Goal: Task Accomplishment & Management: Complete application form

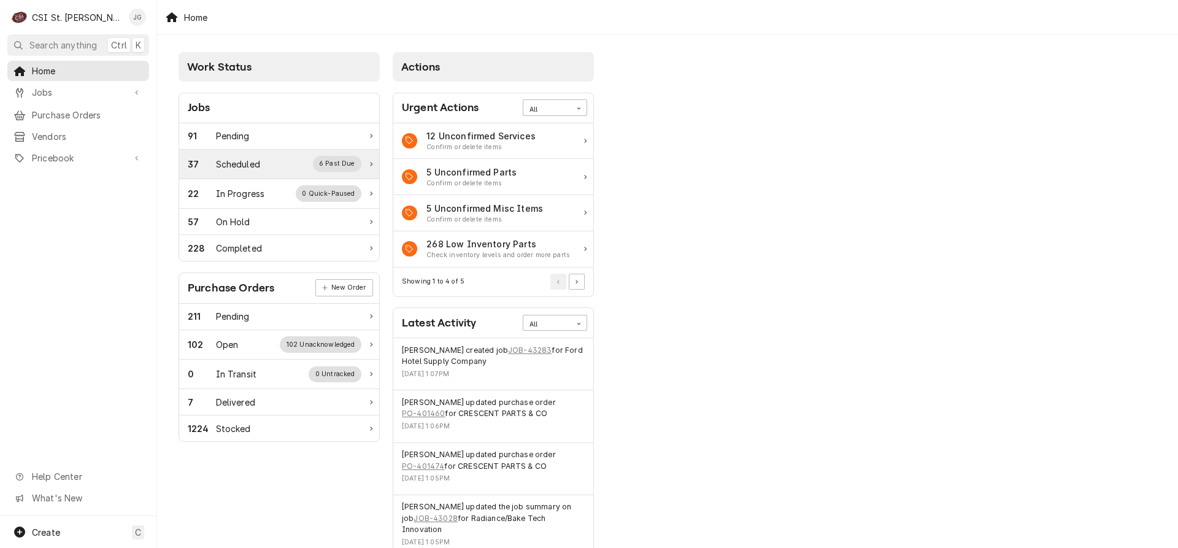
click at [252, 164] on div "Scheduled" at bounding box center [238, 164] width 44 height 13
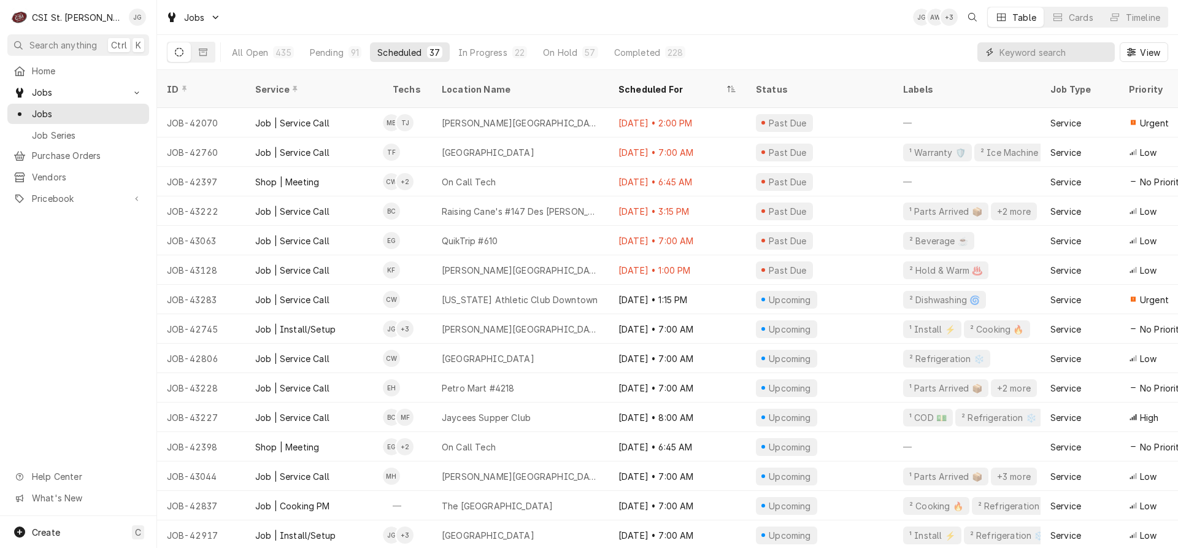
click at [1062, 52] on input "Dynamic Content Wrapper" at bounding box center [1054, 52] width 109 height 20
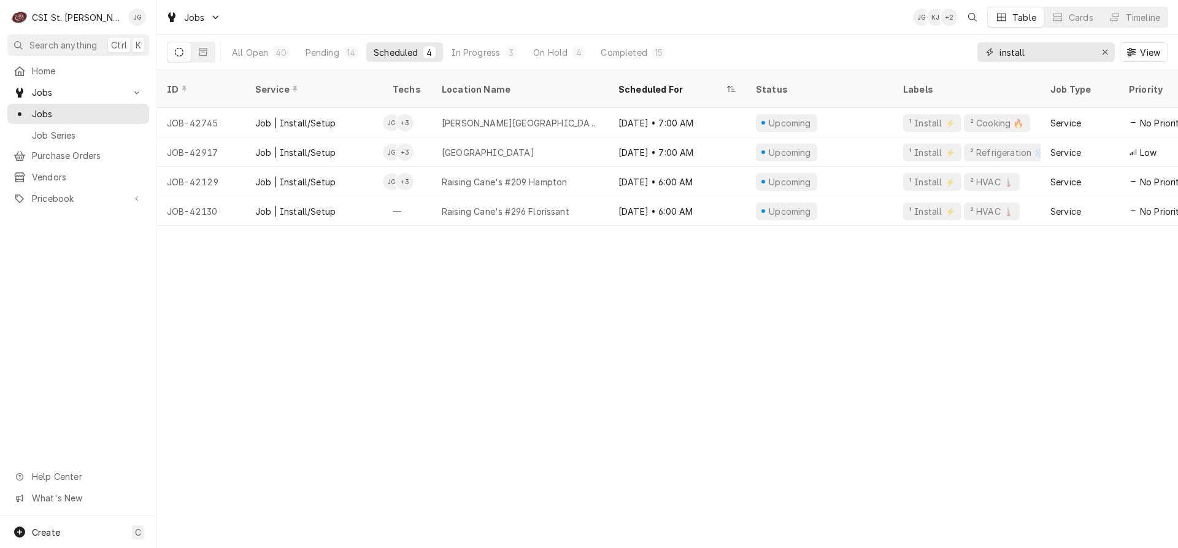
type input "install"
click at [320, 59] on button "Pending 14" at bounding box center [331, 52] width 67 height 20
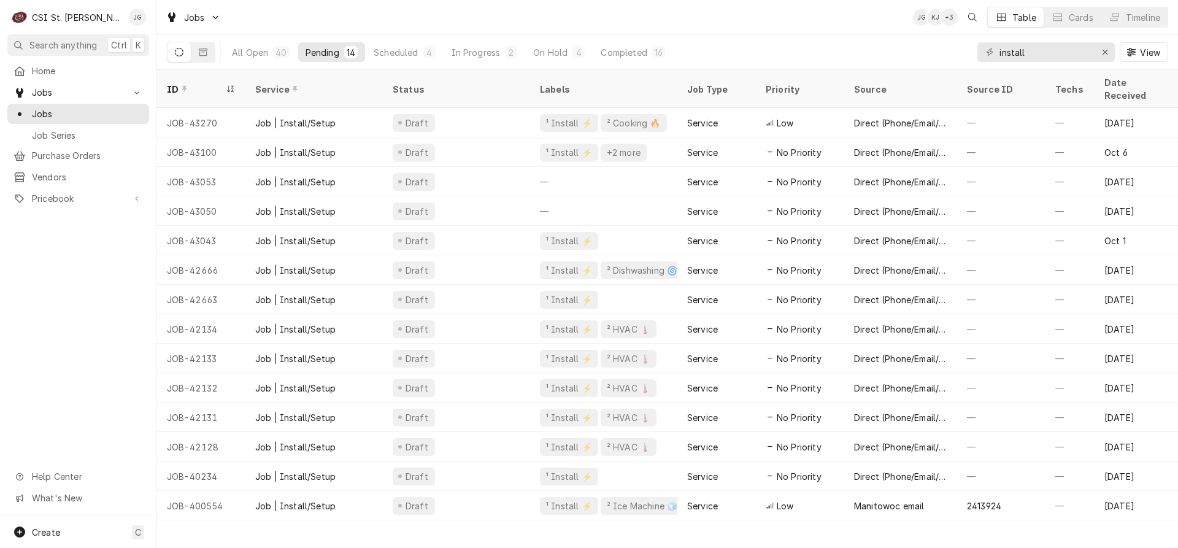
drag, startPoint x: 305, startPoint y: 68, endPoint x: 635, endPoint y: 23, distance: 333.2
click at [635, 23] on div "Jobs JG KJ + 3 Table Cards Timeline" at bounding box center [667, 17] width 1021 height 34
drag, startPoint x: 674, startPoint y: 515, endPoint x: 730, endPoint y: 521, distance: 56.2
click at [730, 521] on div "ID Service Status Labels Job Type Priority Source Source ID Techs Date Received…" at bounding box center [667, 309] width 1021 height 478
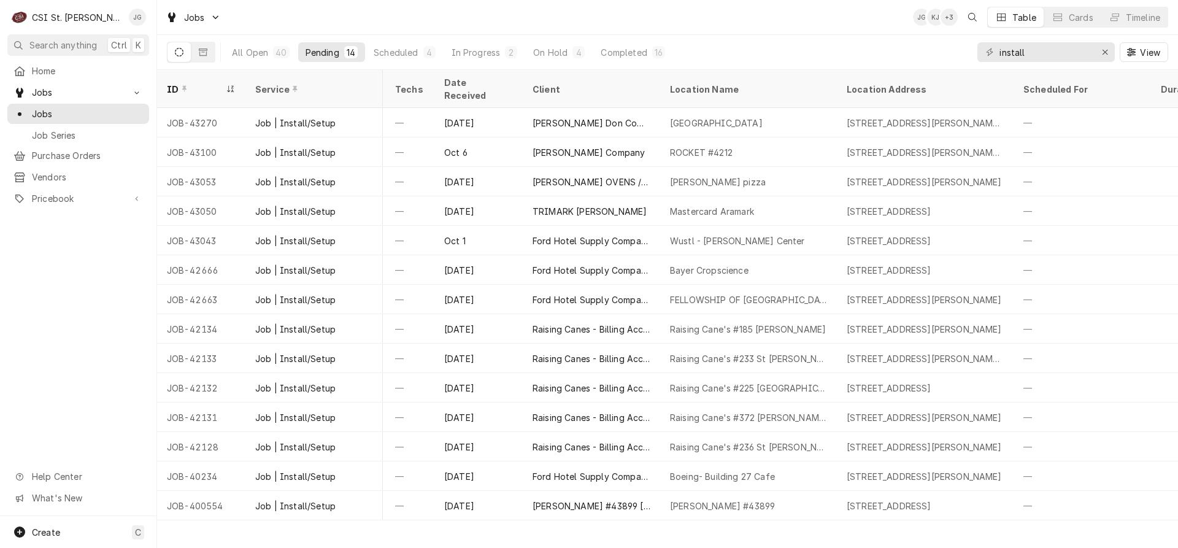
scroll to position [0, 621]
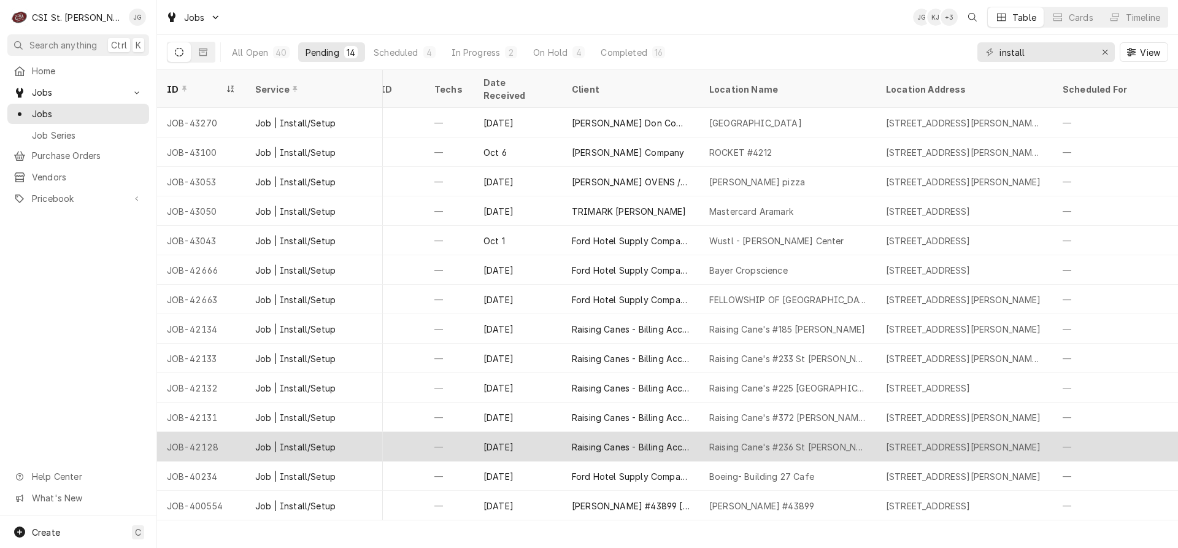
click at [793, 441] on div "Raising Cane's #236 St Charles" at bounding box center [787, 447] width 157 height 13
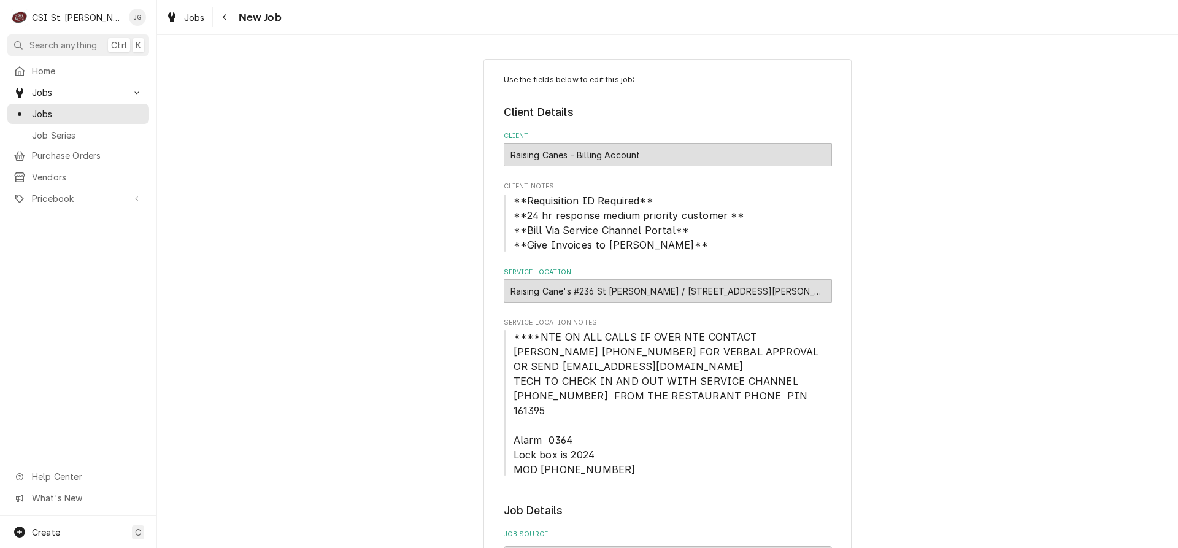
type textarea "x"
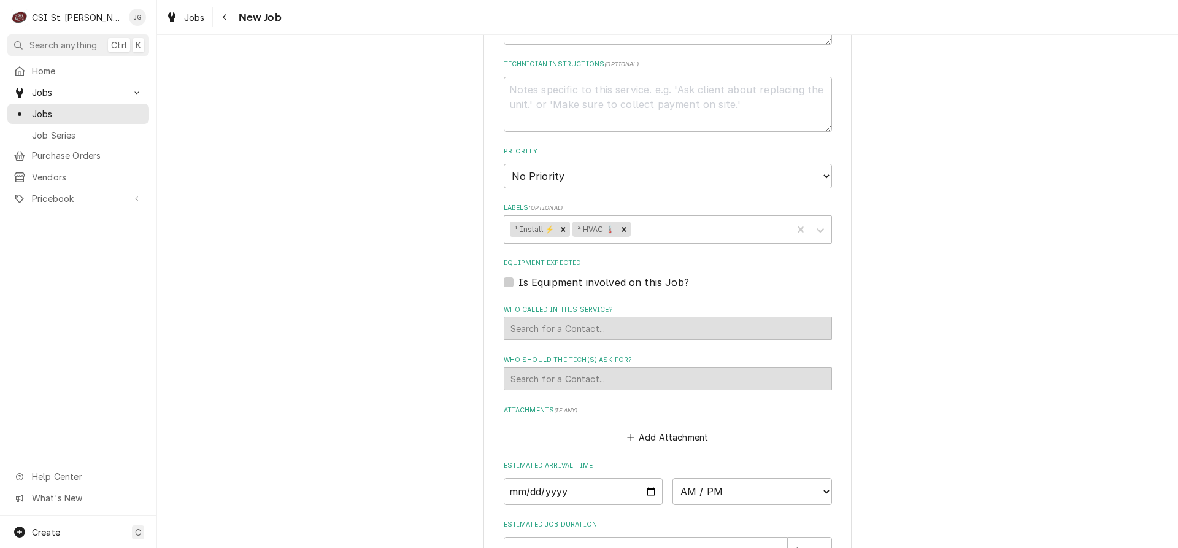
scroll to position [921, 0]
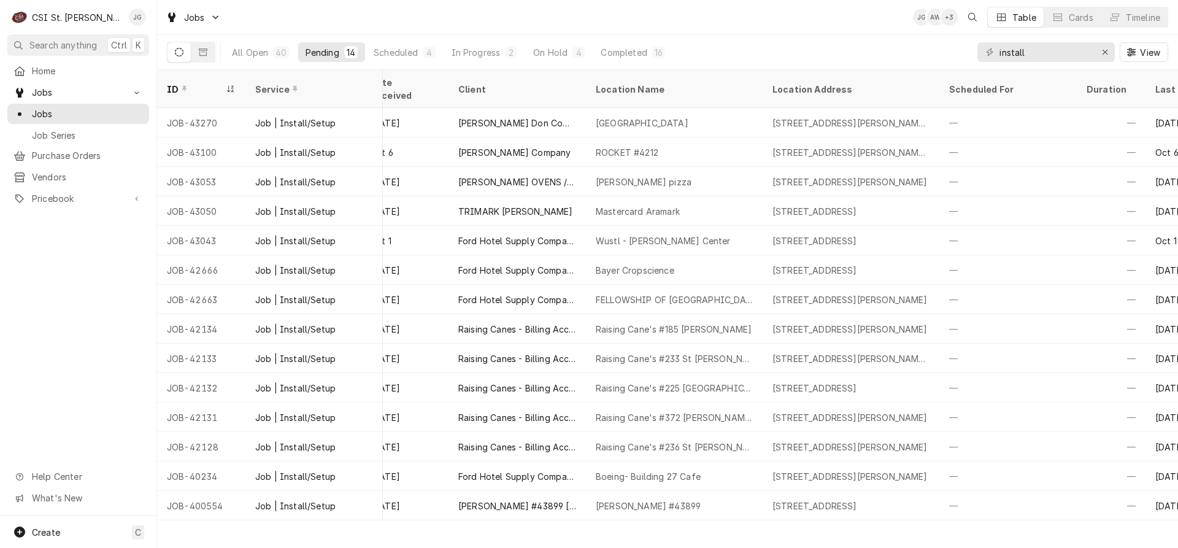
scroll to position [0, 756]
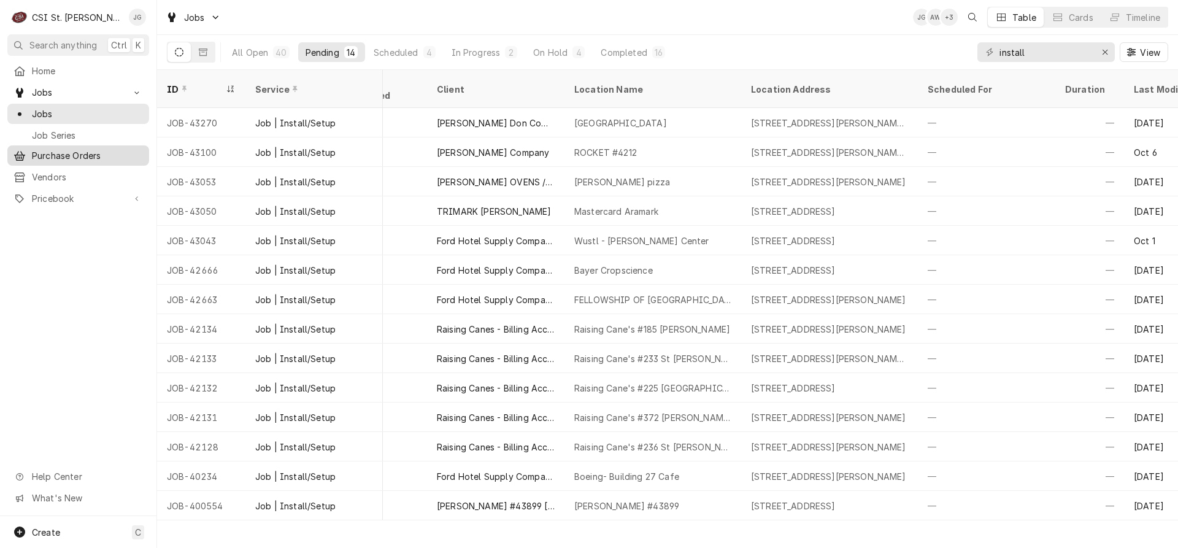
click at [65, 155] on span "Purchase Orders" at bounding box center [87, 155] width 111 height 13
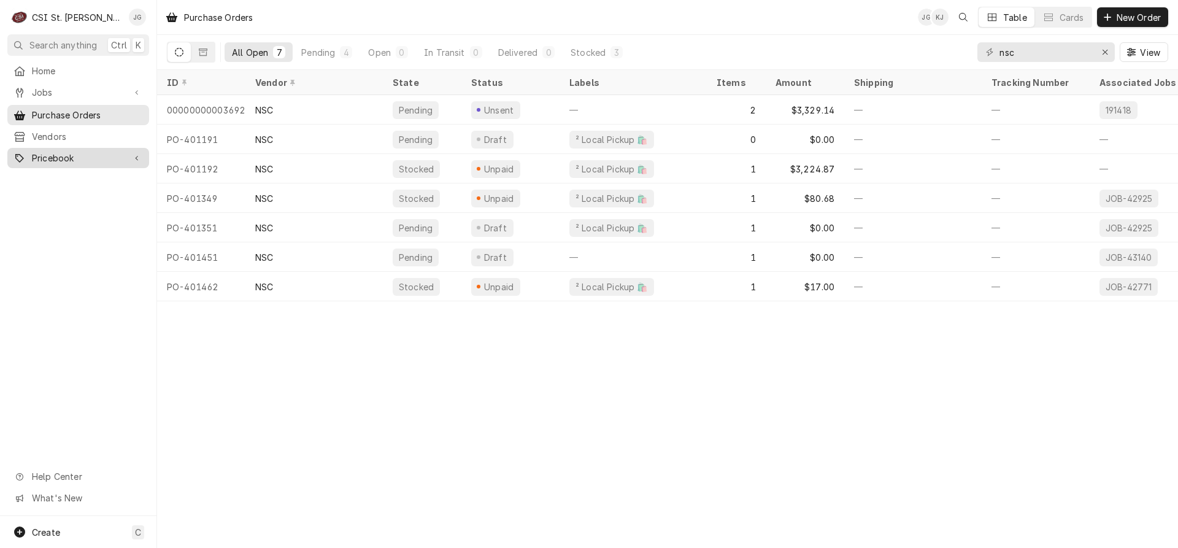
click at [1139, 15] on span "New Order" at bounding box center [1139, 17] width 49 height 13
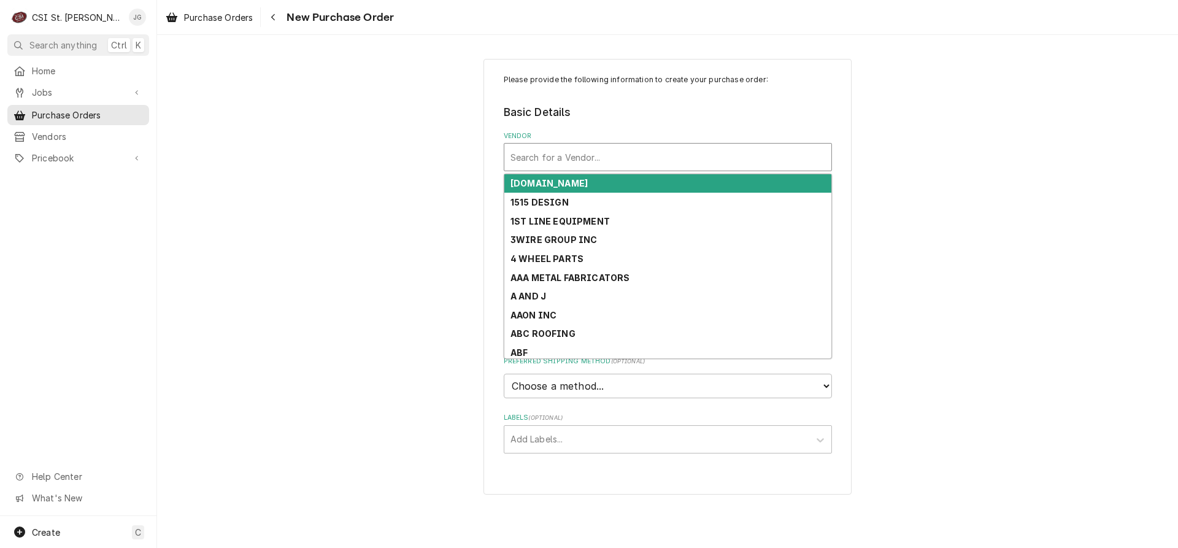
click at [576, 159] on div "Vendor" at bounding box center [668, 157] width 315 height 22
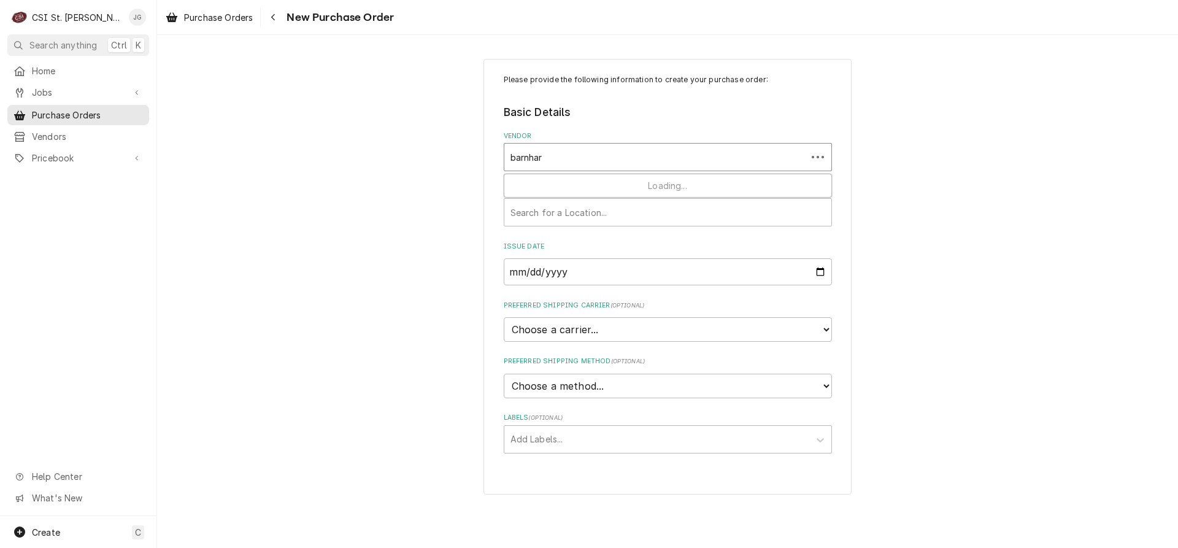
type input "barnhart"
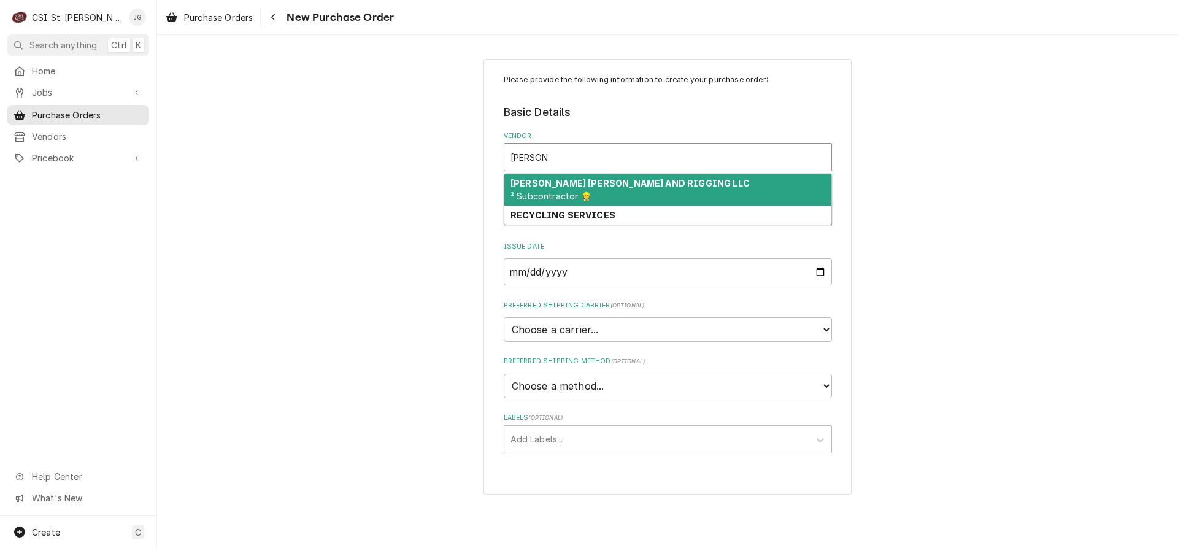
click at [612, 190] on div "BARNHART CRANE AND RIGGING LLC ² Subcontractor 👷" at bounding box center [667, 190] width 327 height 32
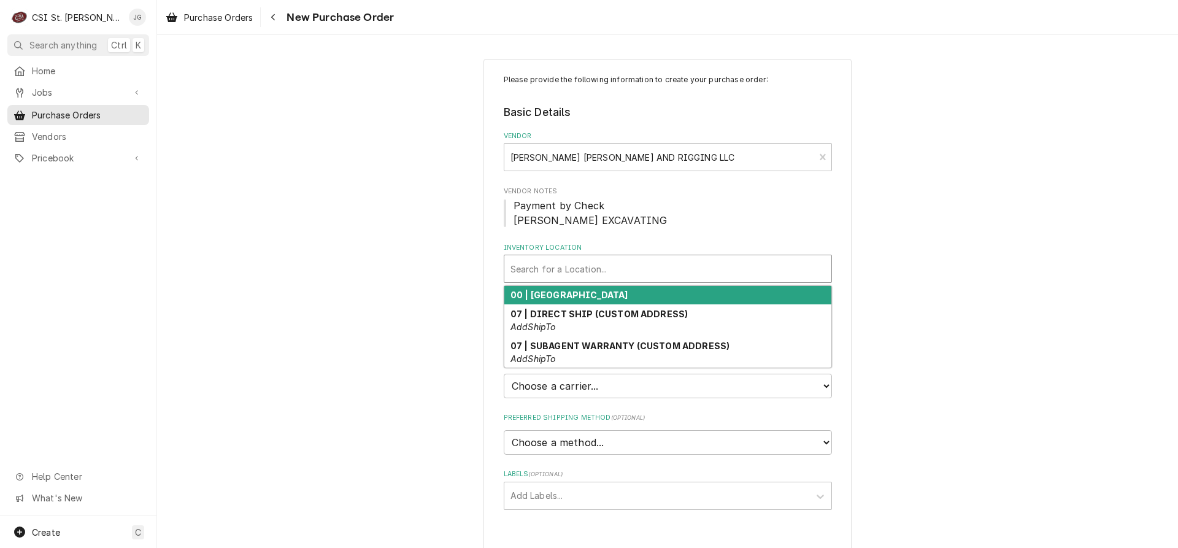
click at [594, 271] on div "Inventory Location" at bounding box center [668, 269] width 315 height 22
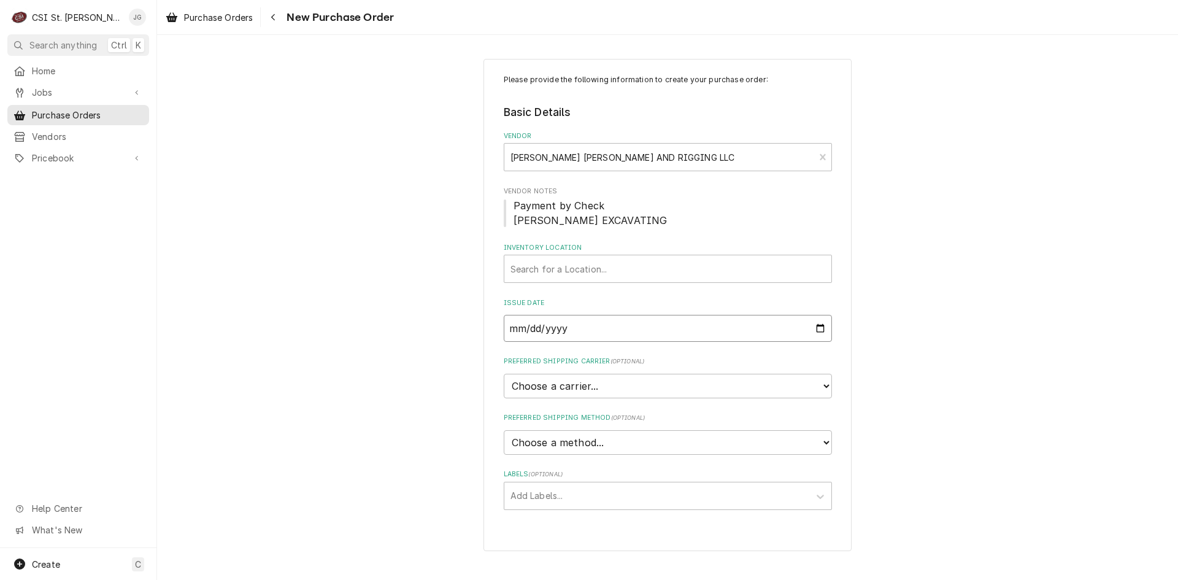
click at [821, 329] on input "[DATE]" at bounding box center [668, 328] width 328 height 27
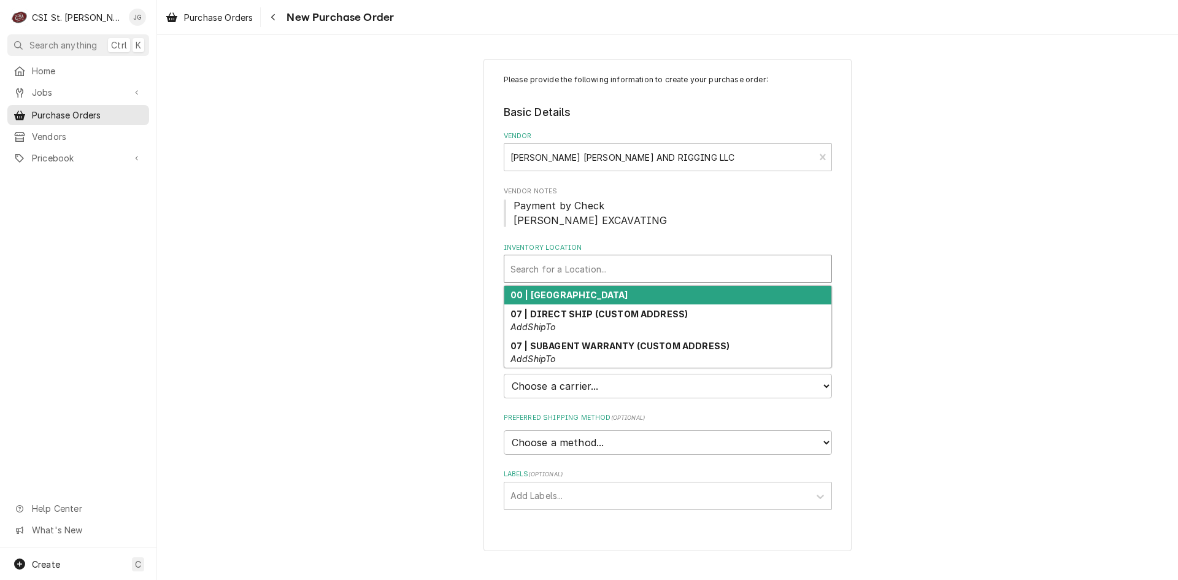
click at [676, 263] on div "Inventory Location" at bounding box center [668, 269] width 315 height 22
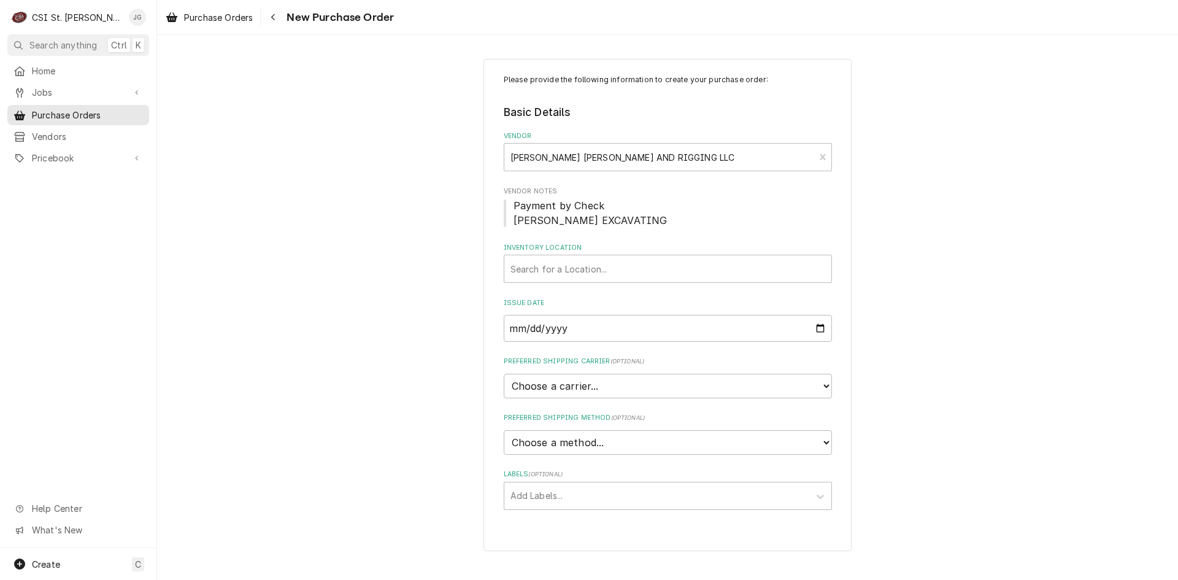
click at [706, 225] on span "Payment by Check Bought TAYLOR EXCAVATING" at bounding box center [668, 212] width 328 height 29
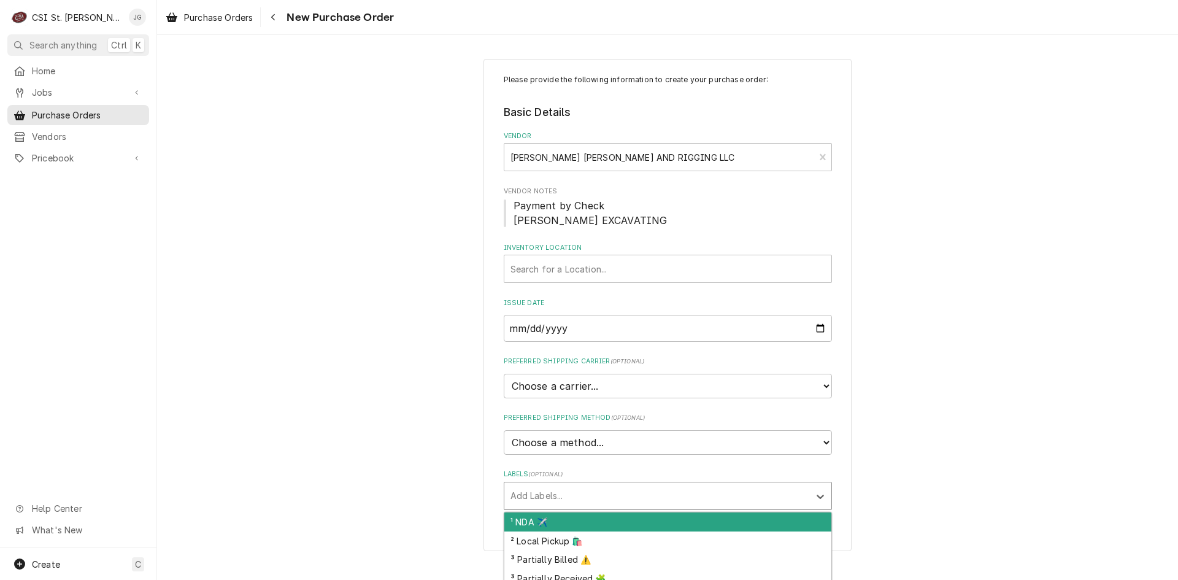
click at [566, 500] on div "Labels" at bounding box center [657, 496] width 293 height 22
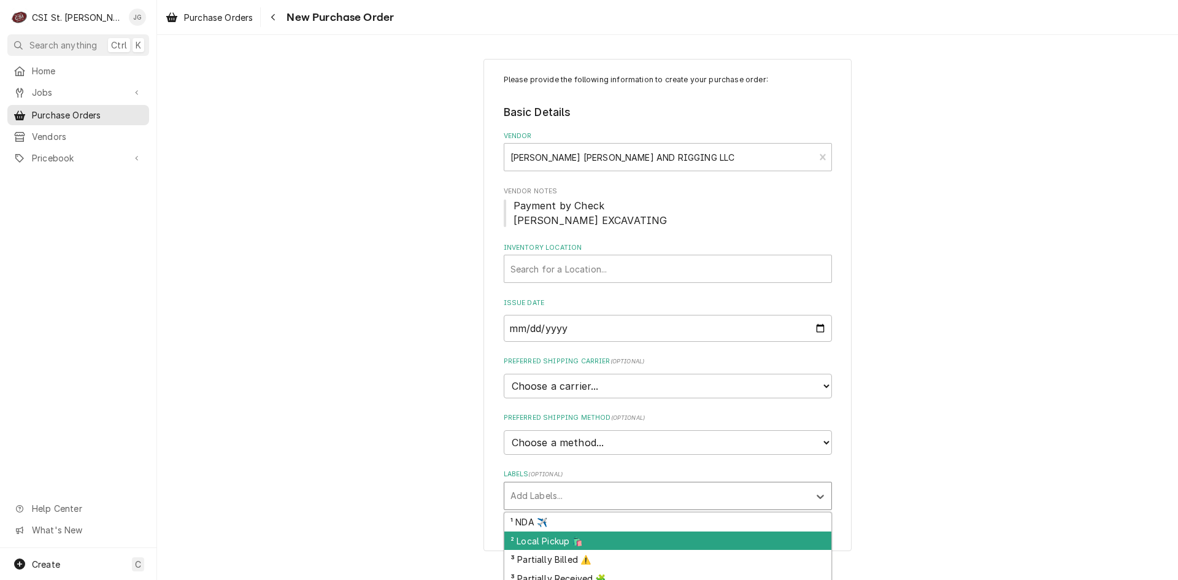
click at [547, 543] on div "² Local Pickup 🛍️" at bounding box center [667, 540] width 327 height 19
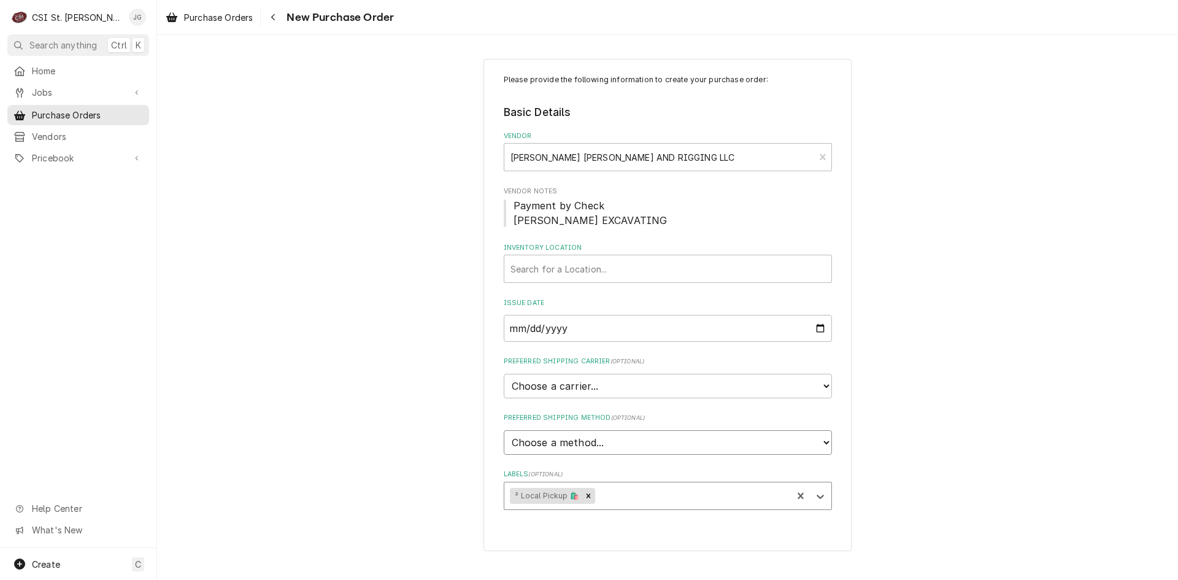
click at [555, 449] on select "Choose a method... Ground Next Day Early AM Next Day Air 2 Day Air Other" at bounding box center [668, 442] width 328 height 25
select select "1"
click at [504, 430] on select "Choose a method... Ground Next Day Early AM Next Day Air 2 Day Air Other" at bounding box center [668, 442] width 328 height 25
click at [444, 391] on div "Please provide the following information to create your purchase order: Basic D…" at bounding box center [667, 305] width 1021 height 514
click at [581, 394] on select "Choose a carrier... U.S. Postal Service Stamps.com FedEx UPS DHL Express DHL EC…" at bounding box center [668, 386] width 328 height 25
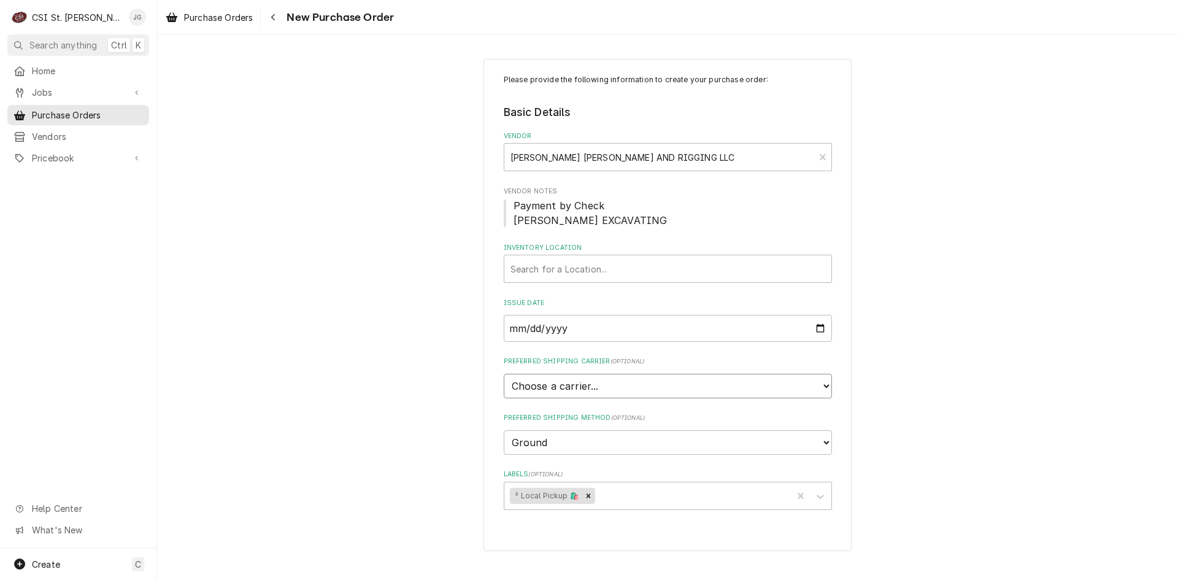
select select "0"
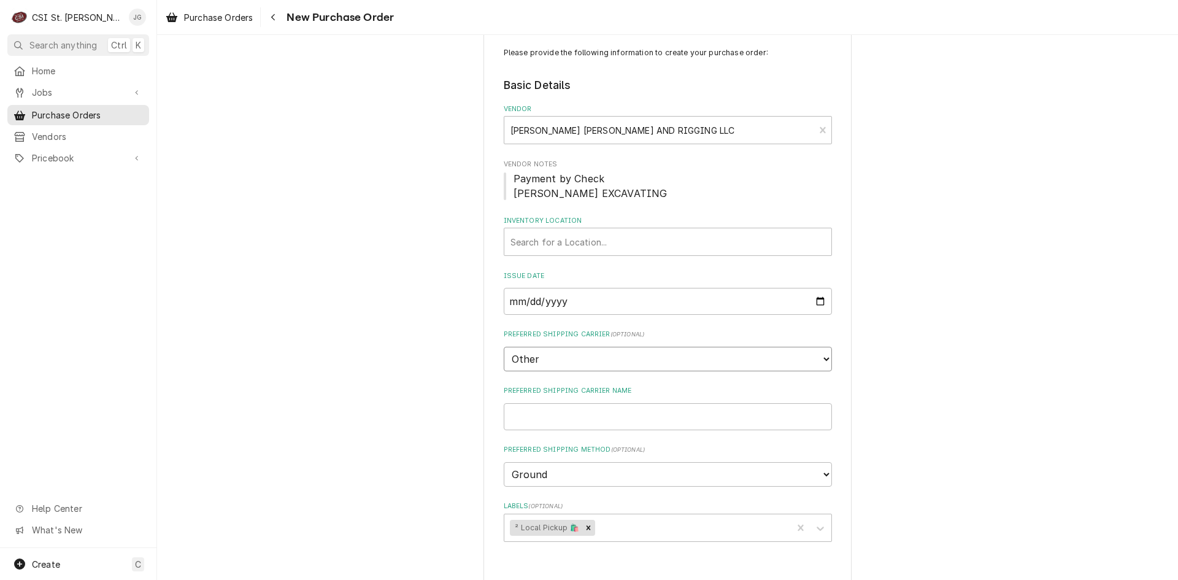
scroll to position [41, 0]
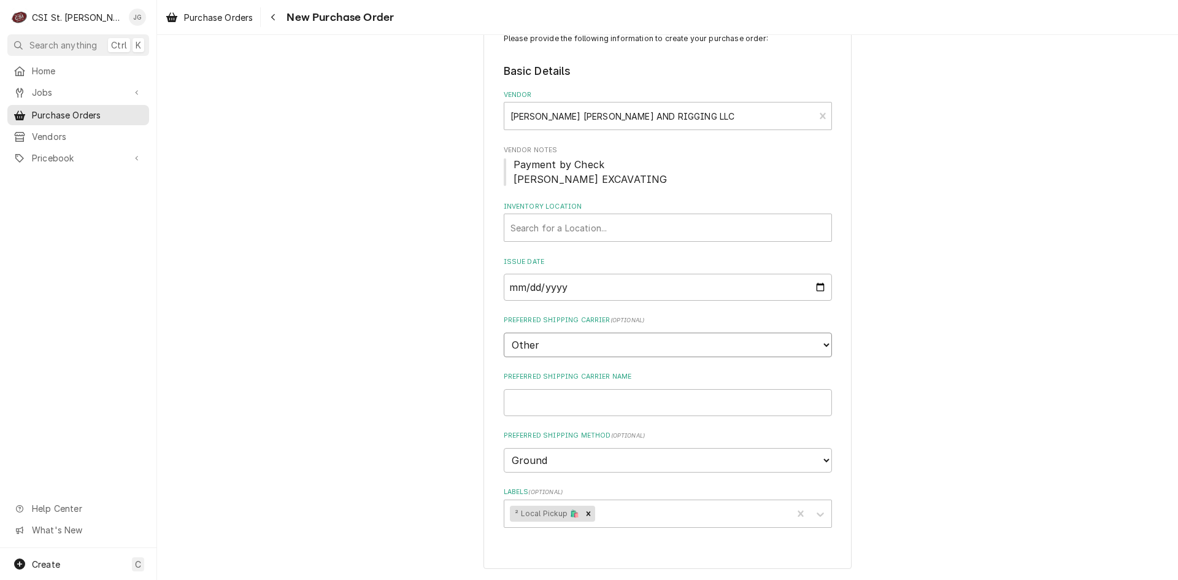
click at [582, 411] on input "Preferred Shipping Carrier Name" at bounding box center [668, 402] width 328 height 27
type input "Barnhart Crane"
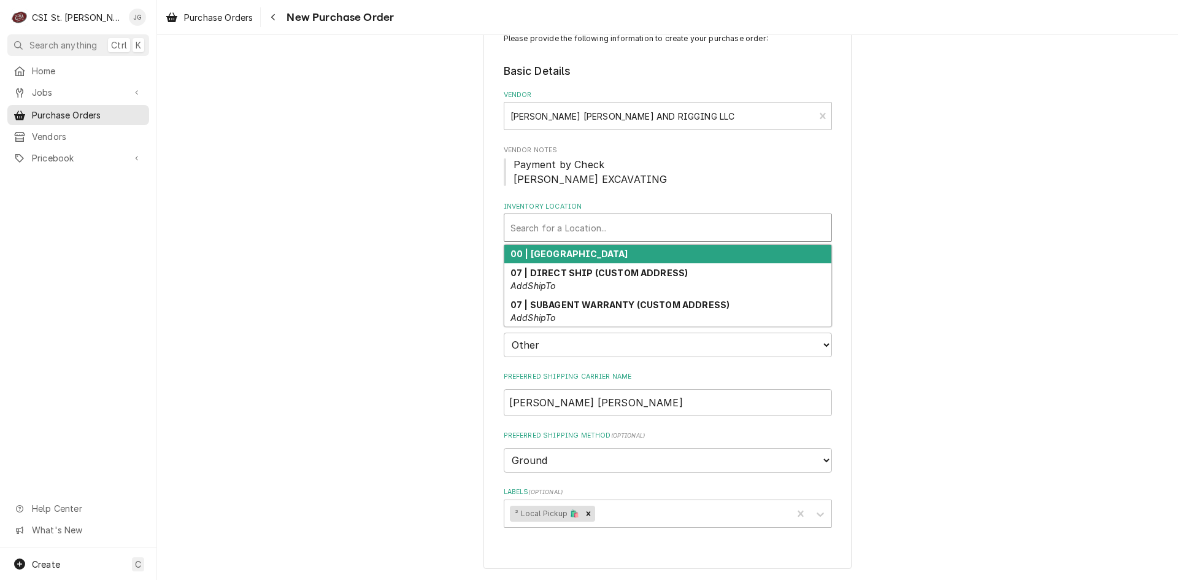
click at [655, 228] on div "Inventory Location" at bounding box center [668, 228] width 315 height 22
click at [620, 255] on div "00 | STL WAREHOUSE" at bounding box center [667, 254] width 327 height 19
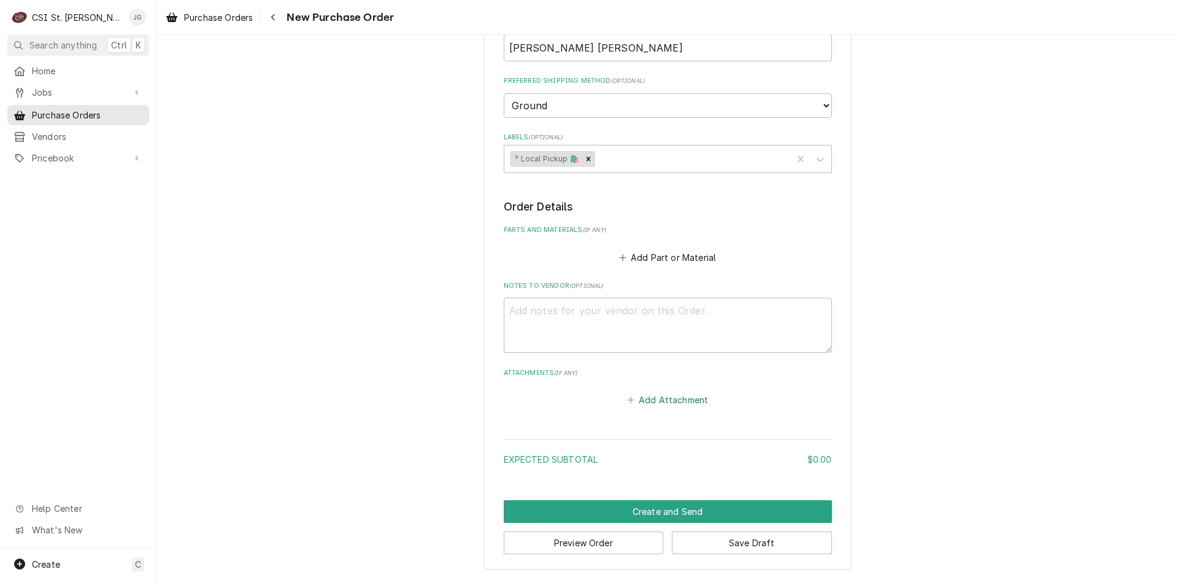
scroll to position [396, 0]
click at [578, 310] on textarea "Notes to Vendor ( optional )" at bounding box center [668, 324] width 328 height 55
type textarea "x"
type textarea "R"
type textarea "x"
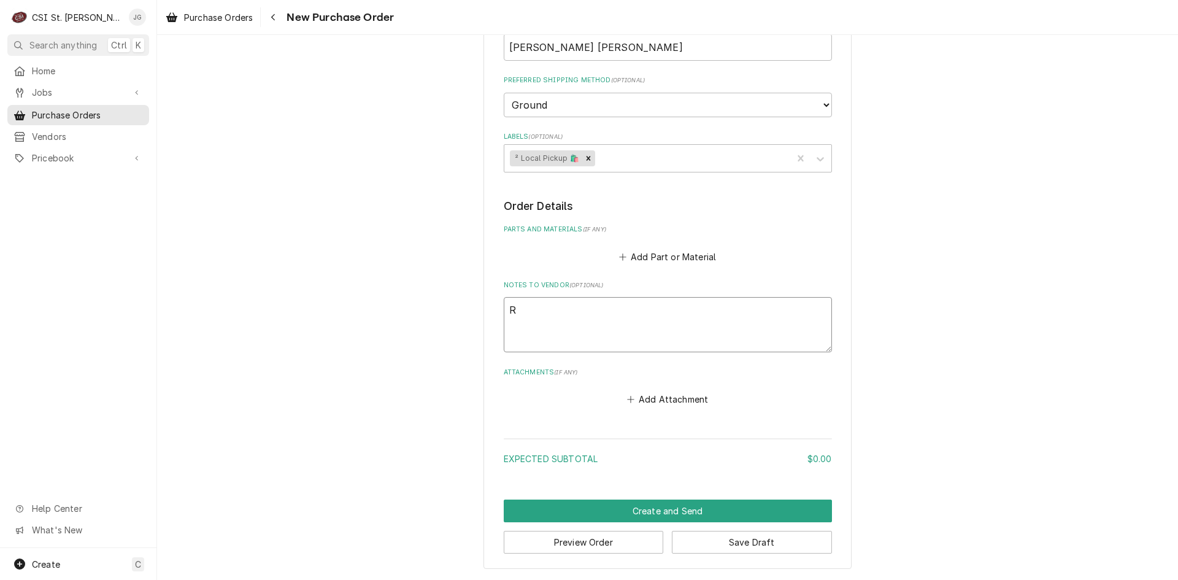
type textarea "Ra"
type textarea "x"
type textarea "Rai"
type textarea "x"
type textarea "Rais"
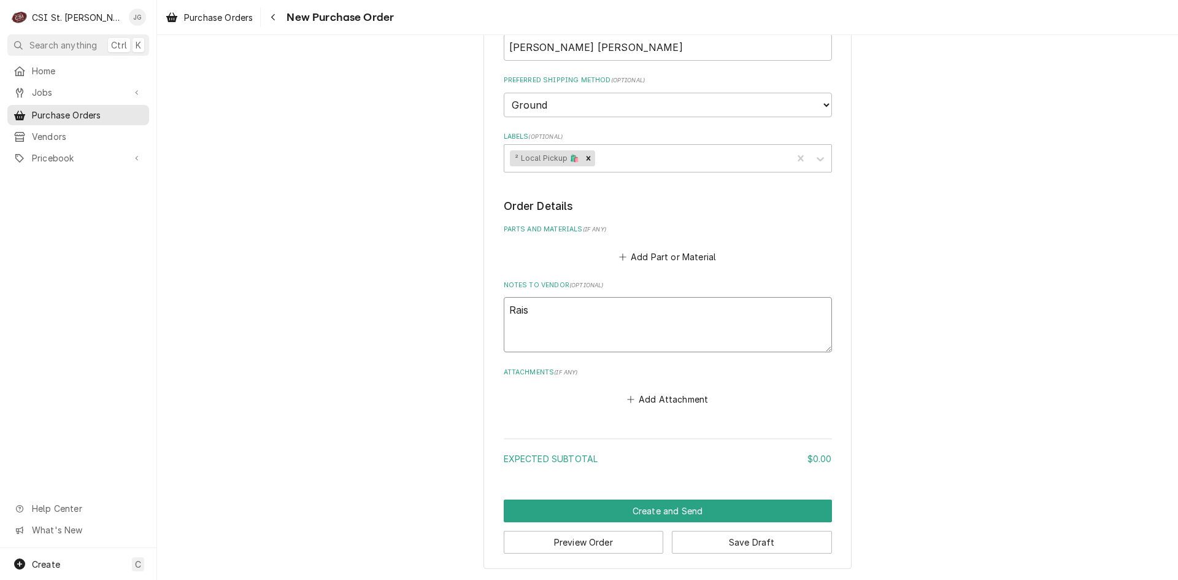
type textarea "x"
type textarea "Raisi"
type textarea "x"
type textarea "Raisin"
type textarea "x"
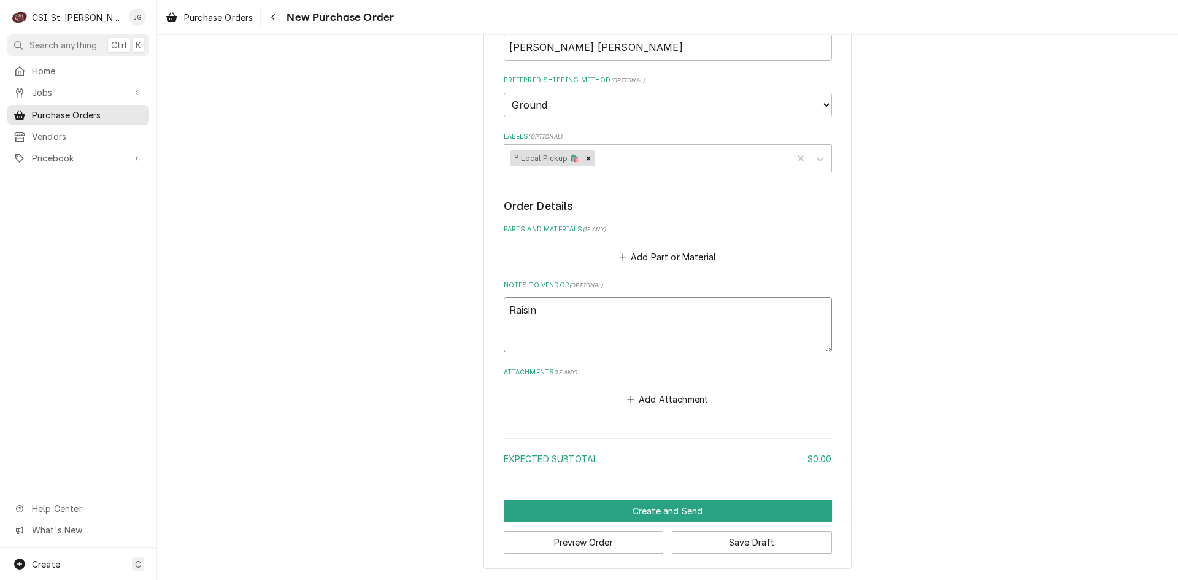
type textarea "Raising"
type textarea "x"
type textarea "Raising"
type textarea "x"
type textarea "Raising C"
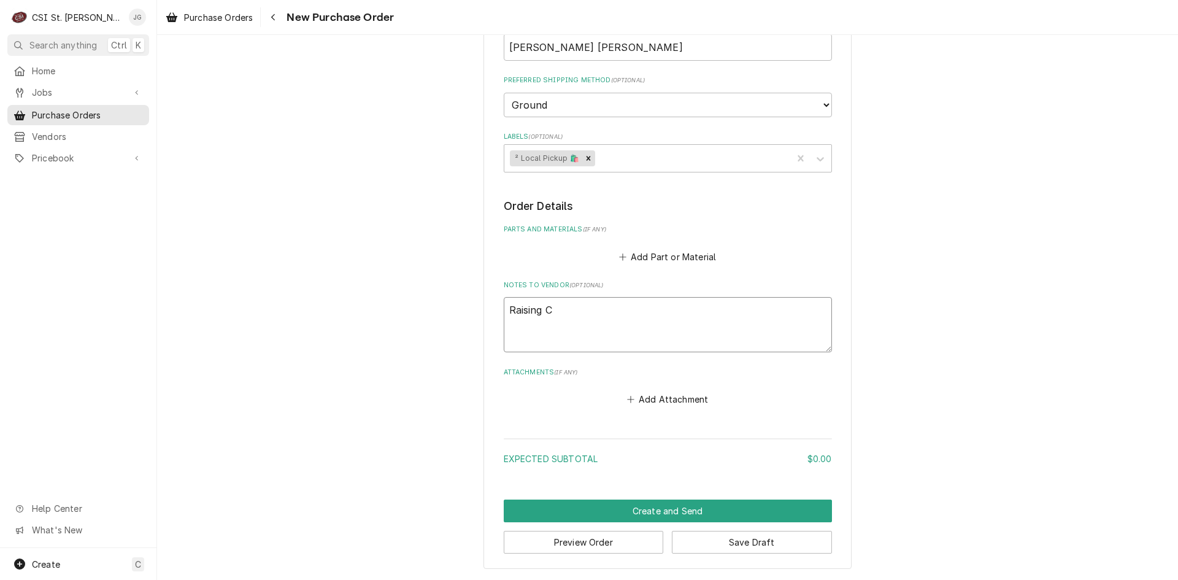
type textarea "x"
type textarea "Raising Ca"
type textarea "x"
type textarea "Raising Can"
type textarea "x"
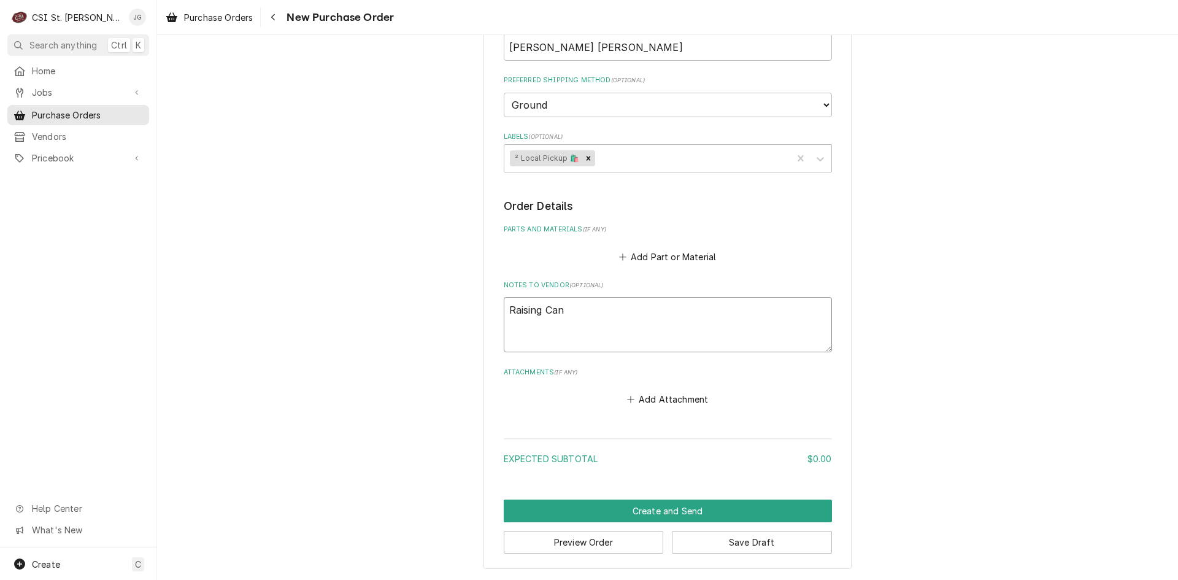
type textarea "Raising Cane"
type textarea "x"
type textarea "Raising Canes"
type textarea "x"
type textarea "Raising Canes"
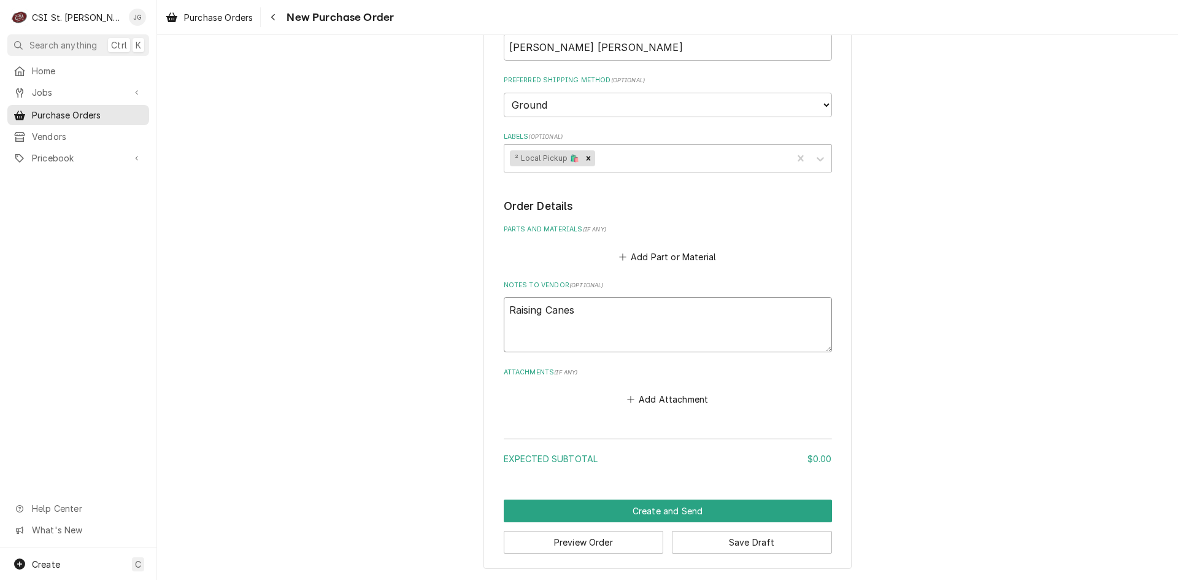
type textarea "x"
type textarea "Raising Canes"
type textarea "x"
type textarea "Raising Canes 1"
click at [526, 328] on textarea "Raising Canes 1" at bounding box center [668, 324] width 328 height 55
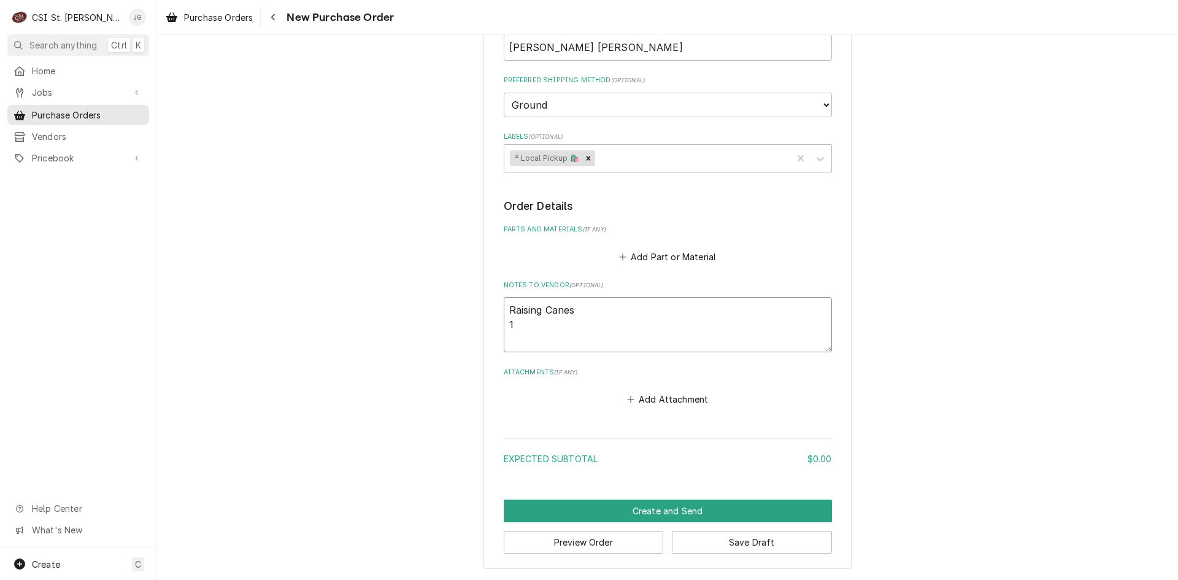
type textarea "x"
type textarea "Raising Canes 18"
type textarea "x"
type textarea "Raising Canes 184"
type textarea "x"
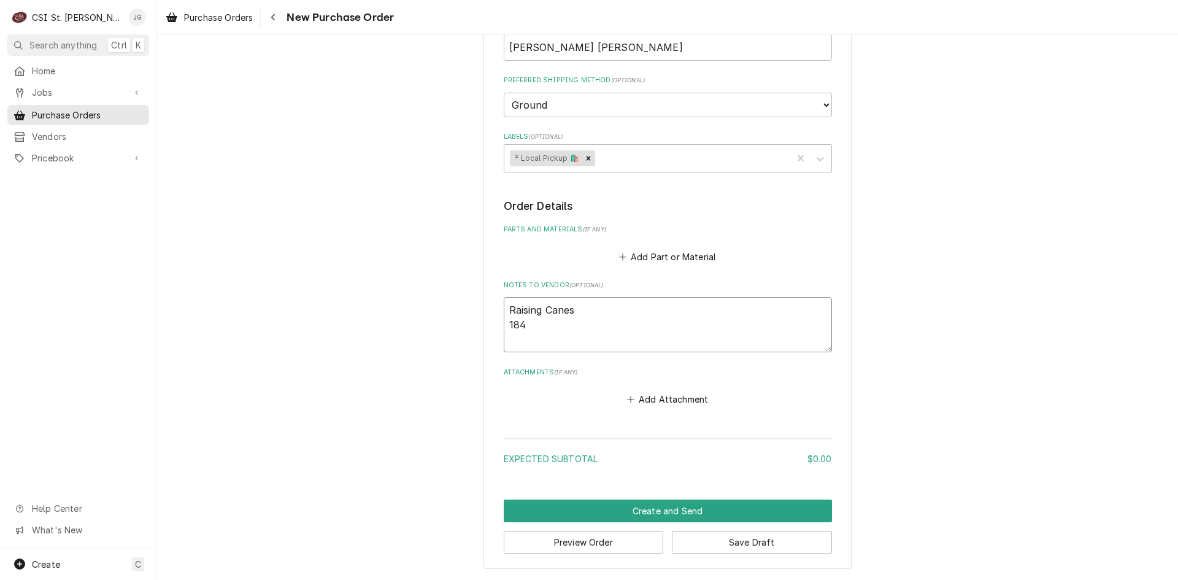
type textarea "Raising Canes 1840"
type textarea "x"
type textarea "Raising Canes 1840"
type textarea "x"
type textarea "Raising Canes 1840 1"
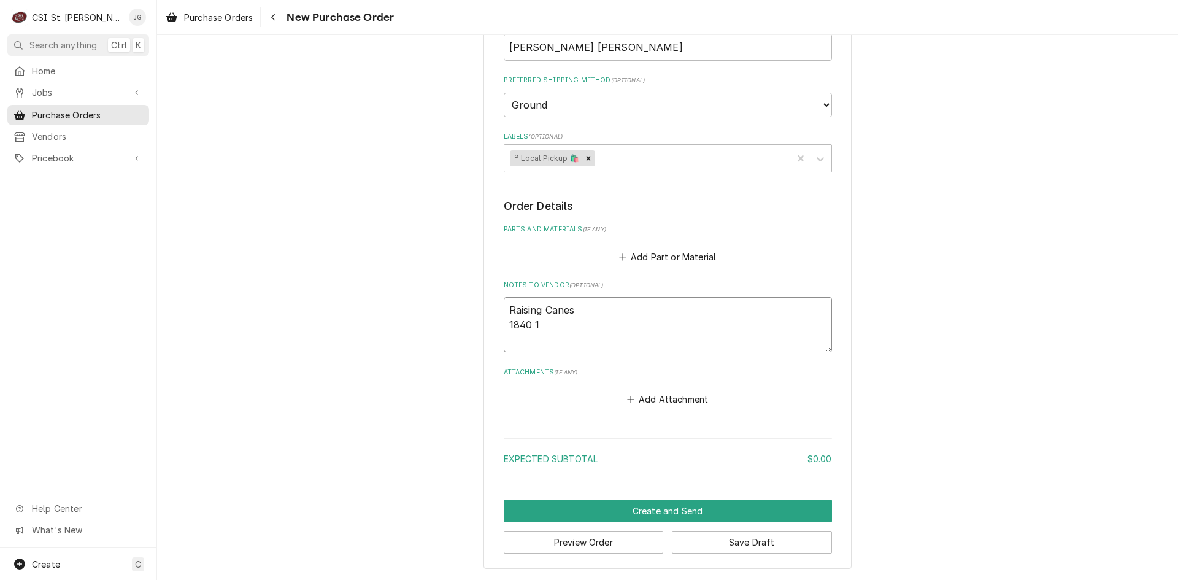
type textarea "x"
type textarea "Raising Canes 1840 1s"
type textarea "x"
type textarea "Raising Canes 1840 1st"
type textarea "x"
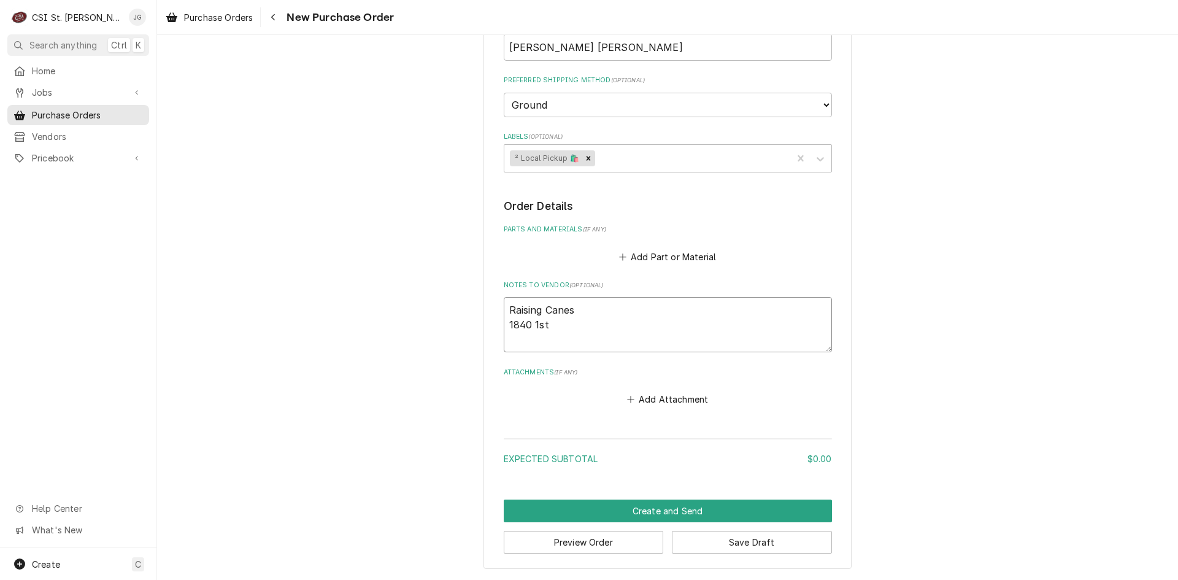
type textarea "Raising Canes 1840 1st"
type textarea "x"
type textarea "Raising Canes 1840 1st C"
type textarea "x"
type textarea "Raising Canes 1840 1st Ca"
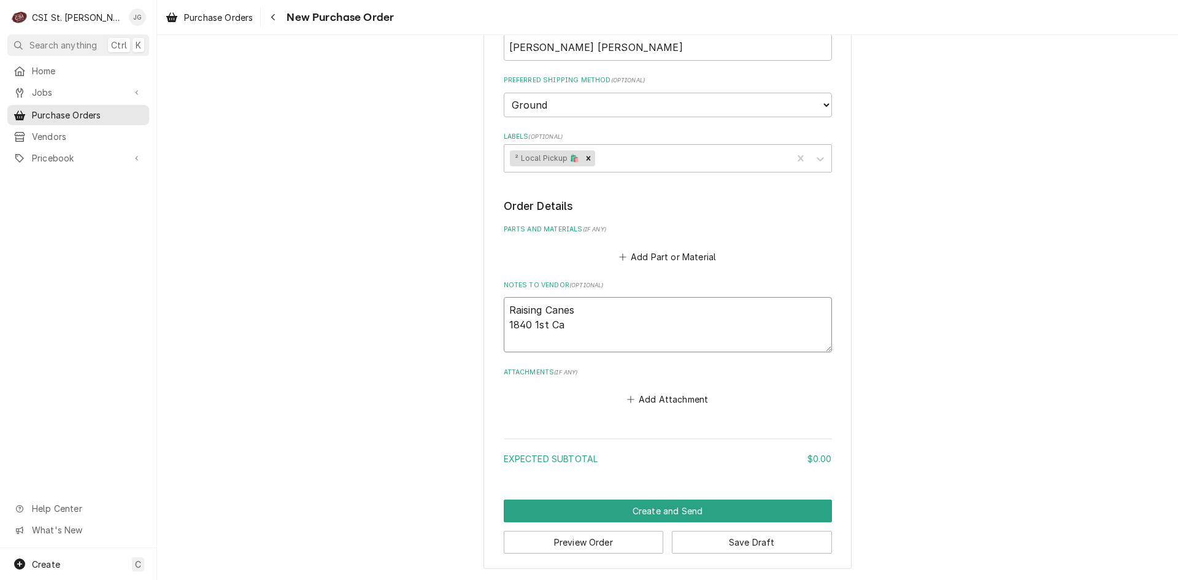
type textarea "x"
type textarea "Raising Canes 1840 1st Cap"
type textarea "x"
type textarea "Raising Canes 1840 1st Capi"
type textarea "x"
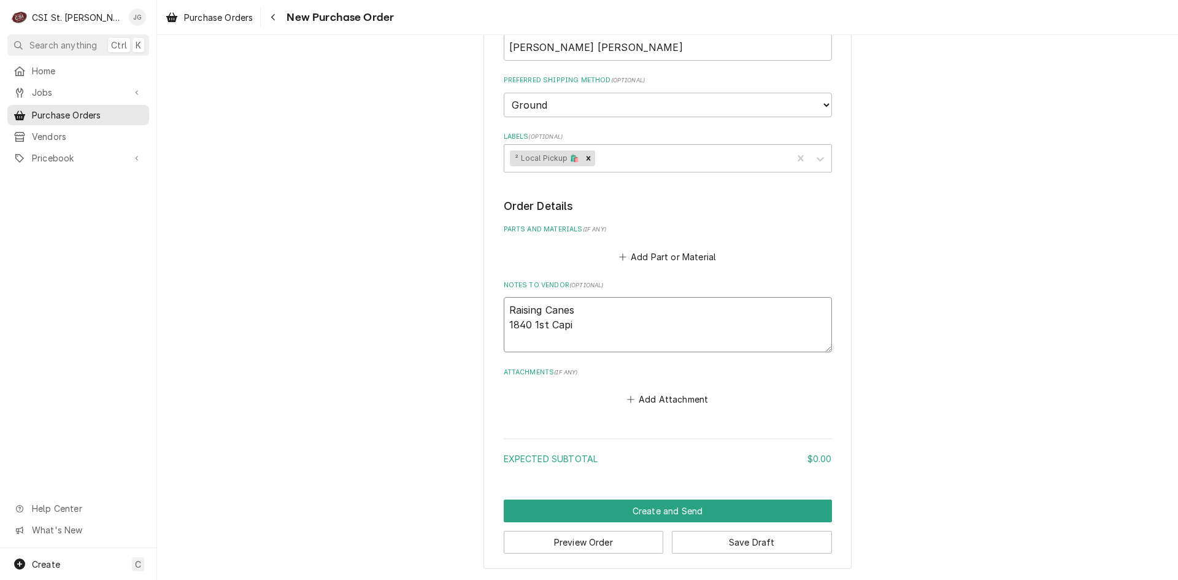
type textarea "Raising Canes 1840 1st Capit"
type textarea "x"
type textarea "Raising Canes 1840 1st Capita"
type textarea "x"
type textarea "Raising Canes 1840 1st Capital"
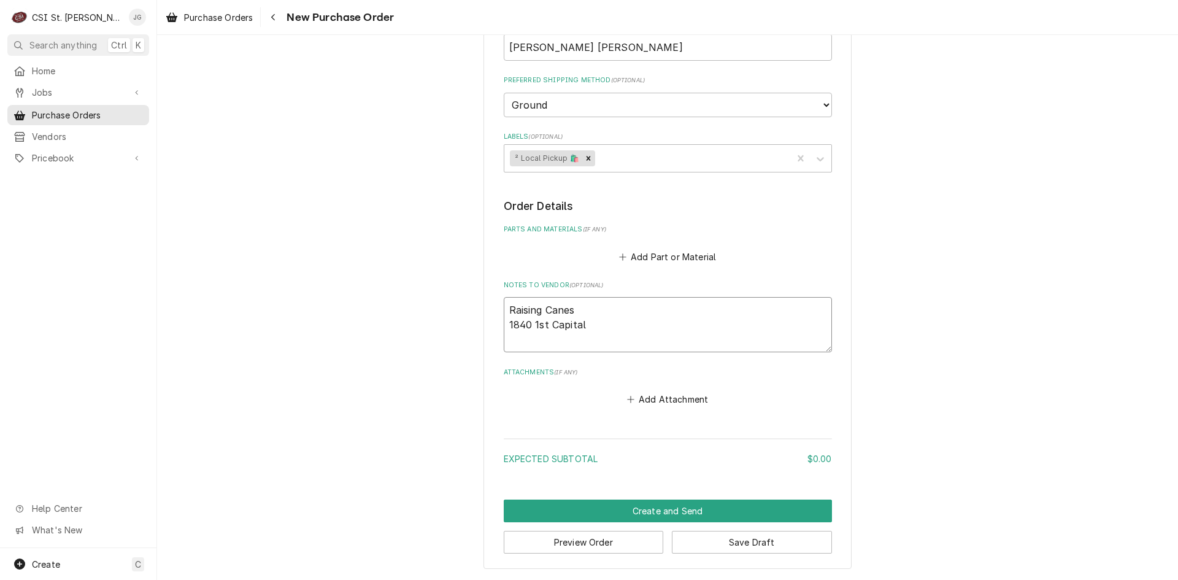
type textarea "x"
type textarea "Raising Canes 1840 1st Capital"
type textarea "x"
type textarea "Raising Canes 1840 1st Capital D"
type textarea "x"
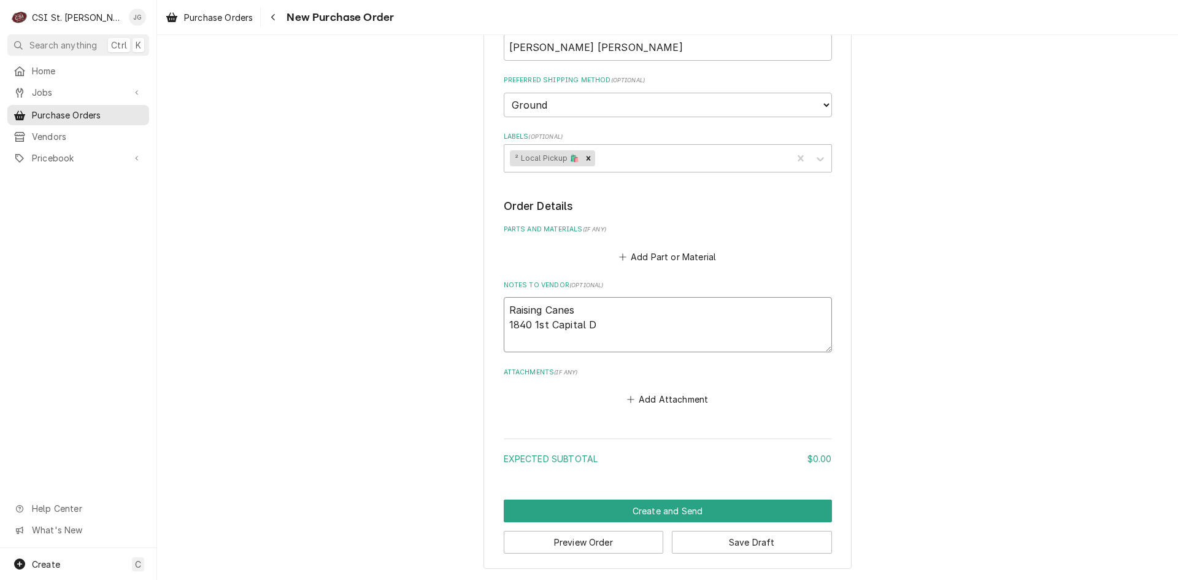
type textarea "Raising Canes 1840 1st Capital Dr"
type textarea "x"
type textarea "Raising Canes 1840 1st Capital Dr"
type textarea "x"
type textarea "Raising Canes 1840 1st Capital Dr S"
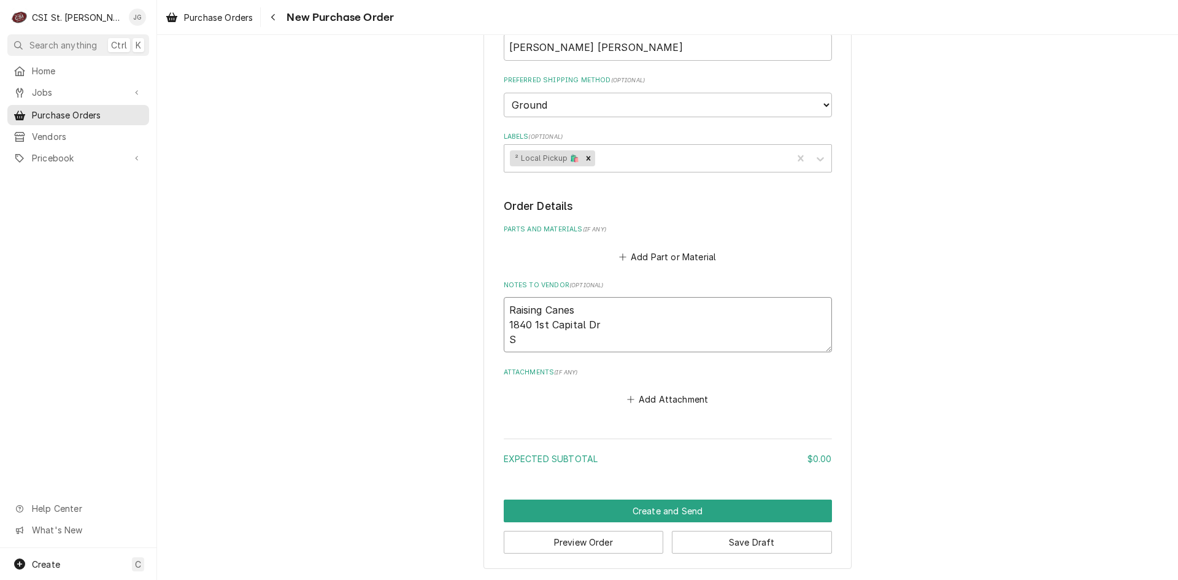
type textarea "x"
type textarea "Raising Canes 1840 1st Capital Dr St"
type textarea "x"
type textarea "Raising Canes 1840 1st Capital Dr St."
type textarea "x"
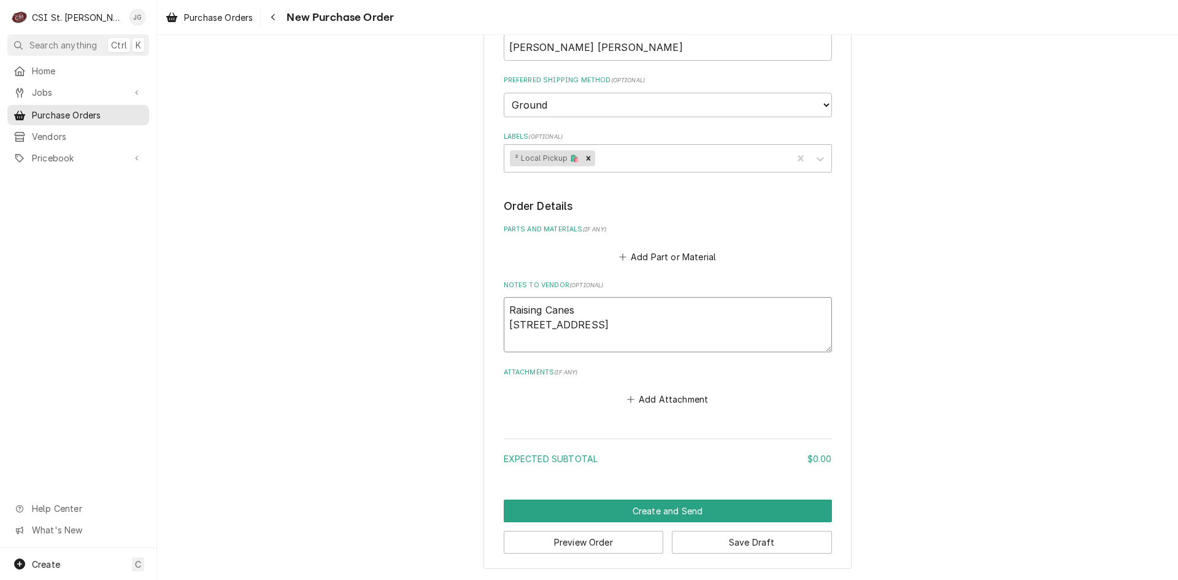
type textarea "Raising Canes 1840 1st Capital Dr St."
type textarea "x"
type textarea "Raising Canes 1840 1st Capital Dr St. C"
type textarea "x"
type textarea "Raising Canes 1840 1st Capital Dr St. Ch"
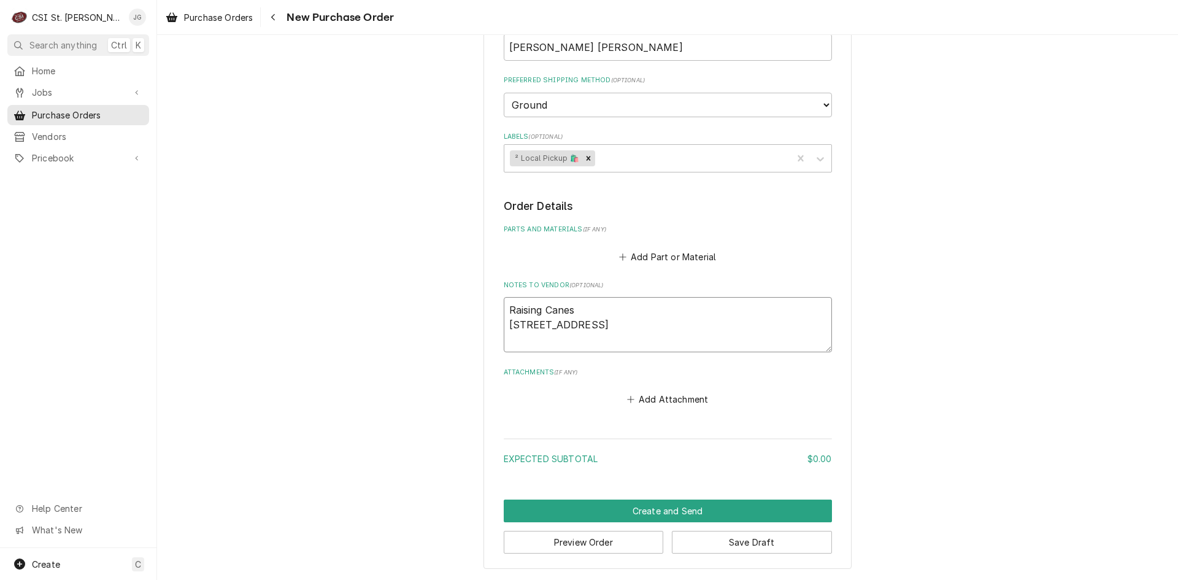
type textarea "x"
type textarea "Raising Canes 1840 1st Capital Dr St. Cha"
type textarea "x"
type textarea "Raising Canes 1840 1st Capital Dr St. Char"
type textarea "x"
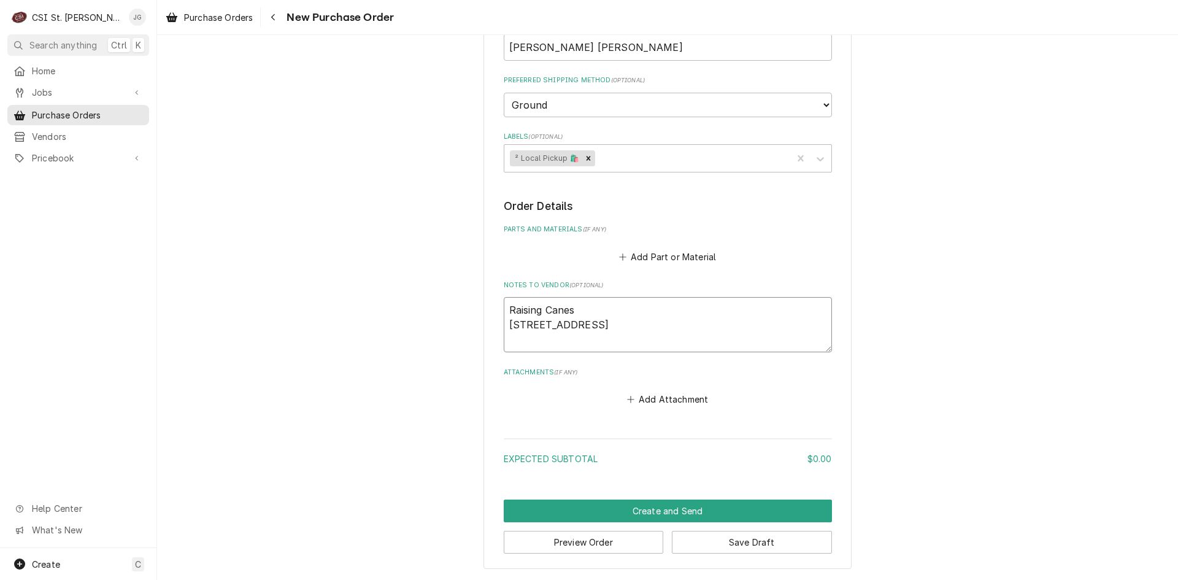
type textarea "Raising Canes 1840 1st Capital Dr St. Charl"
type textarea "x"
type textarea "Raising Canes 1840 1st Capital Dr St. Charle"
type textarea "x"
type textarea "Raising Canes 1840 1st Capital Dr St. Charles"
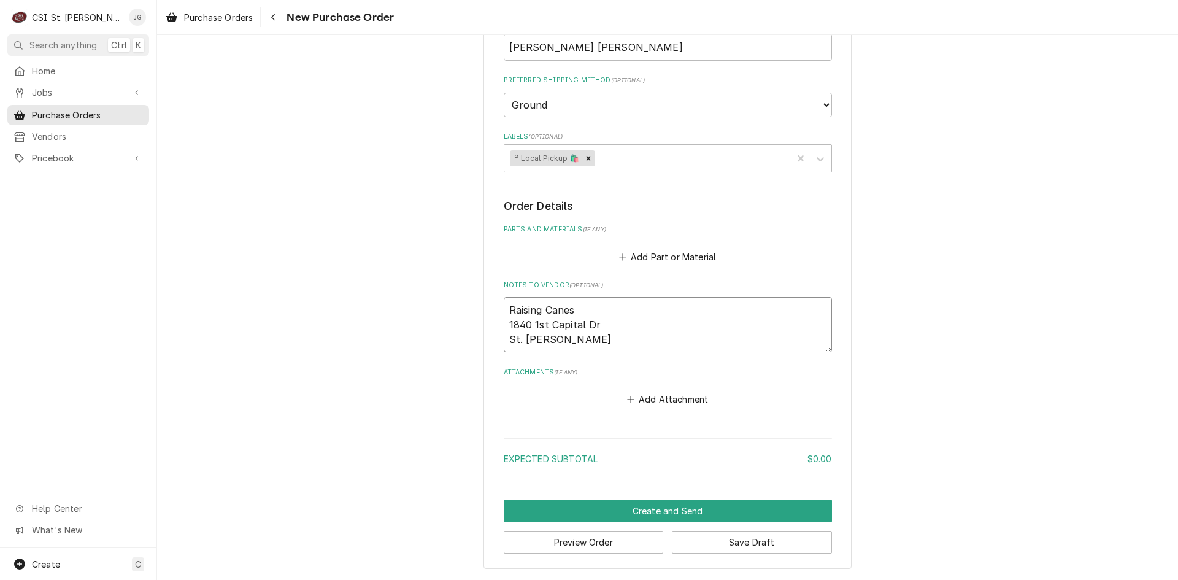
type textarea "x"
type textarea "Raising Canes 1840 1st Capital Dr St. Charles"
type textarea "x"
type textarea "Raising Canes 1840 1st Capital Dr St. Charles"
type textarea "x"
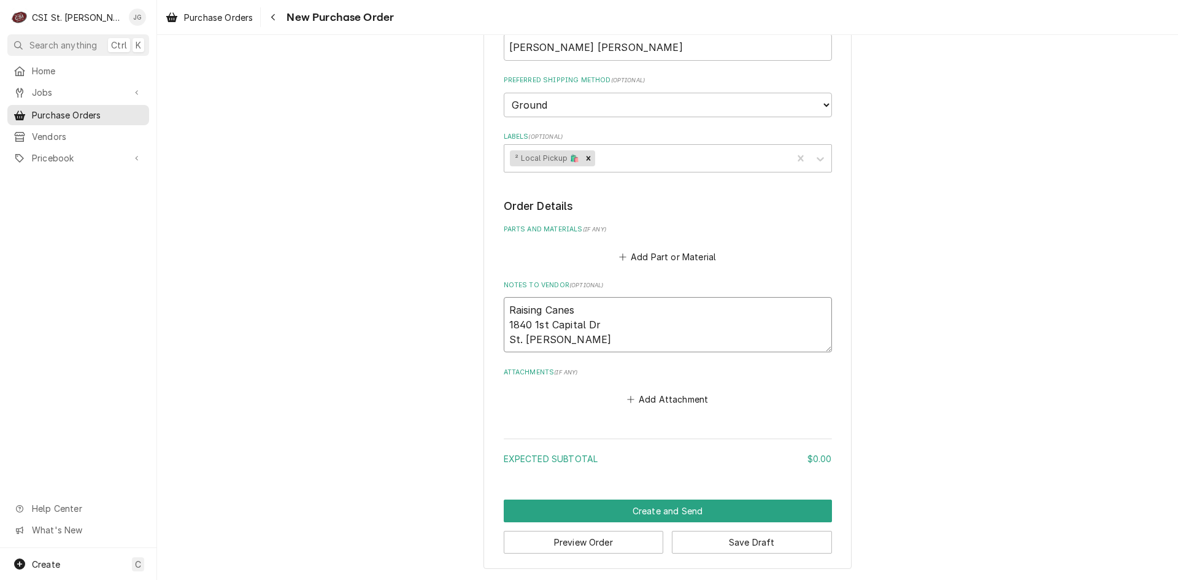
type textarea "Raising Canes 1840 1st Capital Dr St. Charles,"
type textarea "x"
type textarea "Raising Canes 1840 1st Capital Dr St. Charles,"
type textarea "x"
type textarea "Raising Canes 1840 1st Capital Dr St. Charles, M"
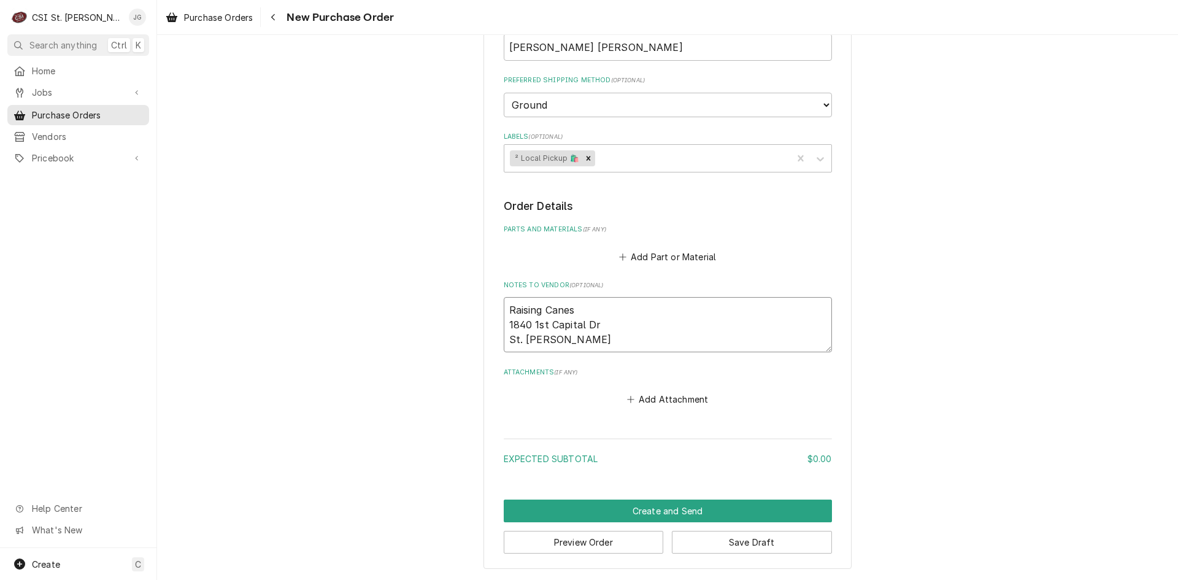
type textarea "x"
type textarea "Raising Canes 1840 1st Capital Dr St. Charles, MO"
click at [506, 309] on textarea "Raising Canes 1840 1st Capital Dr St. Charles, MO" at bounding box center [668, 324] width 328 height 55
type textarea "x"
type textarea "ARaising Canes 1840 1st Capital Dr St. Charles, MO"
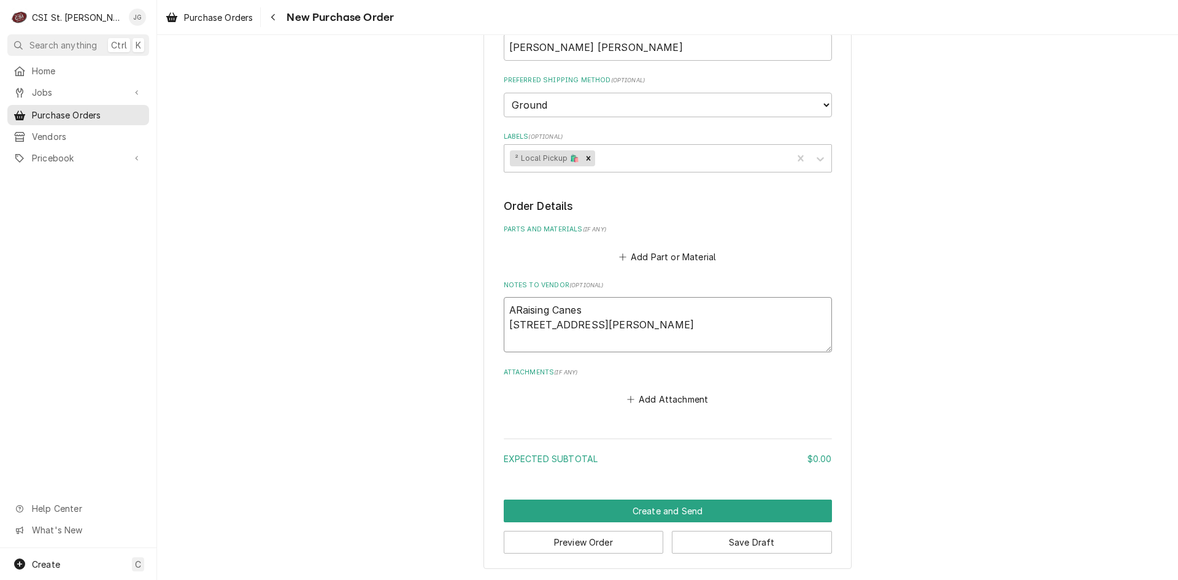
type textarea "x"
type textarea "TRaising Canes 1840 1st Capital Dr St. Charles, MO"
type textarea "x"
type textarea "TiRaising Canes 1840 1st Capital Dr St. Charles, MO"
type textarea "x"
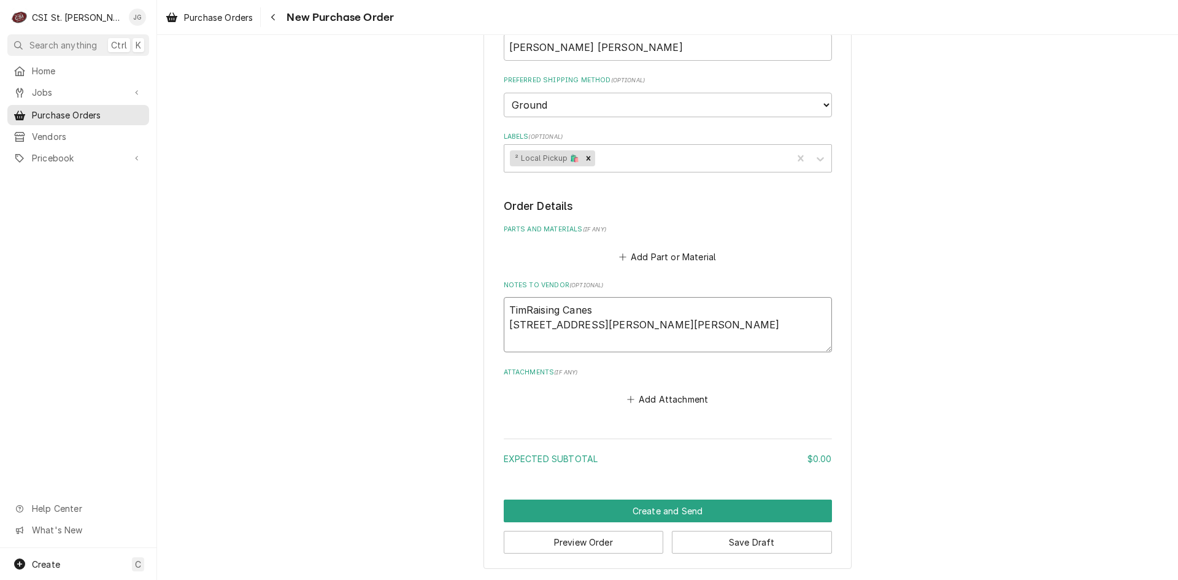
type textarea "TimeRaising Canes 1840 1st Capital Dr St. Charles, MO"
type textarea "x"
type textarea "Time Raising Canes 1840 1st Capital Dr St. Charles, MO"
type textarea "x"
type textarea "TimeRaising Canes 1840 1st Capital Dr St. Charles, MO"
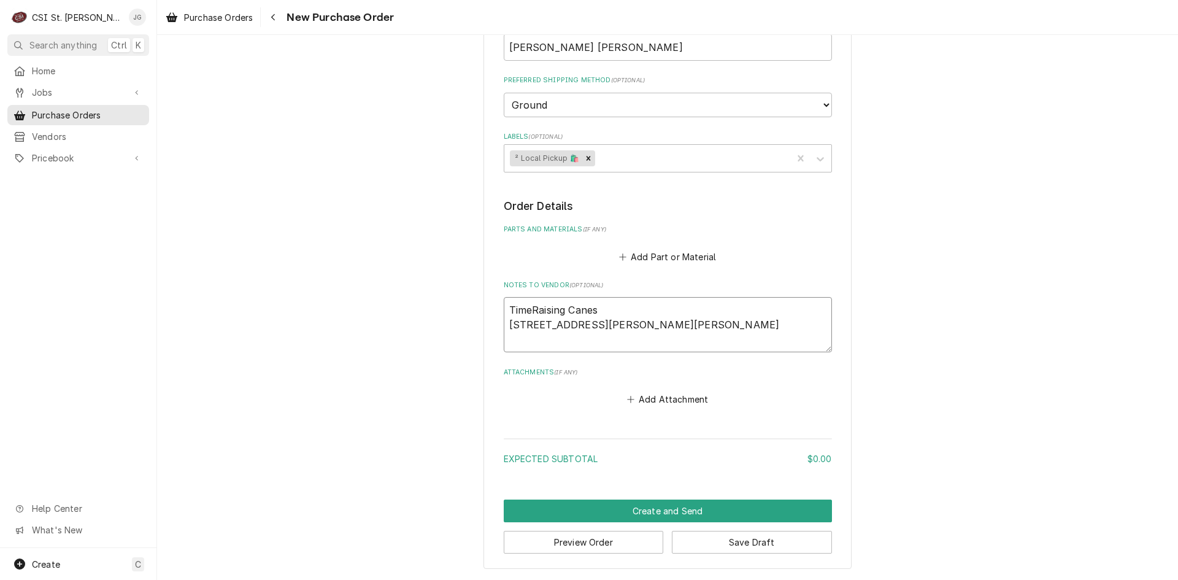
type textarea "x"
type textarea "TimRaising Canes 1840 1st Capital Dr St. Charles, MO"
type textarea "x"
type textarea "TiRaising Canes 1840 1st Capital Dr St. Charles, MO"
type textarea "x"
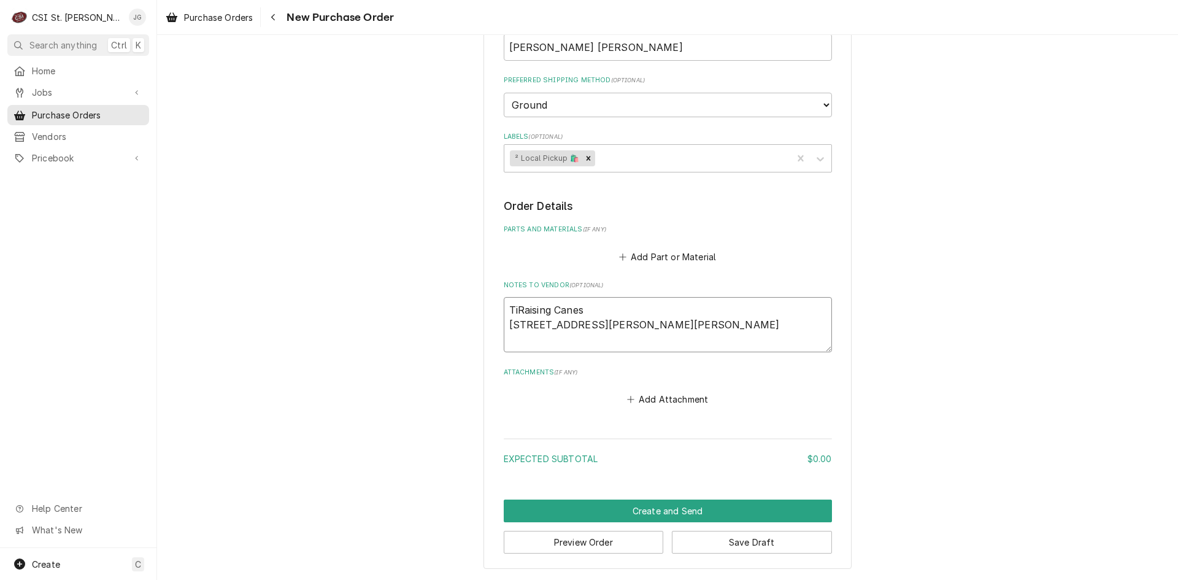
type textarea "TRaising Canes 1840 1st Capital Dr St. Charles, MO"
type textarea "x"
type textarea "Raising Canes 1840 1st Capital Dr St. Charles, MO"
type textarea "x"
type textarea "SRaising Canes 1840 1st Capital Dr St. Charles, MO"
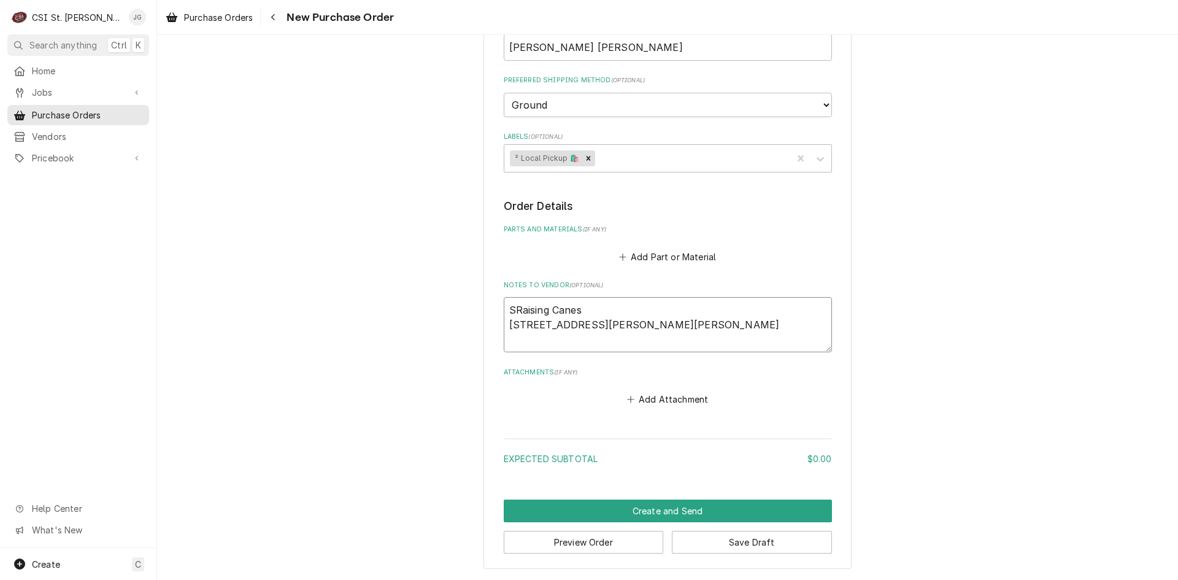
type textarea "x"
type textarea "StRaising Canes 1840 1st Capital Dr St. Charles, MO"
type textarea "x"
type textarea "StaRaising Canes 1840 1st Capital Dr St. Charles, MO"
type textarea "x"
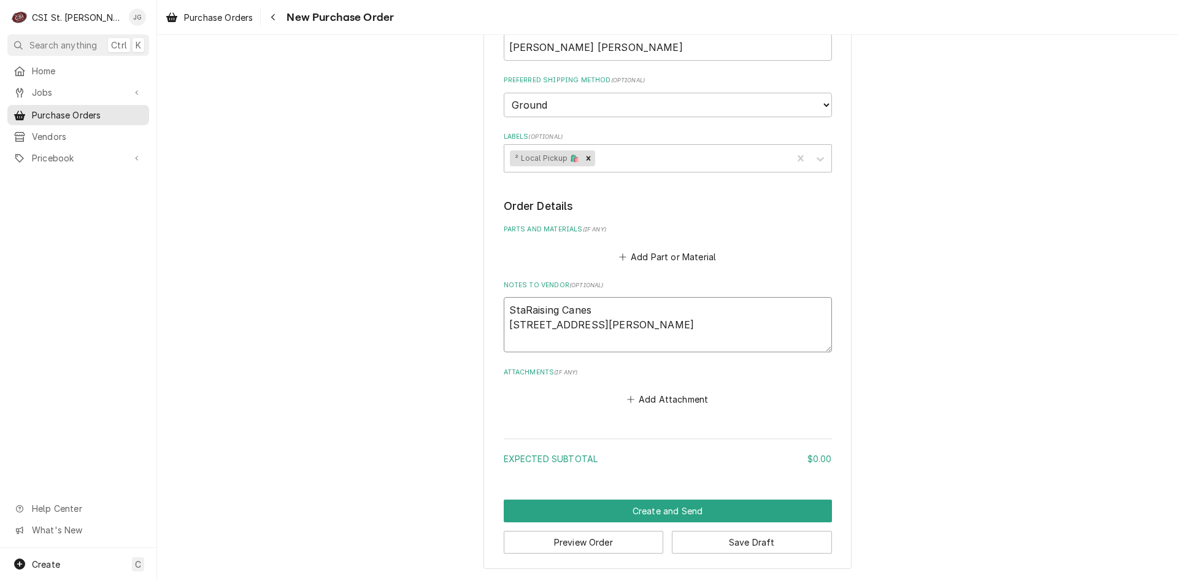
type textarea "StarRaising Canes 1840 1st Capital Dr St. Charles, MO"
type textarea "x"
type textarea "StartRaising Canes 1840 1st Capital Dr St. Charles, MO"
type textarea "x"
type textarea "Start Raising Canes 1840 1st Capital Dr St. Charles, MO"
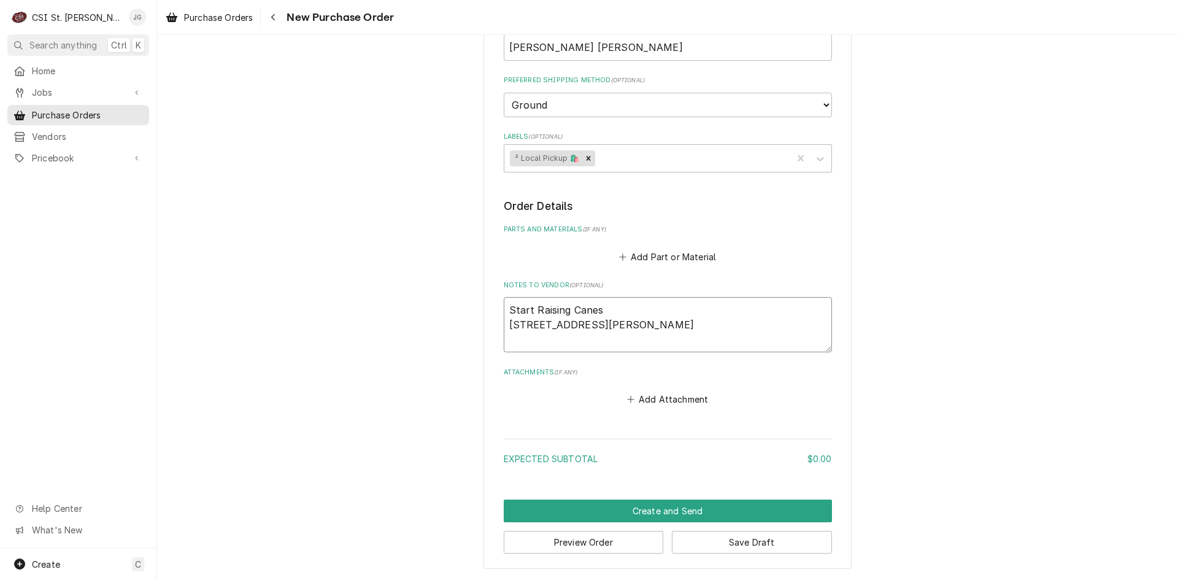
type textarea "x"
type textarea "Start tRaising Canes 1840 1st Capital Dr St. Charles, MO"
type textarea "x"
type textarea "Start tiRaising Canes 1840 1st Capital Dr St. Charles, MO"
type textarea "x"
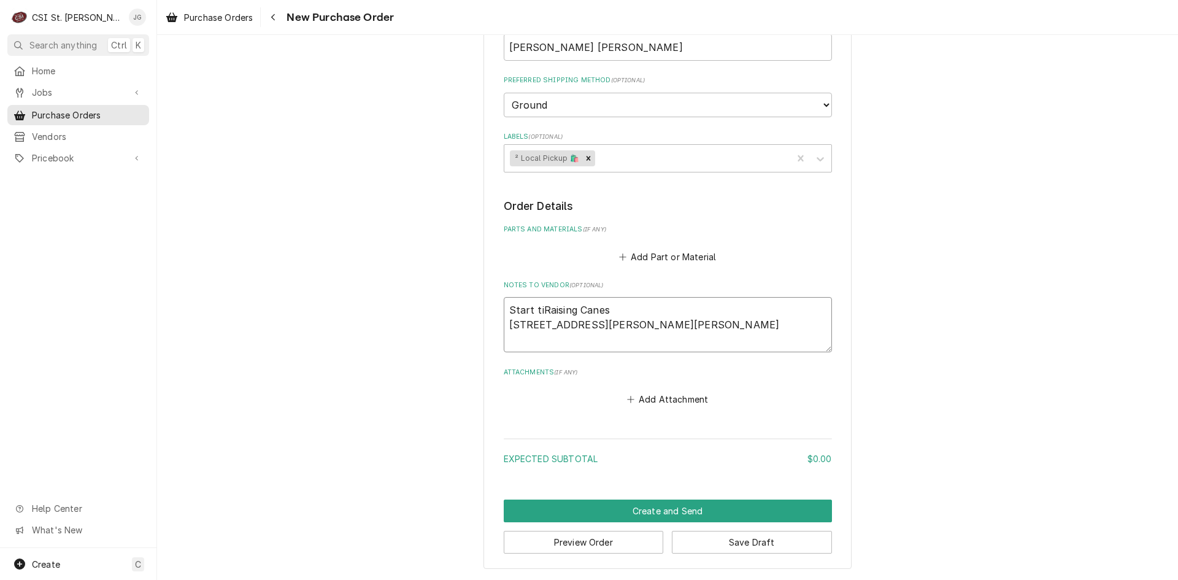
type textarea "Start timRaising Canes 1840 1st Capital Dr St. Charles, MO"
type textarea "x"
type textarea "Start timeRaising Canes 1840 1st Capital Dr St. Charles, MO"
type textarea "x"
type textarea "Start time Raising Canes 1840 1st Capital Dr St. Charles, MO"
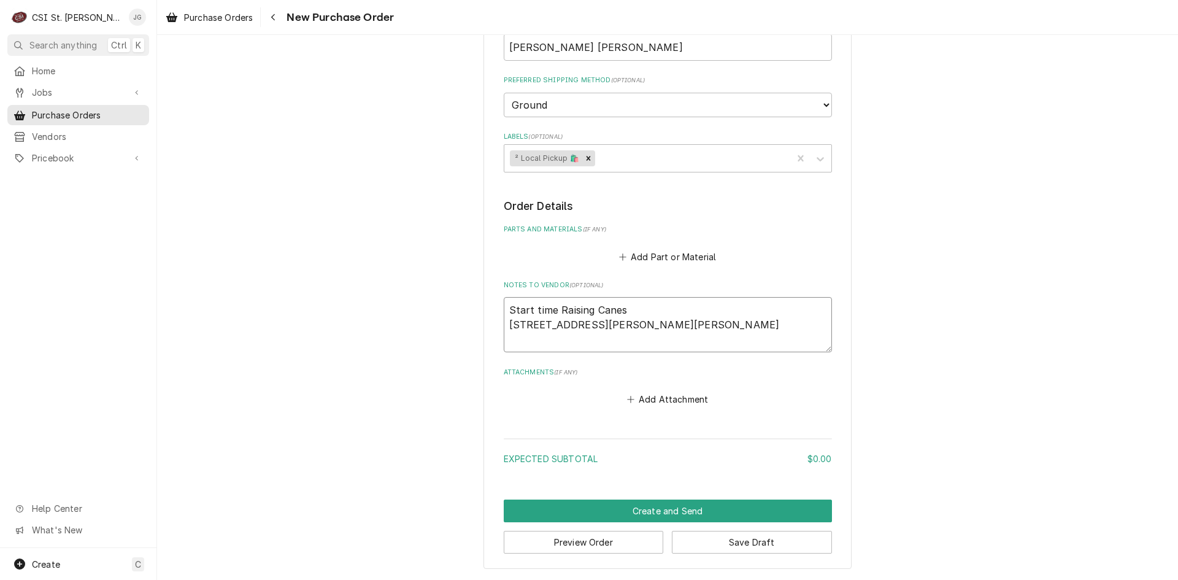
type textarea "x"
type textarea "Start timeRaising Canes 1840 1st Capital Dr St. Charles, MO"
type textarea "x"
type textarea "Start time:Raising Canes 1840 1st Capital Dr St. Charles, MO"
type textarea "x"
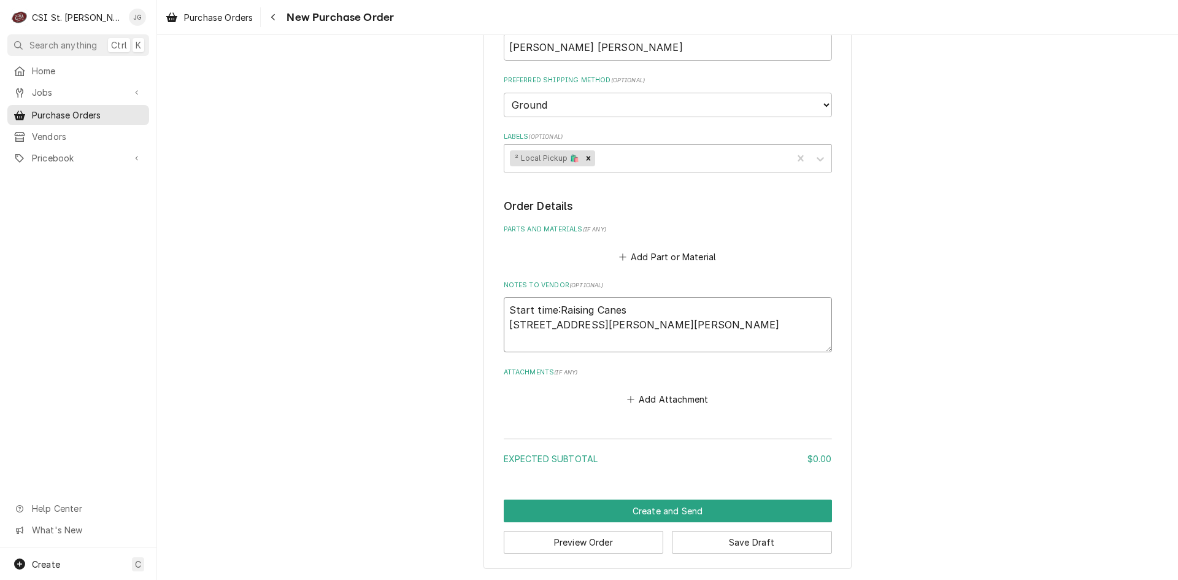
type textarea "Start time: Raising Canes 1840 1st Capital Dr St. Charles, MO"
type textarea "x"
type textarea "Start time: 6Raising Canes 1840 1st Capital Dr St. Charles, MO"
type textarea "x"
type textarea "Start time: 6aRaising Canes 1840 1st Capital Dr St. Charles, MO"
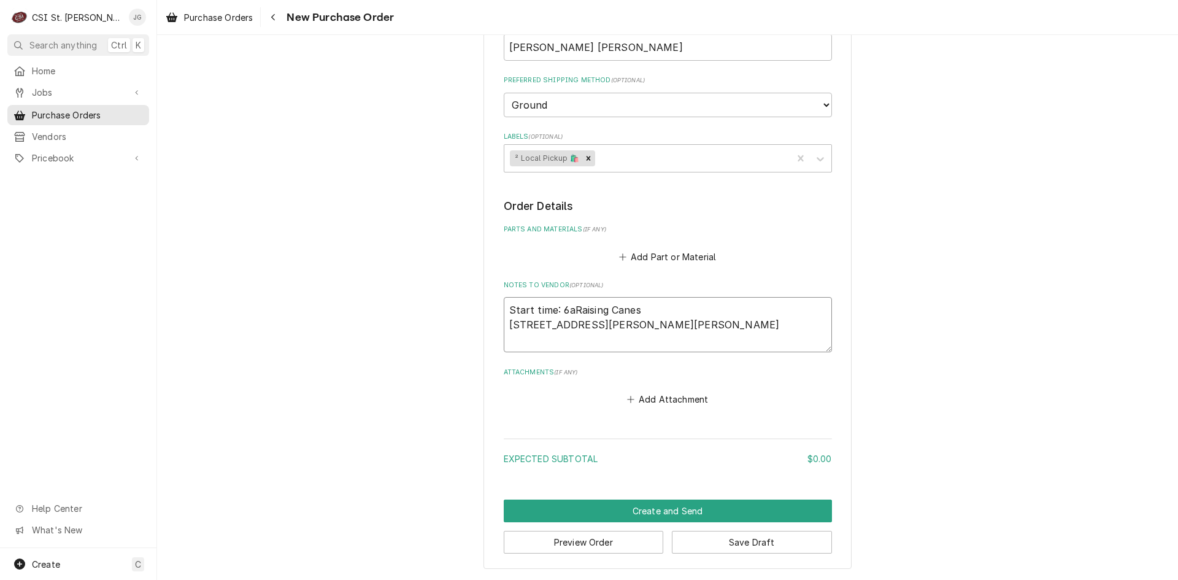
type textarea "x"
type textarea "Start time: 6amRaising Canes 1840 1st Capital Dr St. Charles, MO"
type textarea "x"
type textarea "Start time: 6am Raising Canes 1840 1st Capital Dr St. Charles, MO"
type textarea "x"
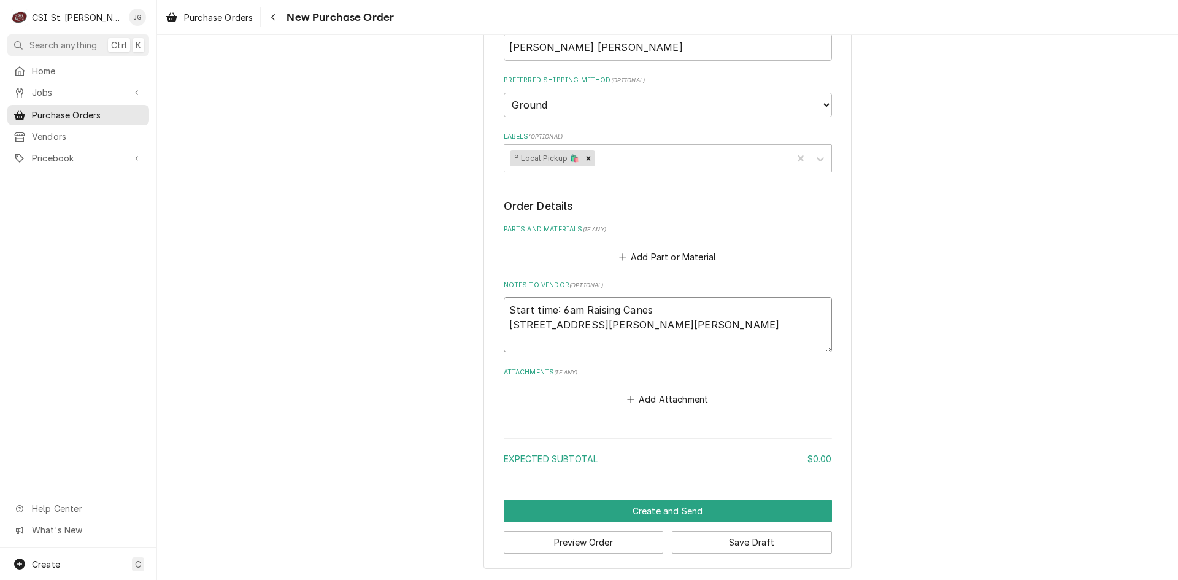
type textarea "Start time: 6am Raising Canes 1840 1st Capital Dr St. Charles, MO"
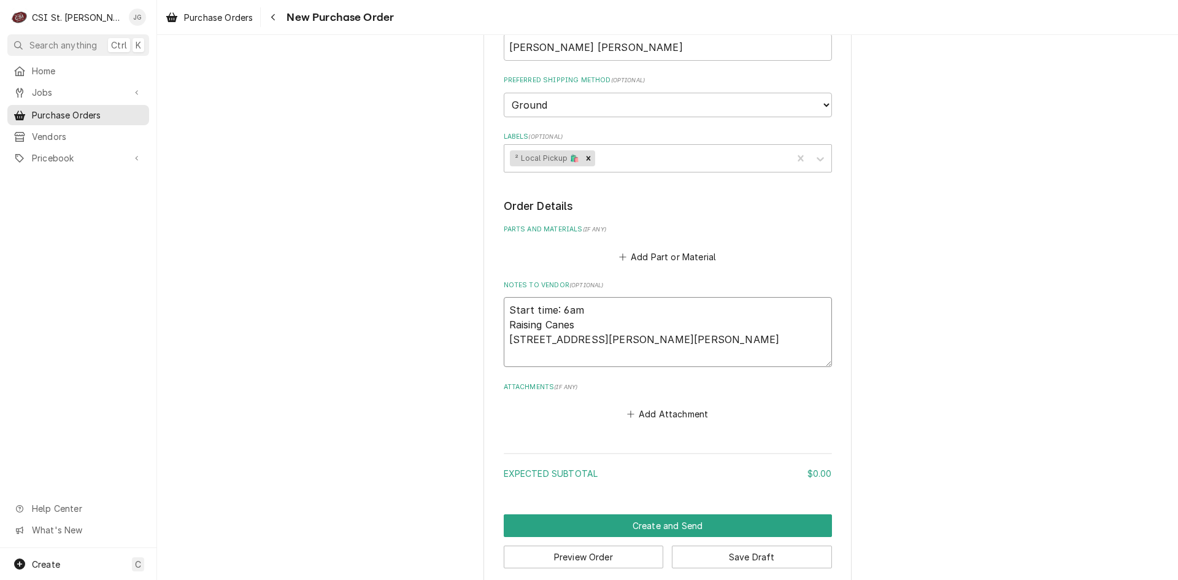
click at [506, 311] on textarea "Start time: 6am Raising Canes 1840 1st Capital Dr St. Charles, MO" at bounding box center [668, 332] width 328 height 70
type textarea "x"
type textarea "Start time: 6am Raising Canes 1840 1st Capital Dr St. Charles, MO"
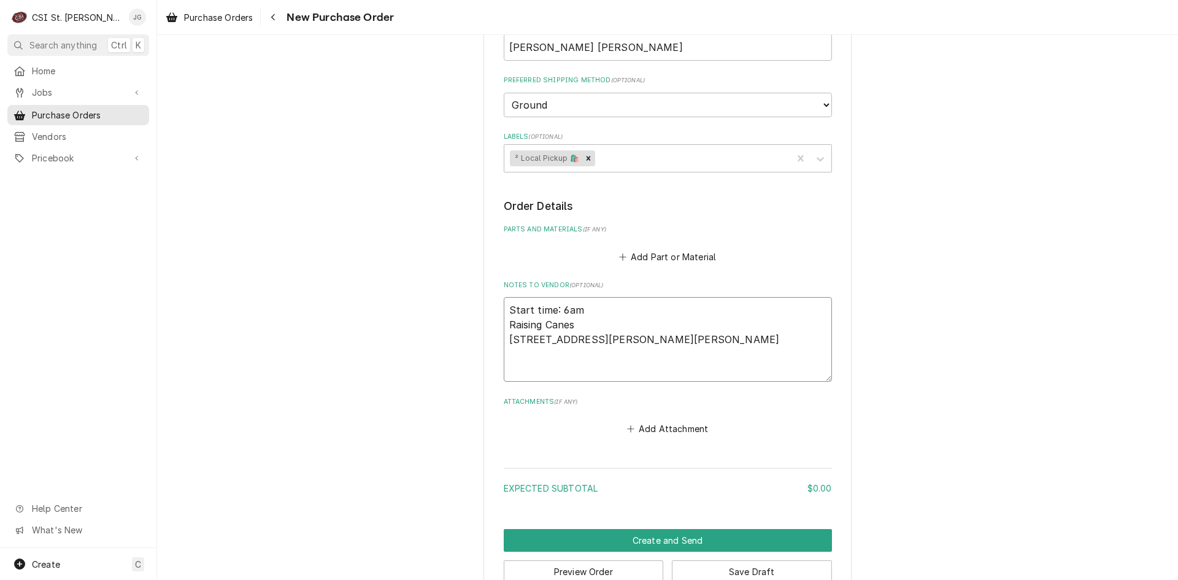
click at [534, 312] on textarea "Start time: 6am Raising Canes 1840 1st Capital Dr St. Charles, MO" at bounding box center [668, 339] width 328 height 85
type textarea "x"
type textarea "D Start time: 6am Raising Canes 1840 1st Capital Dr St. Charles, MO"
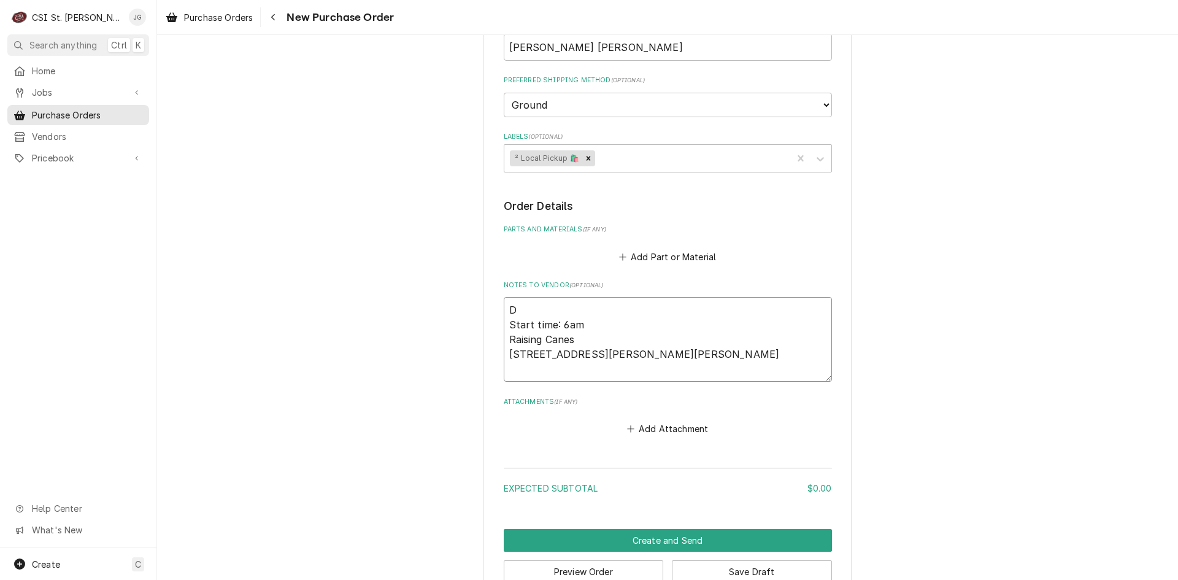
type textarea "x"
type textarea "Da Start time: 6am Raising Canes 1840 1st Capital Dr St. Charles, MO"
type textarea "x"
type textarea "Dat Start time: 6am Raising Canes 1840 1st Capital Dr St. Charles, MO"
type textarea "x"
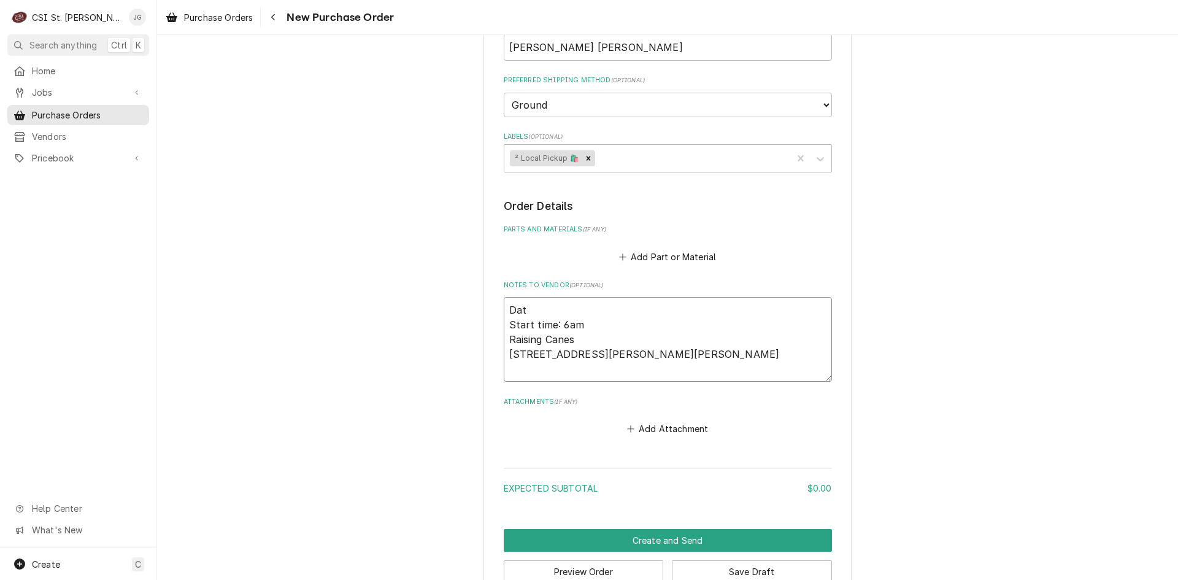
type textarea "Date Start time: 6am Raising Canes 1840 1st Capital Dr St. Charles, MO"
type textarea "x"
type textarea "Date: Start time: 6am Raising Canes 1840 1st Capital Dr St. Charles, MO"
type textarea "x"
type textarea "Date: Start time: 6am Raising Canes 1840 1st Capital Dr St. Charles, MO"
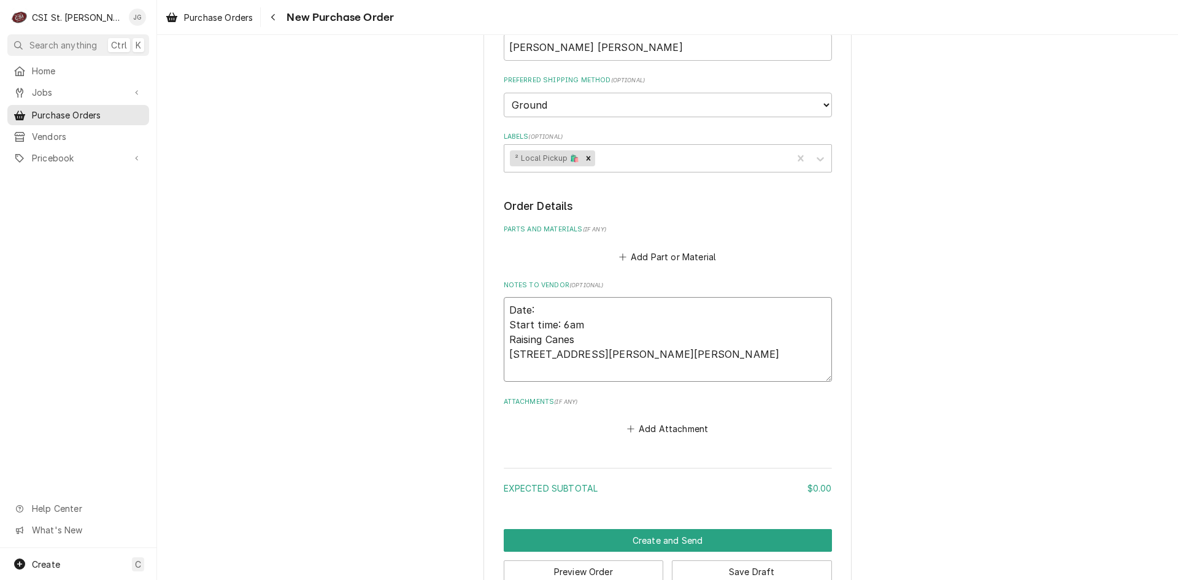
type textarea "x"
type textarea "Date: 1 Start time: 6am Raising Canes 1840 1st Capital Dr St. Charles, MO"
type textarea "x"
type textarea "Date: 10 Start time: 6am Raising Canes 1840 1st Capital Dr St. Charles, MO"
type textarea "x"
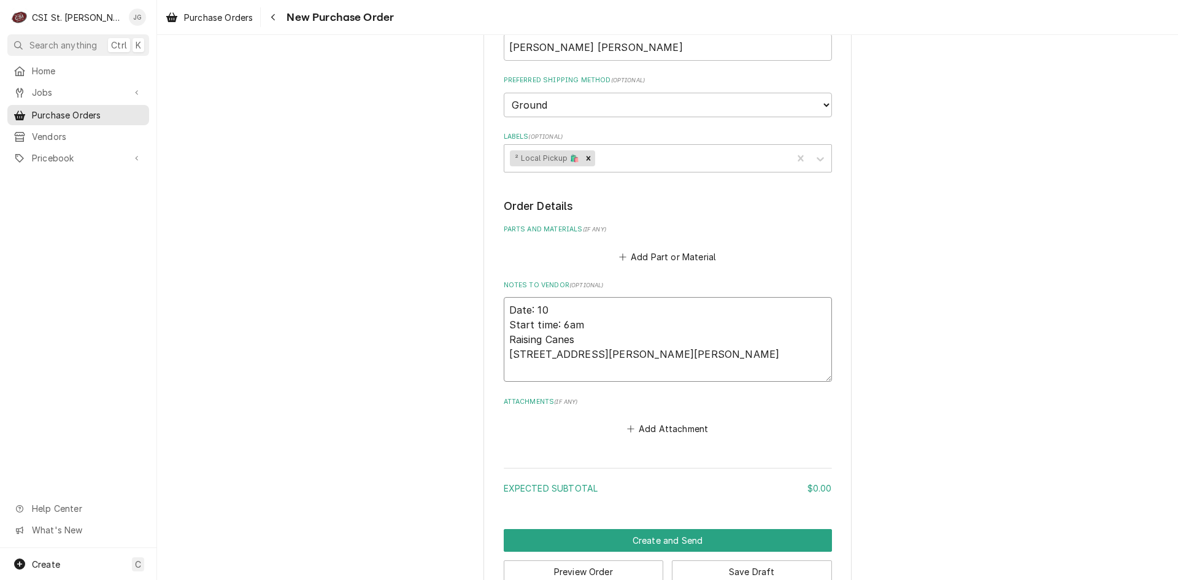
type textarea "Date: 10/ Start time: 6am Raising Canes 1840 1st Capital Dr St. Charles, MO"
type textarea "x"
type textarea "Date: 10/2 Start time: 6am Raising Canes 1840 1st Capital Dr St. Charles, MO"
type textarea "x"
type textarea "Date: 10/22 Start time: 6am Raising Canes 1840 1st Capital Dr St. Charles, MO"
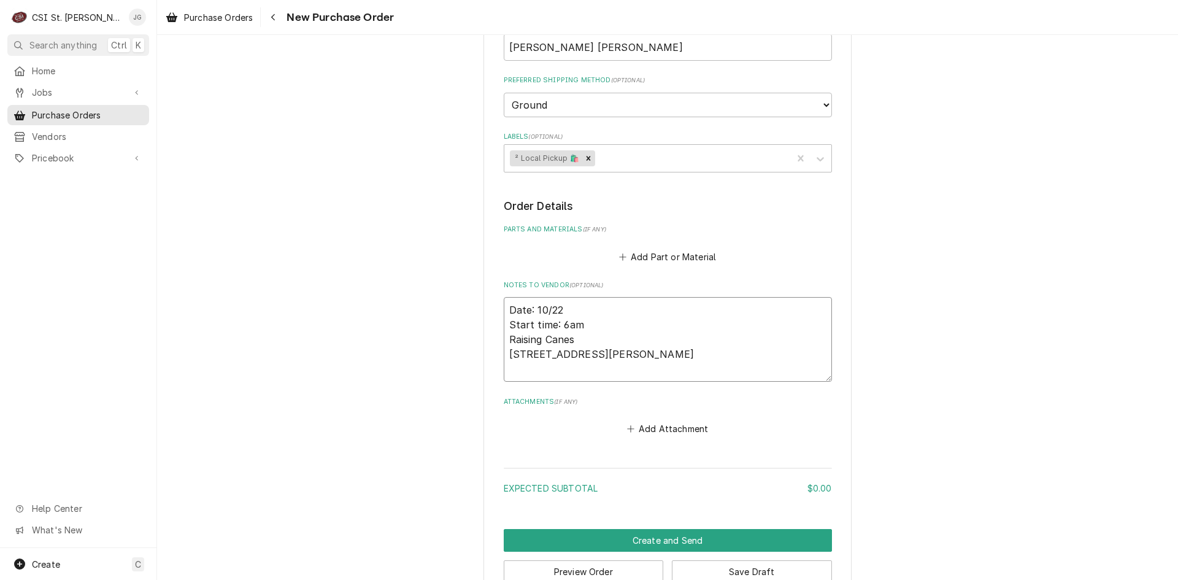
type textarea "x"
type textarea "Date: 10/22/ Start time: 6am Raising Canes 1840 1st Capital Dr St. Charles, MO"
type textarea "x"
type textarea "Date: 10/22/2 Start time: 6am Raising Canes 1840 1st Capital Dr St. Charles, MO"
type textarea "x"
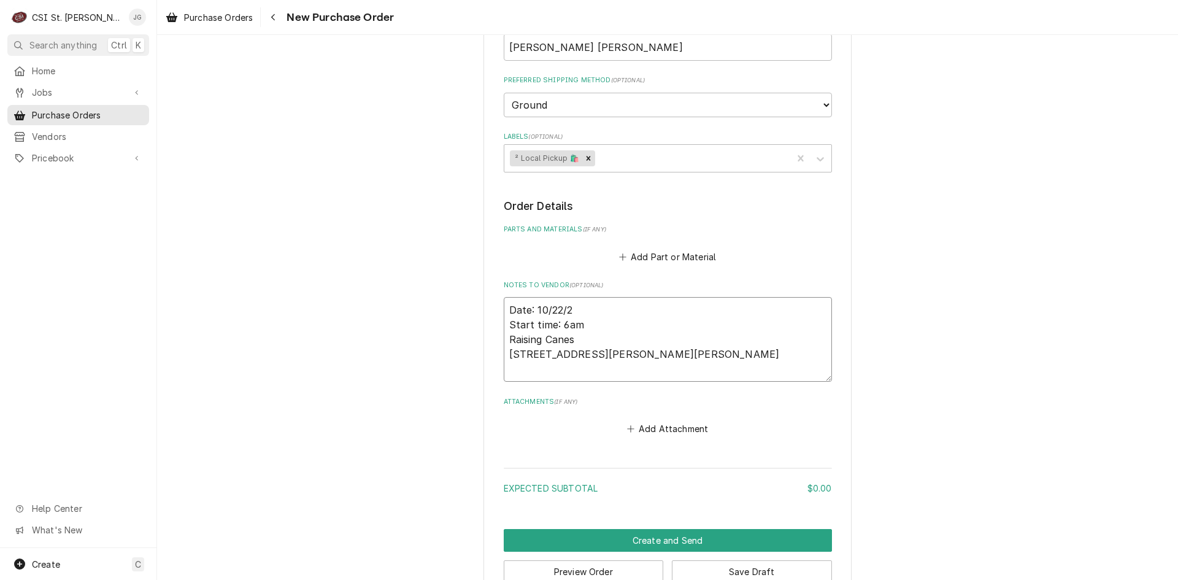
type textarea "Date: 10/22/20 Start time: 6am Raising Canes 1840 1st Capital Dr St. Charles, MO"
type textarea "x"
type textarea "Date: 10/22/202 Start time: 6am Raising Canes 1840 1st Capital Dr St. Charles, …"
type textarea "x"
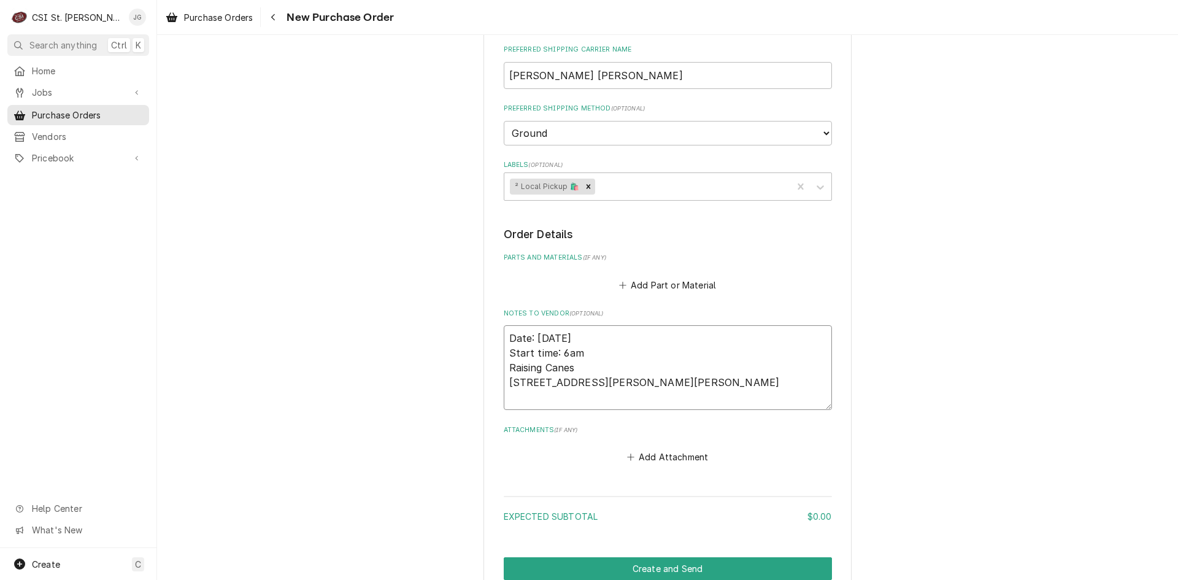
scroll to position [426, 0]
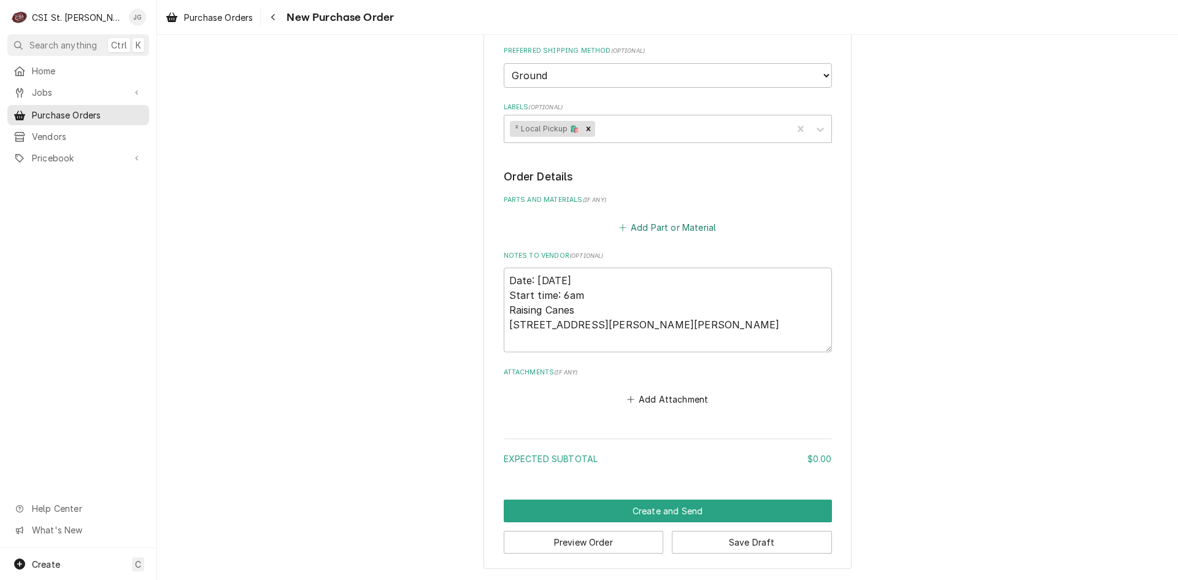
click at [681, 230] on button "Add Part or Material" at bounding box center [667, 226] width 101 height 17
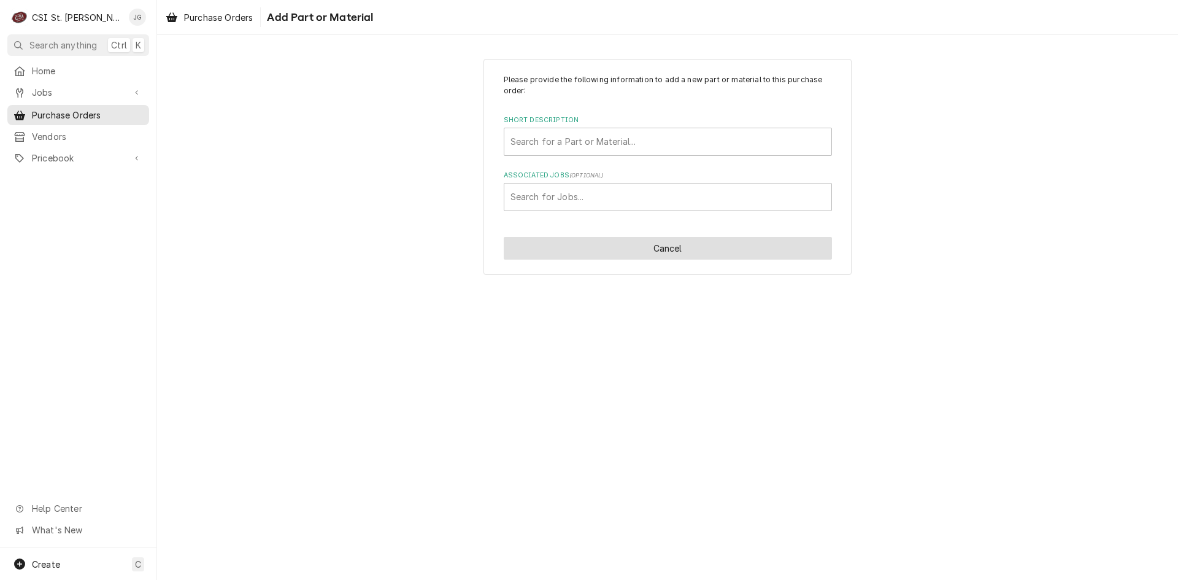
click at [655, 250] on button "Cancel" at bounding box center [668, 248] width 328 height 23
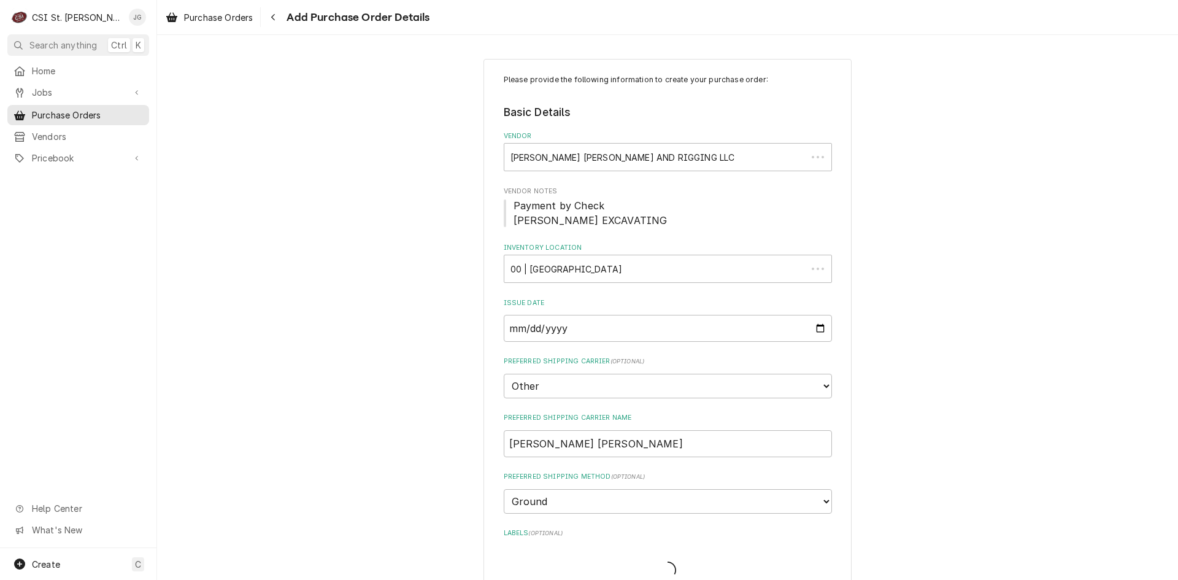
scroll to position [426, 0]
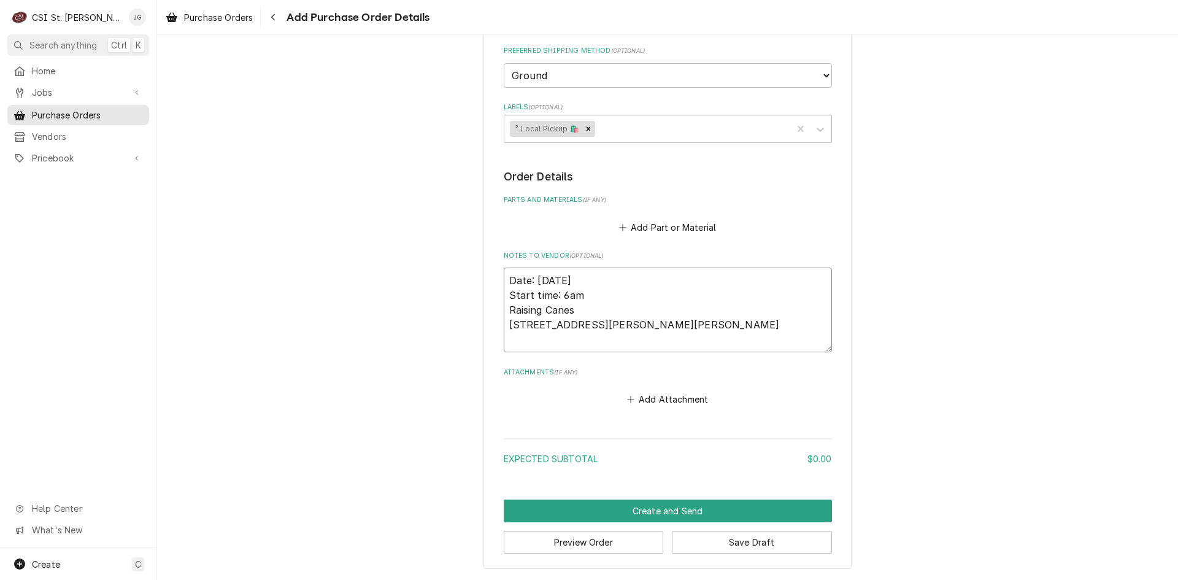
click at [700, 332] on textarea "Date: 10/22/2025 Start time: 6am Raising Canes 1840 1st Capital Dr St. Charles,…" at bounding box center [668, 310] width 328 height 85
click at [707, 344] on textarea "Date: 10/22/2025 Start time: 6am Raising Canes 1840 1st Capital Dr St. Charles,…" at bounding box center [668, 310] width 328 height 85
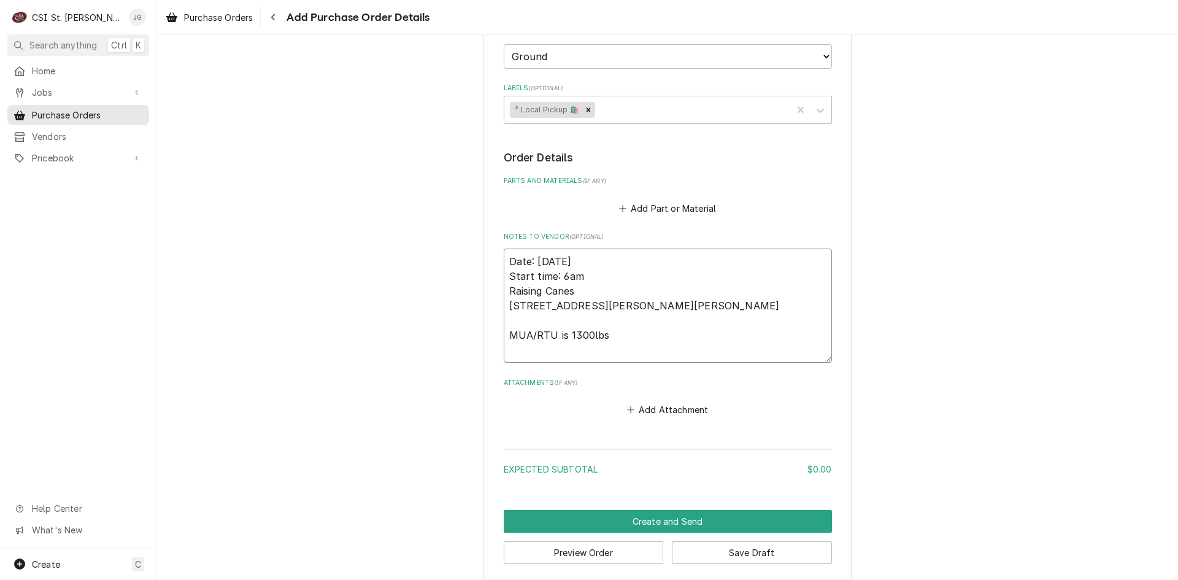
scroll to position [455, 0]
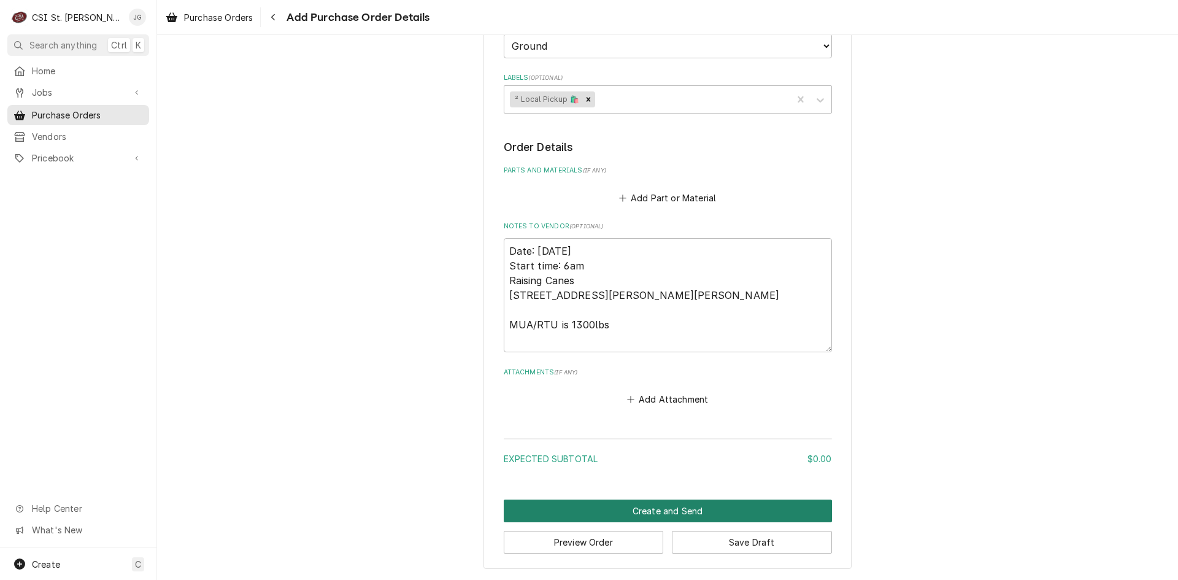
click at [668, 511] on button "Create and Send" at bounding box center [668, 511] width 328 height 23
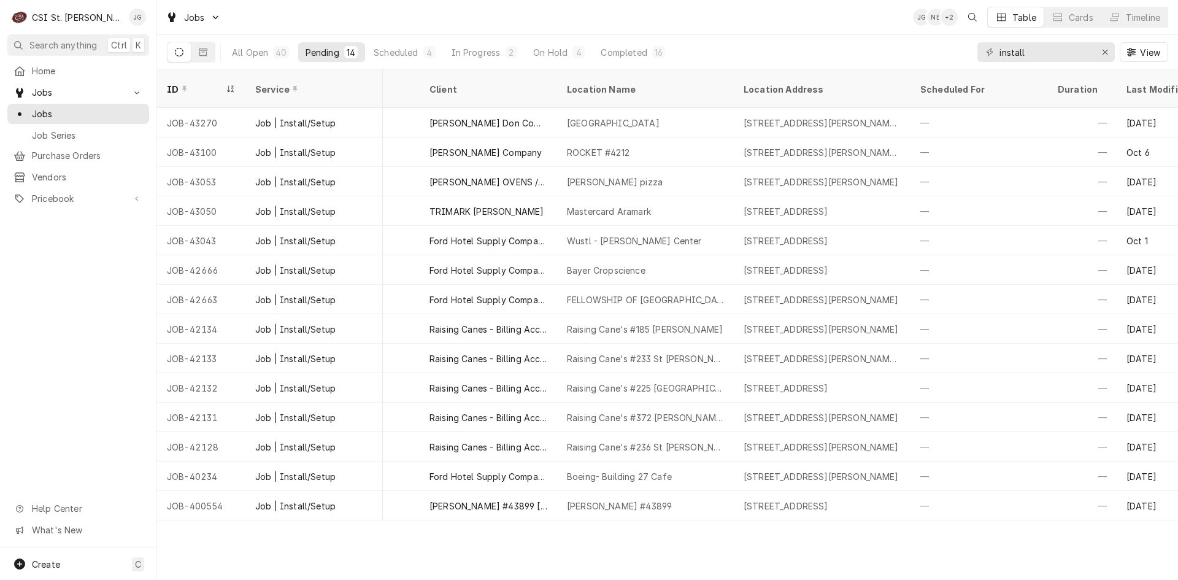
scroll to position [0, 770]
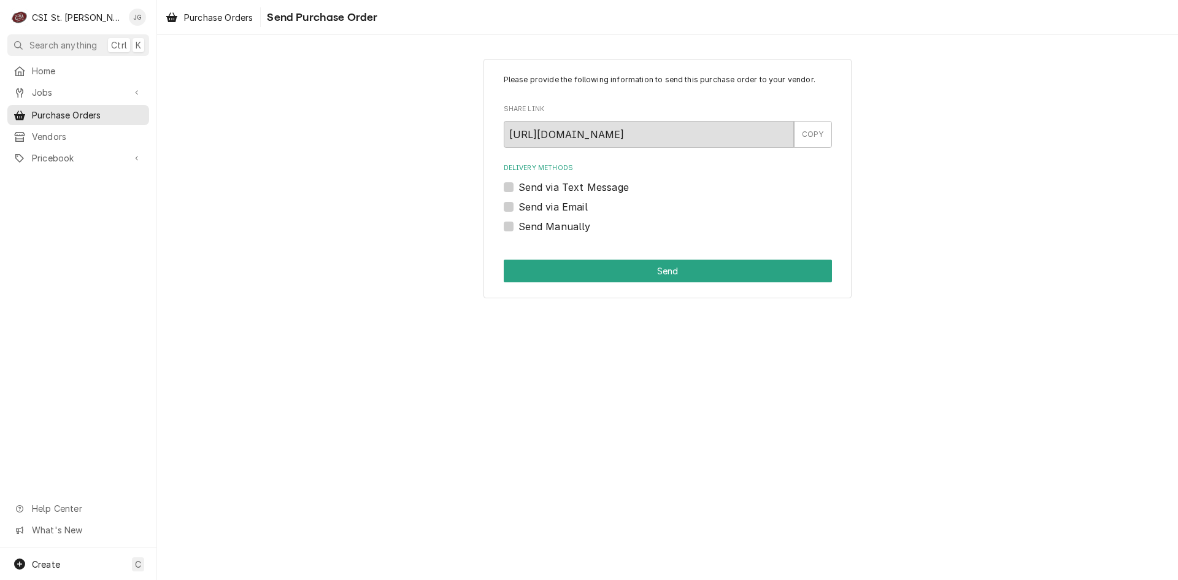
click at [519, 231] on label "Send Manually" at bounding box center [555, 226] width 72 height 15
click at [519, 231] on input "Send Manually" at bounding box center [683, 232] width 328 height 27
click at [519, 228] on label "Send Manually" at bounding box center [555, 226] width 72 height 15
click at [519, 228] on input "Send Manually" at bounding box center [683, 232] width 328 height 27
checkbox input "false"
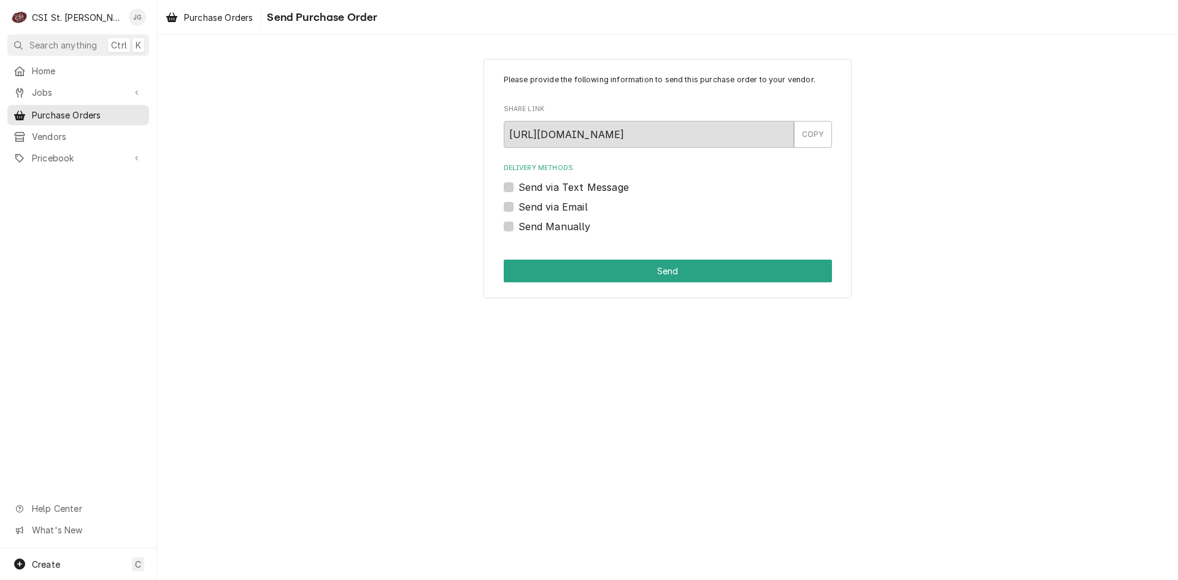
click at [519, 205] on label "Send via Email" at bounding box center [553, 206] width 69 height 15
click at [519, 205] on input "Send via Email" at bounding box center [683, 212] width 328 height 27
checkbox input "true"
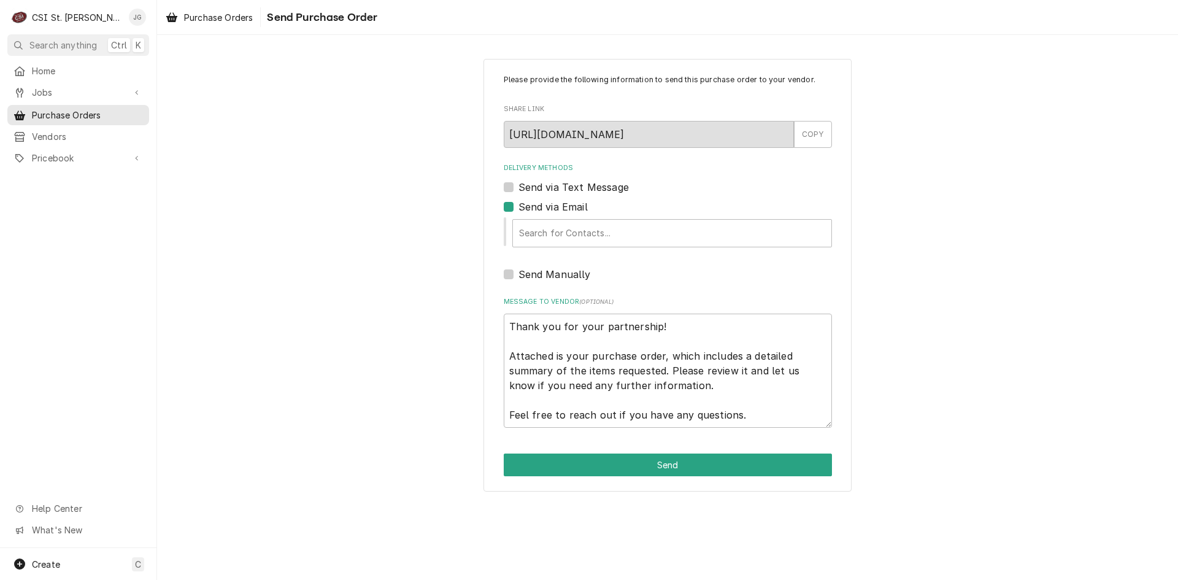
click at [519, 276] on label "Send Manually" at bounding box center [555, 274] width 72 height 15
click at [519, 276] on input "Send Manually" at bounding box center [683, 280] width 328 height 27
checkbox input "true"
type textarea "x"
click at [512, 201] on div "Send via Email" at bounding box center [668, 206] width 328 height 15
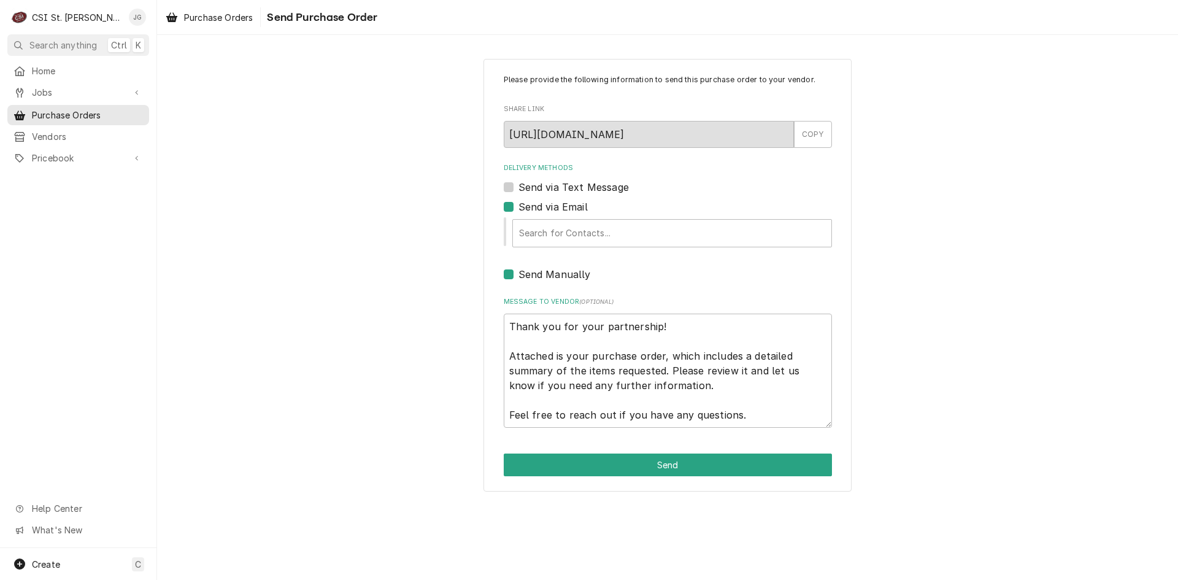
click at [519, 209] on label "Send via Email" at bounding box center [553, 206] width 69 height 15
click at [519, 209] on input "Send via Email" at bounding box center [683, 212] width 328 height 27
checkbox input "false"
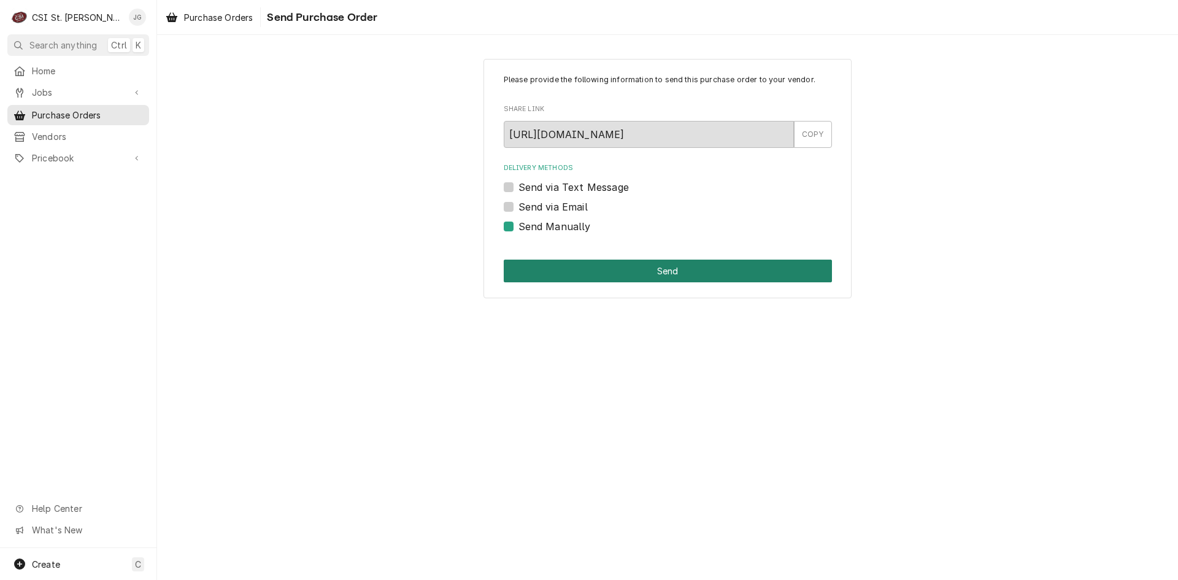
click at [667, 276] on button "Send" at bounding box center [668, 271] width 328 height 23
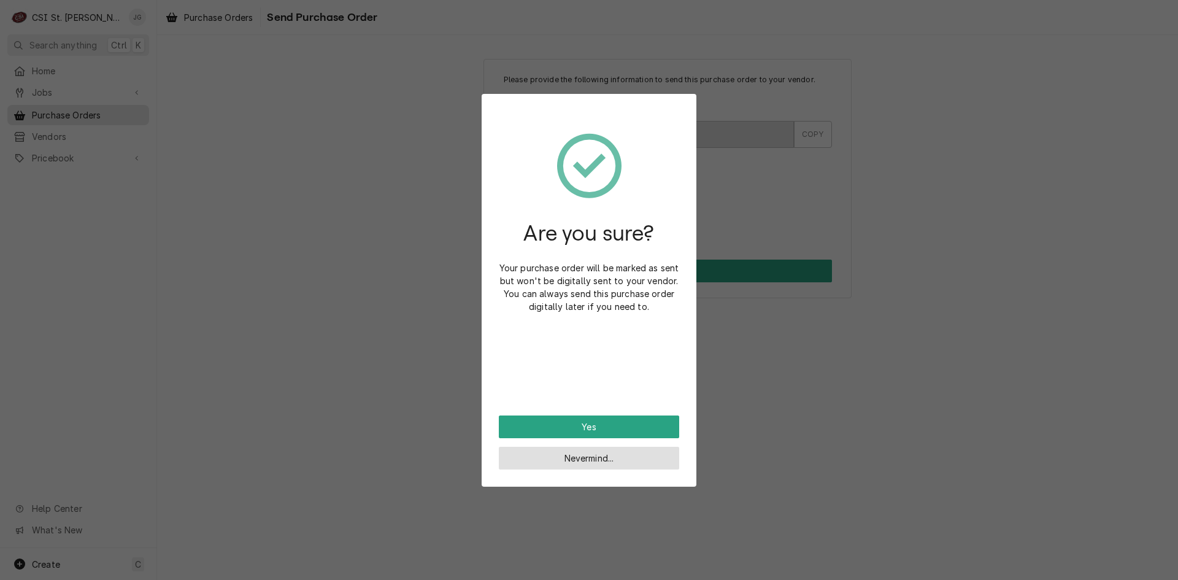
click at [635, 467] on button "Nevermind..." at bounding box center [589, 458] width 180 height 23
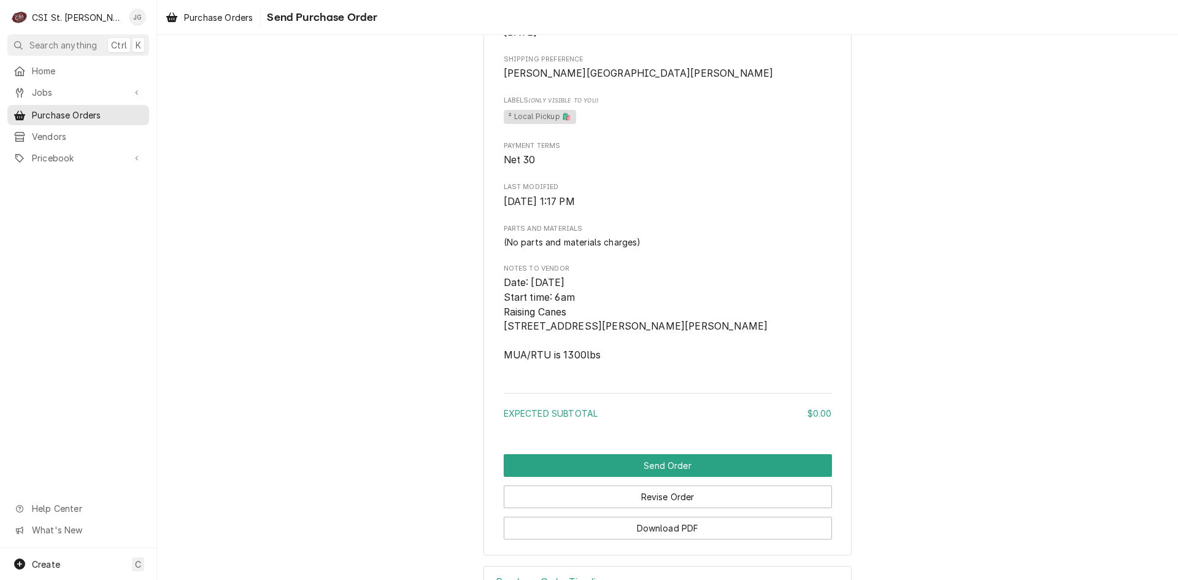
scroll to position [588, 0]
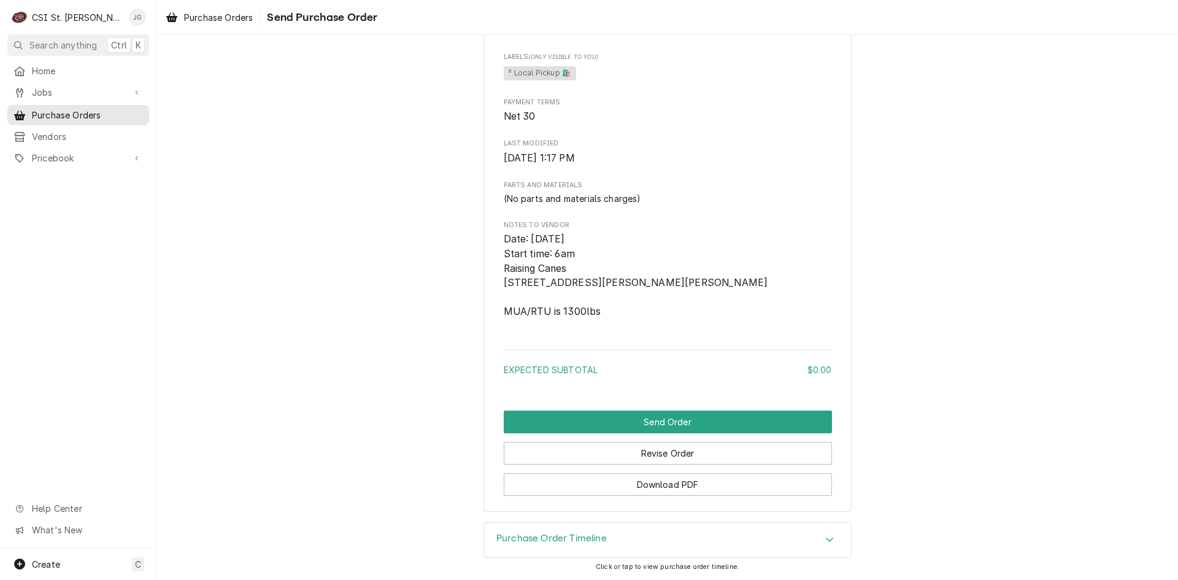
click at [828, 541] on icon "Accordion Header" at bounding box center [829, 540] width 9 height 10
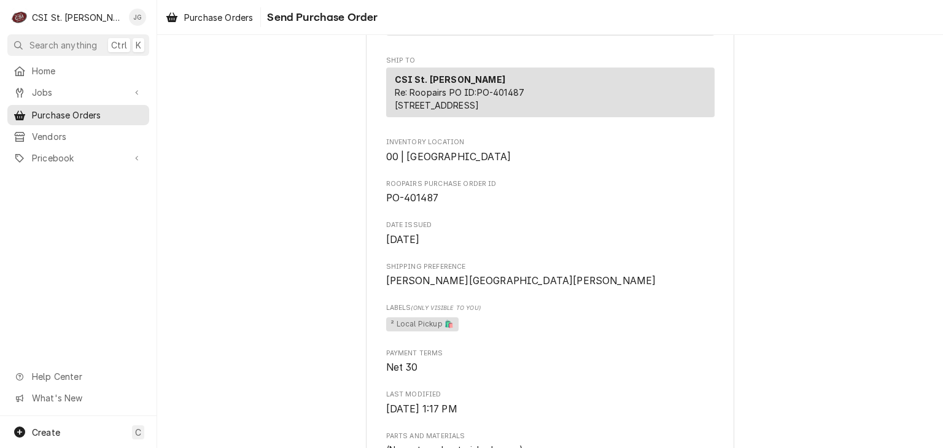
scroll to position [0, 0]
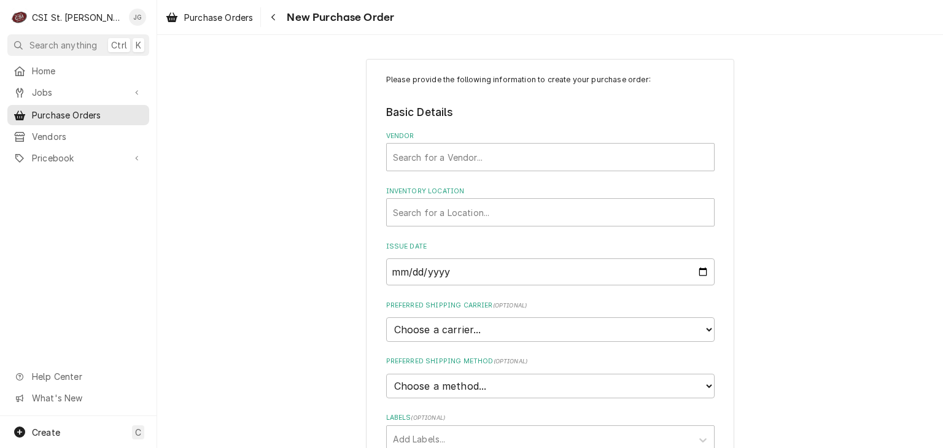
scroll to position [55, 0]
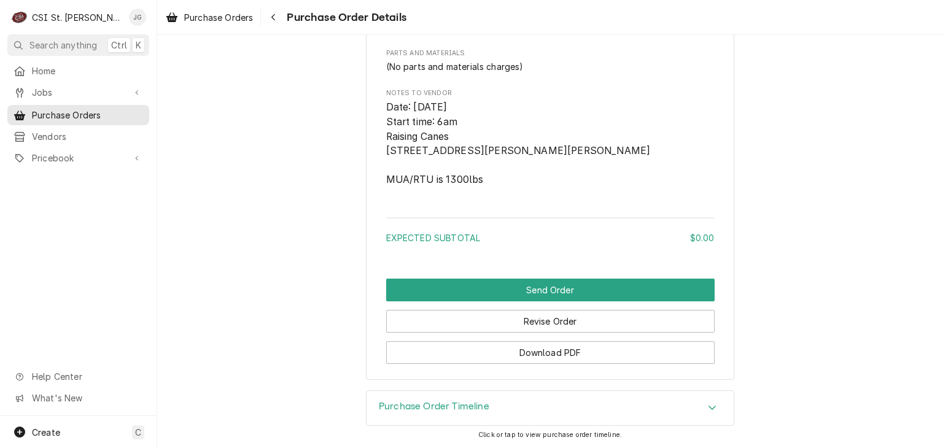
scroll to position [719, 0]
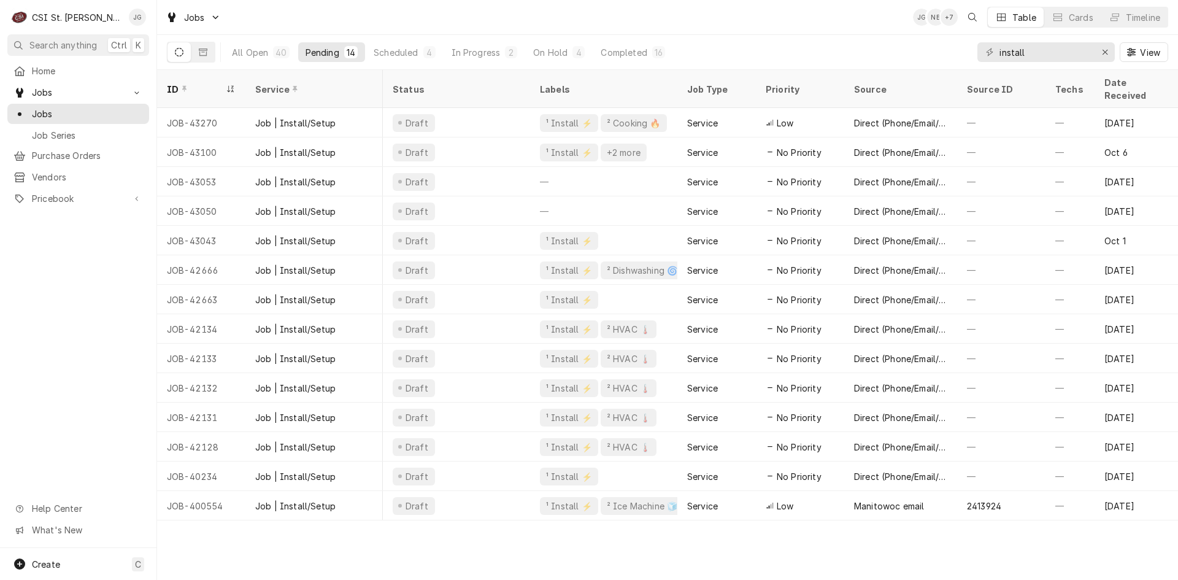
scroll to position [0, 770]
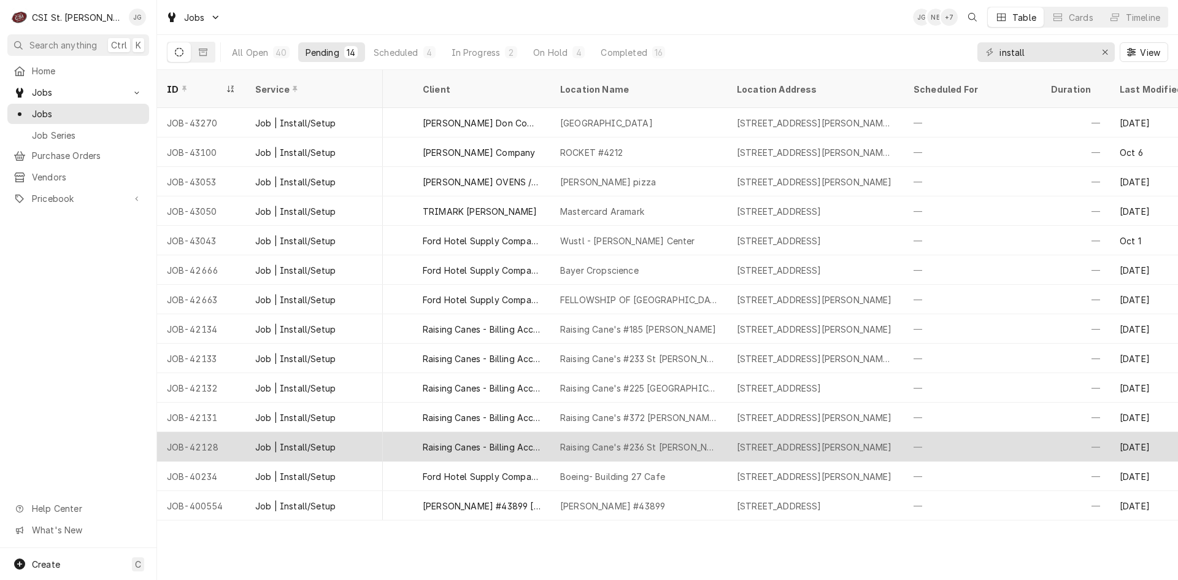
click at [660, 441] on div "Raising Cane's #236 St Charles" at bounding box center [638, 447] width 157 height 13
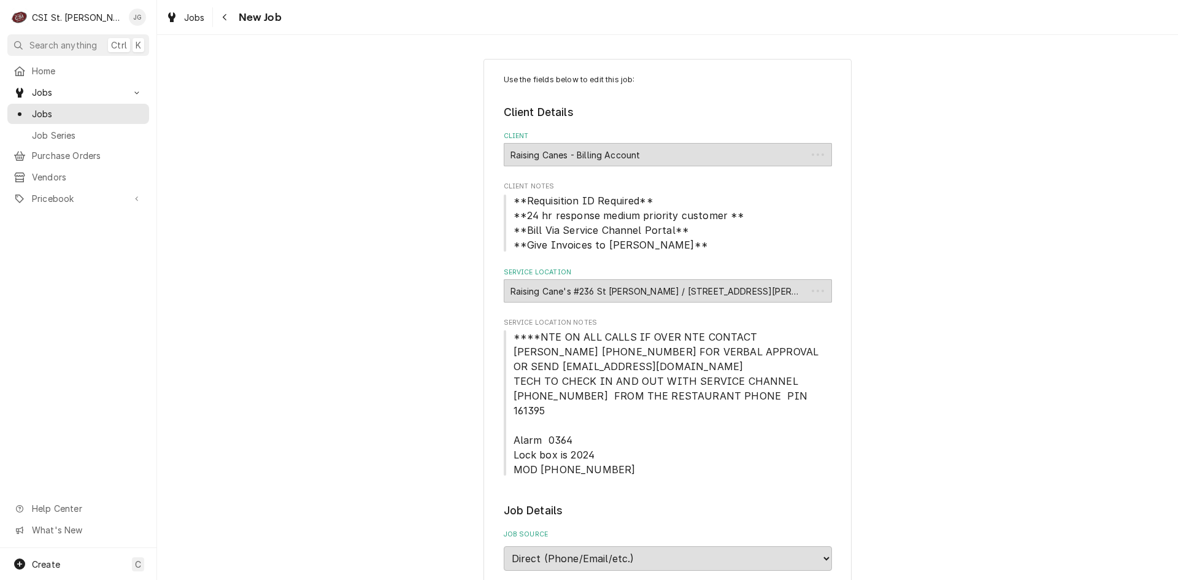
type textarea "x"
click at [49, 90] on span "Jobs" at bounding box center [78, 92] width 93 height 13
click at [40, 90] on span "Jobs" at bounding box center [78, 92] width 93 height 13
click at [42, 108] on span "Jobs" at bounding box center [87, 113] width 111 height 13
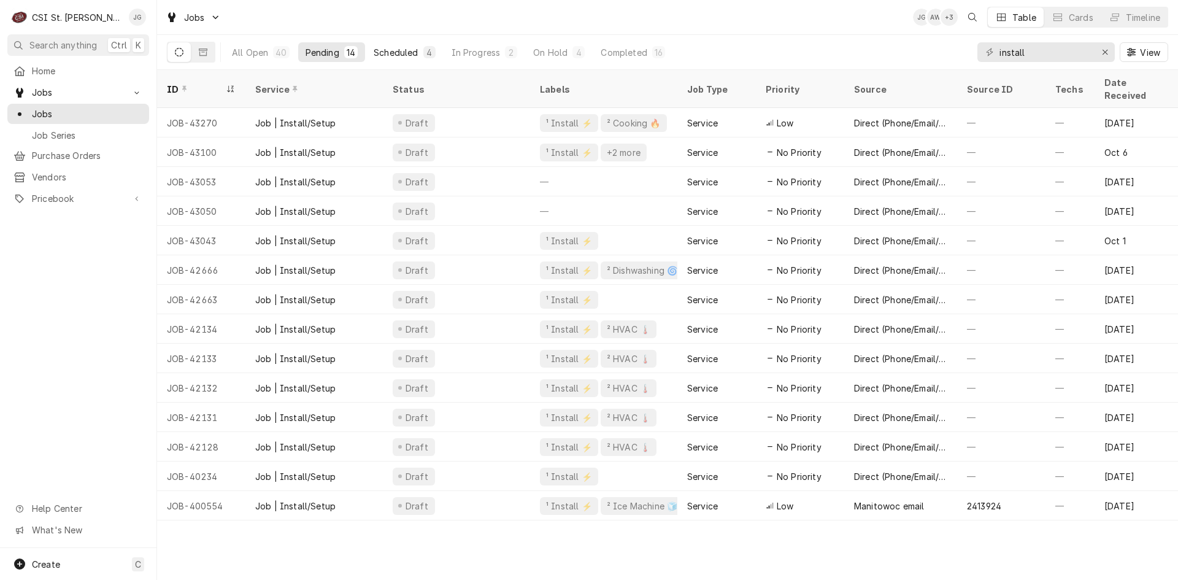
click at [412, 56] on div "Scheduled" at bounding box center [396, 52] width 44 height 13
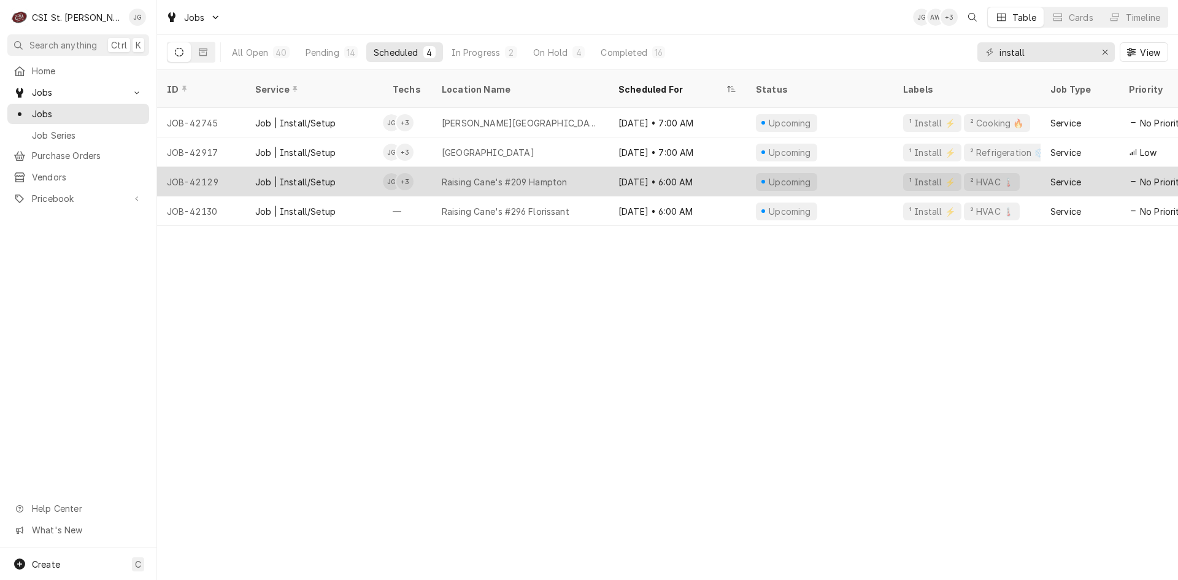
click at [471, 176] on div "Raising Cane's #209 Hampton" at bounding box center [504, 182] width 125 height 13
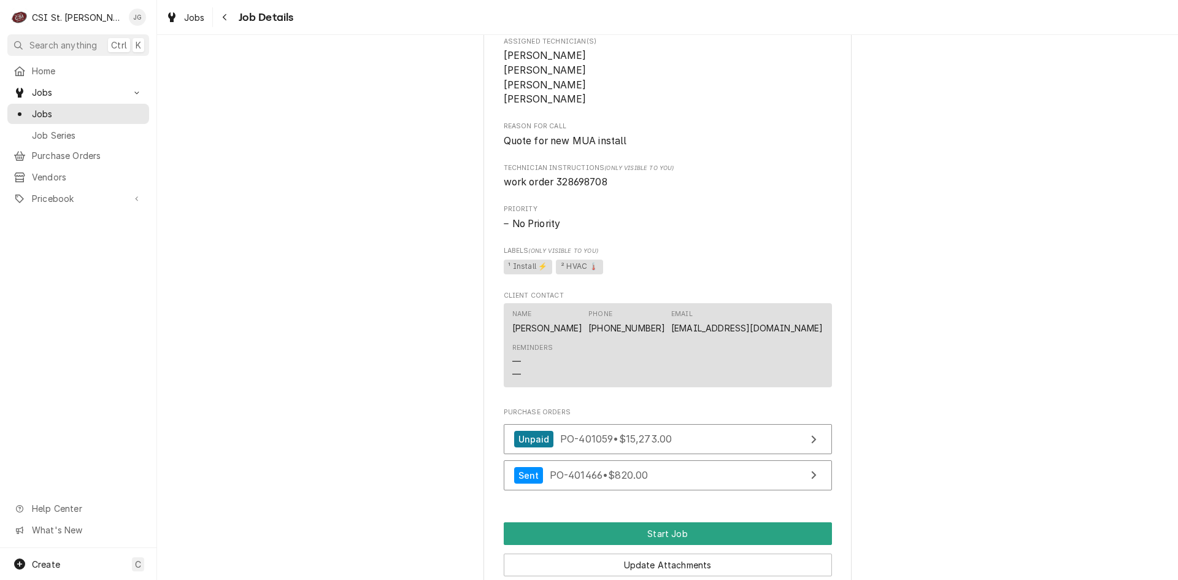
scroll to position [998, 0]
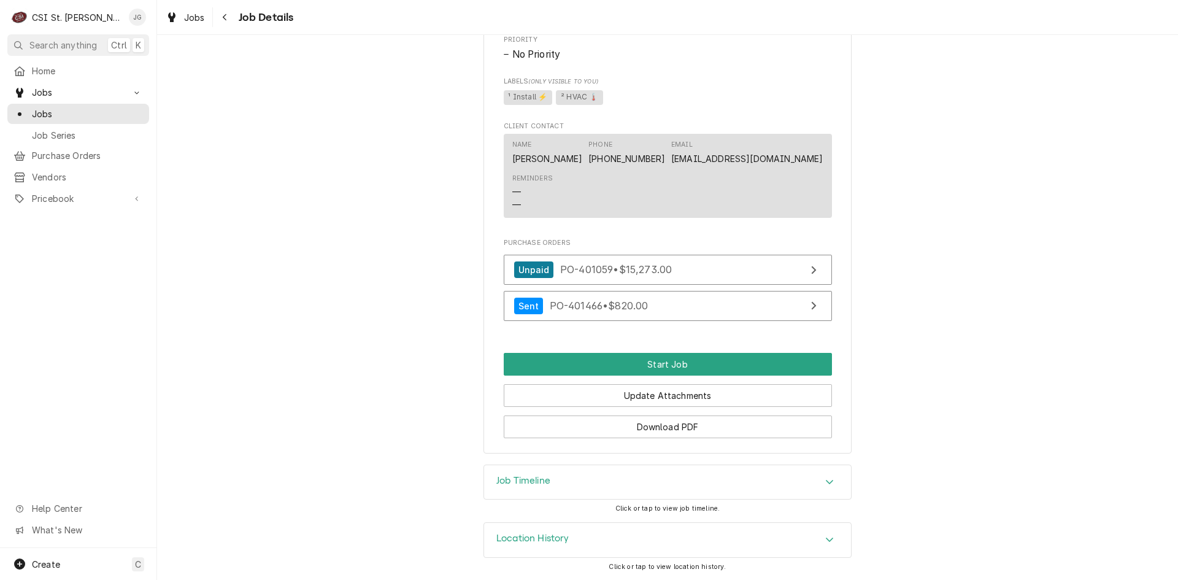
click at [825, 483] on icon "Accordion Header" at bounding box center [829, 482] width 9 height 10
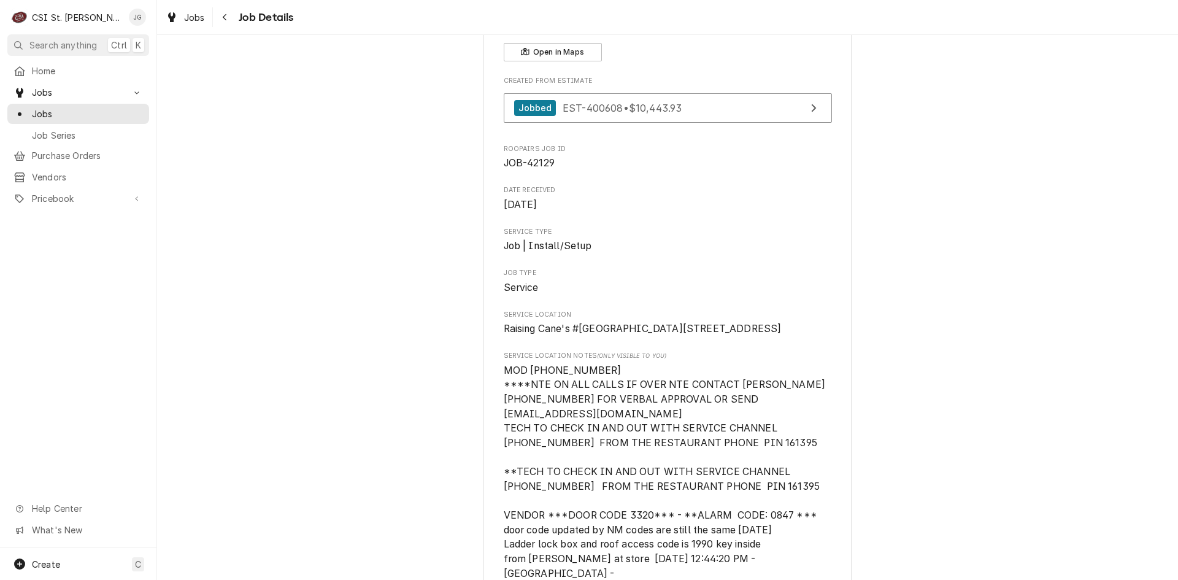
scroll to position [0, 0]
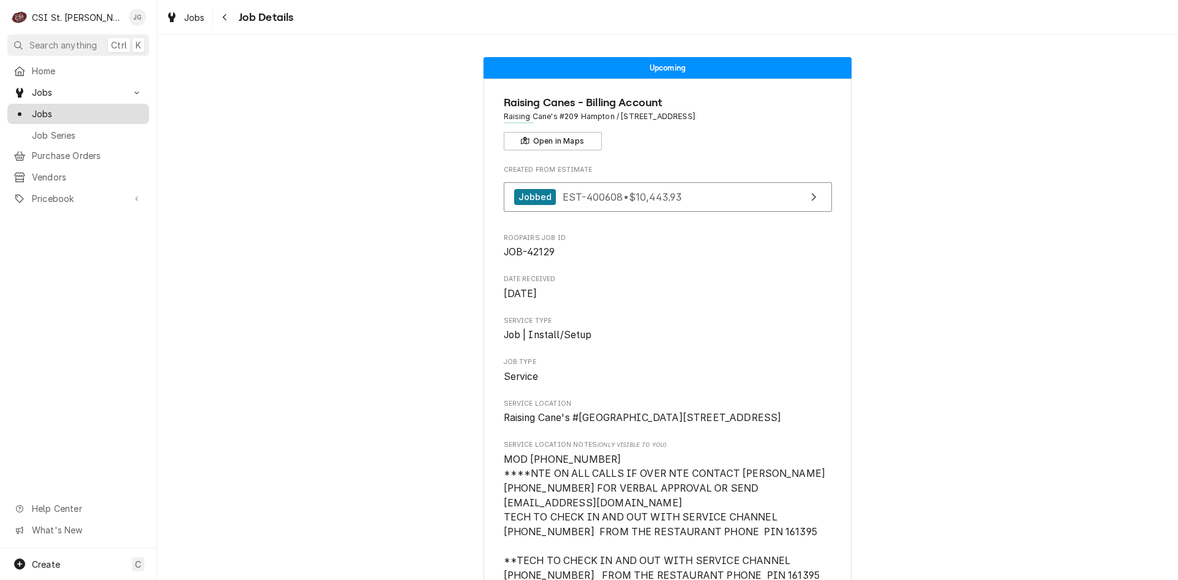
click at [37, 107] on span "Jobs" at bounding box center [87, 113] width 111 height 13
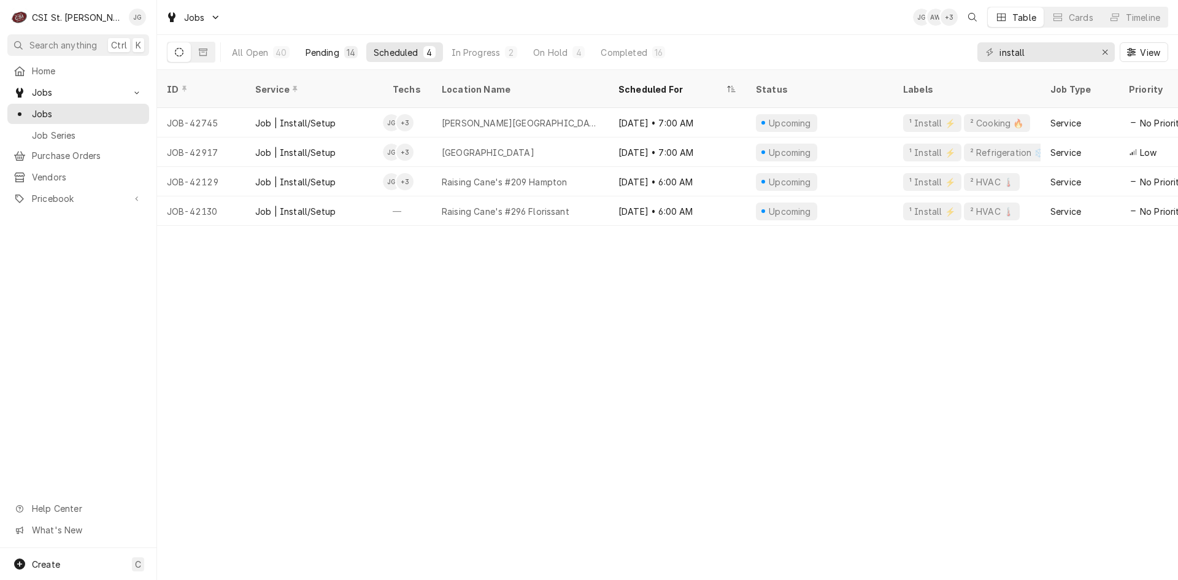
click at [326, 54] on div "Pending" at bounding box center [323, 52] width 34 height 13
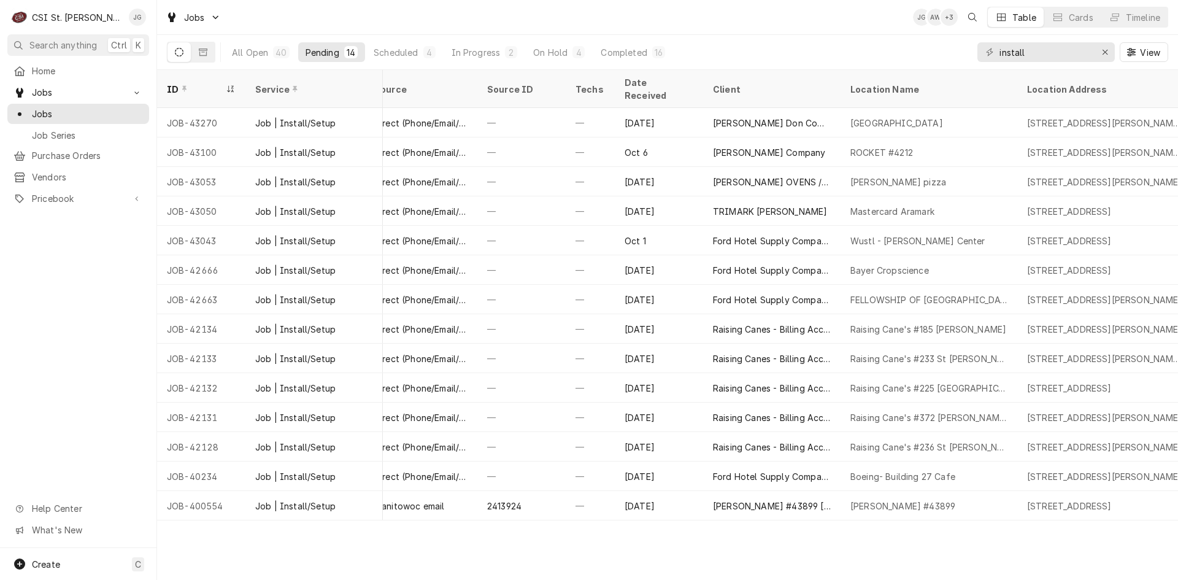
scroll to position [0, 481]
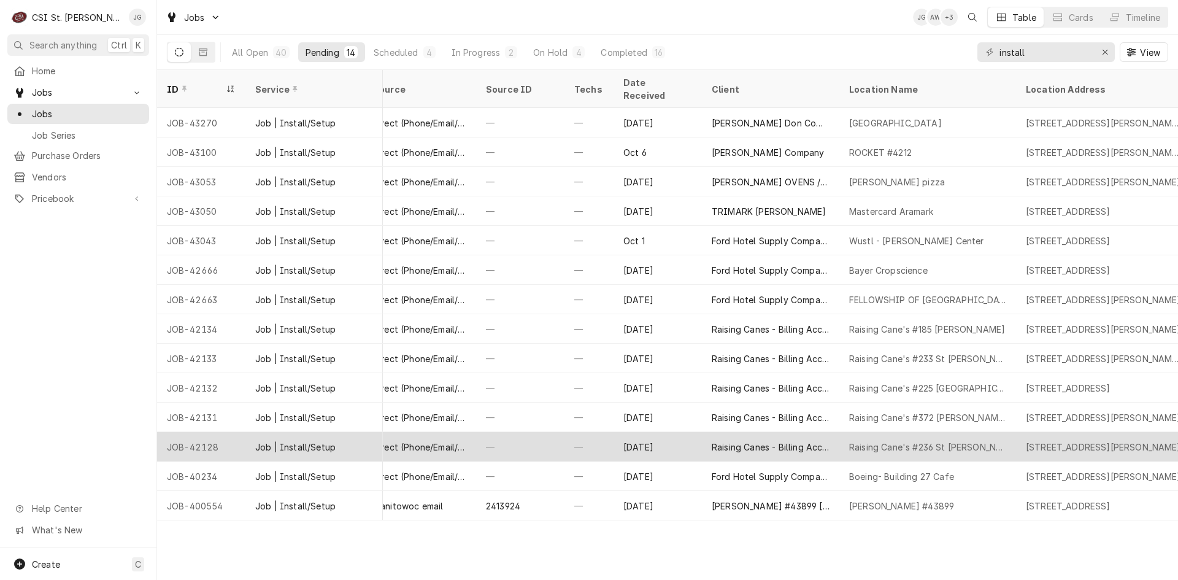
click at [945, 441] on div "Raising Cane's #236 St Charles" at bounding box center [927, 447] width 157 height 13
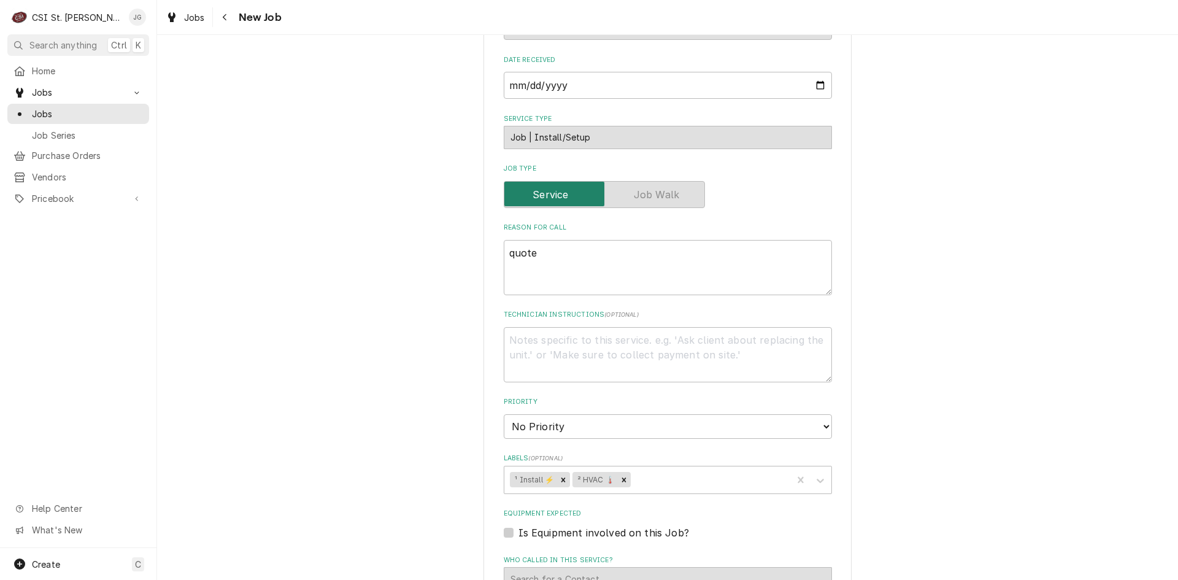
scroll to position [552, 0]
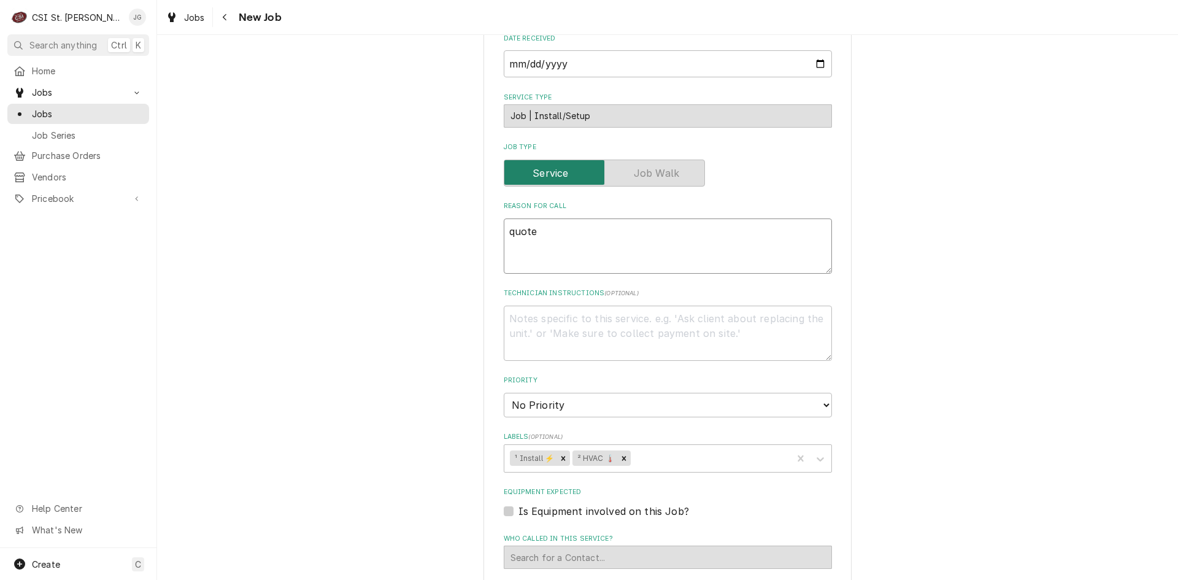
drag, startPoint x: 551, startPoint y: 220, endPoint x: 454, endPoint y: 229, distance: 96.8
click at [454, 229] on div "Use the fields below to edit this job: Client Details Client Raising Canes - Bi…" at bounding box center [667, 214] width 1021 height 1436
type textarea "x"
type textarea "M"
type textarea "x"
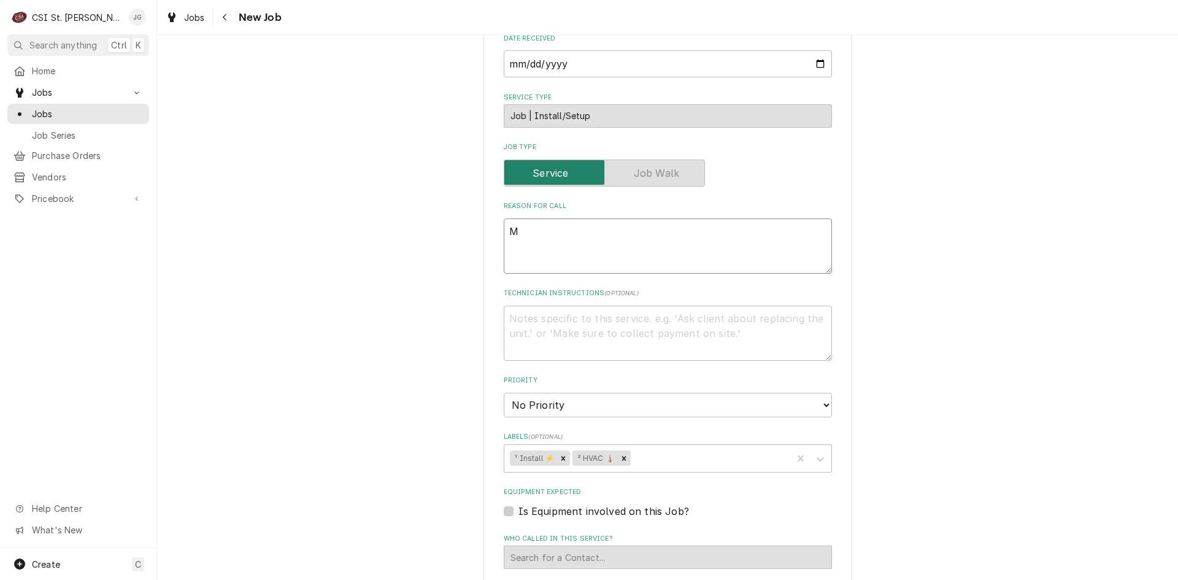
type textarea "MU"
type textarea "x"
type textarea "MUA"
type textarea "x"
type textarea "MUA"
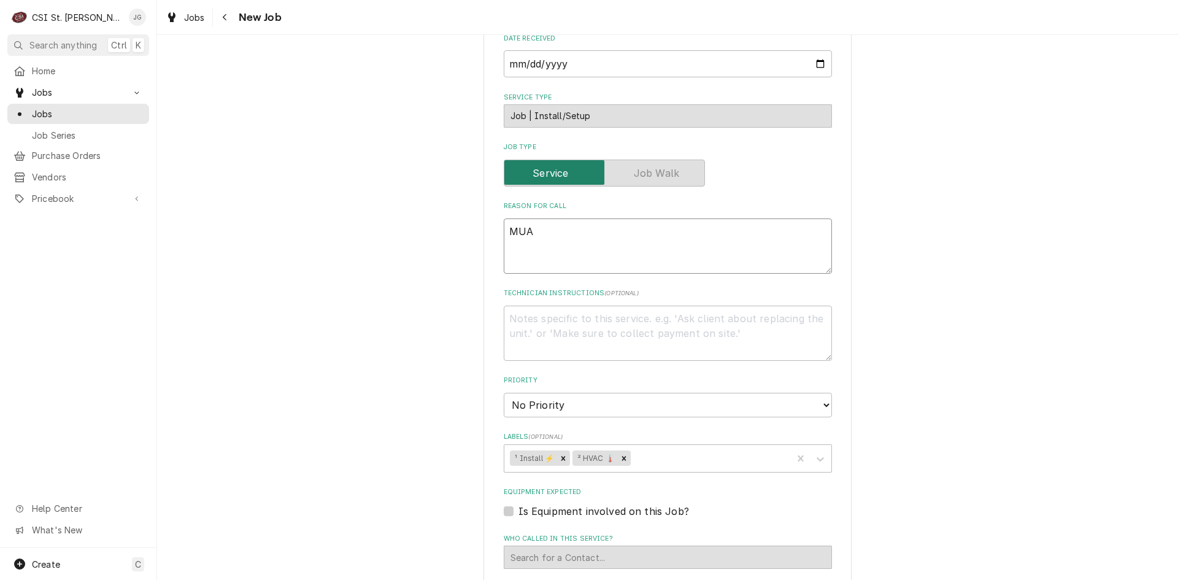
type textarea "x"
type textarea "MUA I"
type textarea "x"
type textarea "MUA In"
type textarea "x"
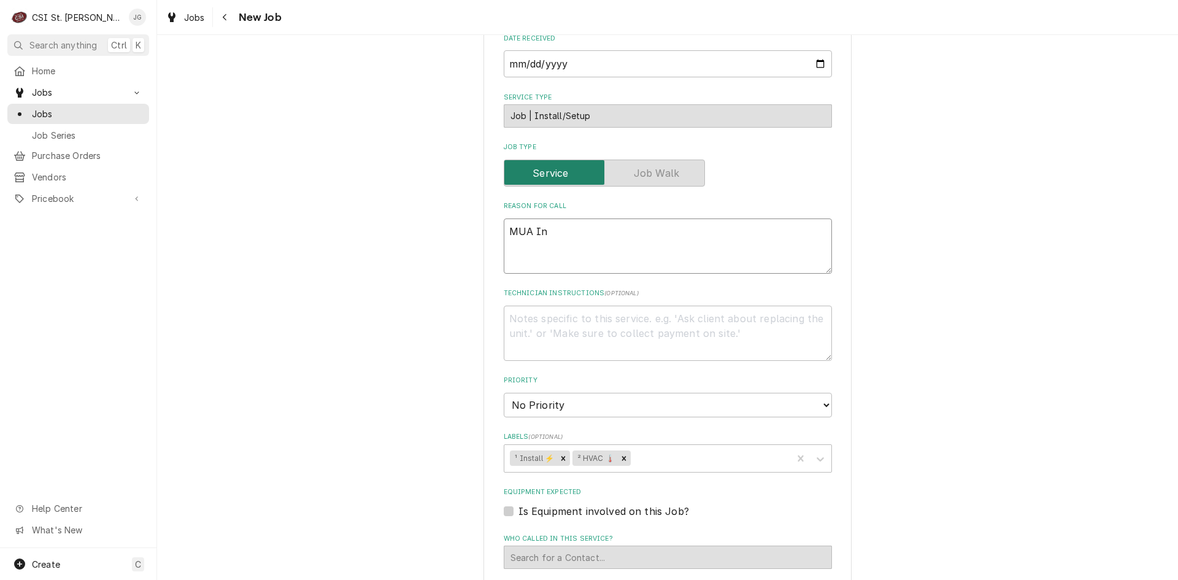
type textarea "MUA Ins"
type textarea "x"
type textarea "MUA Inst"
type textarea "x"
type textarea "MUA Insta"
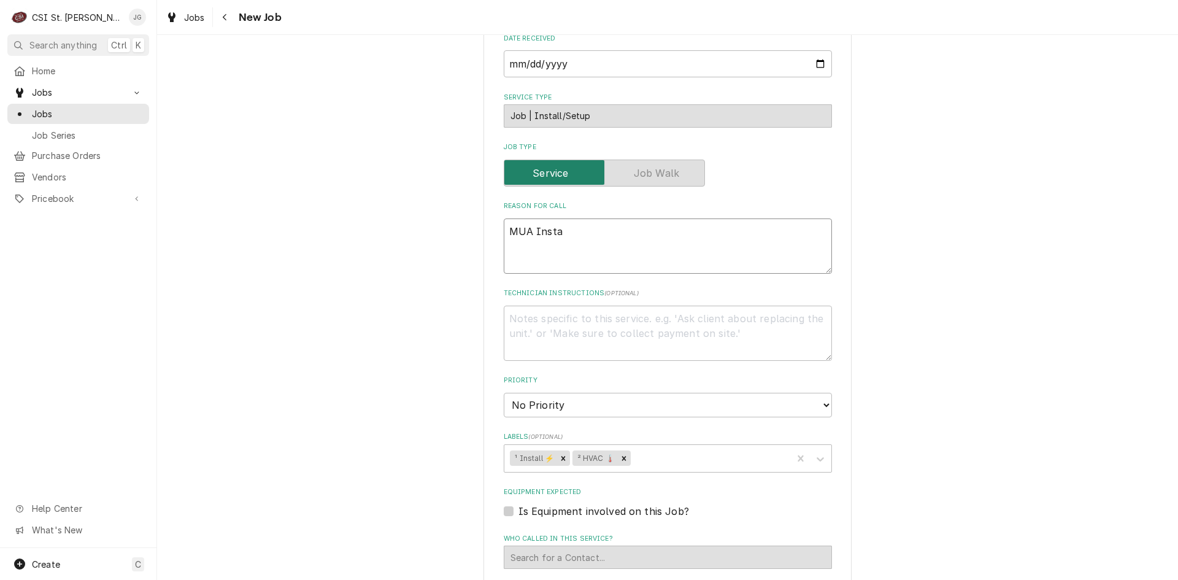
type textarea "x"
type textarea "MUA Instal"
type textarea "x"
type textarea "MUA Install"
type textarea "x"
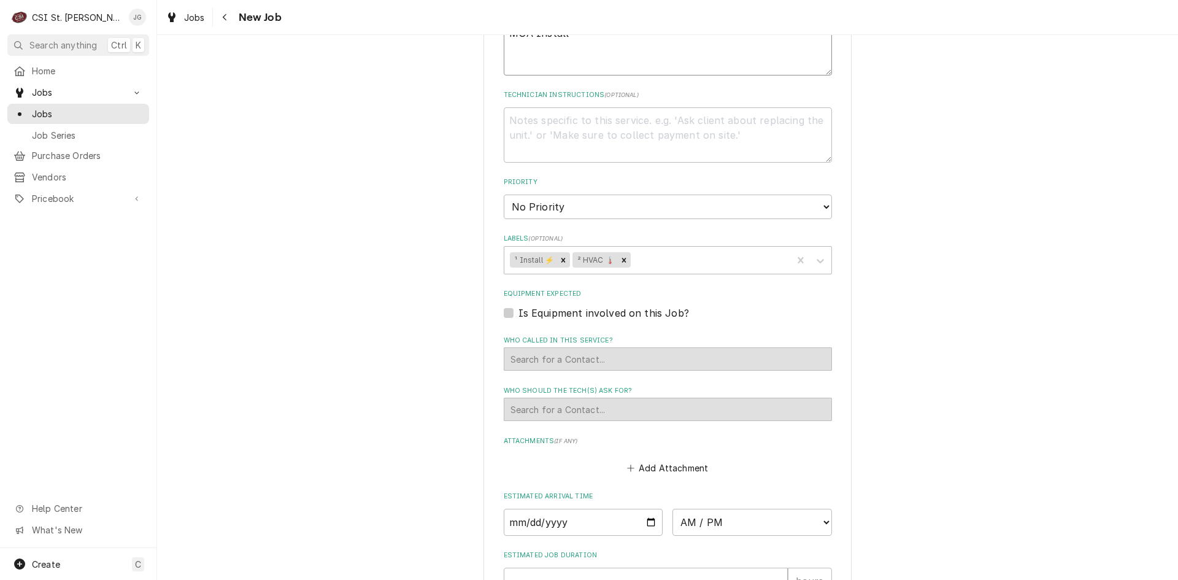
scroll to position [798, 0]
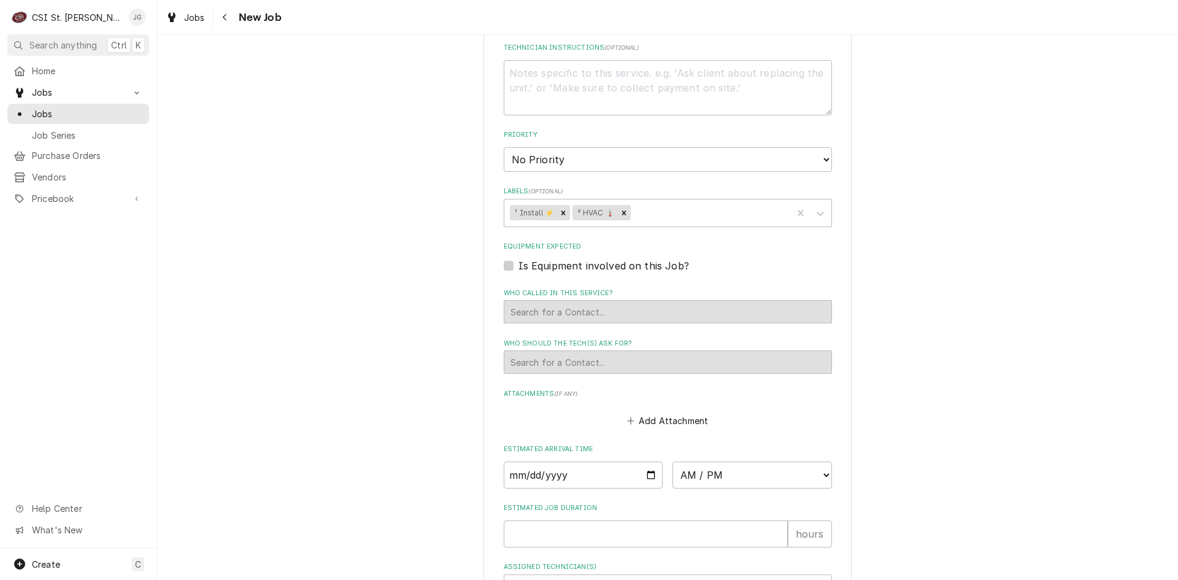
type textarea "MUA Install"
click at [819, 148] on select "No Priority Urgent High Medium Low" at bounding box center [668, 159] width 328 height 25
click at [519, 258] on label "Is Equipment involved on this Job?" at bounding box center [604, 265] width 171 height 15
click at [519, 258] on input "Equipment Expected" at bounding box center [683, 271] width 328 height 27
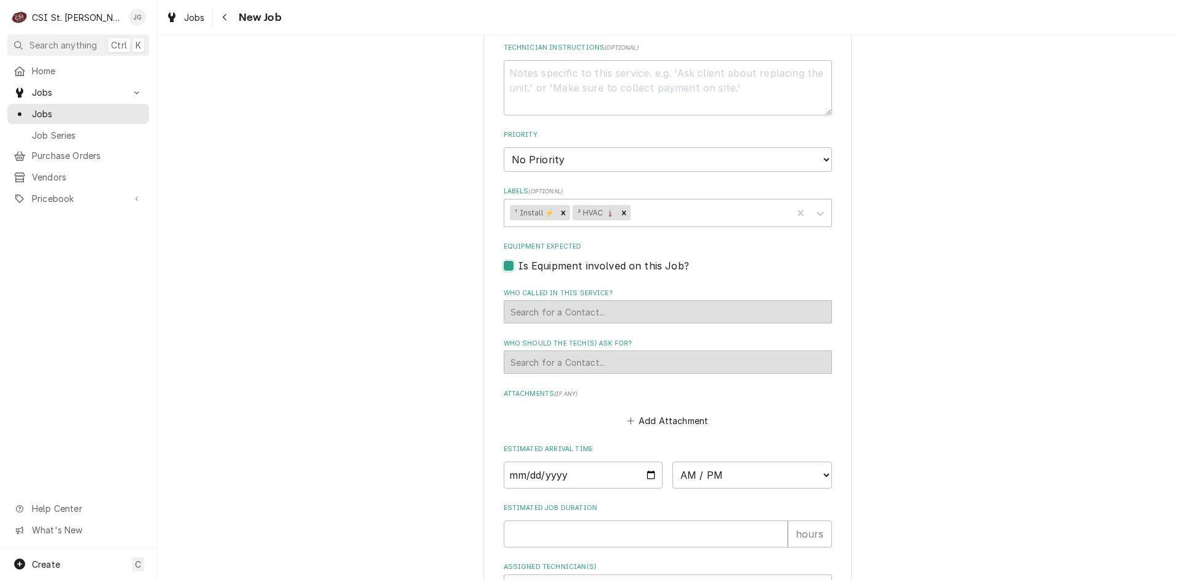
checkbox input "true"
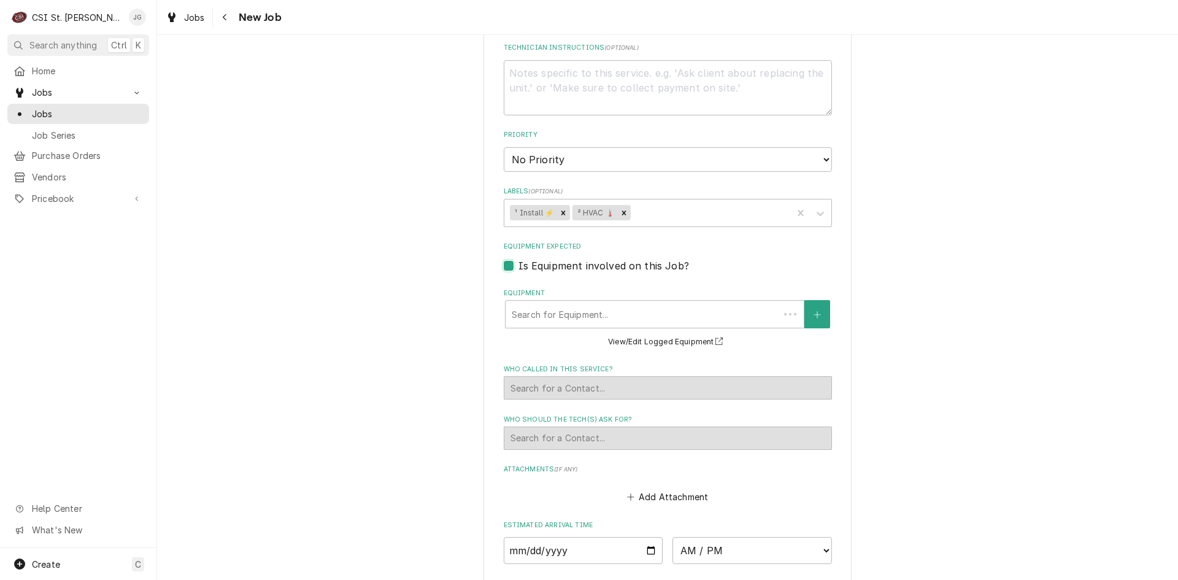
type textarea "x"
click at [519, 258] on label "Is Equipment involved on this Job?" at bounding box center [604, 265] width 171 height 15
click at [519, 258] on input "Equipment Expected" at bounding box center [683, 271] width 328 height 27
checkbox input "false"
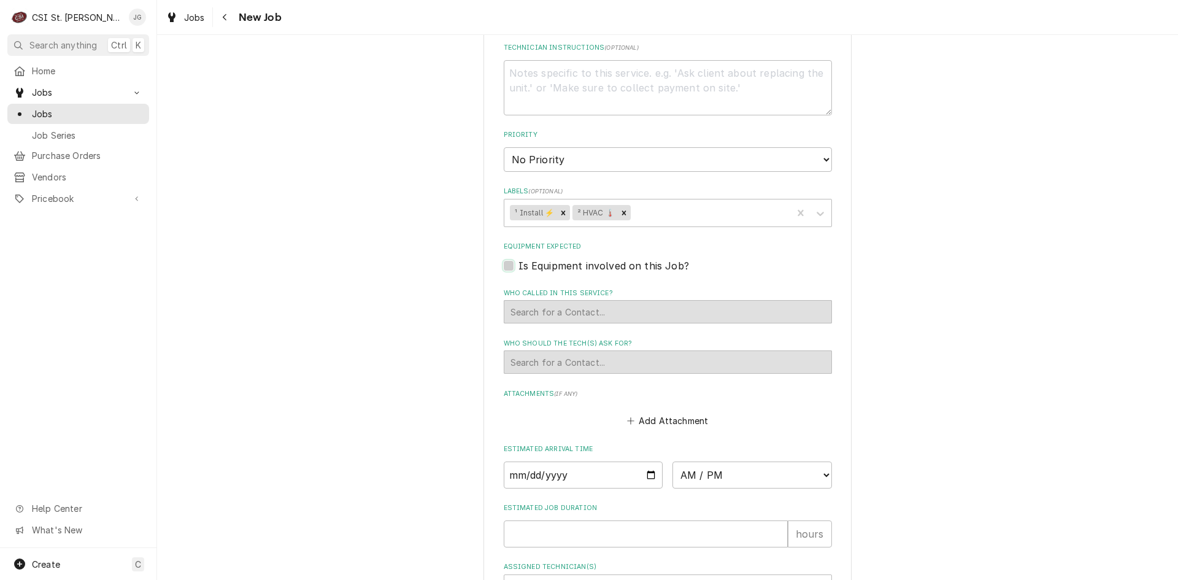
type textarea "x"
click at [506, 300] on div "Search for a Contact..." at bounding box center [668, 311] width 328 height 23
click at [548, 350] on div "Search for a Contact..." at bounding box center [668, 361] width 328 height 23
click at [519, 258] on label "Is Equipment involved on this Job?" at bounding box center [604, 265] width 171 height 15
click at [519, 258] on input "Equipment Expected" at bounding box center [683, 271] width 328 height 27
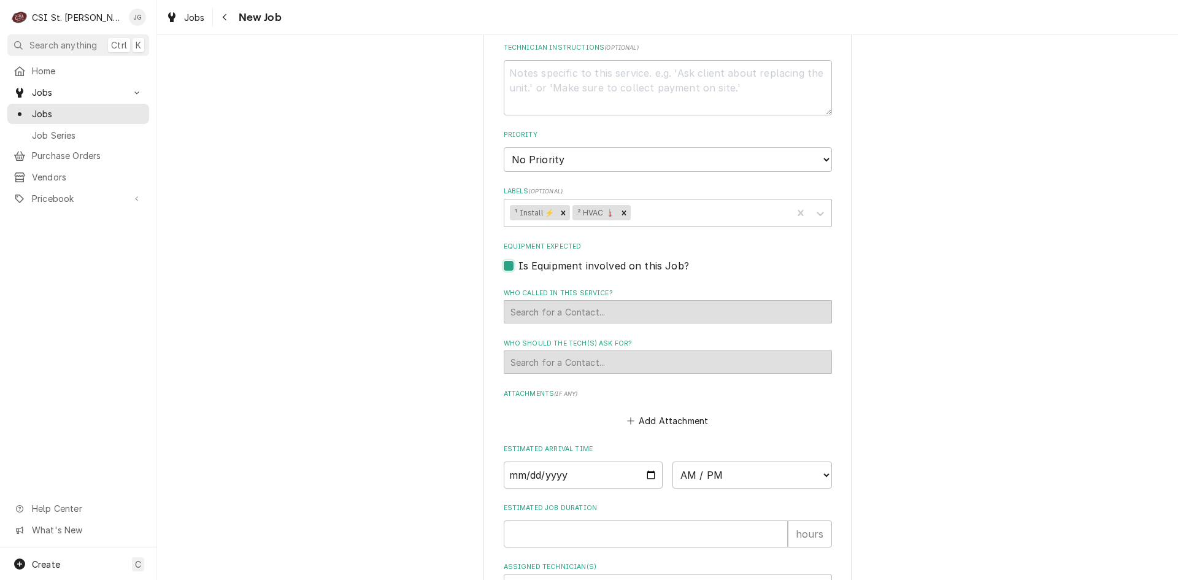
checkbox input "true"
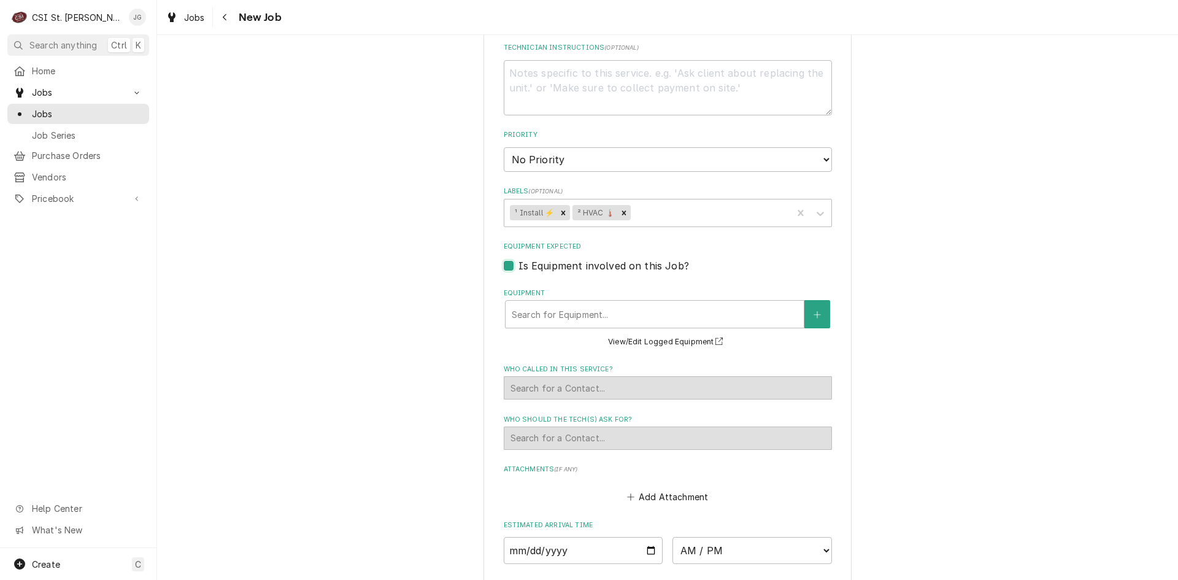
type textarea "x"
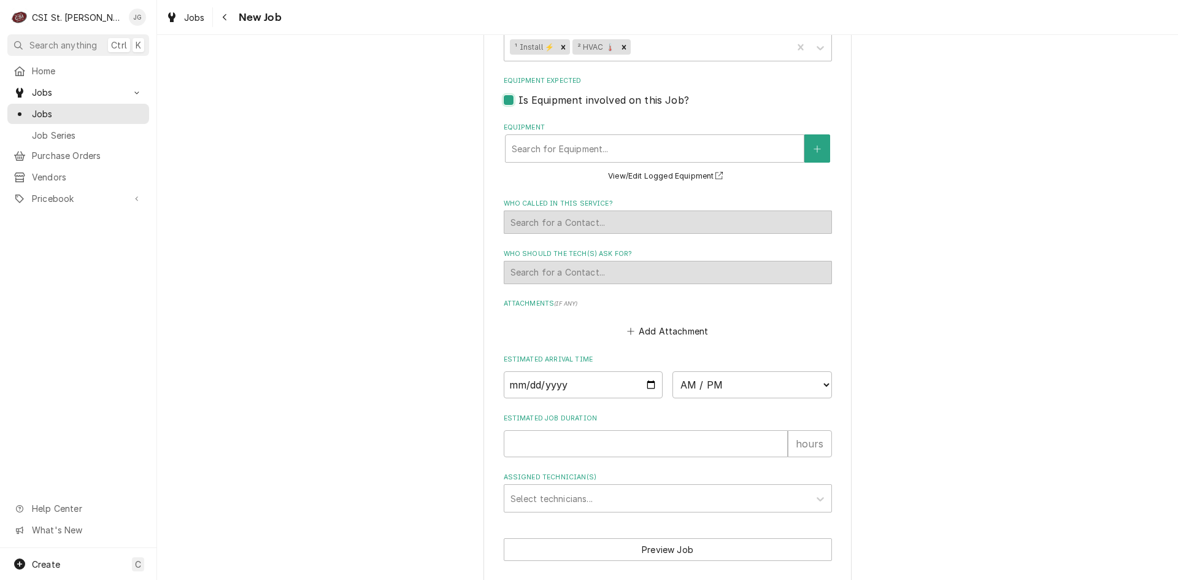
scroll to position [965, 0]
click at [646, 370] on input "Date" at bounding box center [584, 383] width 160 height 27
type input "2025-10-22"
type textarea "x"
type input "1"
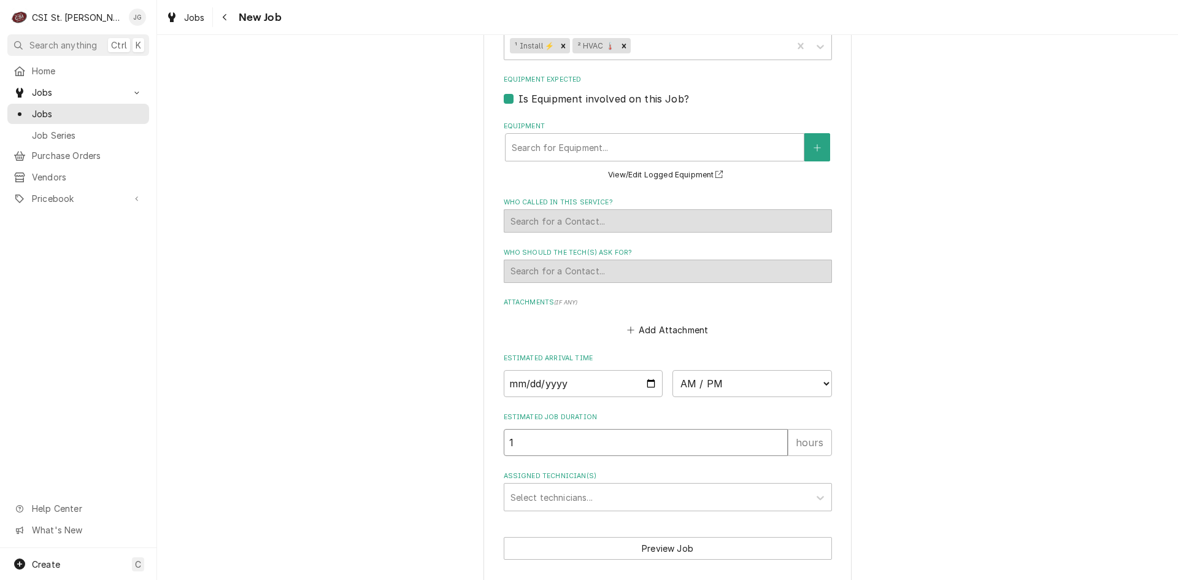
click at [774, 429] on input "1" at bounding box center [646, 442] width 284 height 27
type textarea "x"
type input "2"
click at [774, 429] on input "2" at bounding box center [646, 442] width 284 height 27
type textarea "x"
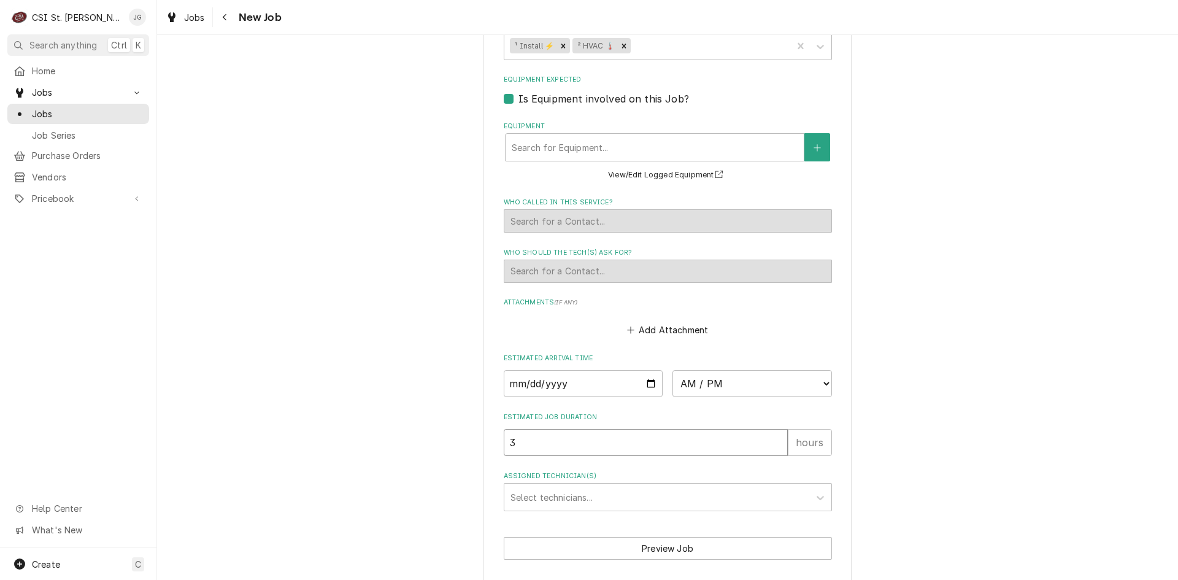
type input "3"
click at [774, 429] on input "3" at bounding box center [646, 442] width 284 height 27
type textarea "x"
type input "4"
click at [774, 429] on input "4" at bounding box center [646, 442] width 284 height 27
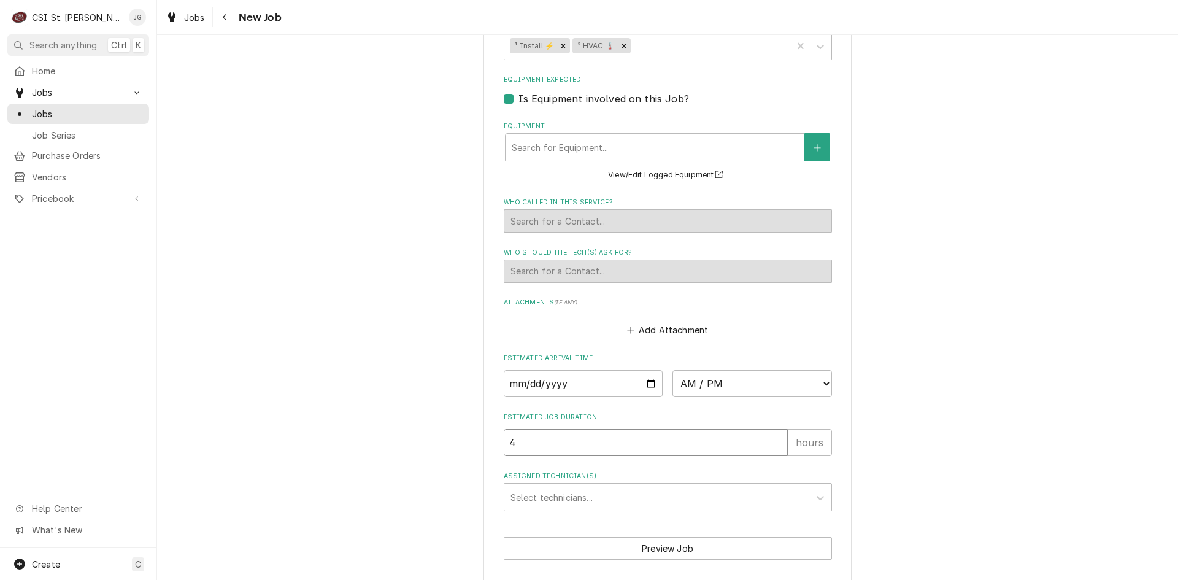
type textarea "x"
type input "5"
click at [774, 429] on input "5" at bounding box center [646, 442] width 284 height 27
type textarea "x"
type input "6"
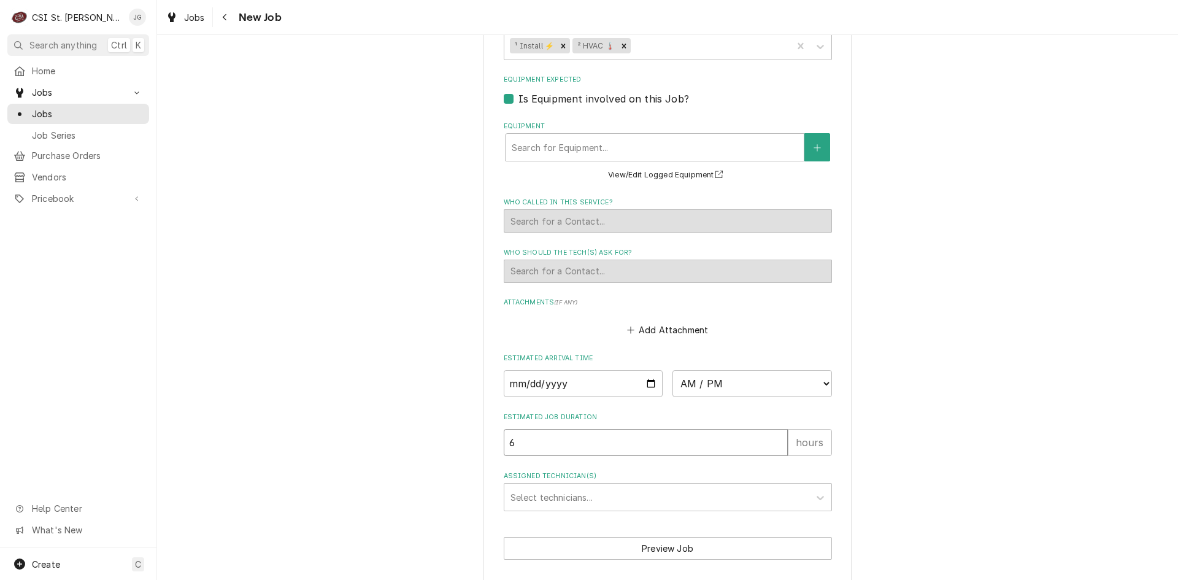
click at [774, 429] on input "6" at bounding box center [646, 442] width 284 height 27
type textarea "x"
type input "7"
click at [774, 429] on input "7" at bounding box center [646, 442] width 284 height 27
type textarea "x"
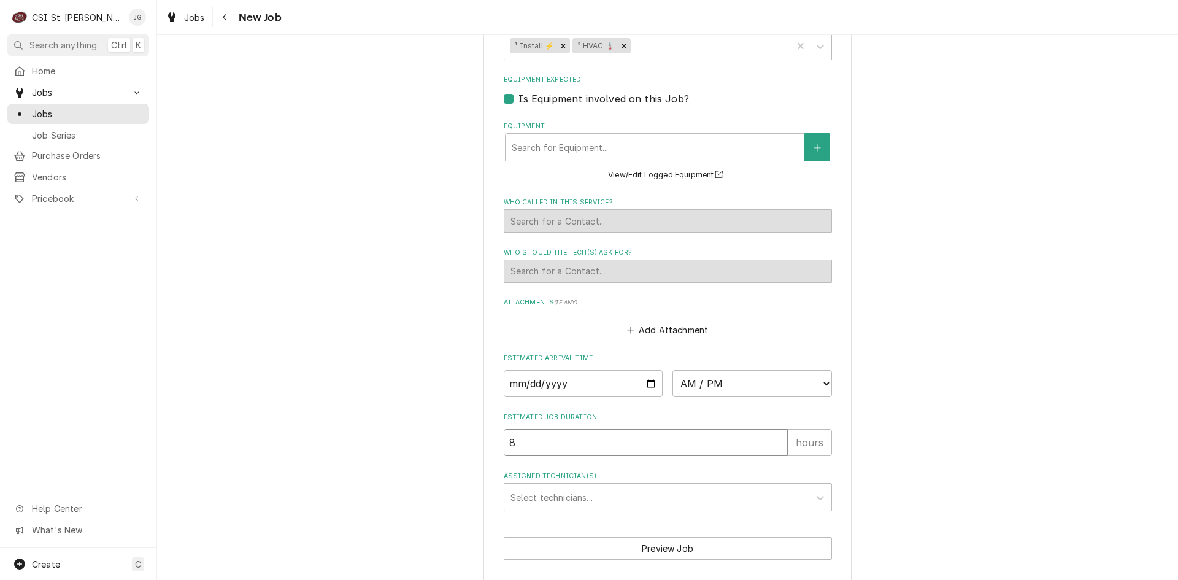
type input "8"
click at [774, 429] on input "8" at bounding box center [646, 442] width 284 height 27
click at [641, 486] on div "Assigned Technician(s)" at bounding box center [657, 497] width 293 height 22
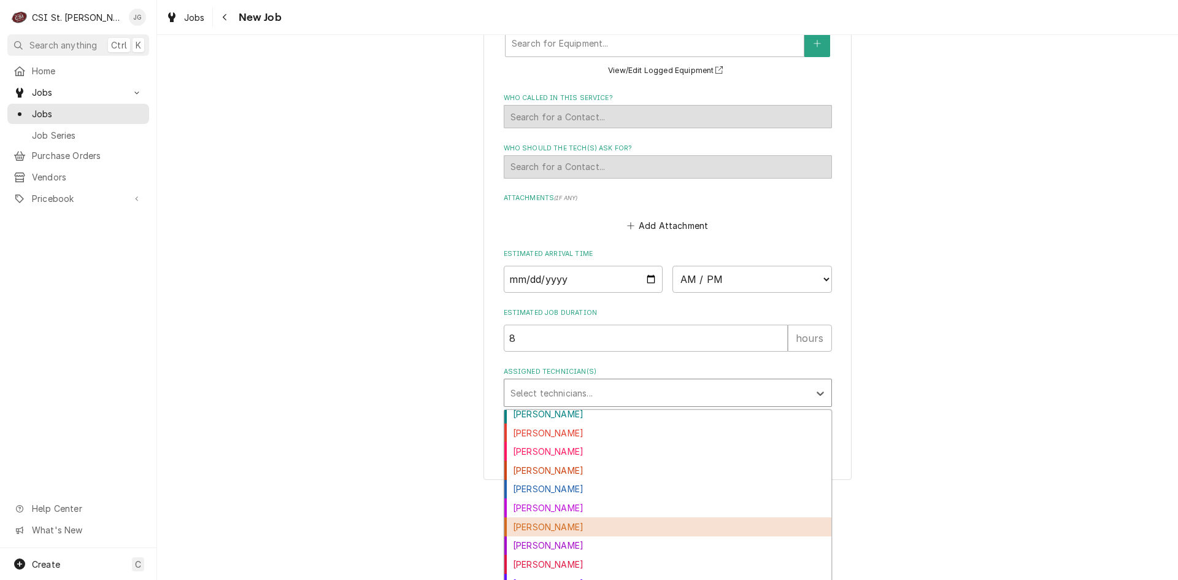
scroll to position [61, 0]
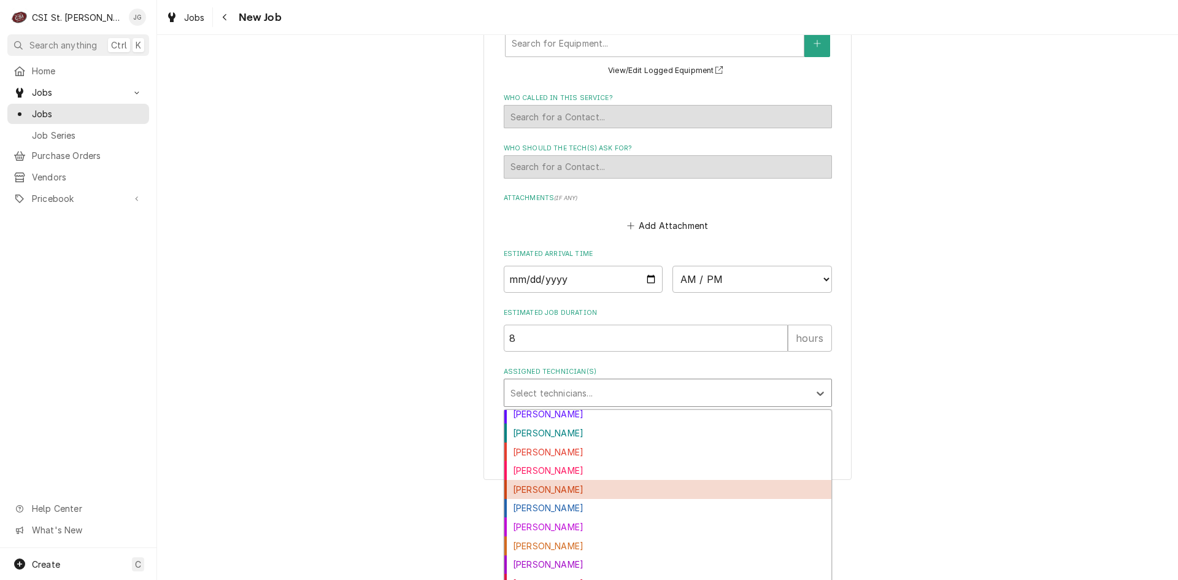
click at [544, 480] on div "[PERSON_NAME]" at bounding box center [667, 489] width 327 height 19
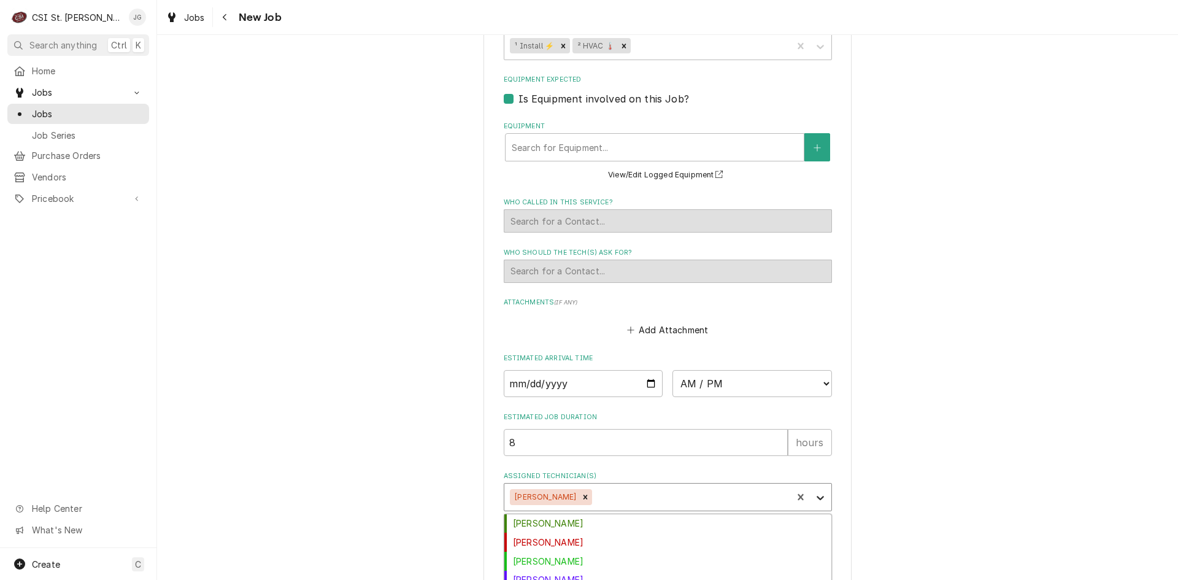
scroll to position [1069, 0]
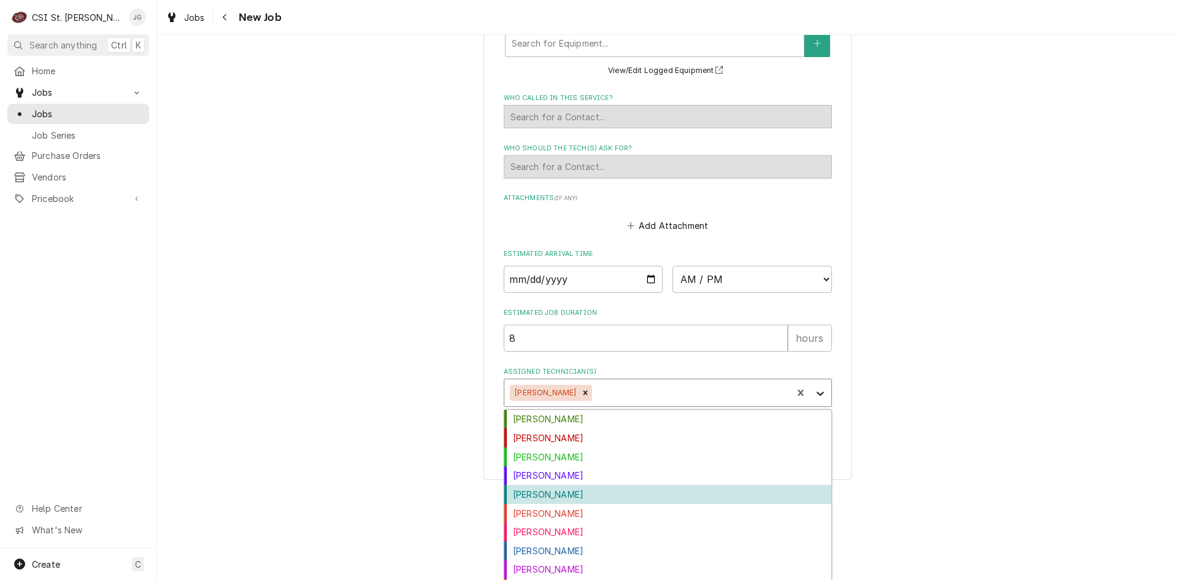
click at [817, 407] on div "option Jeff George, selected. 24 results available. Use Up and Down to choose o…" at bounding box center [668, 393] width 328 height 28
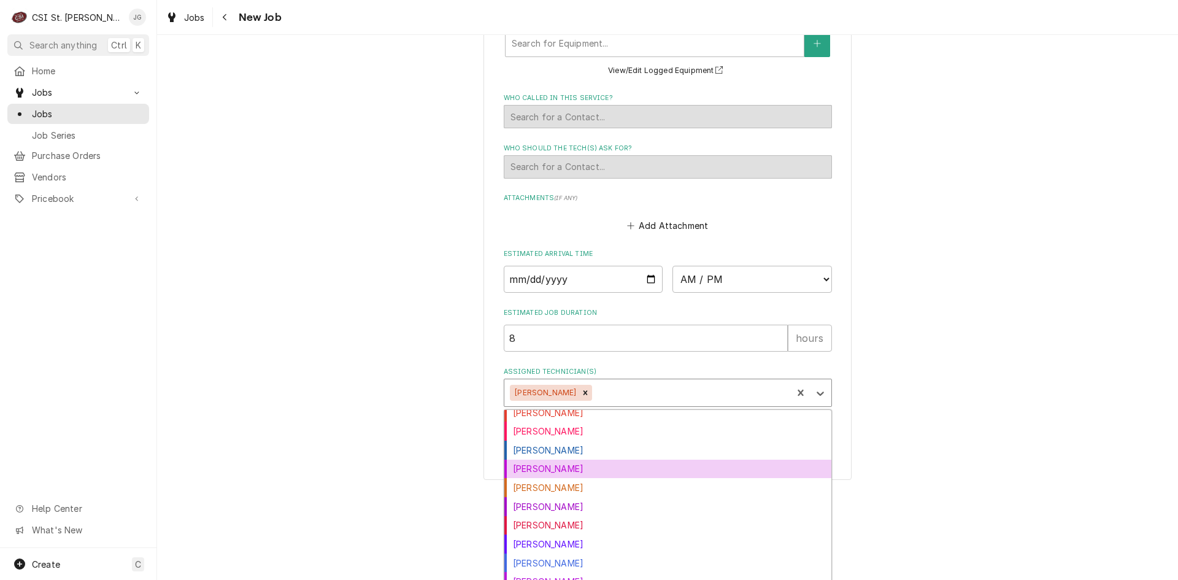
scroll to position [123, 0]
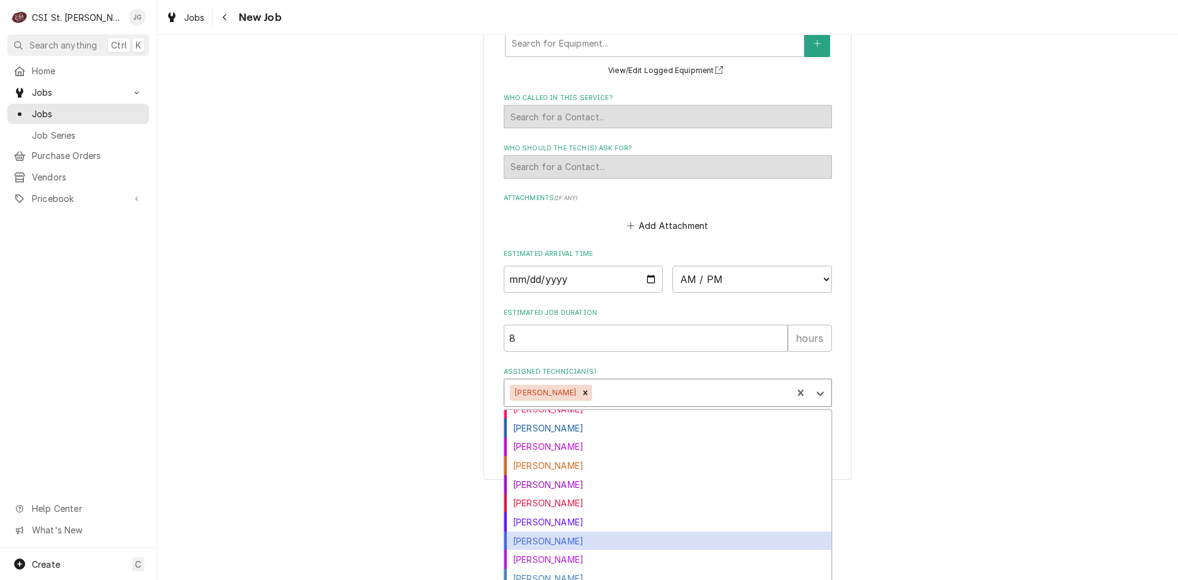
click at [542, 531] on div "[PERSON_NAME]" at bounding box center [667, 540] width 327 height 19
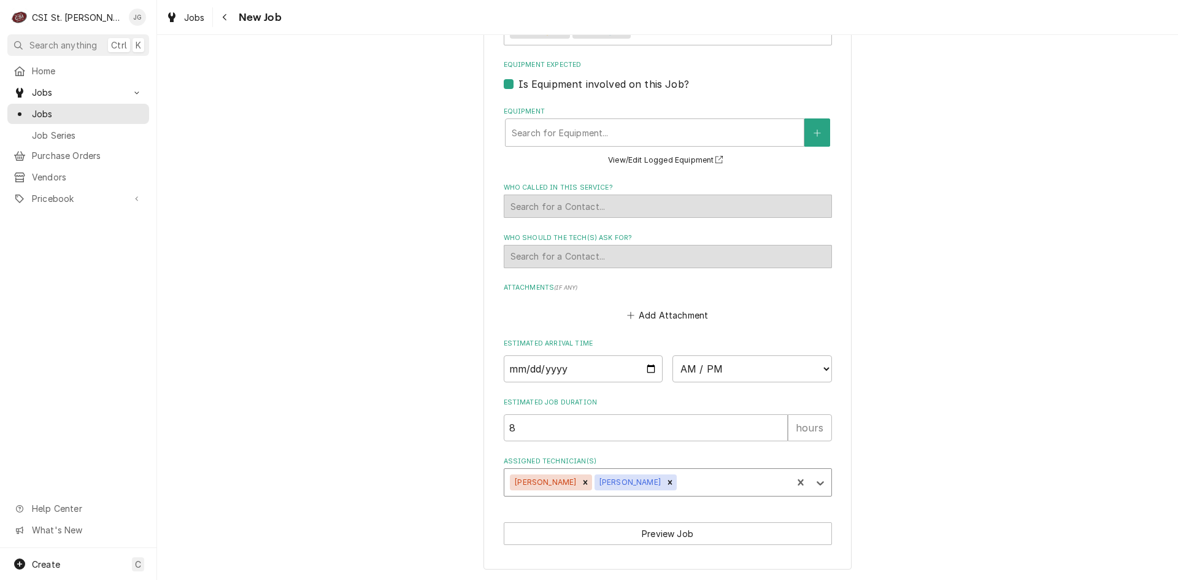
scroll to position [965, 0]
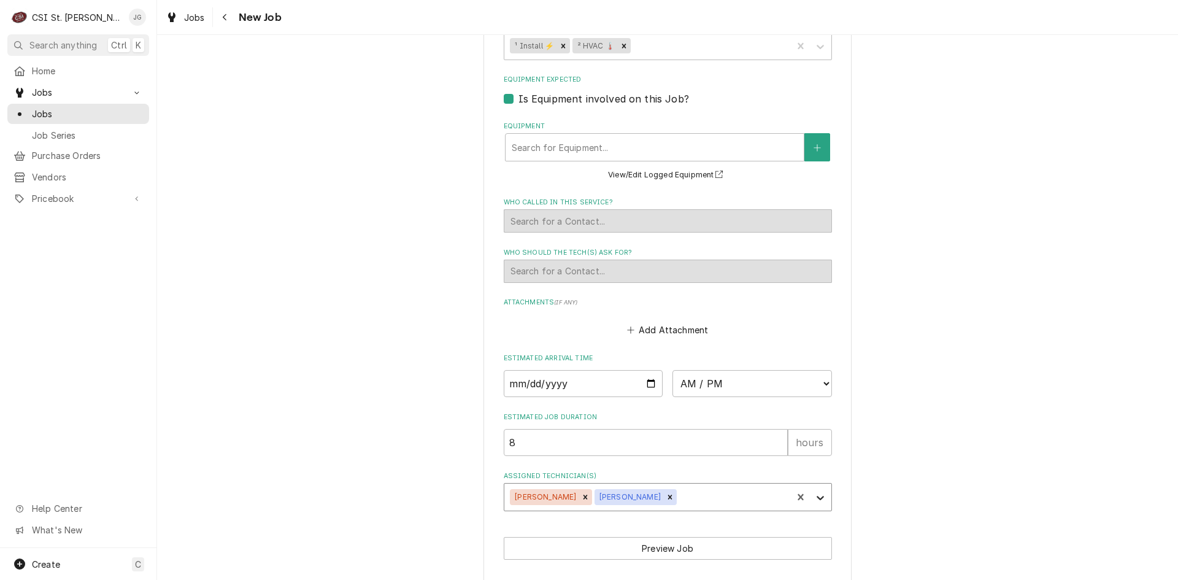
click at [816, 483] on div "option Mike Barnett, selected. Jeff George Mike Barnett" at bounding box center [668, 497] width 328 height 28
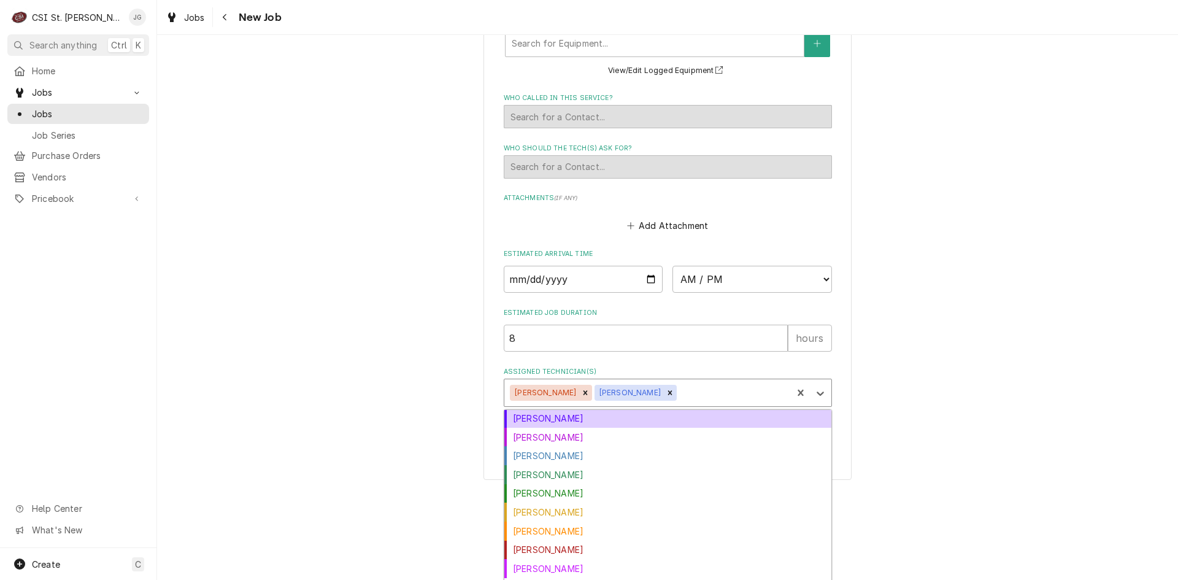
scroll to position [245, 0]
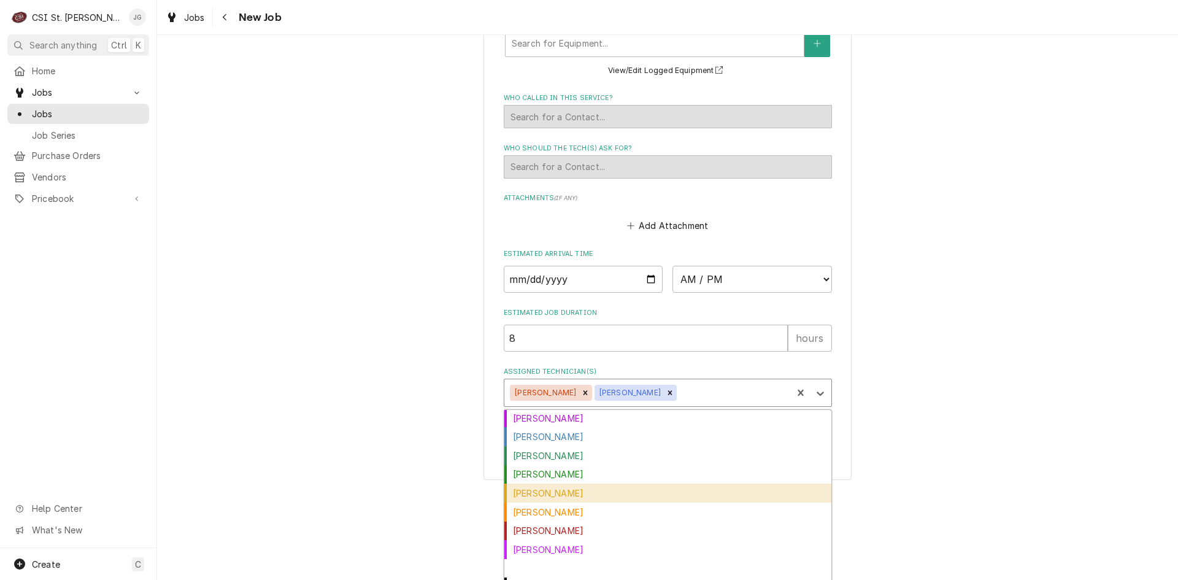
click at [556, 484] on div "[PERSON_NAME]" at bounding box center [667, 493] width 327 height 19
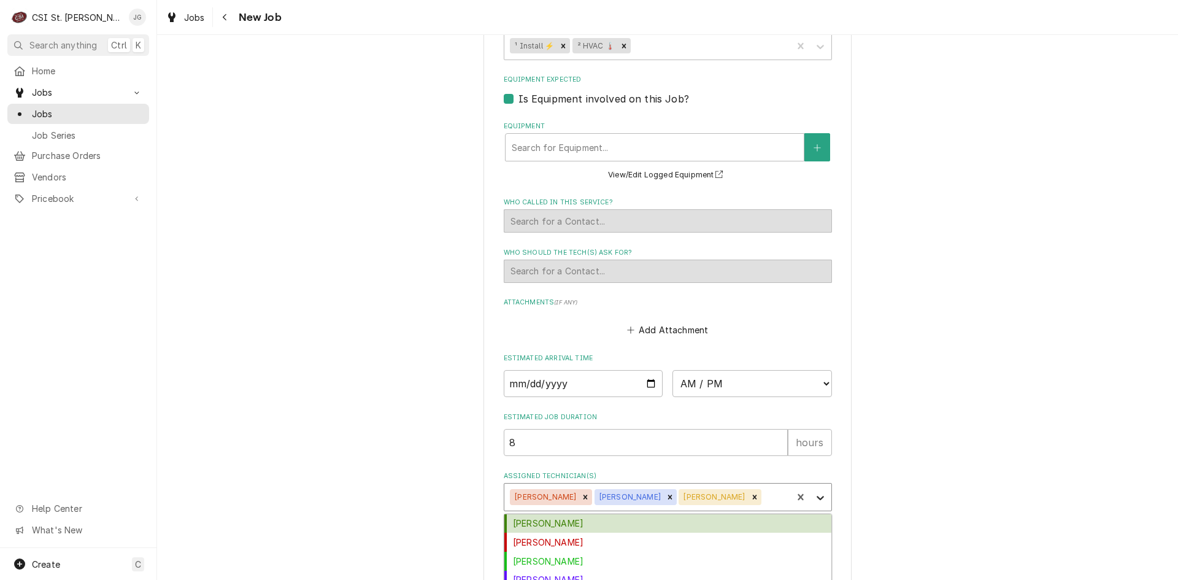
click at [820, 489] on div "option Steve Heppermann, selected. 22 results available. Use Up and Down to cho…" at bounding box center [668, 497] width 328 height 28
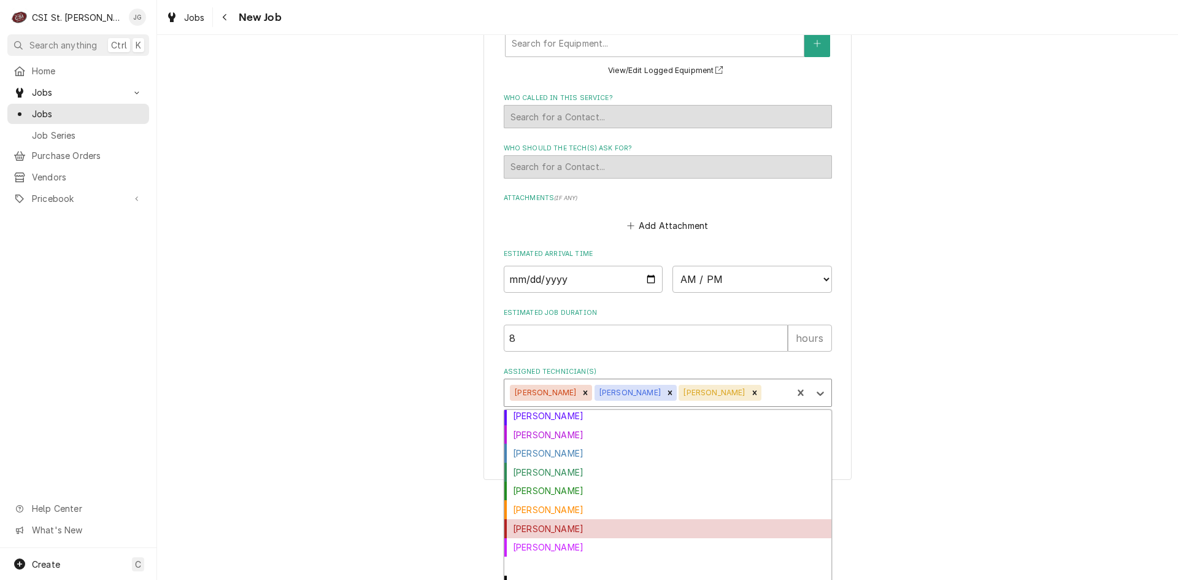
scroll to position [230, 0]
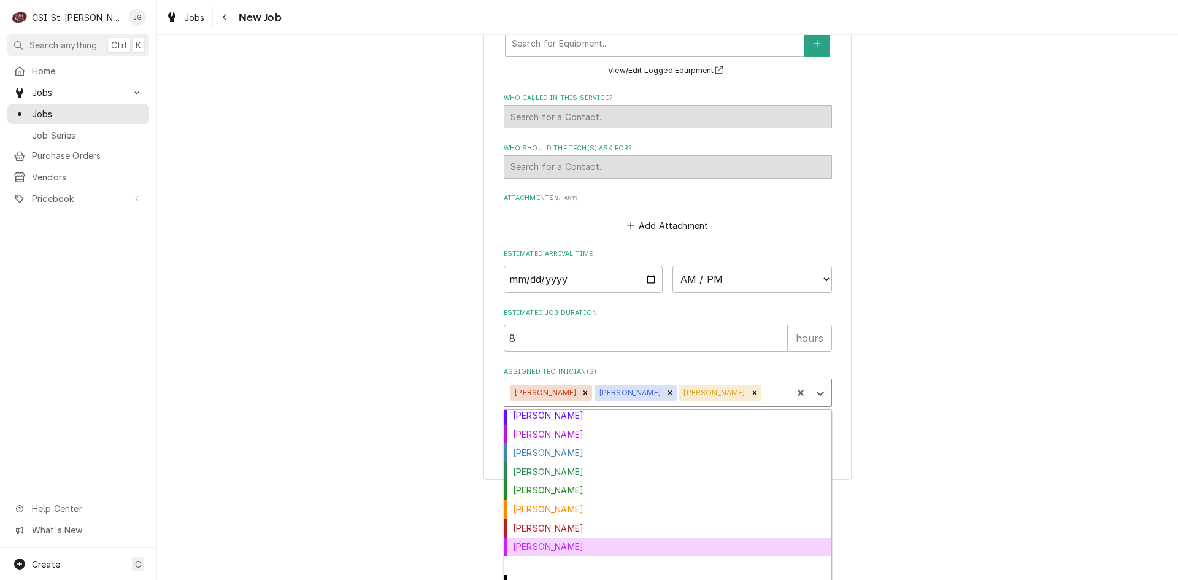
click at [566, 538] on div "[PERSON_NAME]" at bounding box center [667, 547] width 327 height 19
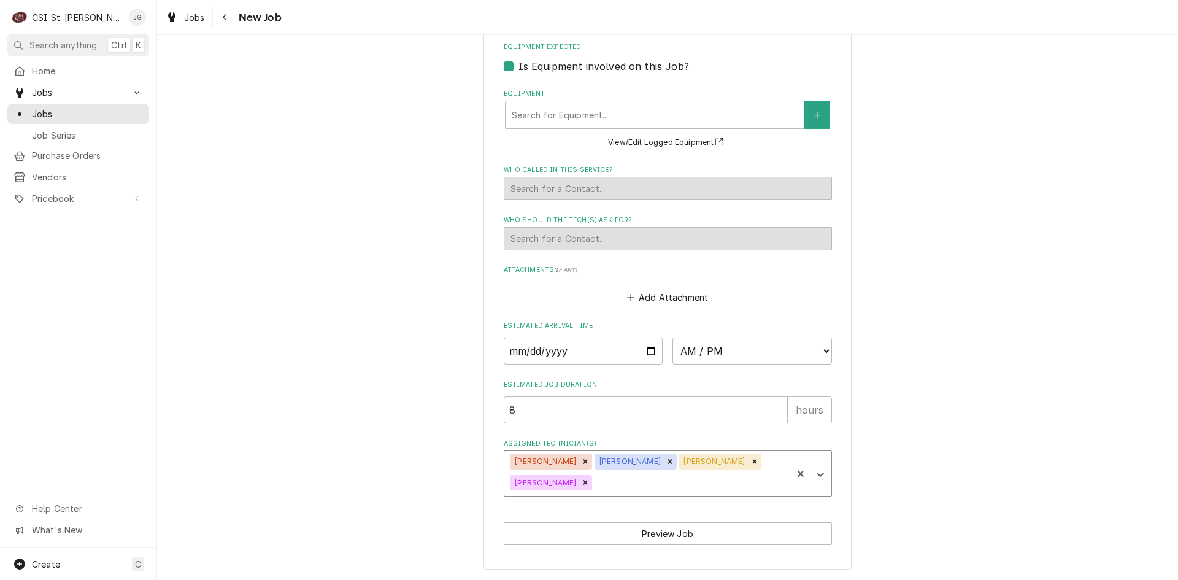
scroll to position [983, 0]
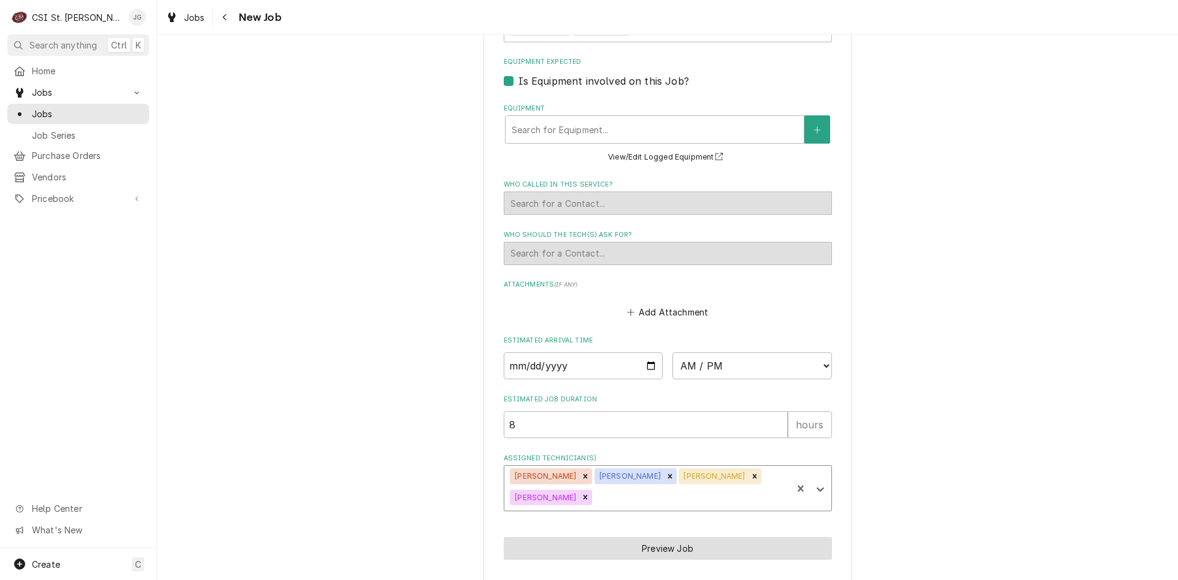
type textarea "x"
click at [816, 126] on icon "Create New Equipment" at bounding box center [817, 130] width 7 height 9
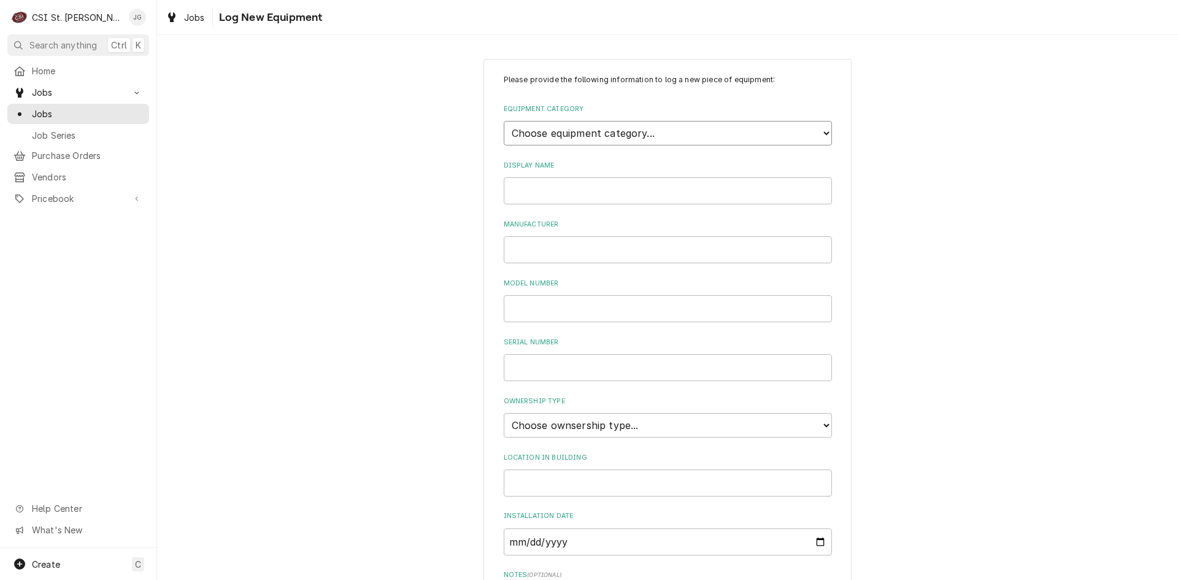
click at [819, 131] on select "Choose equipment category... Cooking Equipment Fryers Ice Machines Ovens and Ra…" at bounding box center [668, 133] width 328 height 25
select select "15"
click at [504, 121] on select "Choose equipment category... Cooking Equipment Fryers Ice Machines Ovens and Ra…" at bounding box center [668, 133] width 328 height 25
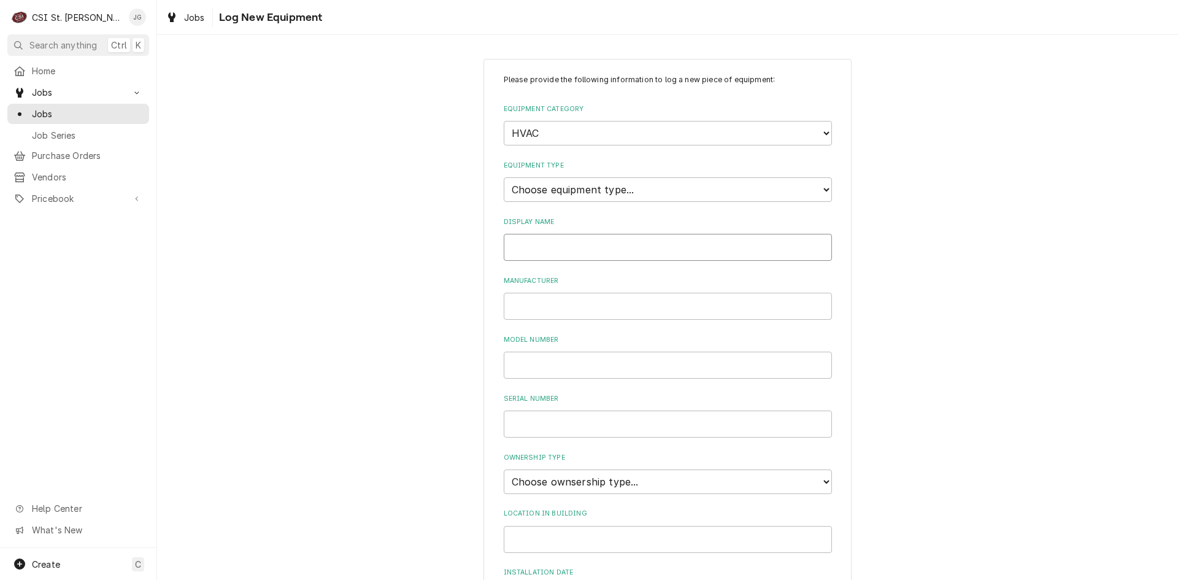
click at [557, 258] on input "Display Name" at bounding box center [668, 247] width 328 height 27
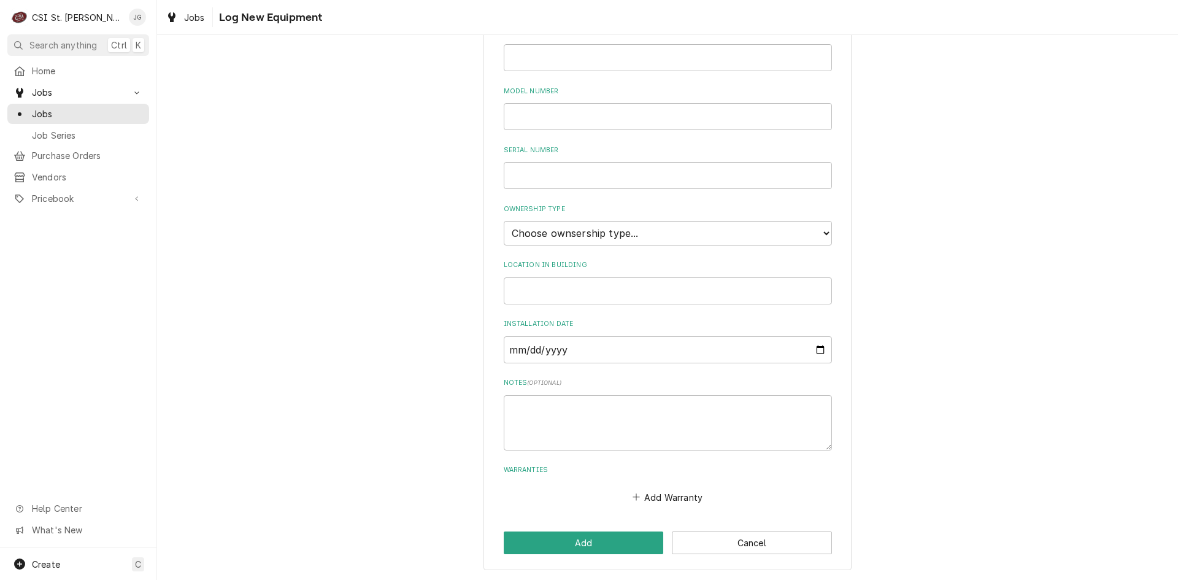
scroll to position [249, 0]
click at [751, 538] on button "Cancel" at bounding box center [752, 542] width 160 height 23
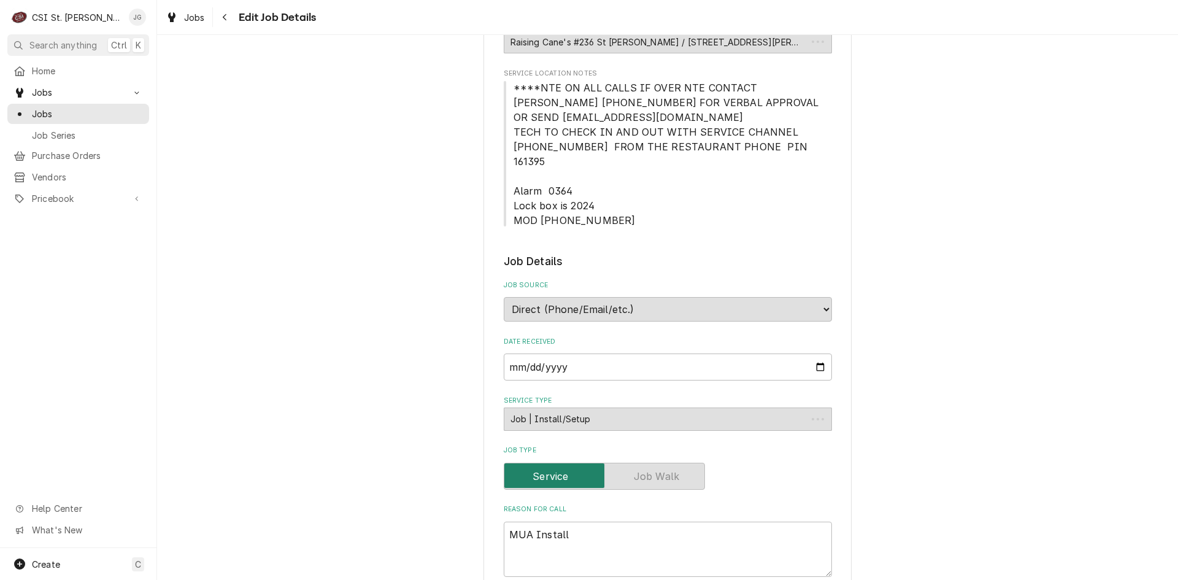
scroll to position [983, 0]
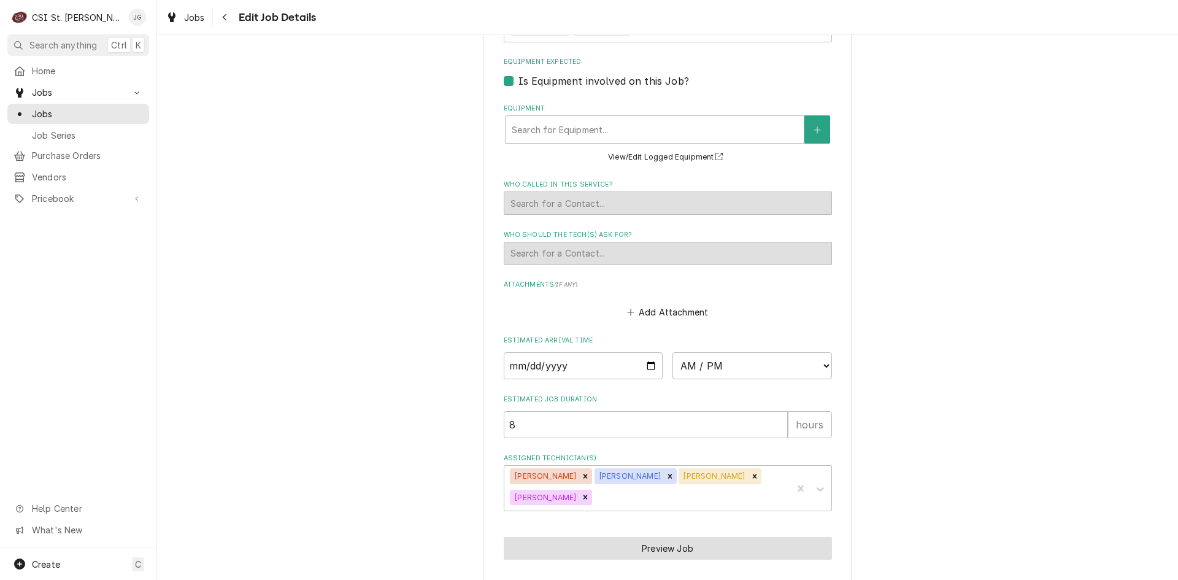
click at [657, 537] on button "Preview Job" at bounding box center [668, 548] width 328 height 23
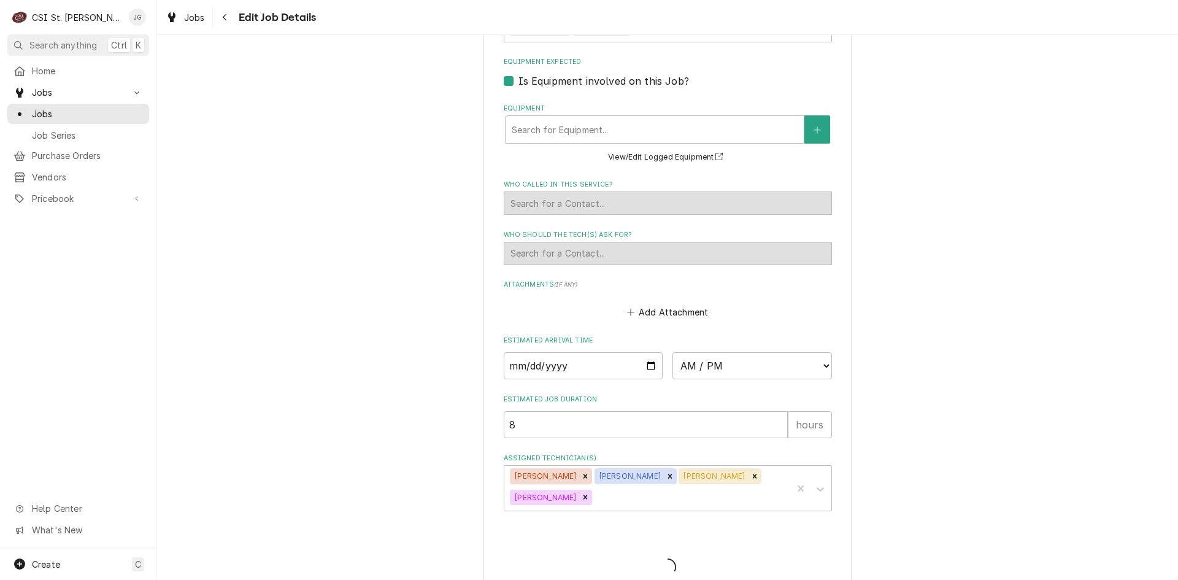
type textarea "x"
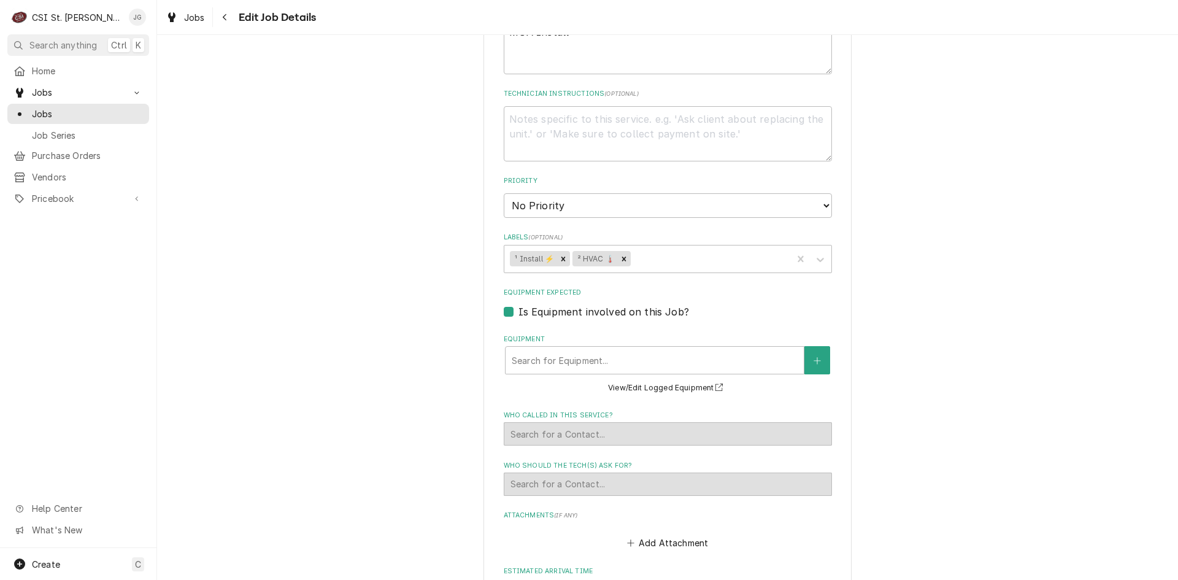
scroll to position [859, 0]
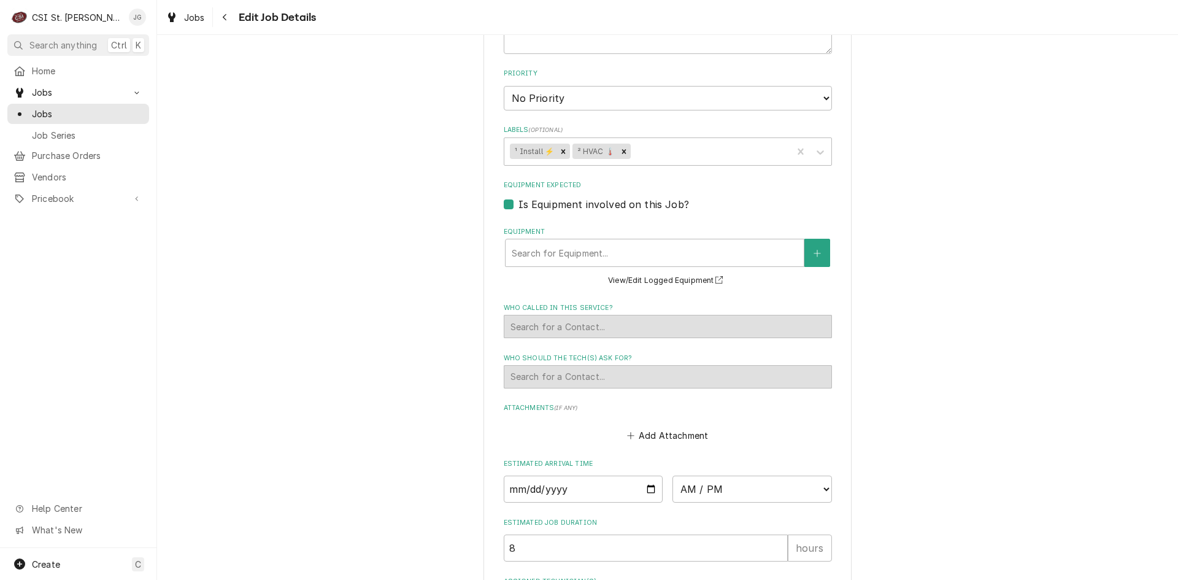
click at [519, 197] on label "Is Equipment involved on this Job?" at bounding box center [604, 204] width 171 height 15
click at [519, 197] on input "Equipment Expected" at bounding box center [683, 210] width 328 height 27
checkbox input "false"
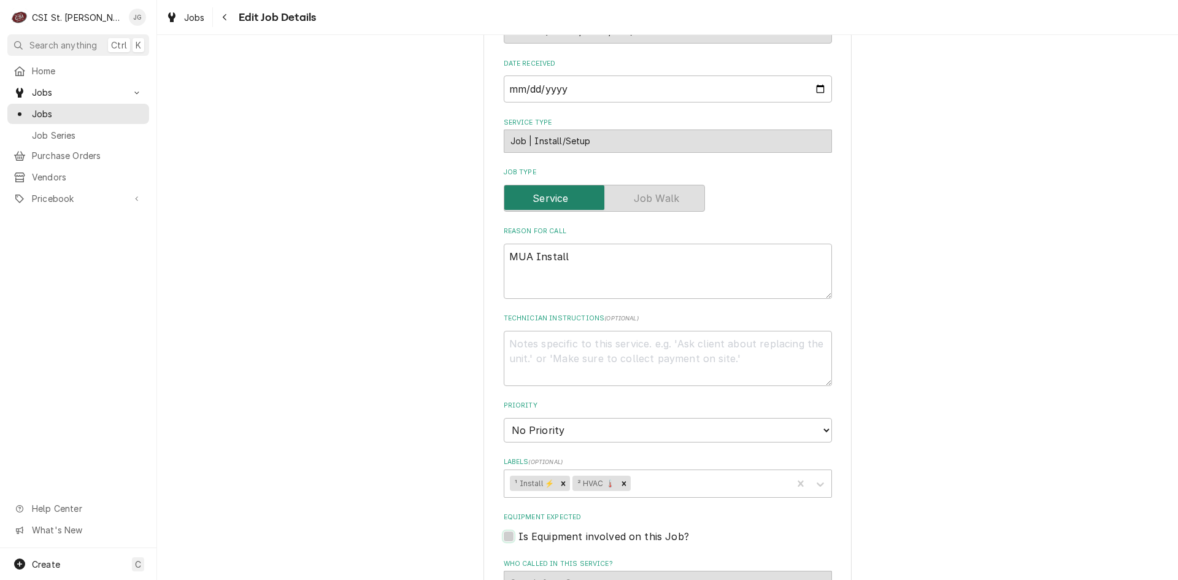
scroll to position [419, 0]
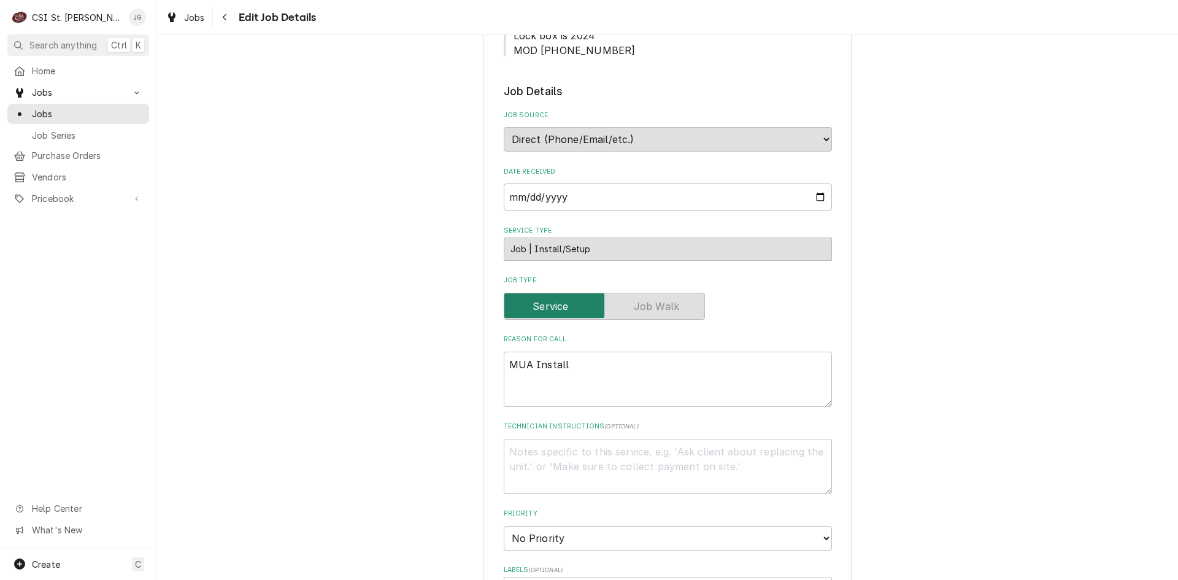
drag, startPoint x: 652, startPoint y: 293, endPoint x: 641, endPoint y: 290, distance: 11.1
click at [651, 294] on label "Job Type" at bounding box center [604, 306] width 201 height 27
click at [536, 298] on label "Job Type" at bounding box center [604, 306] width 201 height 27
click at [601, 352] on textarea "MUA Install" at bounding box center [668, 379] width 328 height 55
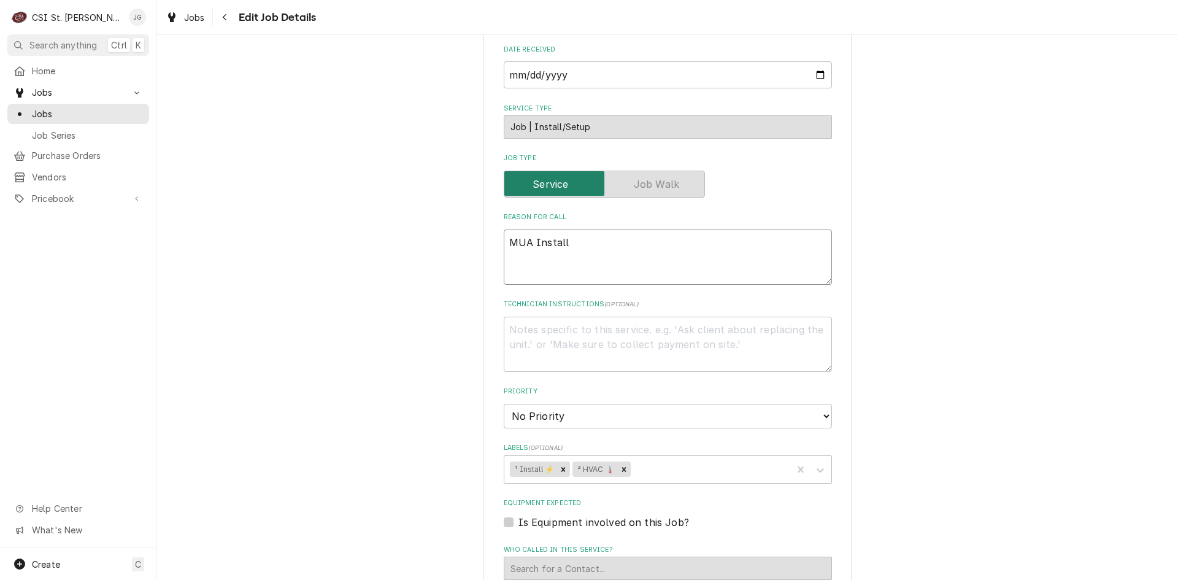
scroll to position [910, 0]
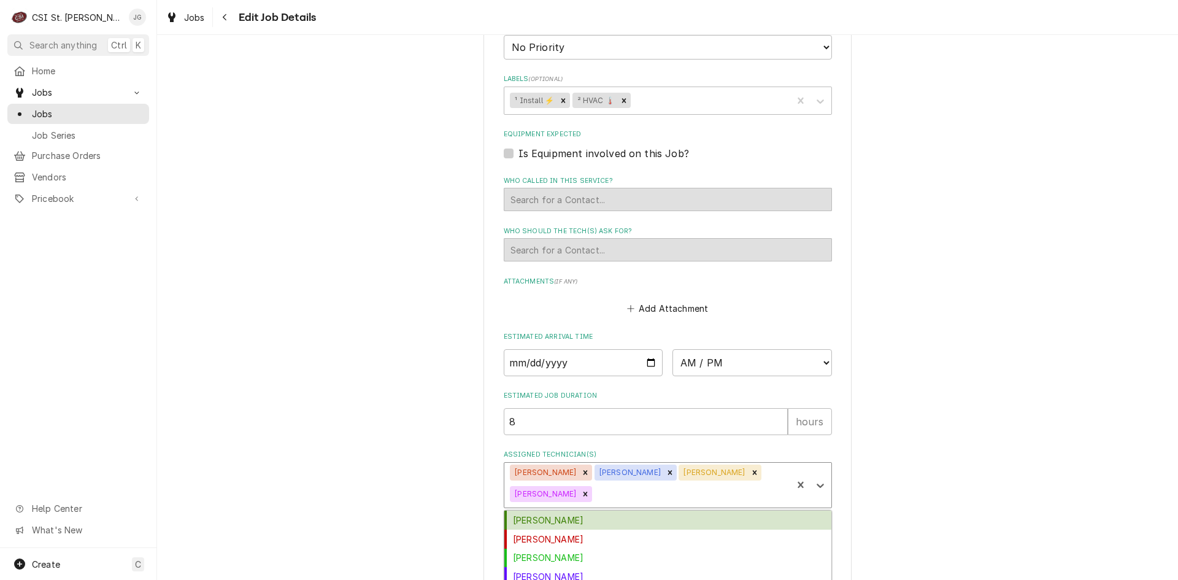
click at [635, 487] on div "Assigned Technician(s)" at bounding box center [690, 494] width 191 height 22
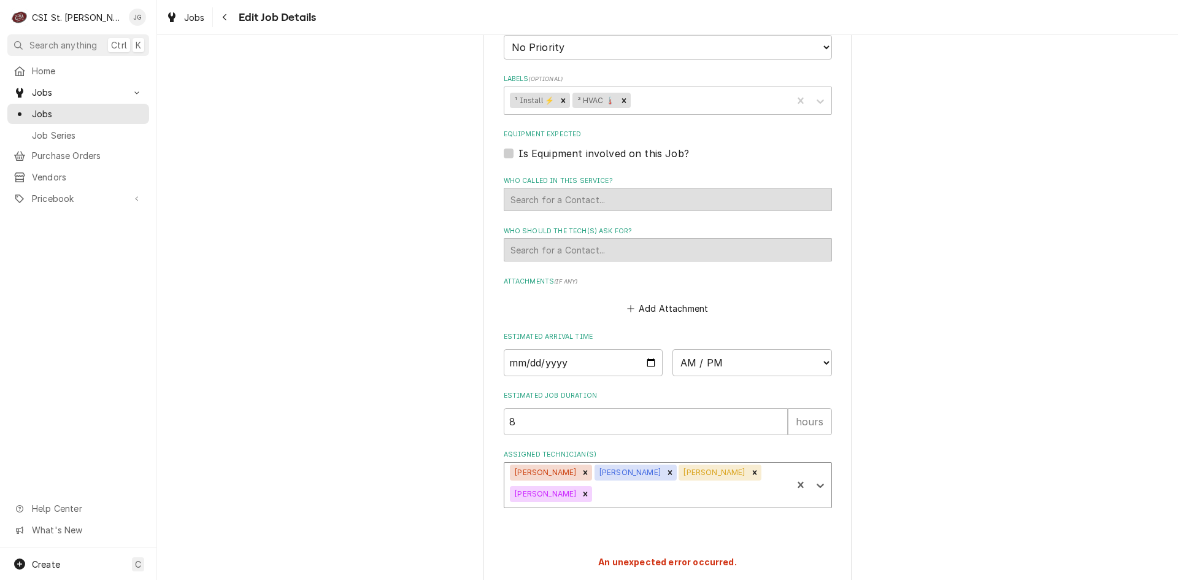
click at [681, 465] on div "[PERSON_NAME]" at bounding box center [713, 473] width 69 height 16
click at [596, 358] on input "Date" at bounding box center [584, 362] width 160 height 27
click at [646, 349] on input "Date" at bounding box center [584, 362] width 160 height 27
type textarea "x"
type input "[DATE]"
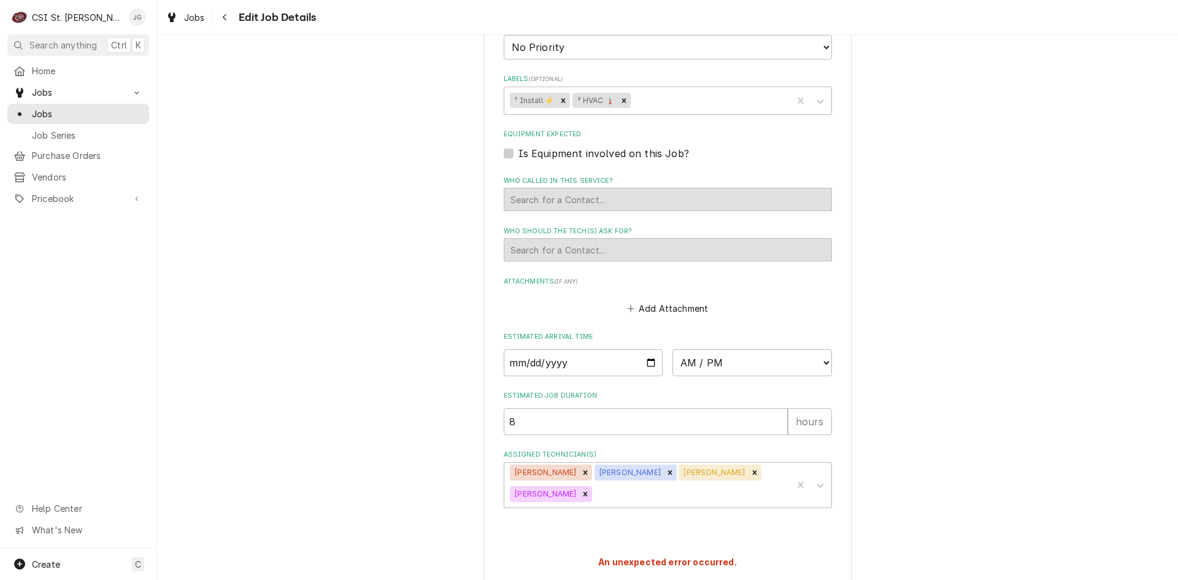
click at [755, 371] on fieldset "Job Details Job Source Direct (Phone/Email/etc.) Service Channel Corrigo Ecotra…" at bounding box center [668, 50] width 328 height 916
type textarea "x"
type input "9"
click at [773, 408] on input "9" at bounding box center [646, 421] width 284 height 27
type textarea "x"
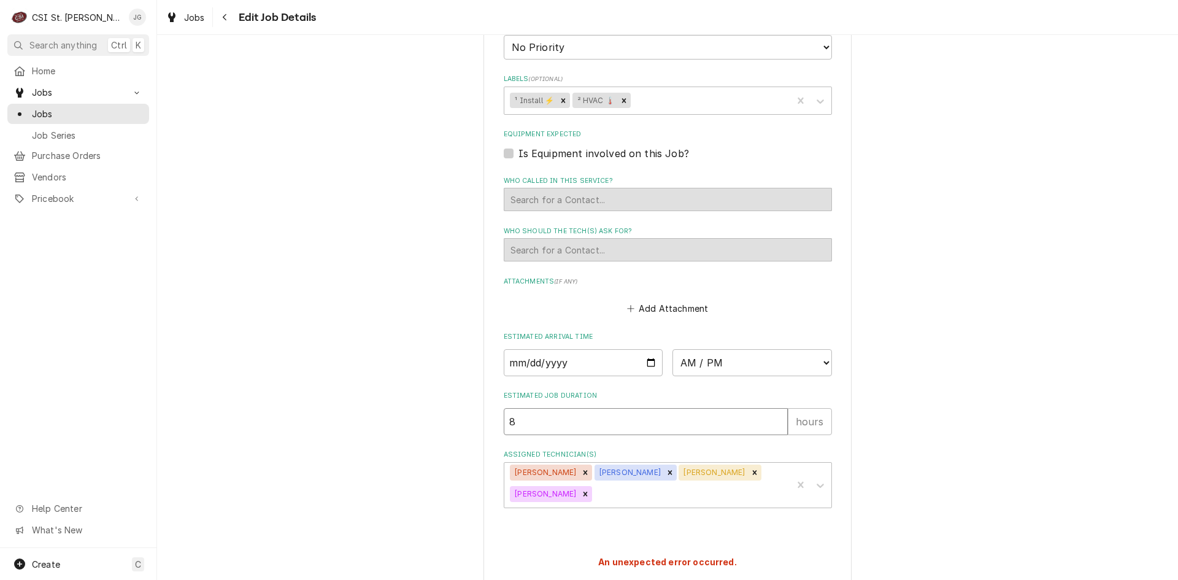
type input "8"
click at [775, 411] on input "8" at bounding box center [646, 421] width 284 height 27
type textarea "x"
click at [736, 450] on label "Assigned Technician(s)" at bounding box center [668, 455] width 328 height 10
click at [817, 479] on icon "Assigned Technician(s)" at bounding box center [820, 485] width 12 height 12
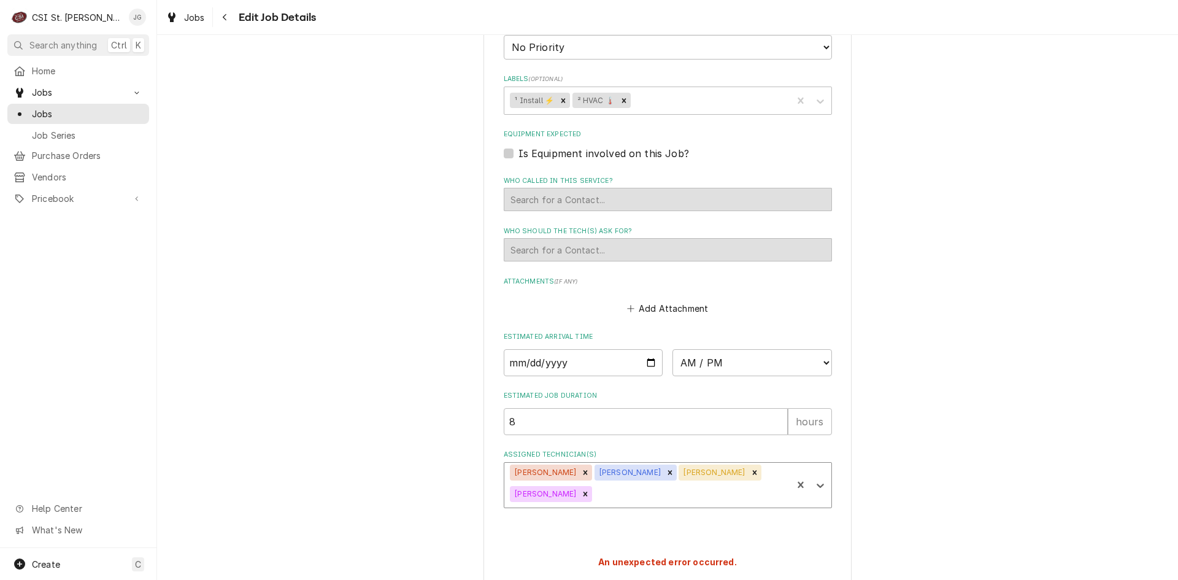
click at [722, 483] on div "Assigned Technician(s)" at bounding box center [690, 494] width 191 height 22
click at [638, 557] on strong "An unexpected error occurred." at bounding box center [667, 562] width 139 height 10
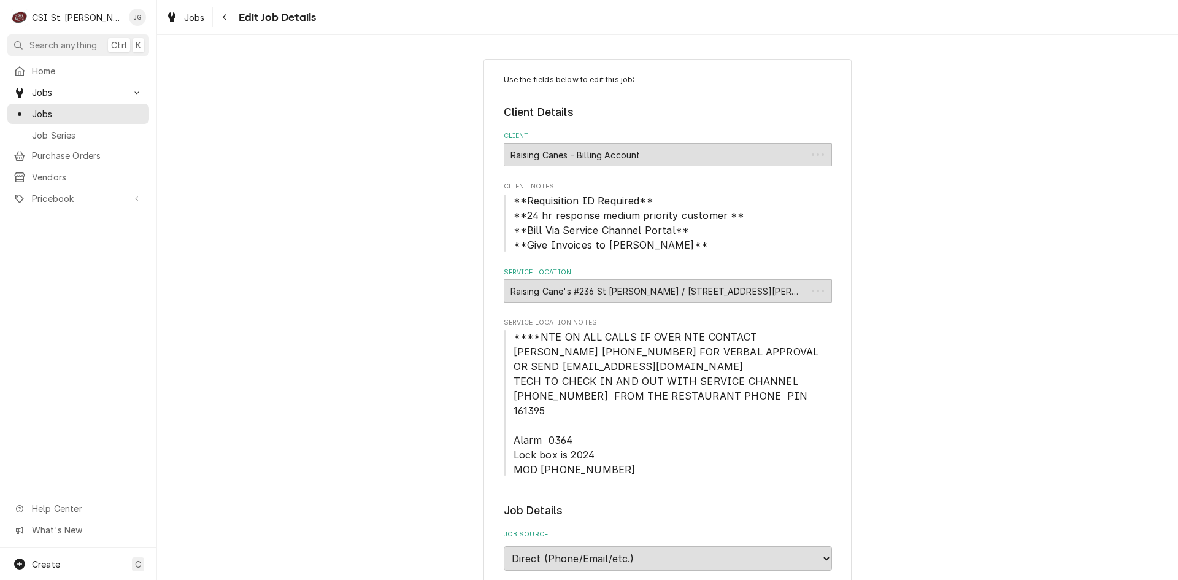
scroll to position [983, 0]
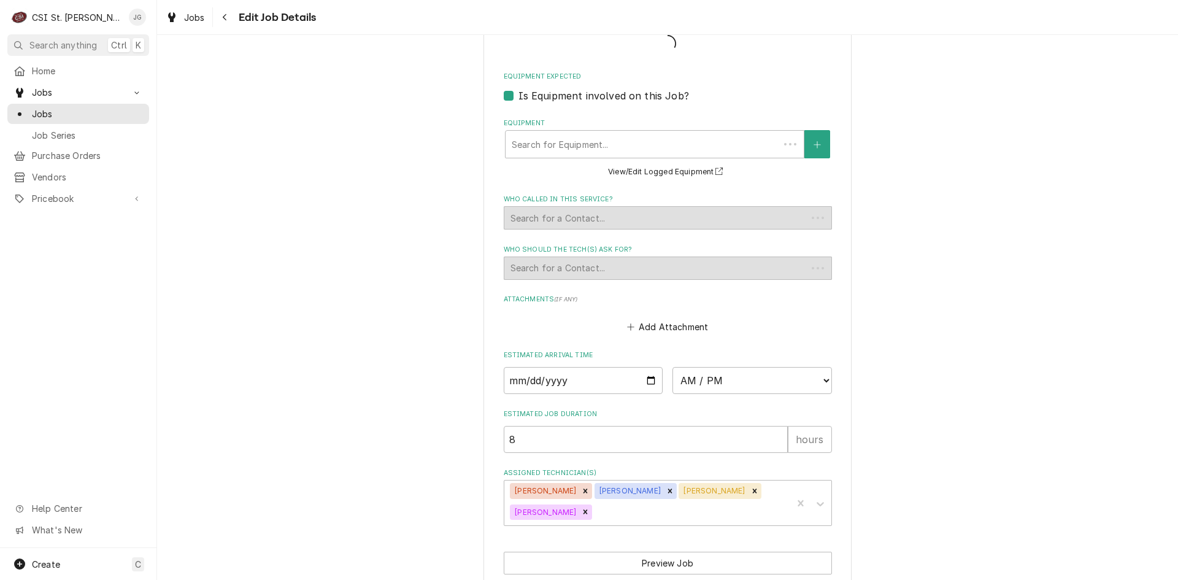
type textarea "x"
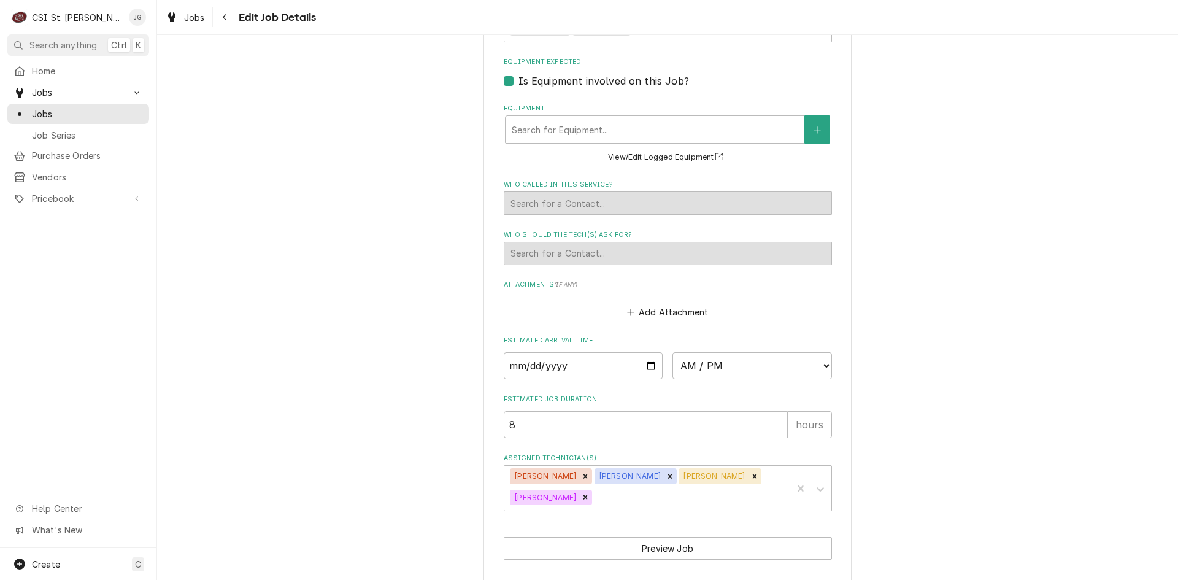
click at [519, 74] on label "Is Equipment involved on this Job?" at bounding box center [604, 81] width 171 height 15
click at [519, 74] on input "Equipment Expected" at bounding box center [683, 87] width 328 height 27
checkbox input "false"
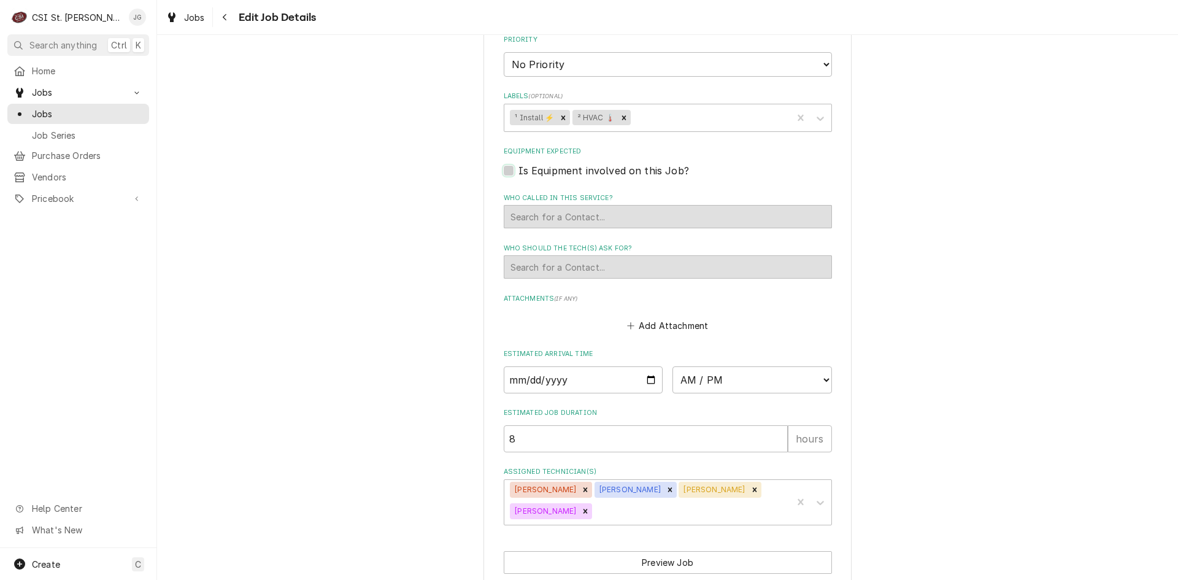
scroll to position [907, 0]
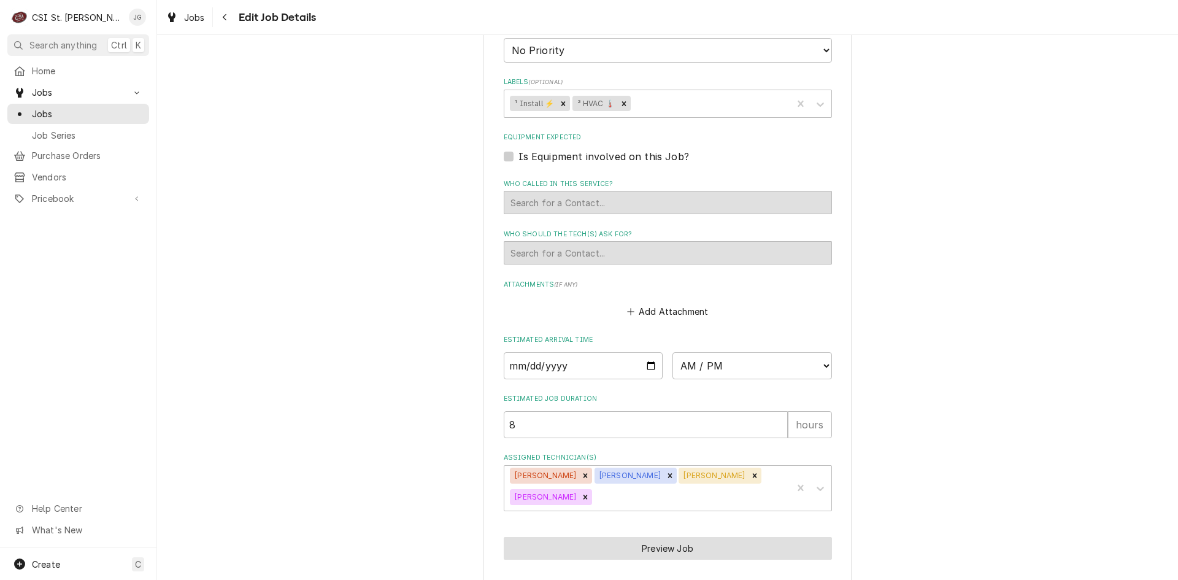
click at [700, 537] on button "Preview Job" at bounding box center [668, 548] width 328 height 23
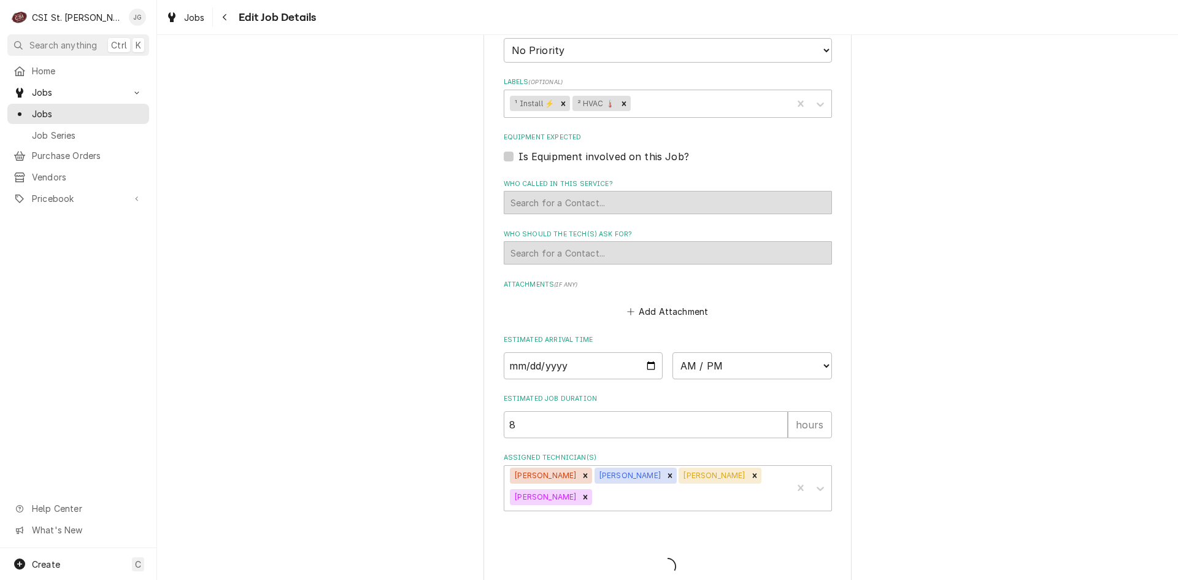
type textarea "x"
click at [983, 559] on div "Job draft could not be saved" at bounding box center [1011, 553] width 126 height 13
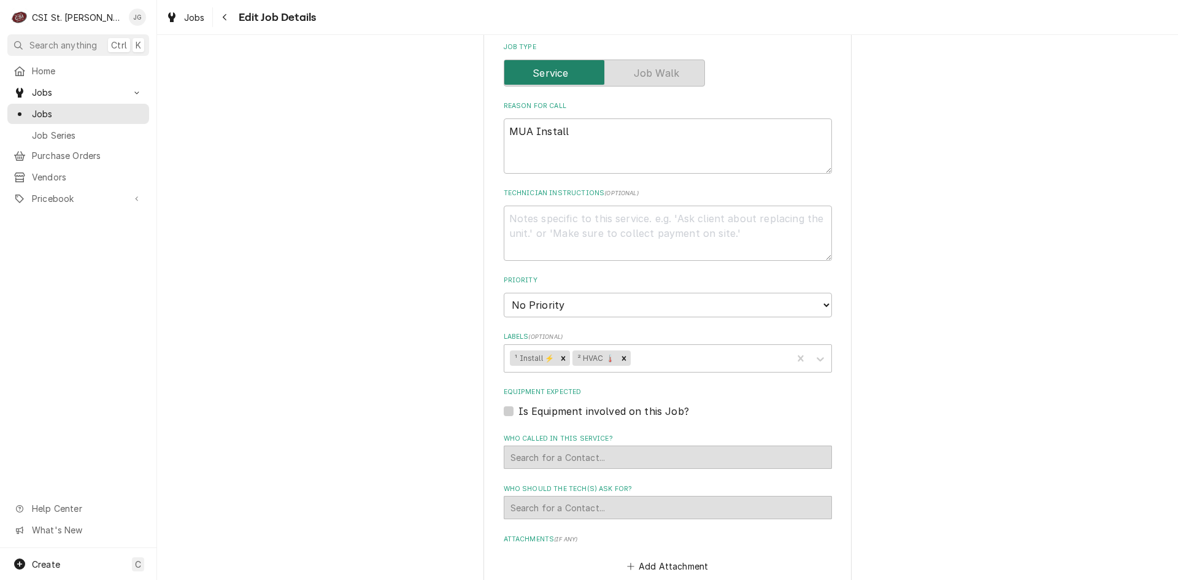
scroll to position [910, 0]
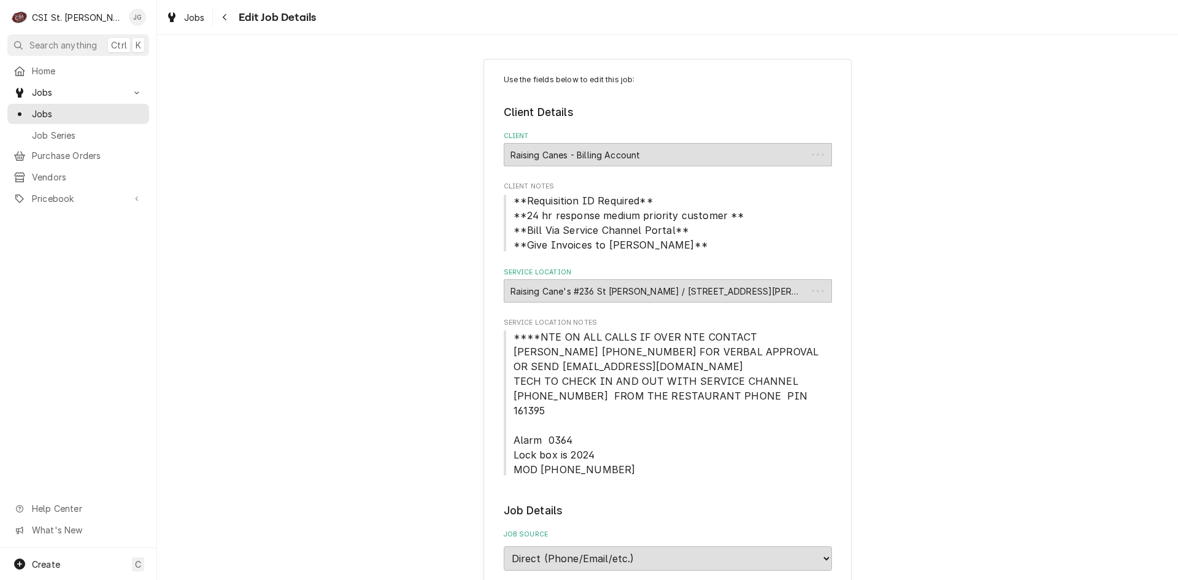
scroll to position [983, 0]
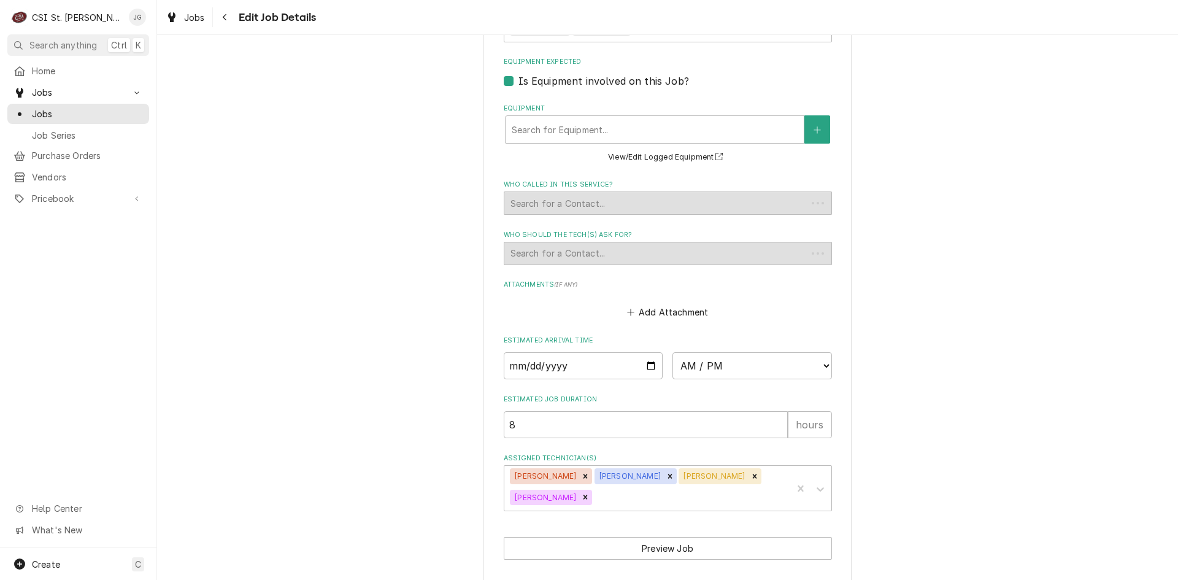
type textarea "x"
click at [576, 362] on input "Date" at bounding box center [584, 365] width 160 height 27
click at [646, 352] on input "Date" at bounding box center [584, 365] width 160 height 27
type input "2025-10-22"
type textarea "x"
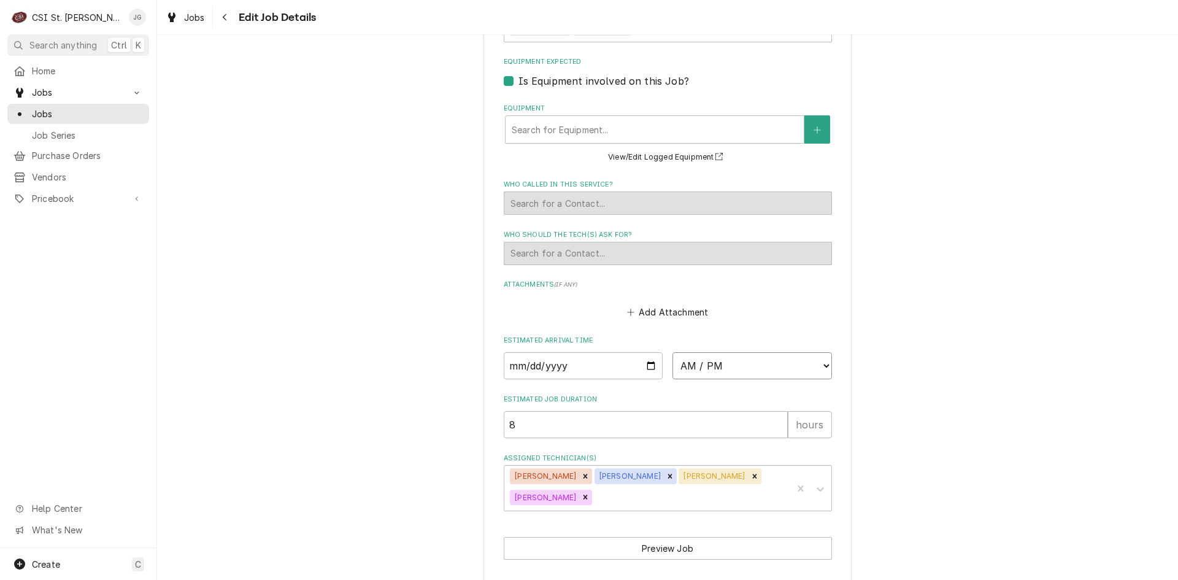
click at [752, 358] on select "AM / PM 6:00 AM 6:15 AM 6:30 AM 6:45 AM 7:00 AM 7:15 AM 7:30 AM 7:45 AM 8:00 AM…" at bounding box center [753, 365] width 160 height 27
select select "06:00:00"
click at [673, 352] on select "AM / PM 6:00 AM 6:15 AM 6:30 AM 6:45 AM 7:00 AM 7:15 AM 7:30 AM 7:45 AM 8:00 AM…" at bounding box center [753, 365] width 160 height 27
click at [693, 538] on button "Preview Job" at bounding box center [668, 548] width 328 height 23
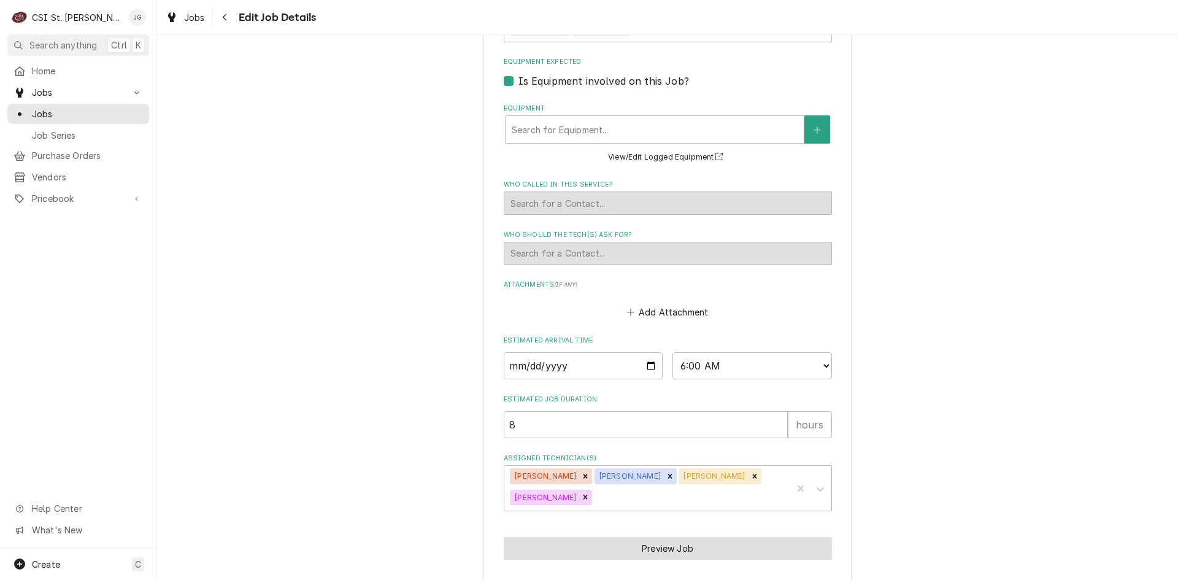
type textarea "x"
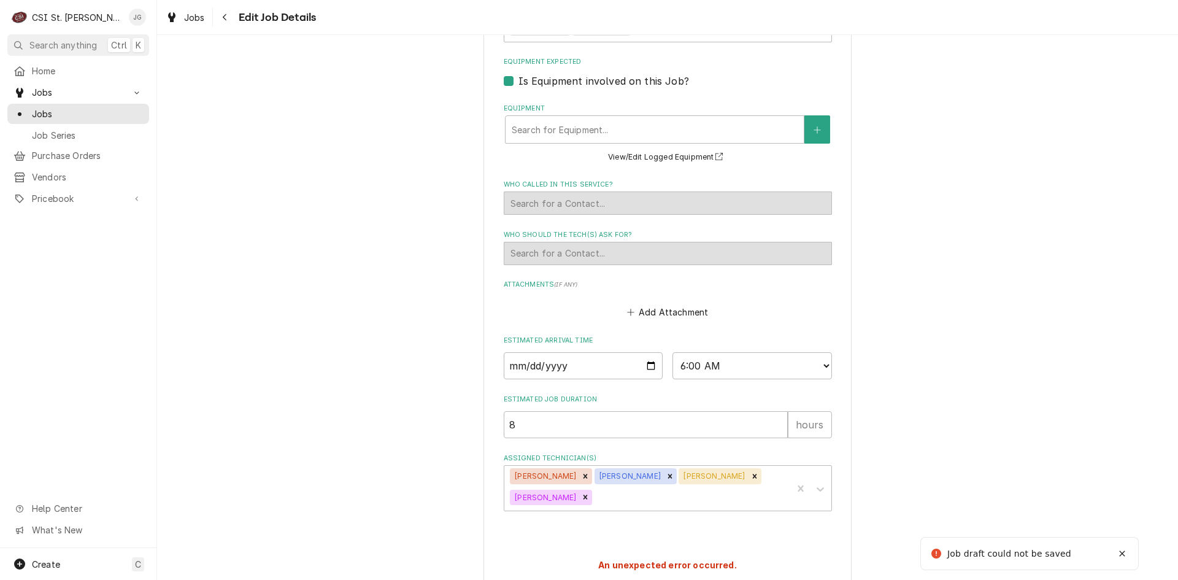
click at [1000, 557] on div "Job draft could not be saved" at bounding box center [1011, 553] width 126 height 13
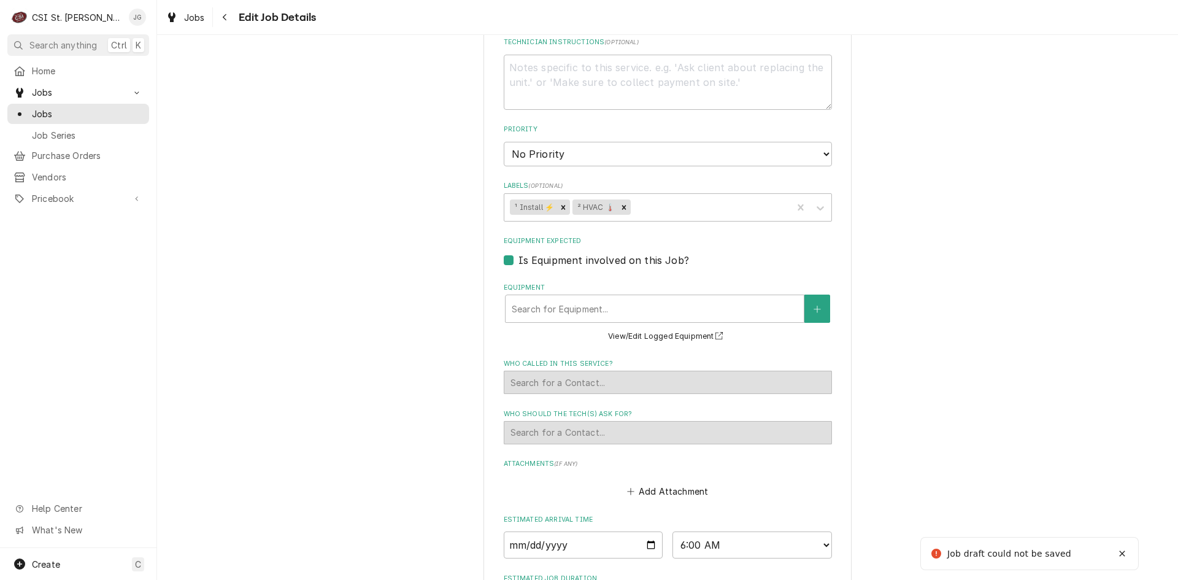
scroll to position [802, 0]
click at [519, 255] on label "Is Equipment involved on this Job?" at bounding box center [604, 262] width 171 height 15
click at [519, 255] on input "Equipment Expected" at bounding box center [683, 268] width 328 height 27
checkbox input "false"
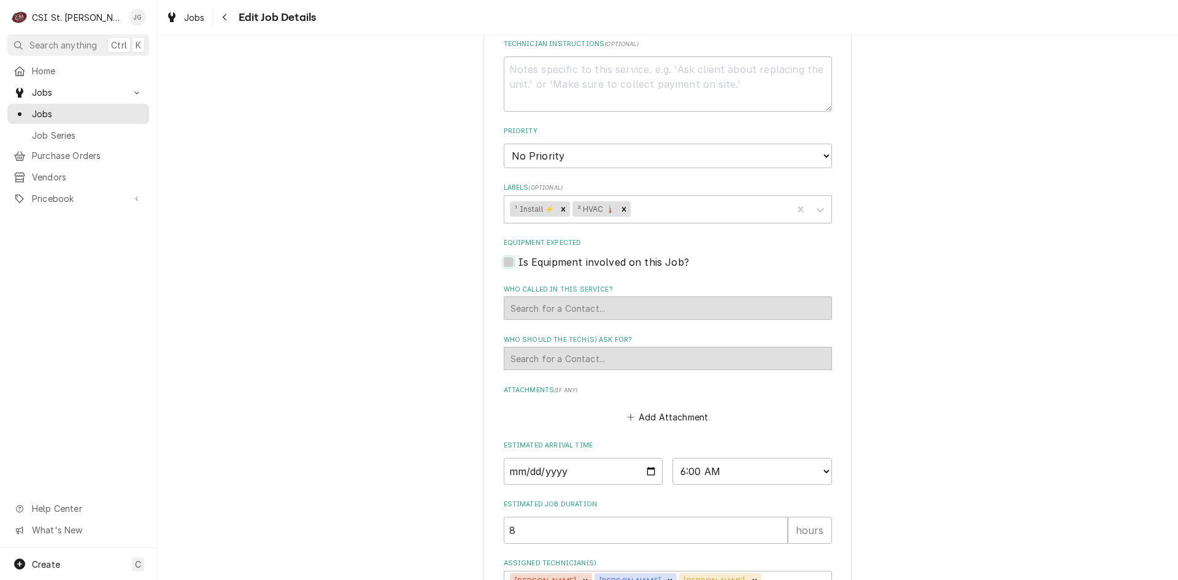
type textarea "x"
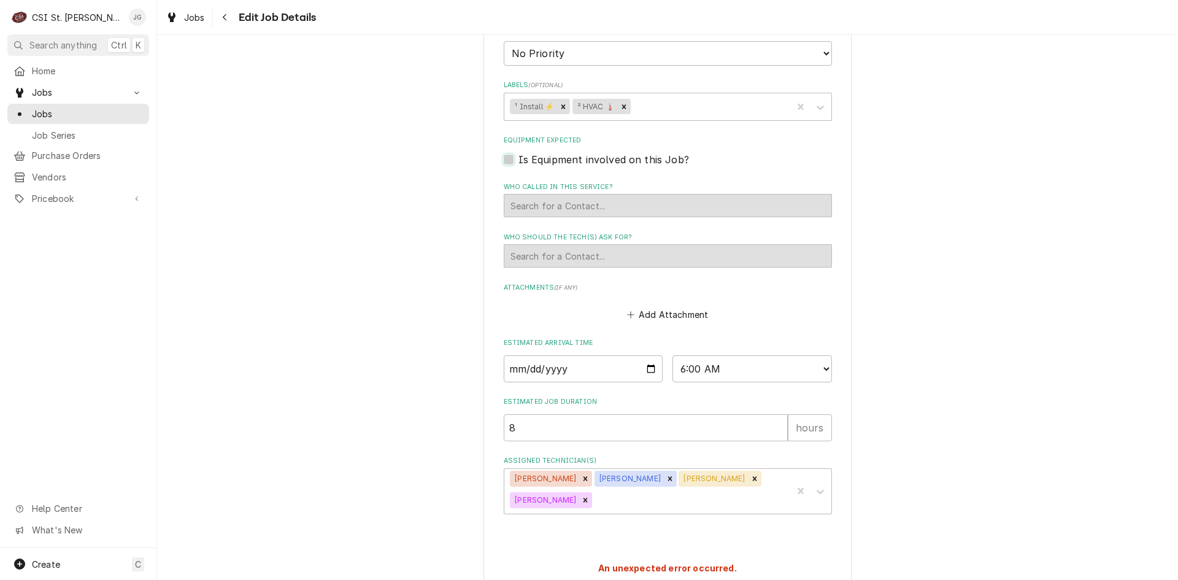
scroll to position [910, 0]
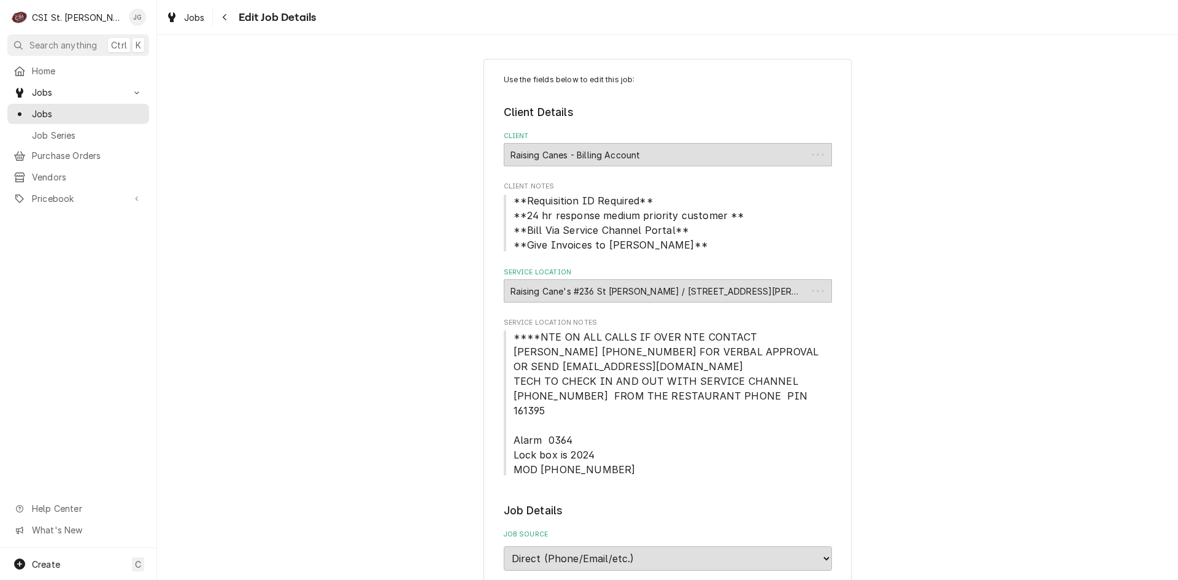
scroll to position [983, 0]
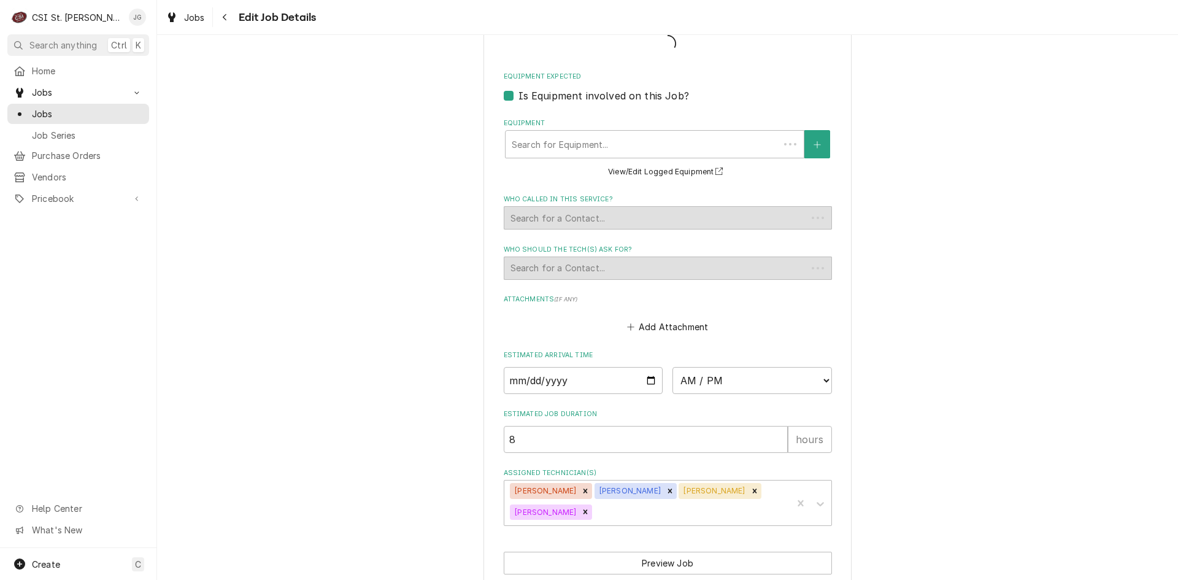
type textarea "x"
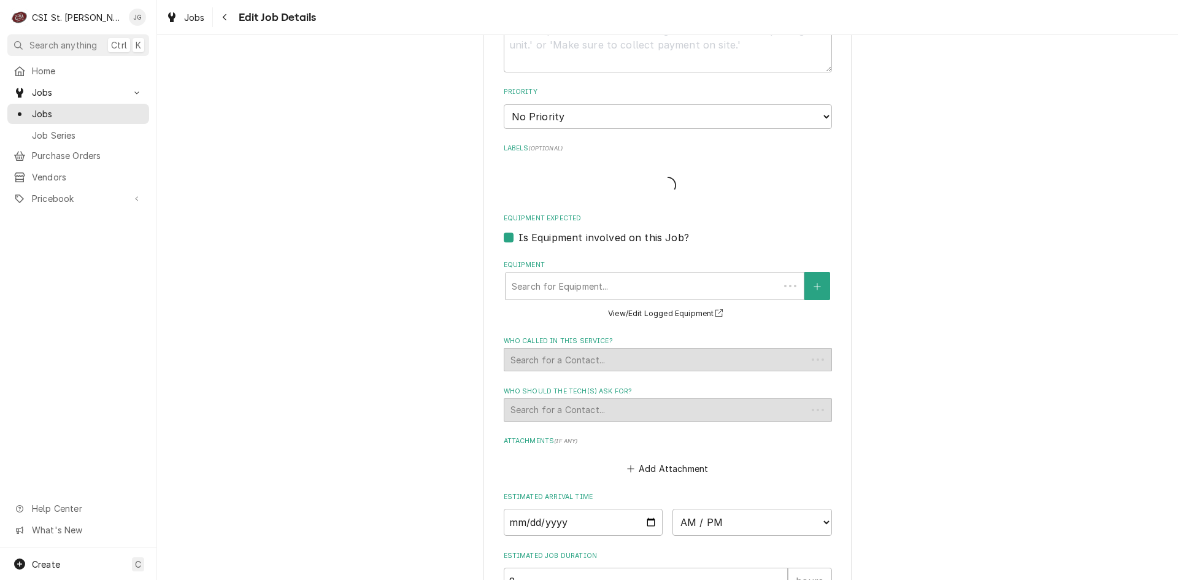
scroll to position [676, 0]
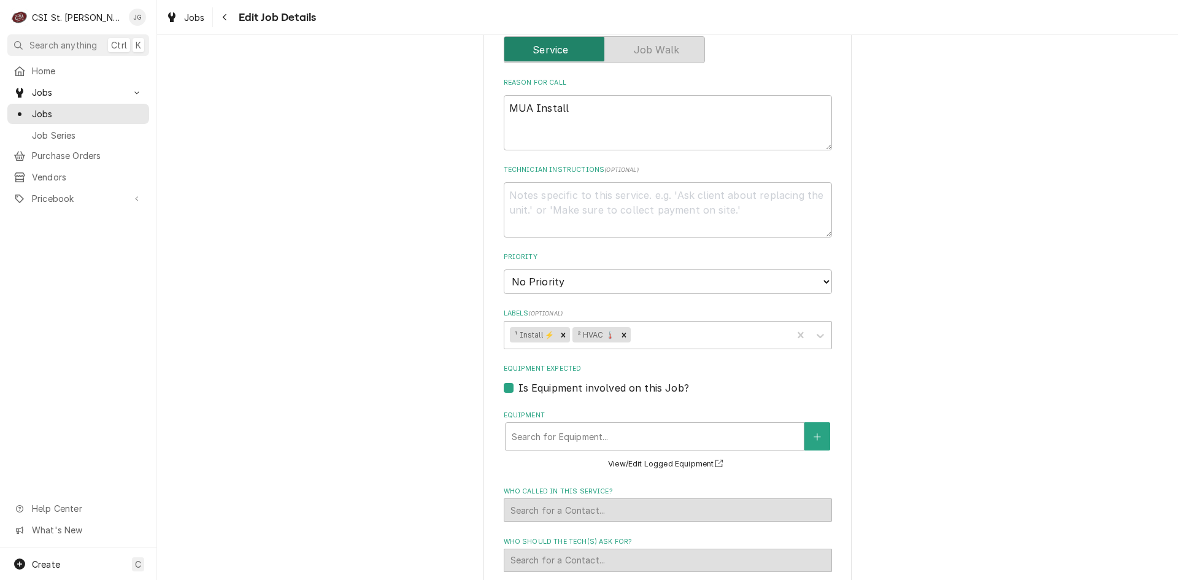
click at [519, 381] on label "Is Equipment involved on this Job?" at bounding box center [604, 388] width 171 height 15
click at [519, 381] on input "Equipment Expected" at bounding box center [683, 394] width 328 height 27
checkbox input "false"
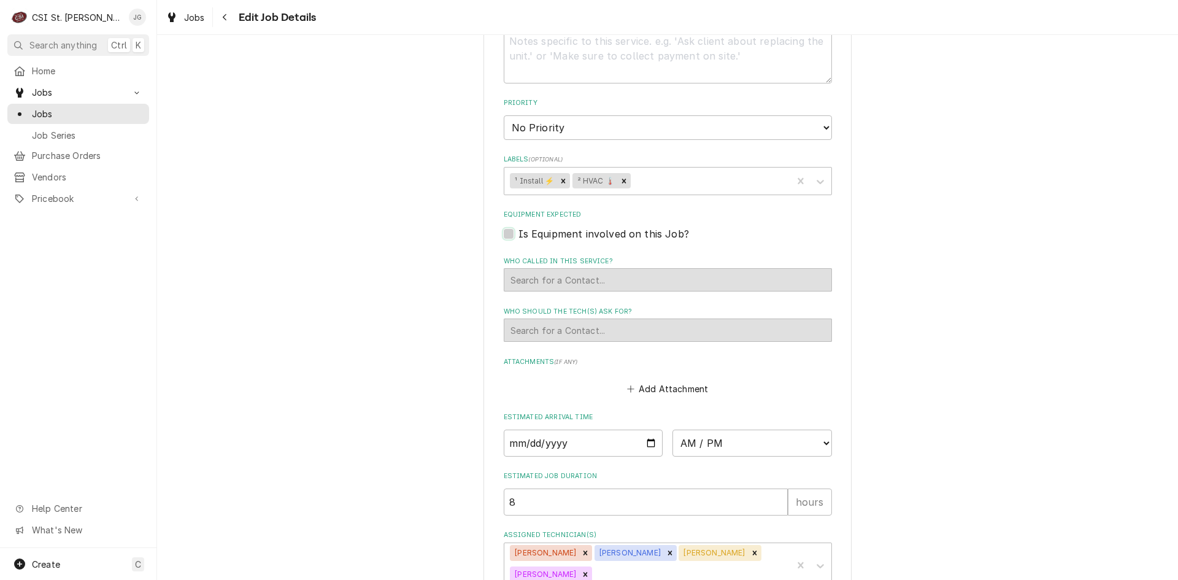
scroll to position [907, 0]
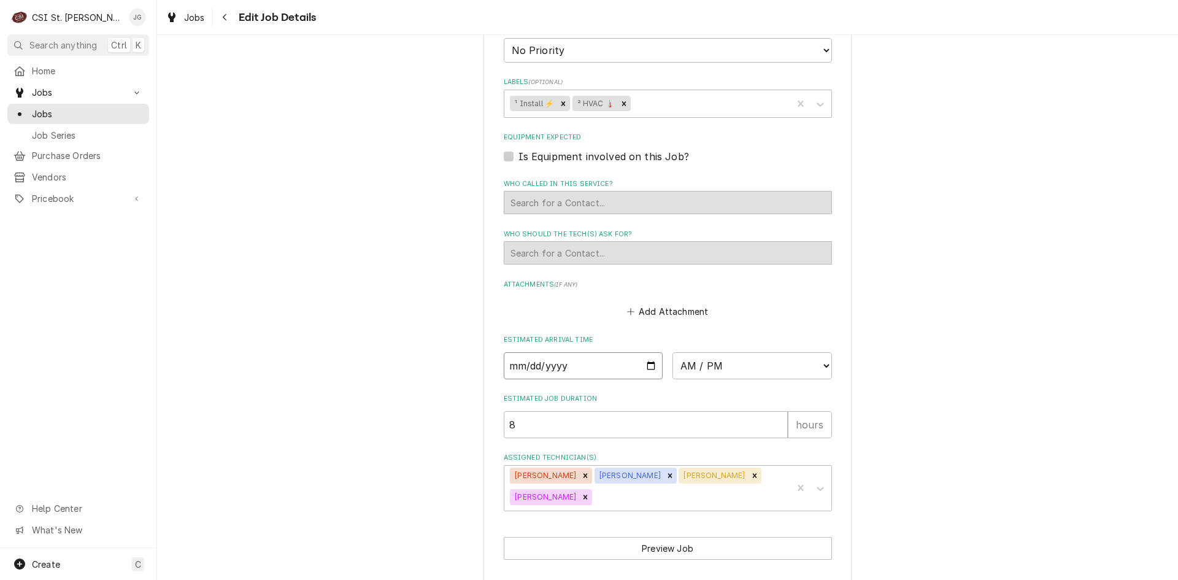
click at [643, 357] on input "Date" at bounding box center [584, 365] width 160 height 27
click at [647, 352] on input "Date" at bounding box center [584, 365] width 160 height 27
type textarea "x"
type input "[DATE]"
type textarea "x"
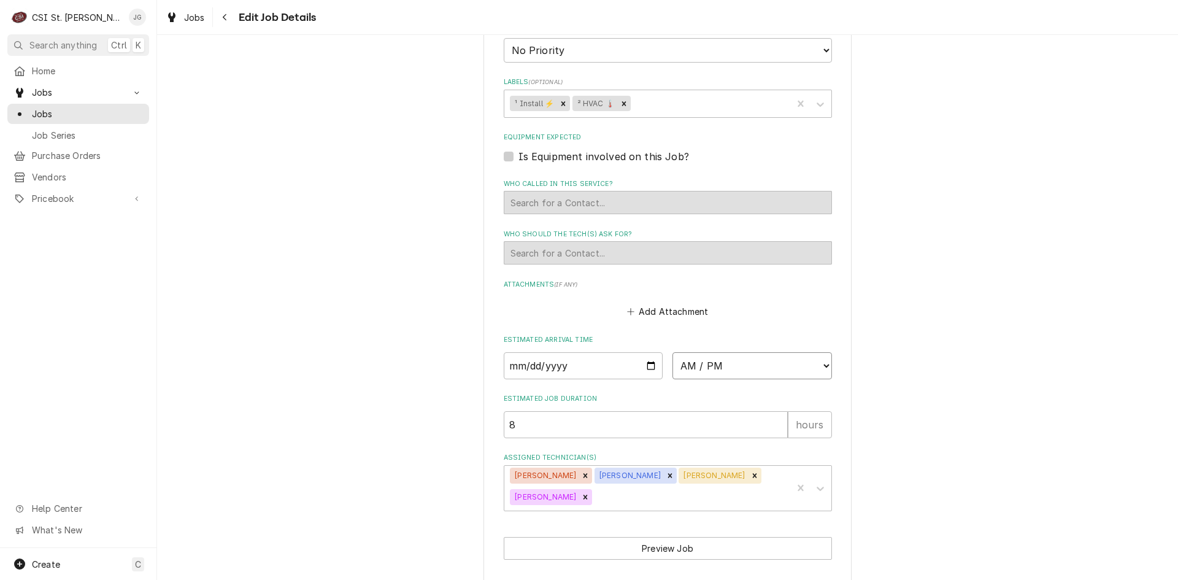
click at [819, 353] on select "AM / PM 6:00 AM 6:15 AM 6:30 AM 6:45 AM 7:00 AM 7:15 AM 7:30 AM 7:45 AM 8:00 AM…" at bounding box center [753, 365] width 160 height 27
select select "06:00:00"
click at [673, 352] on select "AM / PM 6:00 AM 6:15 AM 6:30 AM 6:45 AM 7:00 AM 7:15 AM 7:30 AM 7:45 AM 8:00 AM…" at bounding box center [753, 365] width 160 height 27
click at [656, 540] on button "Preview Job" at bounding box center [668, 548] width 328 height 23
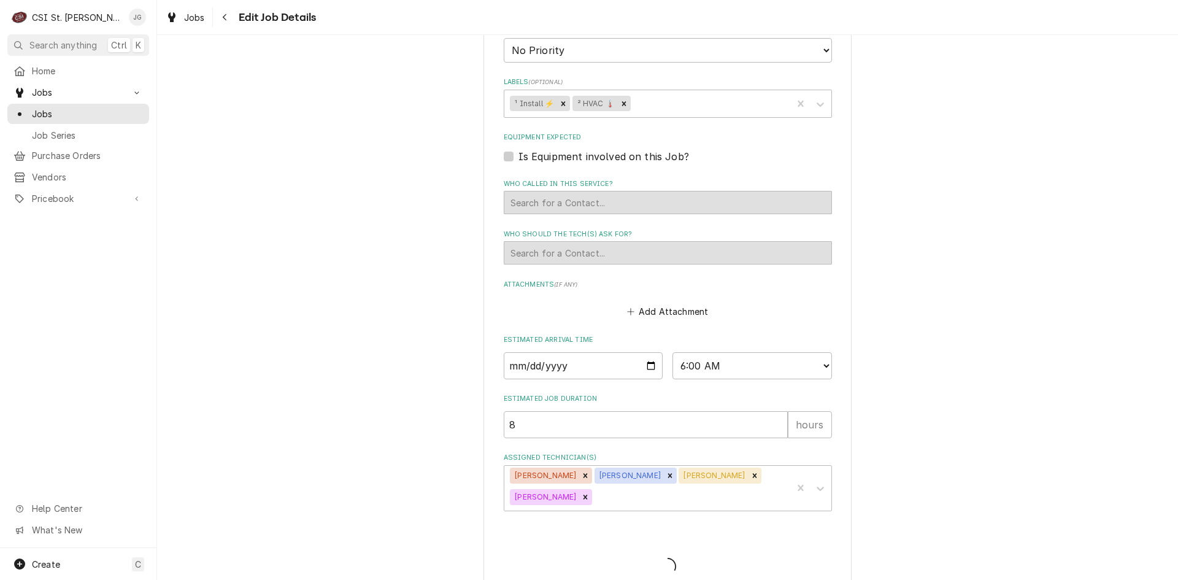
type textarea "x"
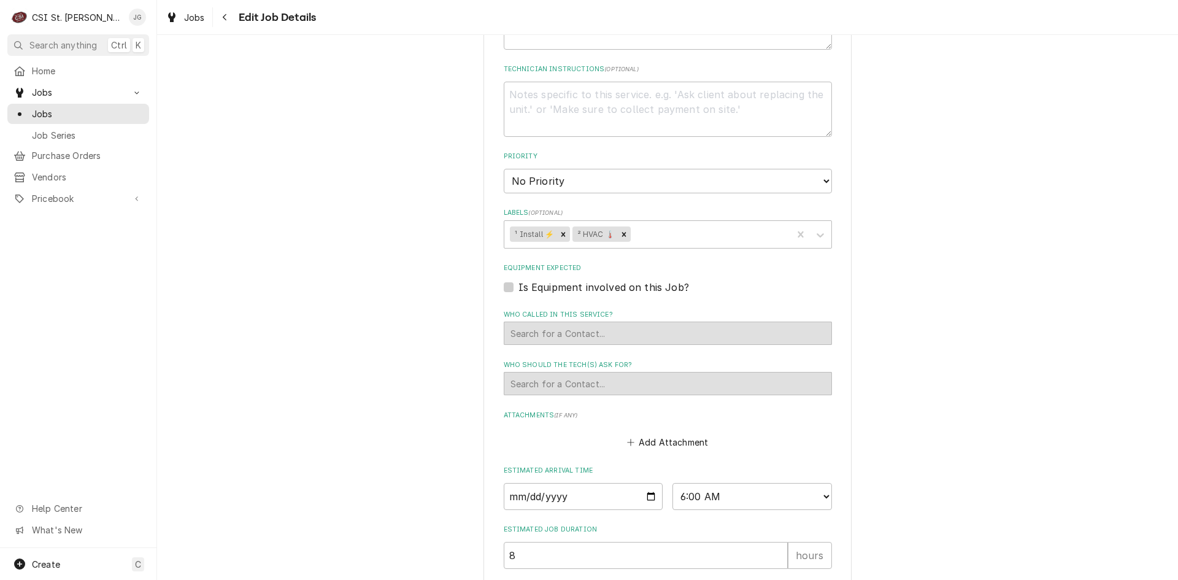
scroll to position [726, 0]
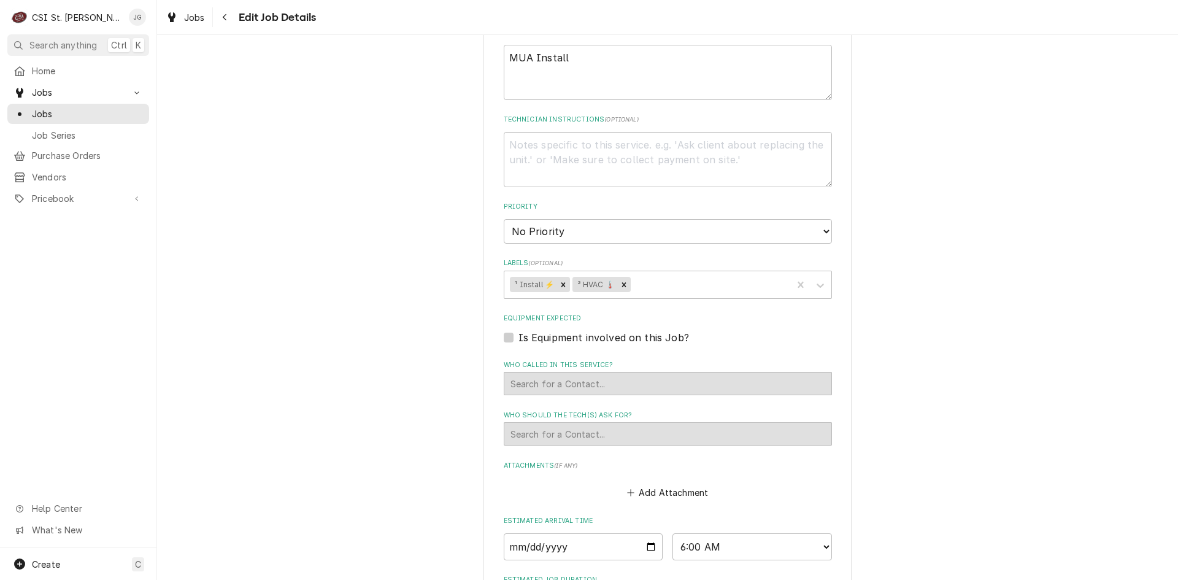
click at [535, 372] on div "Search for a Contact..." at bounding box center [668, 383] width 328 height 23
click at [519, 330] on label "Is Equipment involved on this Job?" at bounding box center [604, 337] width 171 height 15
click at [519, 330] on input "Equipment Expected" at bounding box center [683, 343] width 328 height 27
checkbox input "true"
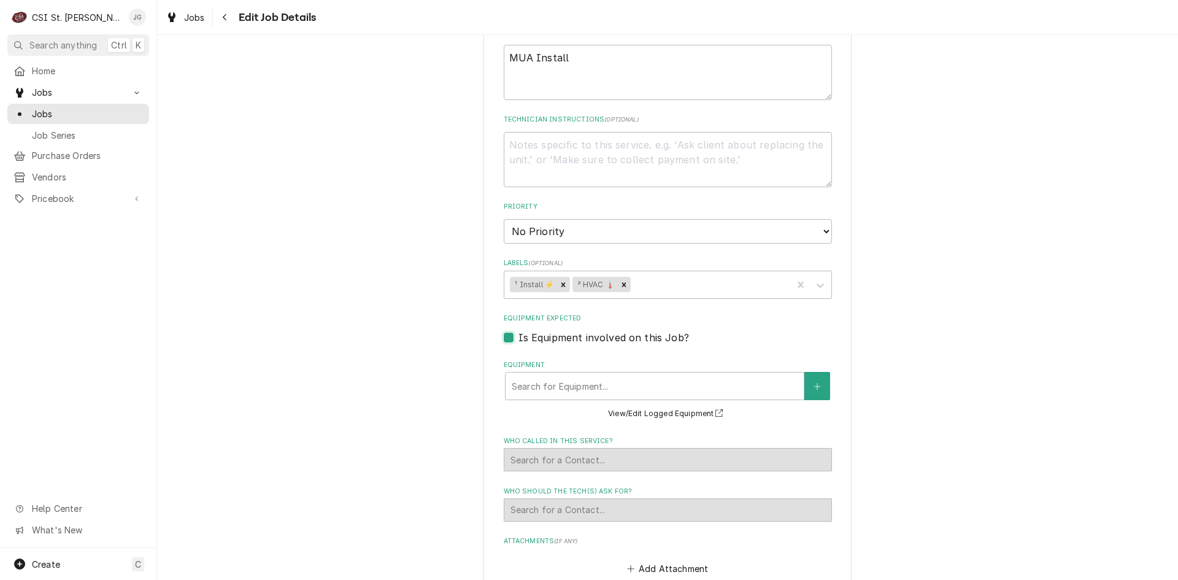
type textarea "x"
click at [603, 498] on div "Search for a Contact..." at bounding box center [668, 509] width 328 height 23
click at [603, 487] on label "Who should the tech(s) ask for?" at bounding box center [668, 492] width 328 height 10
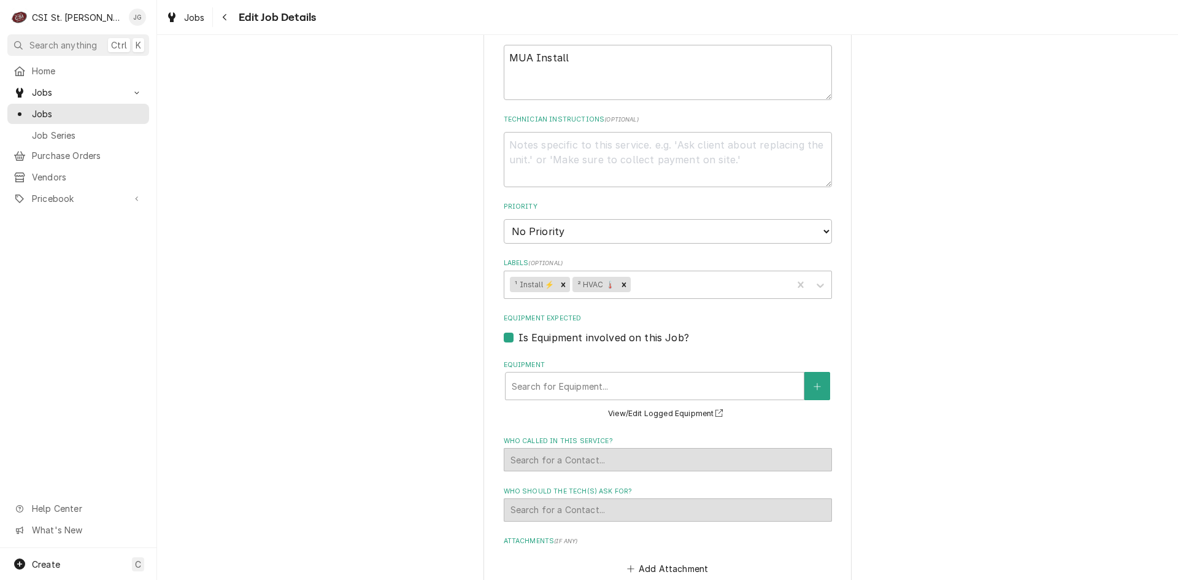
click at [519, 330] on label "Is Equipment involved on this Job?" at bounding box center [604, 337] width 171 height 15
click at [519, 330] on input "Equipment Expected" at bounding box center [683, 343] width 328 height 27
checkbox input "false"
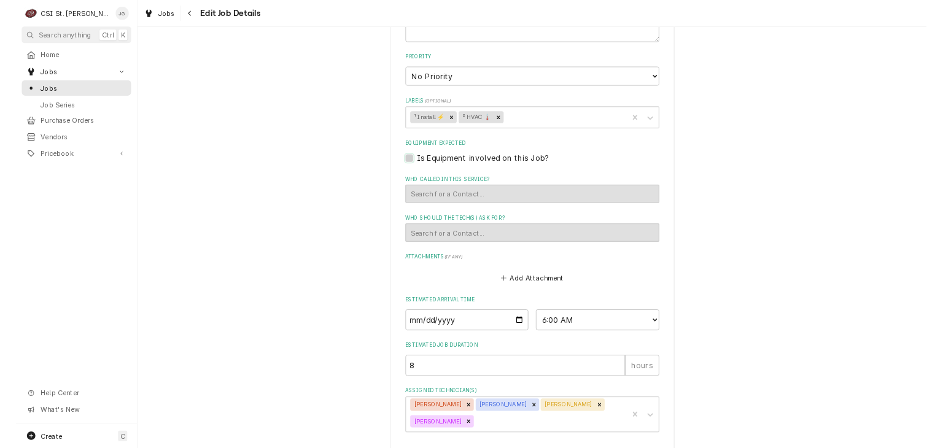
scroll to position [910, 0]
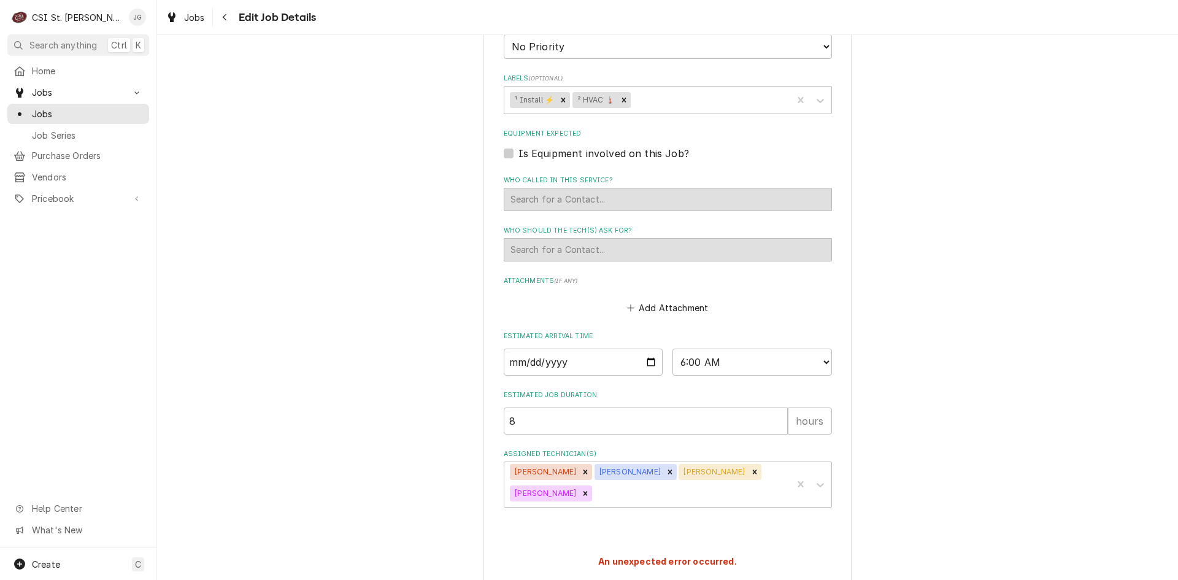
type textarea "x"
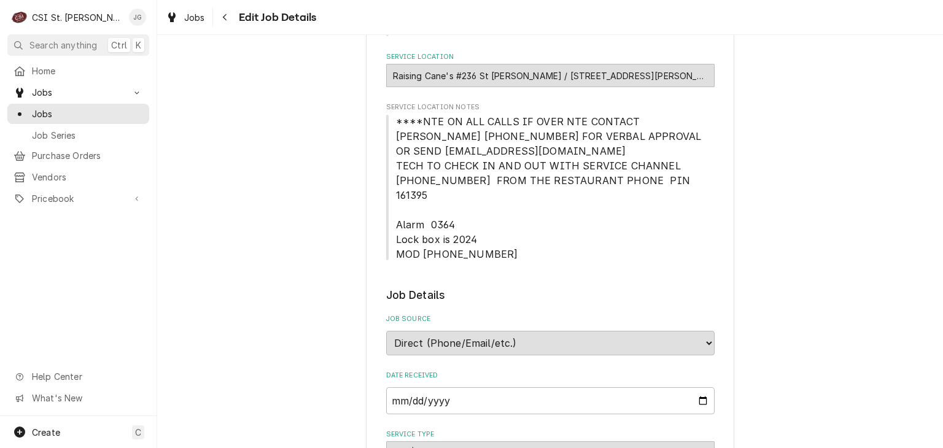
scroll to position [0, 0]
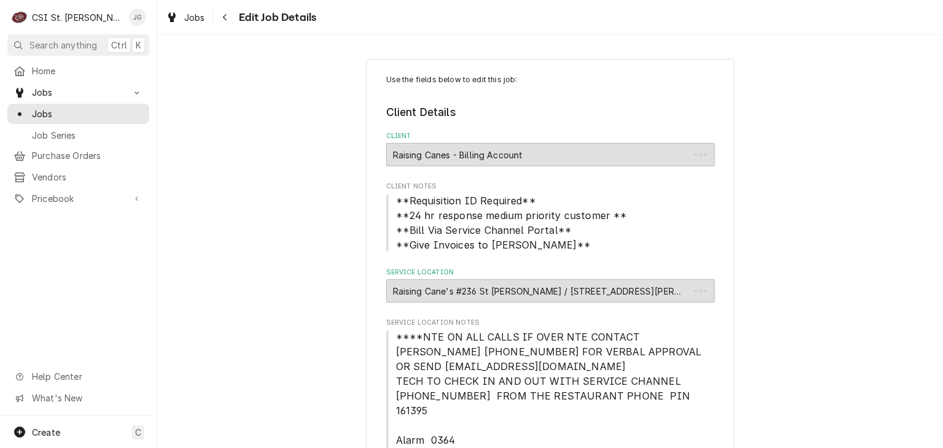
scroll to position [982, 0]
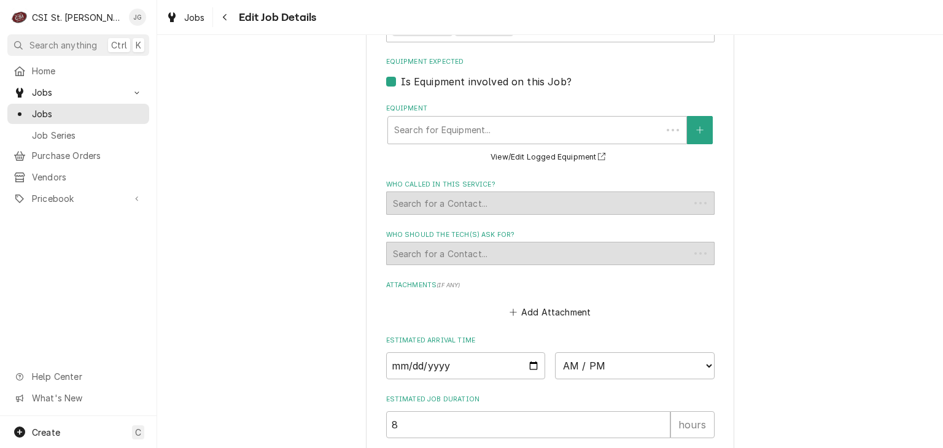
type textarea "x"
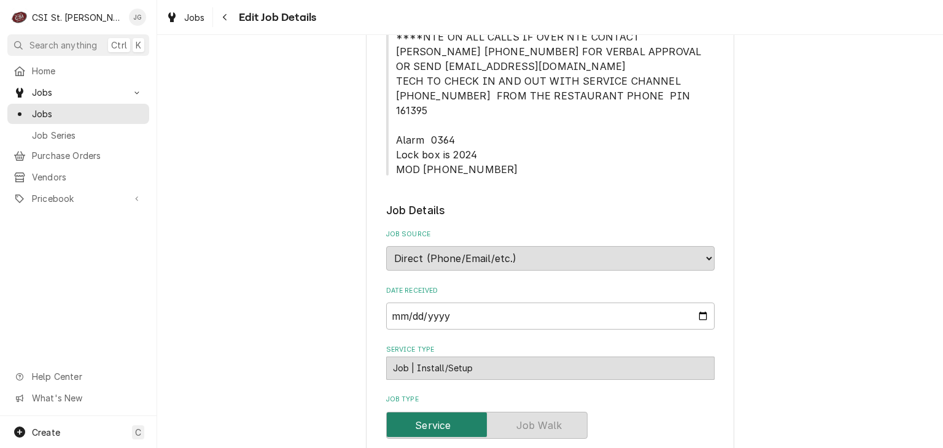
scroll to position [0, 0]
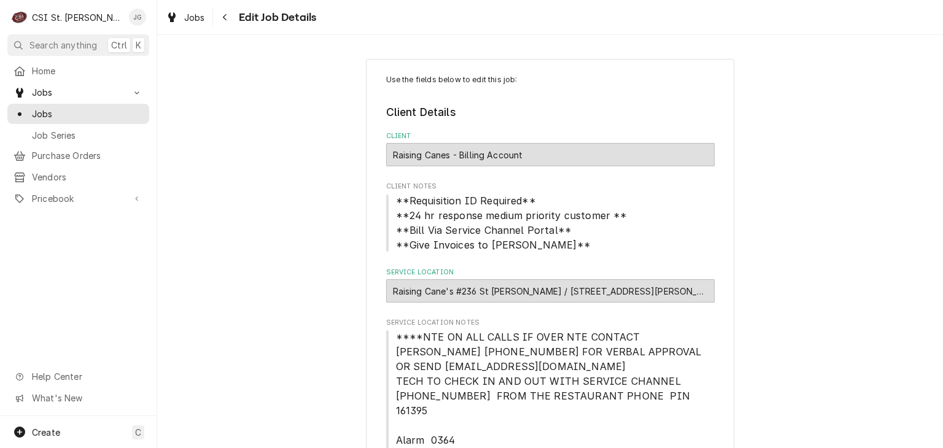
click at [490, 153] on div "Raising Canes - Billing Account" at bounding box center [550, 154] width 328 height 23
click at [513, 292] on div "Raising Cane's #236 St Charles / 1840 1st Capitol Dr, St Charles, MO 63301" at bounding box center [550, 290] width 328 height 23
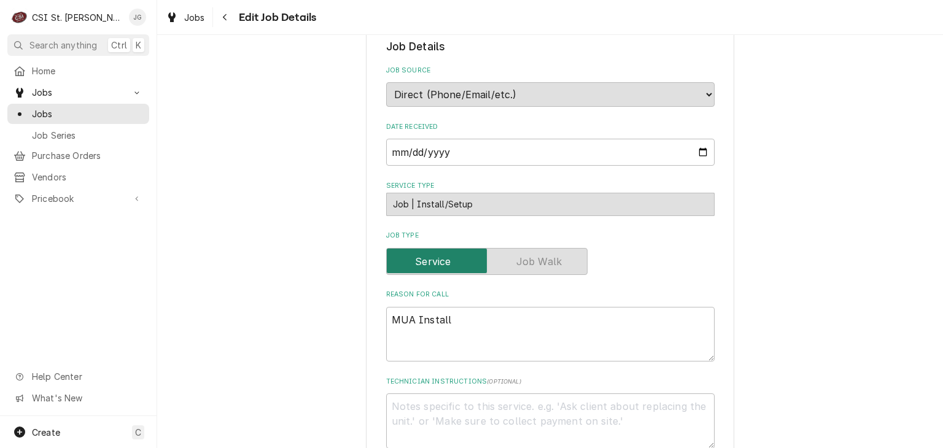
scroll to position [430, 0]
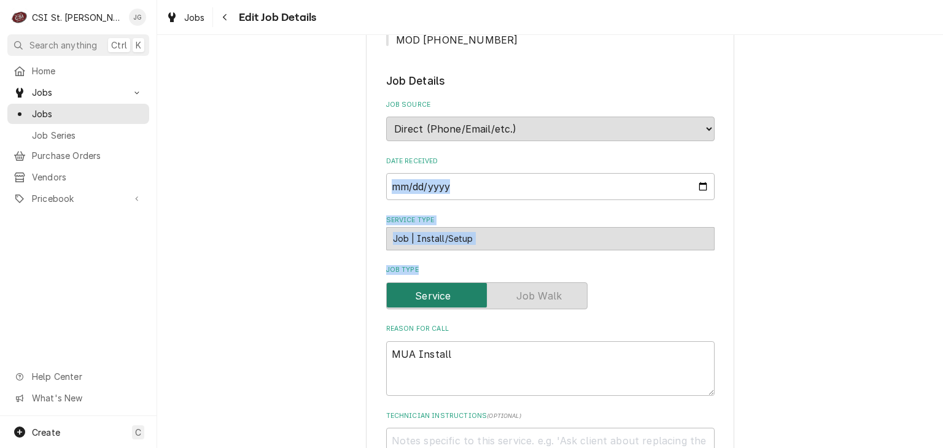
drag, startPoint x: 677, startPoint y: 132, endPoint x: 511, endPoint y: 263, distance: 211.4
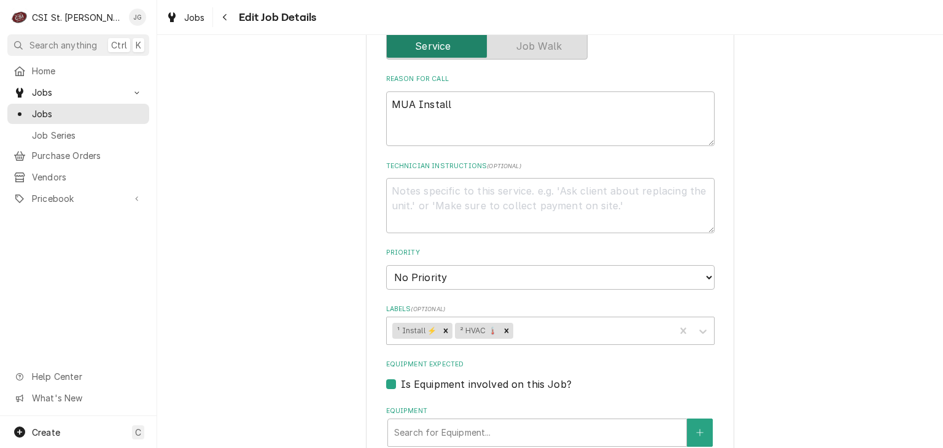
scroll to position [739, 0]
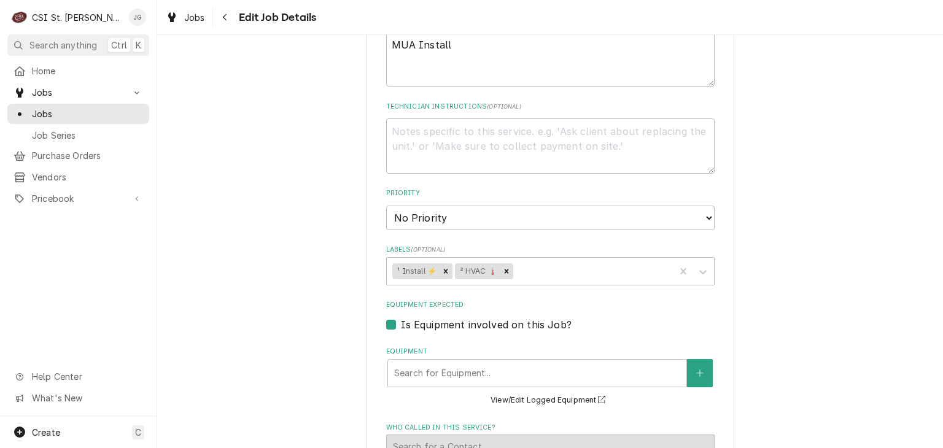
click at [401, 317] on label "Is Equipment involved on this Job?" at bounding box center [486, 324] width 171 height 15
click at [401, 317] on input "Equipment Expected" at bounding box center [565, 330] width 328 height 27
checkbox input "false"
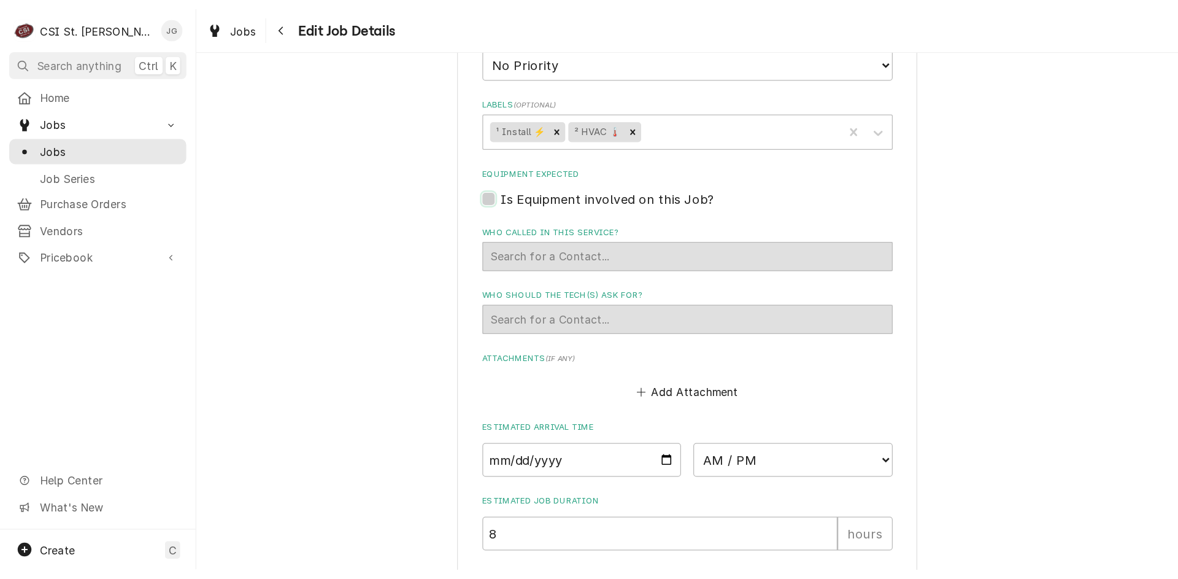
scroll to position [925, 0]
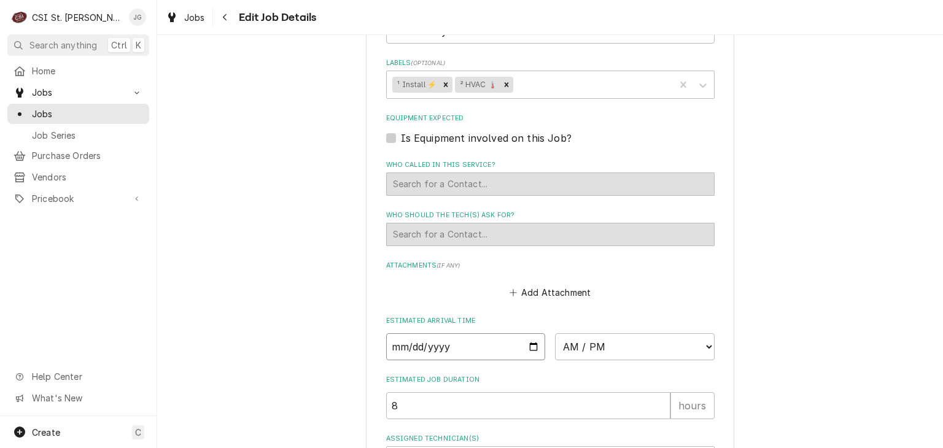
click at [529, 333] on input "Date" at bounding box center [466, 346] width 160 height 27
type textarea "x"
type input "2025-10-22"
type textarea "x"
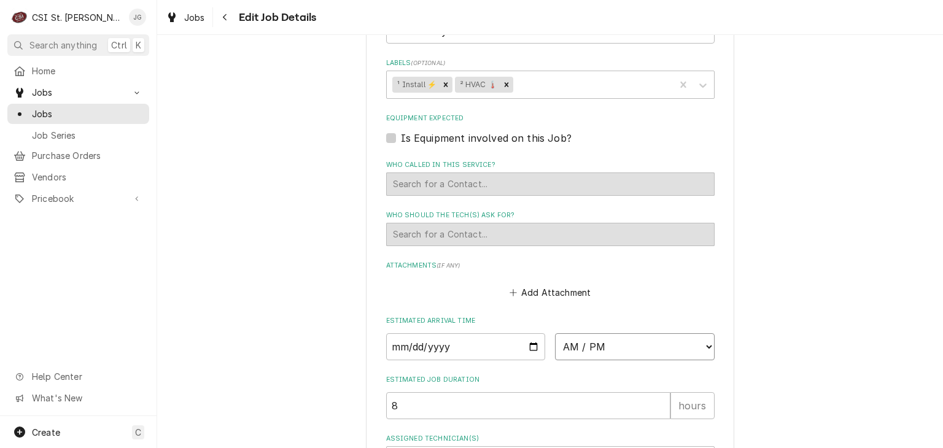
click at [703, 333] on select "AM / PM 6:00 AM 6:15 AM 6:30 AM 6:45 AM 7:00 AM 7:15 AM 7:30 AM 7:45 AM 8:00 AM…" at bounding box center [635, 346] width 160 height 27
select select "06:00:00"
click at [555, 333] on select "AM / PM 6:00 AM 6:15 AM 6:30 AM 6:45 AM 7:00 AM 7:15 AM 7:30 AM 7:45 AM 8:00 AM…" at bounding box center [635, 346] width 160 height 27
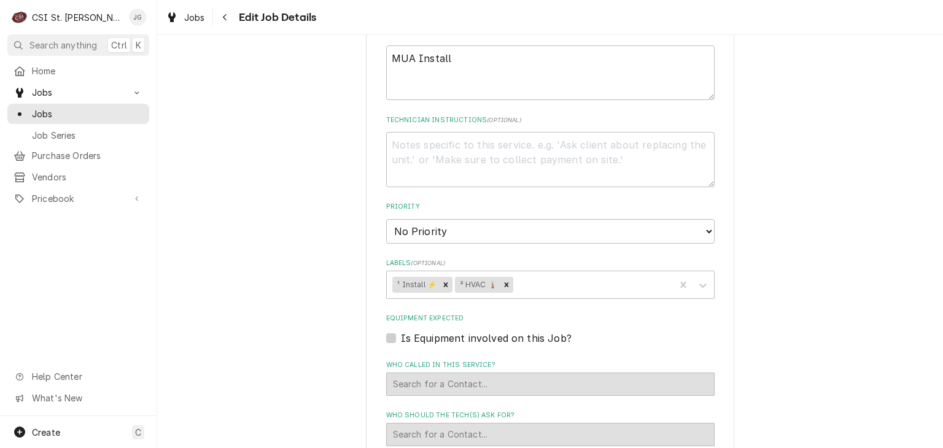
scroll to position [1034, 0]
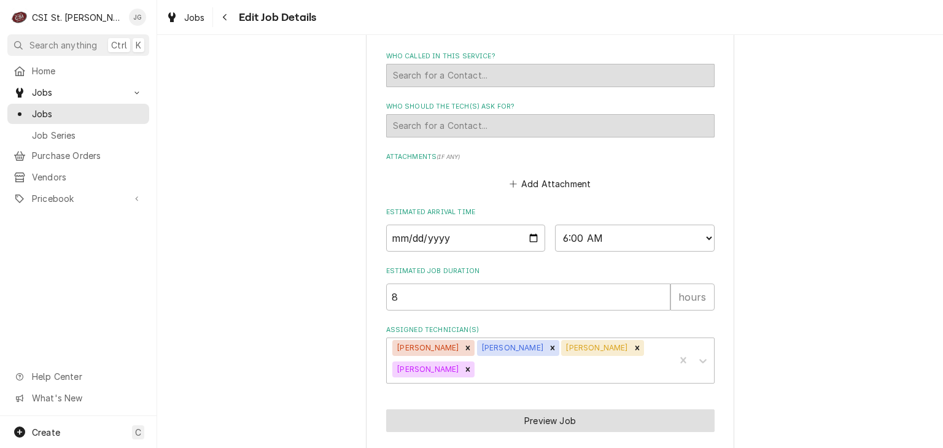
click at [525, 409] on button "Preview Job" at bounding box center [550, 420] width 328 height 23
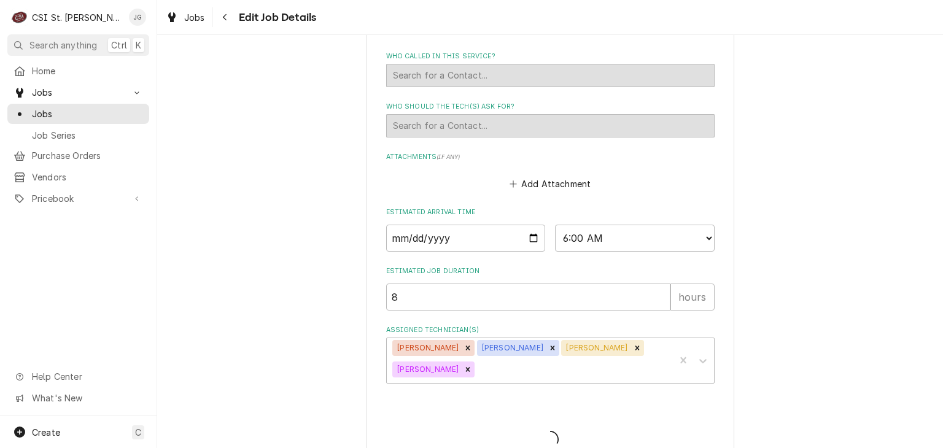
type textarea "x"
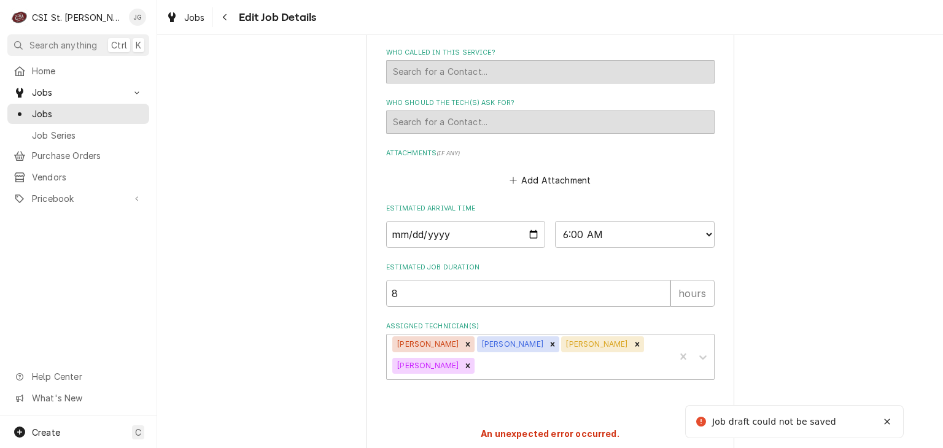
scroll to position [1038, 0]
click at [49, 73] on span "Home" at bounding box center [87, 70] width 111 height 13
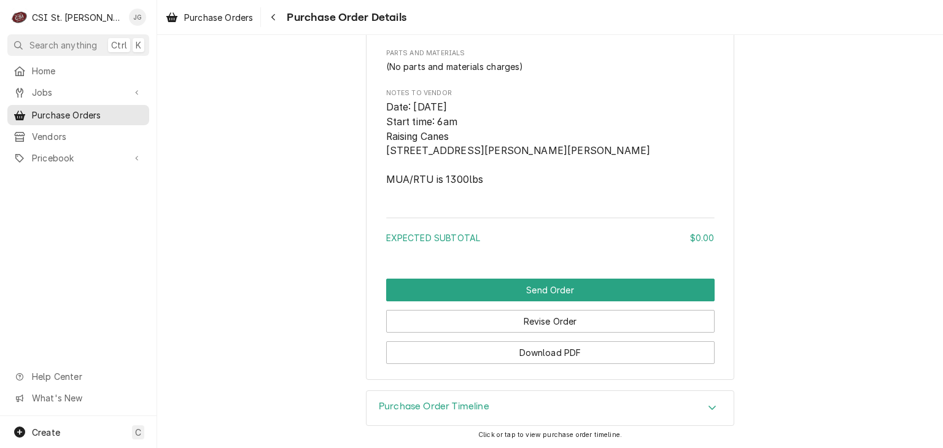
scroll to position [719, 0]
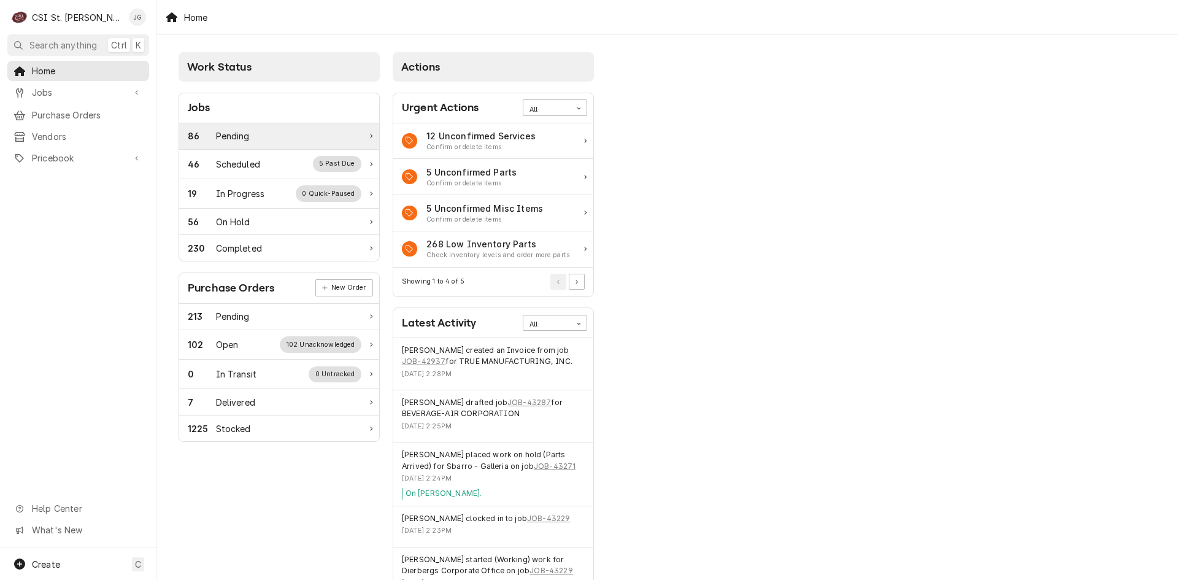
click at [259, 136] on div "86 Pending" at bounding box center [275, 135] width 174 height 13
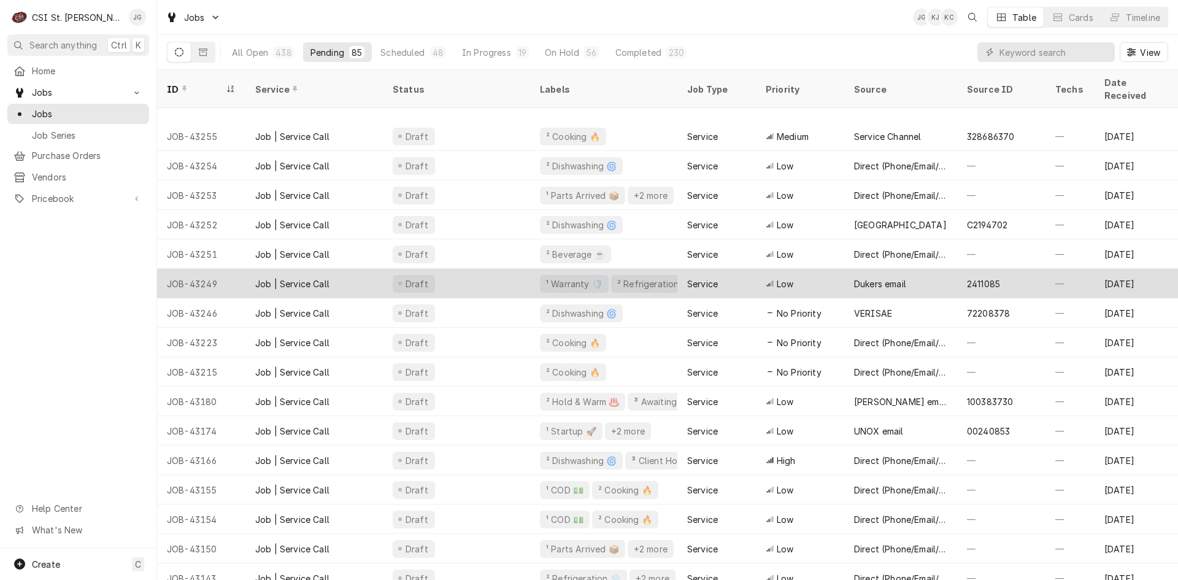
scroll to position [436, 0]
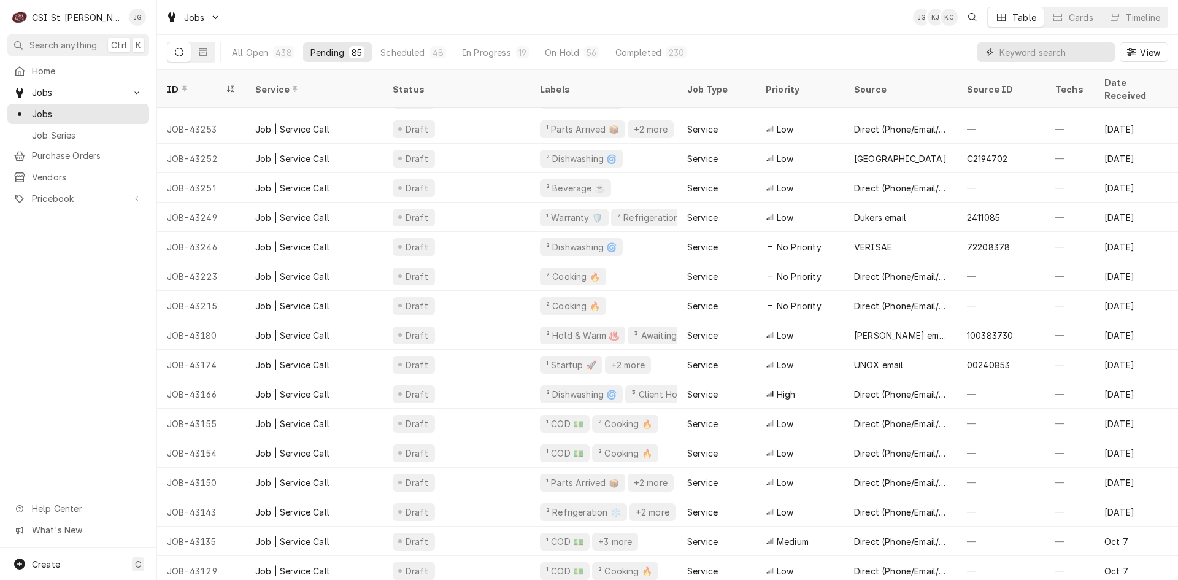
click at [1065, 56] on input "Dynamic Content Wrapper" at bounding box center [1054, 52] width 109 height 20
type input "install"
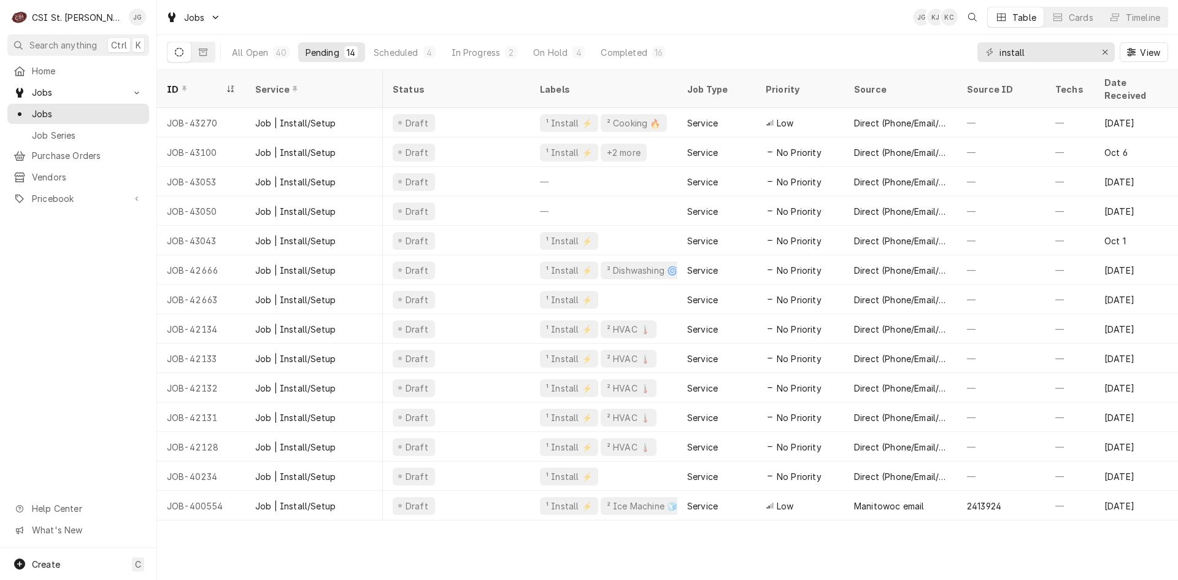
scroll to position [0, 790]
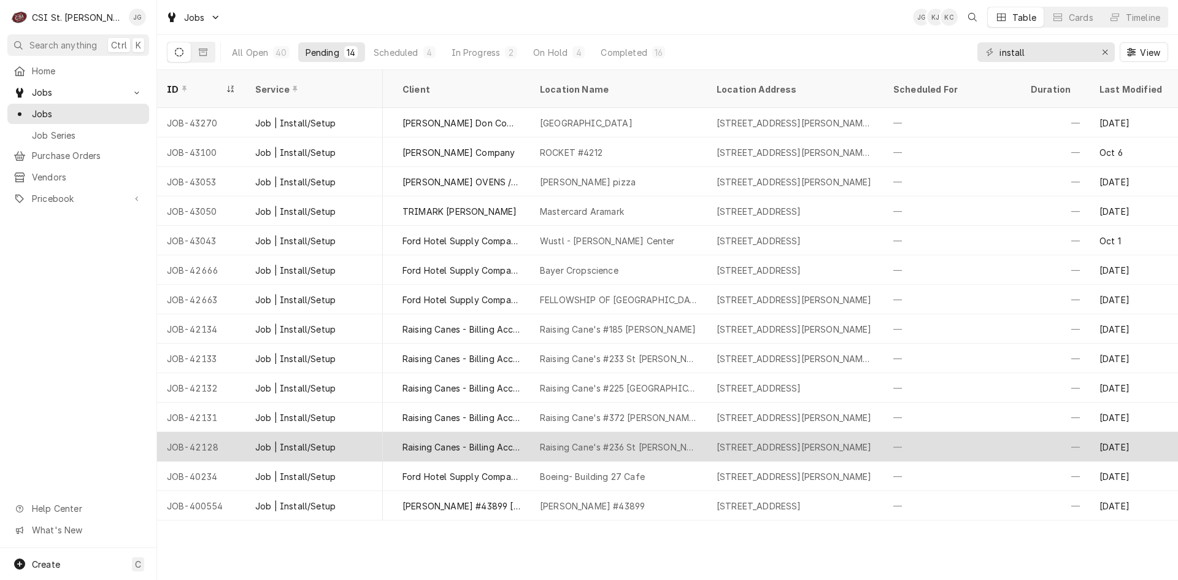
click at [794, 441] on div "1840 1st Capitol Dr, St Charles, MO 63301" at bounding box center [794, 447] width 155 height 13
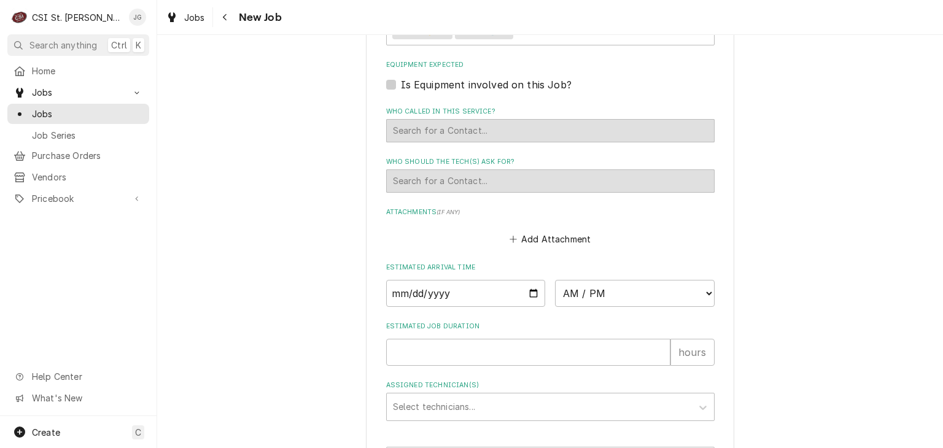
scroll to position [989, 0]
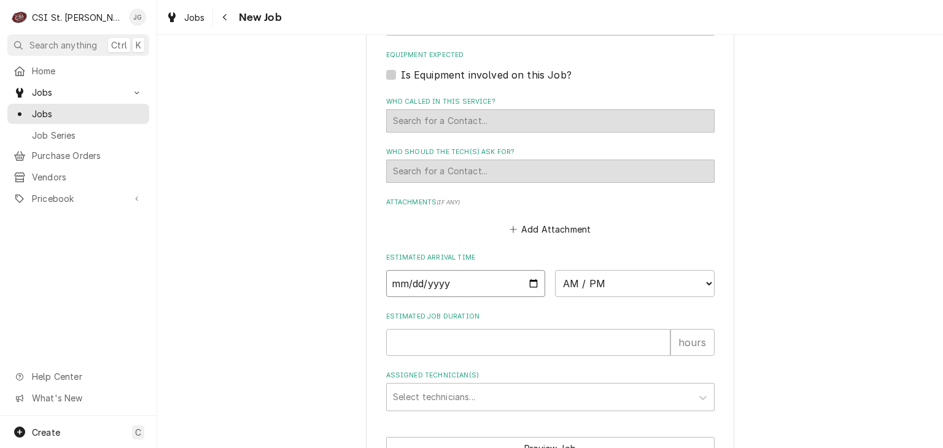
click at [530, 270] on input "Date" at bounding box center [466, 283] width 160 height 27
type textarea "x"
type input "[DATE]"
type textarea "x"
click at [614, 270] on select "AM / PM 6:00 AM 6:15 AM 6:30 AM 6:45 AM 7:00 AM 7:15 AM 7:30 AM 7:45 AM 8:00 AM…" at bounding box center [635, 283] width 160 height 27
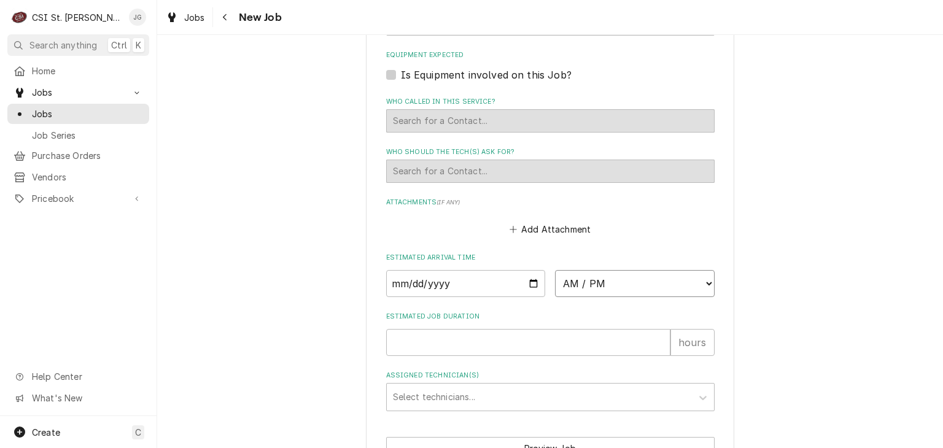
select select "06:00:00"
click at [555, 270] on select "AM / PM 6:00 AM 6:15 AM 6:30 AM 6:45 AM 7:00 AM 7:15 AM 7:30 AM 7:45 AM 8:00 AM…" at bounding box center [635, 283] width 160 height 27
click at [499, 330] on input "Estimated Job Duration" at bounding box center [528, 342] width 284 height 27
type textarea "x"
type input "8"
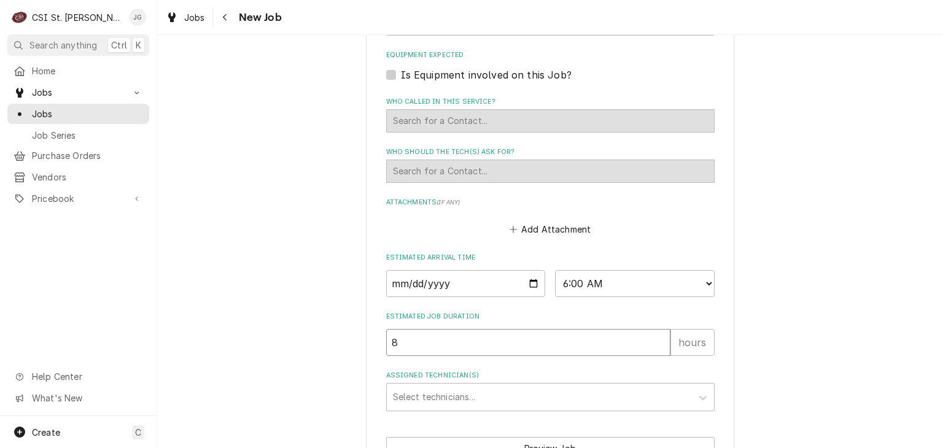
type textarea "x"
type input "8"
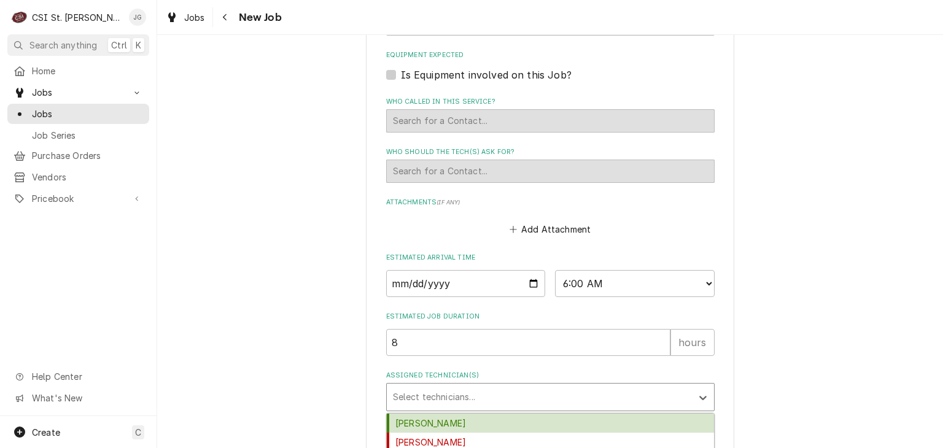
click at [481, 386] on div "Assigned Technician(s)" at bounding box center [539, 397] width 293 height 22
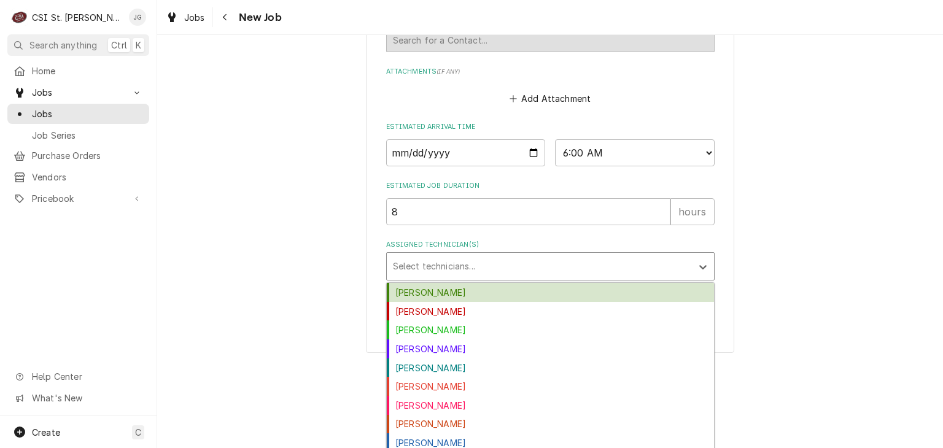
scroll to position [1119, 0]
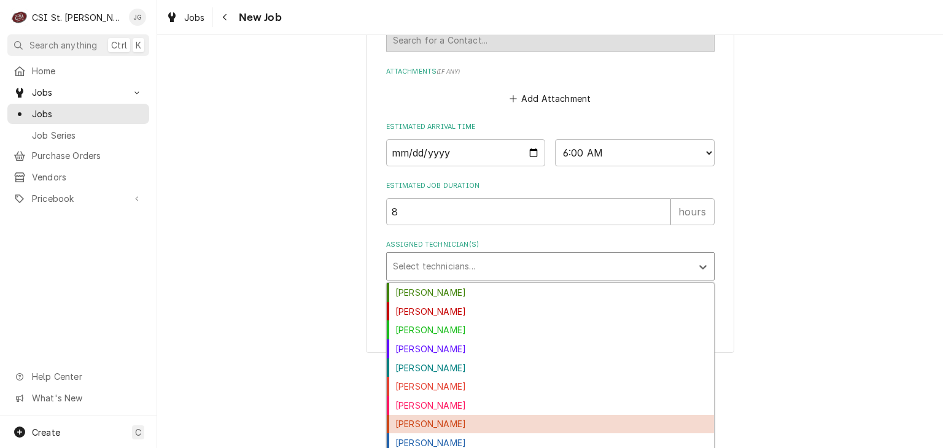
click at [425, 415] on div "[PERSON_NAME]" at bounding box center [550, 424] width 327 height 19
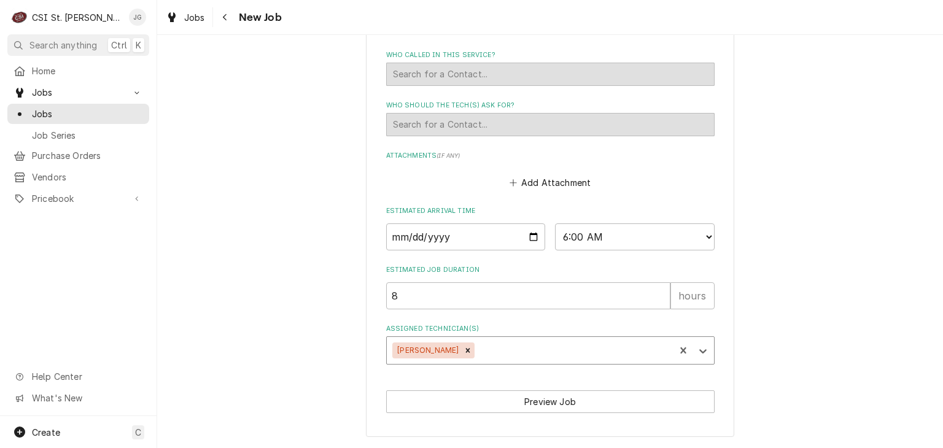
scroll to position [1016, 0]
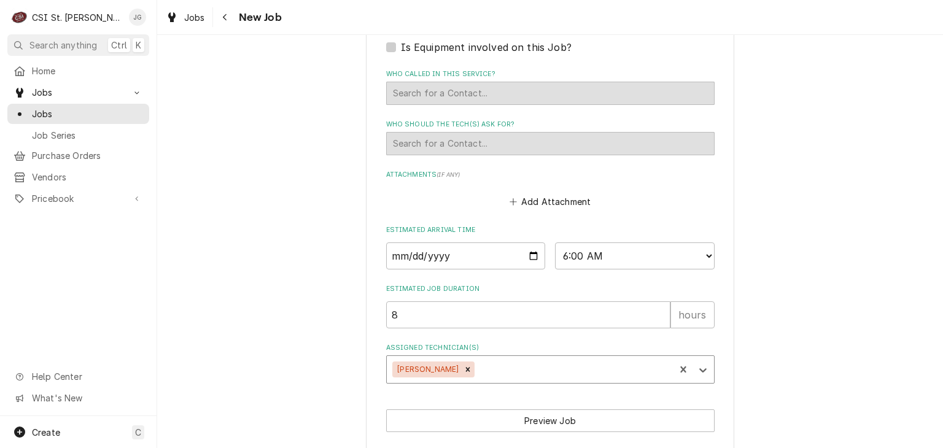
type textarea "x"
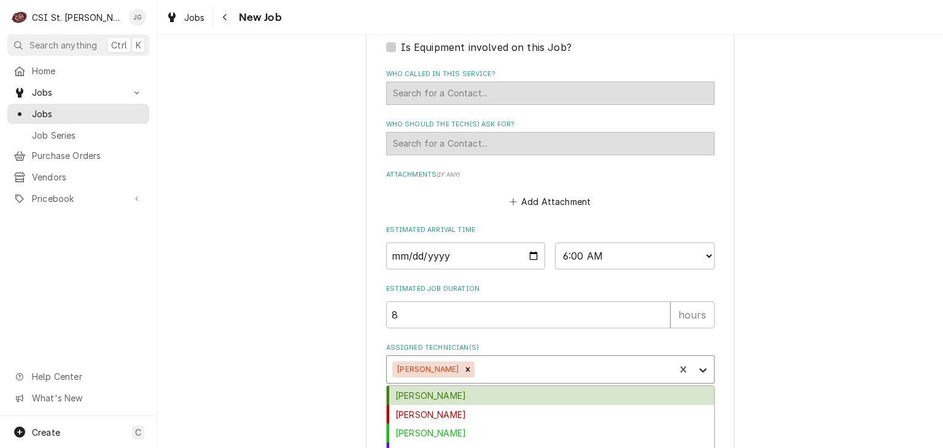
scroll to position [1118, 0]
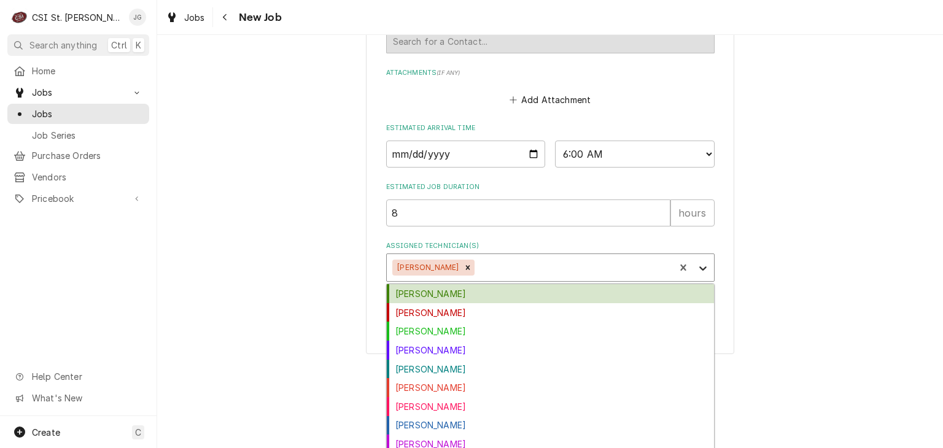
click at [701, 282] on div "option [PERSON_NAME], selected. 24 results available. Use Up and Down to choose…" at bounding box center [550, 267] width 328 height 28
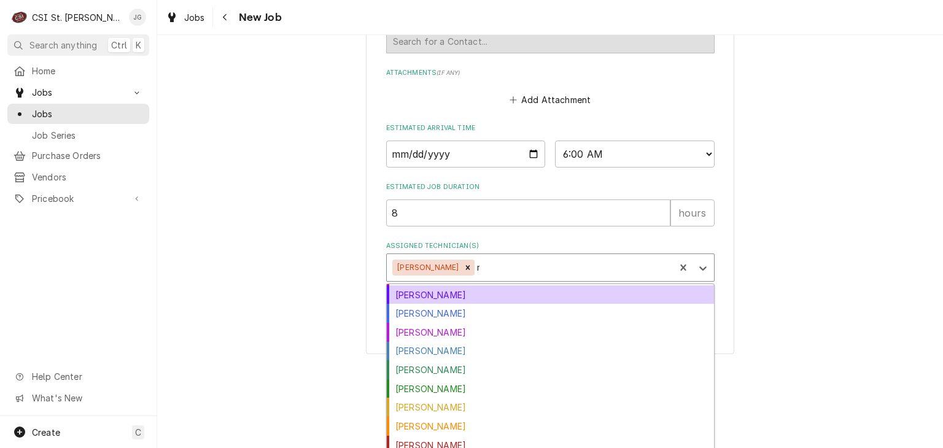
scroll to position [6, 0]
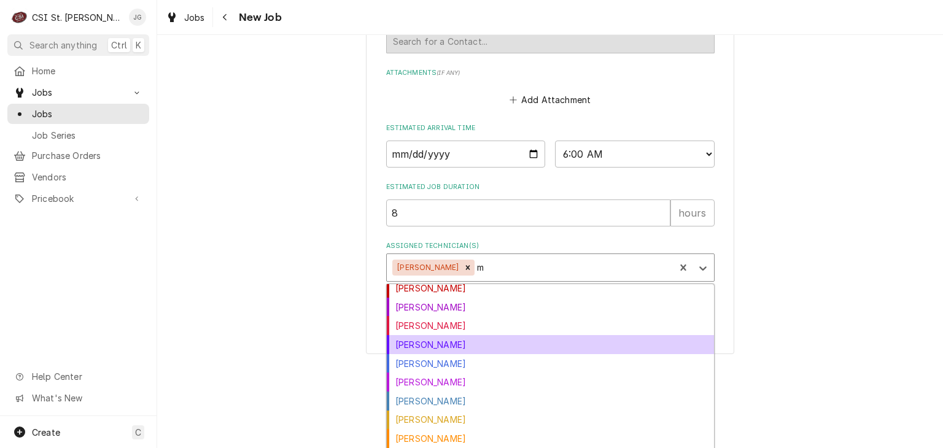
type input "mi"
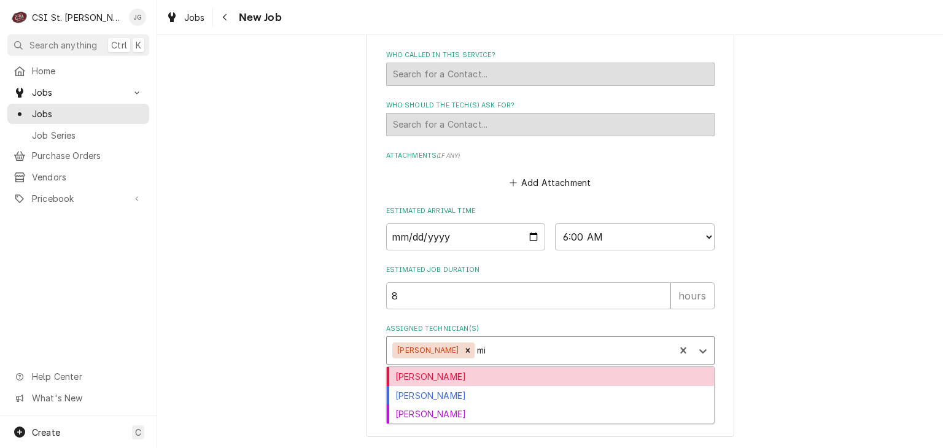
scroll to position [1016, 0]
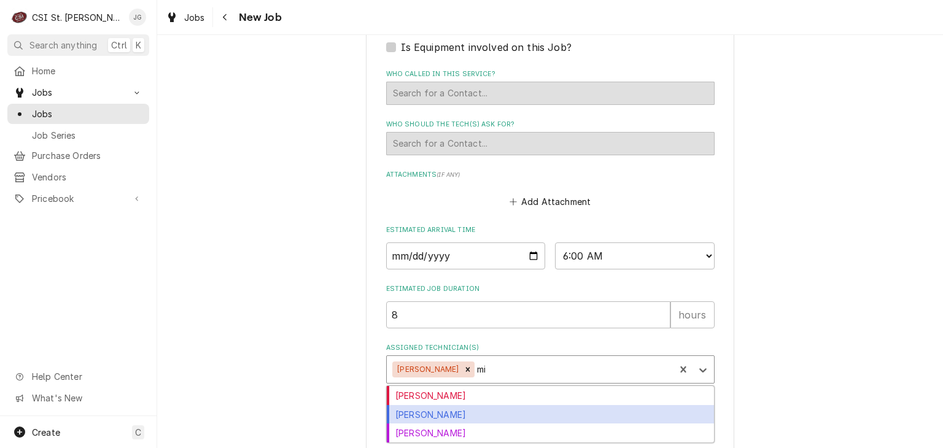
click at [435, 405] on div "Mike Barnett" at bounding box center [550, 414] width 327 height 19
type textarea "x"
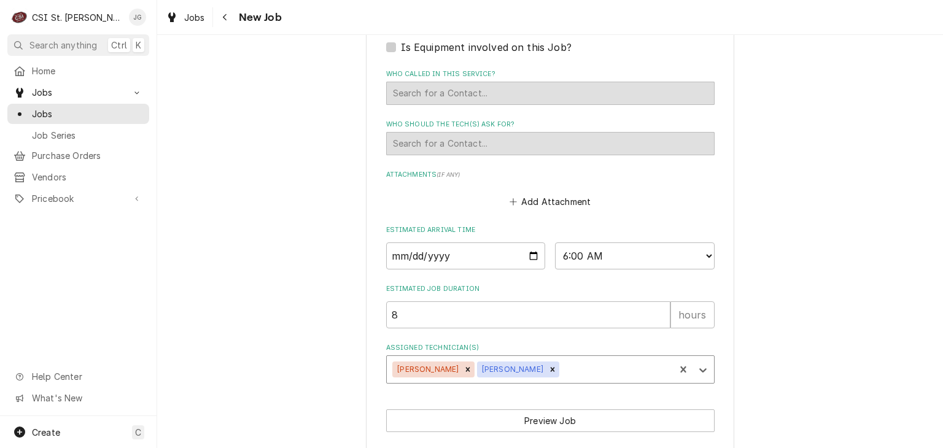
type textarea "x"
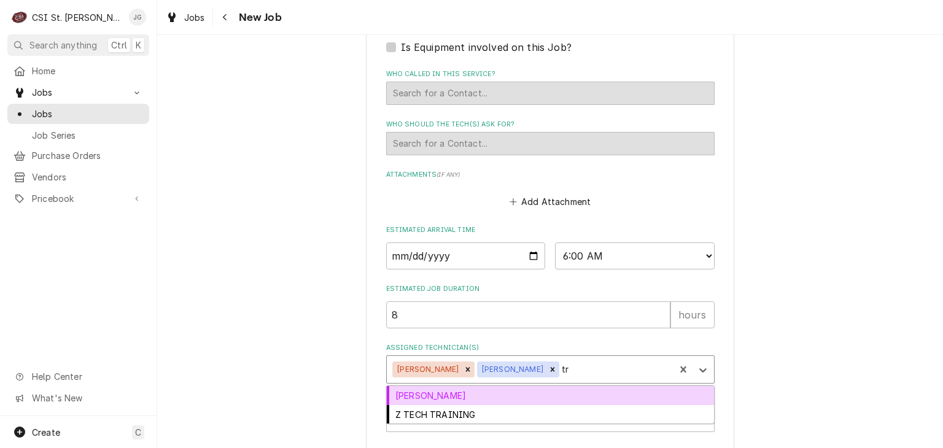
type input "tre"
click at [471, 386] on div "Trevor Johnson" at bounding box center [550, 395] width 327 height 19
type textarea "x"
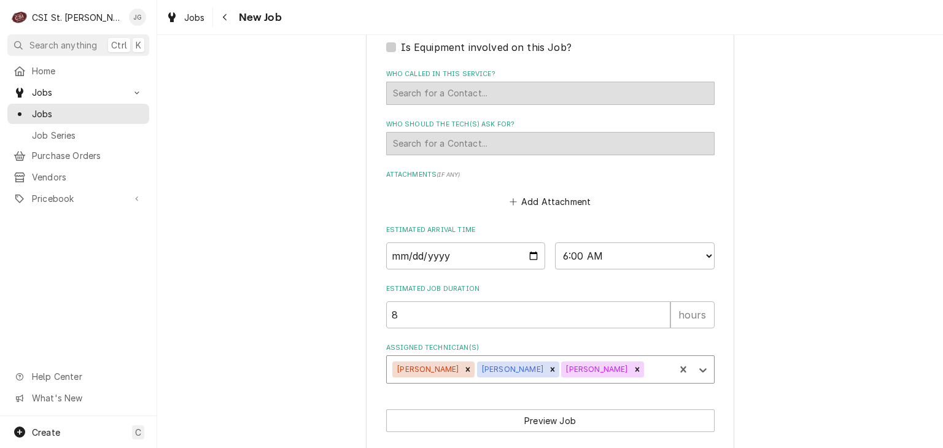
type textarea "x"
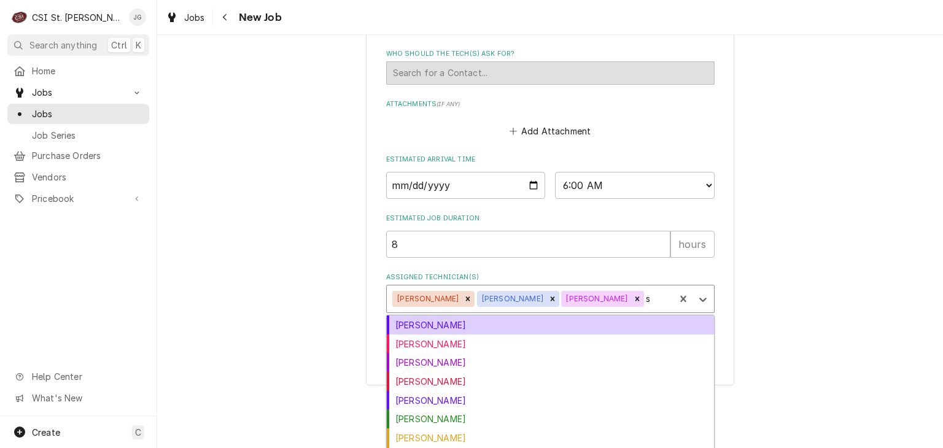
type input "st"
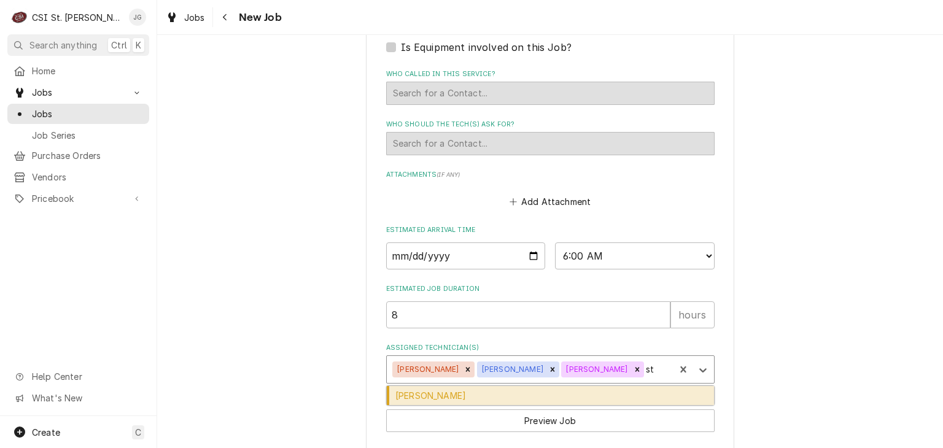
click at [471, 386] on div "Steve Heppermann" at bounding box center [550, 395] width 327 height 19
type textarea "x"
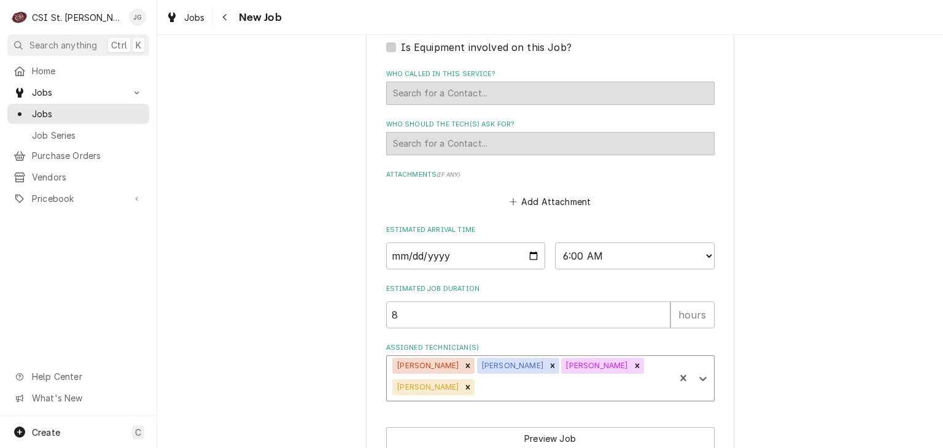
scroll to position [1034, 0]
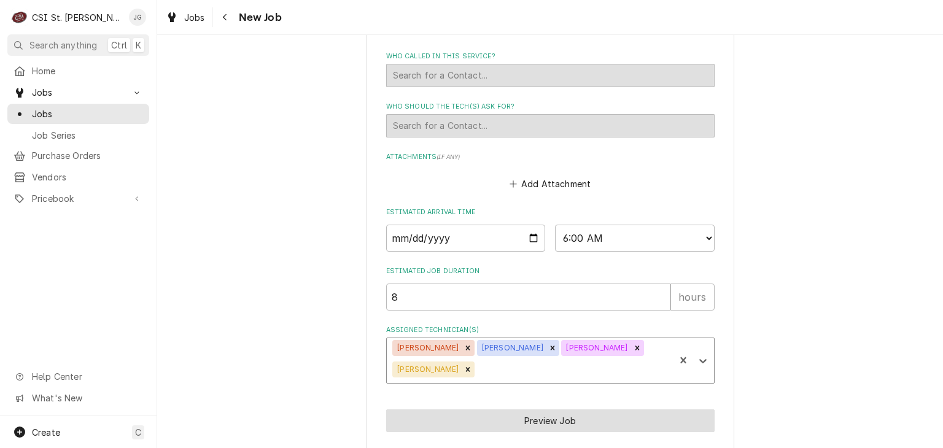
click at [571, 409] on button "Preview Job" at bounding box center [550, 420] width 328 height 23
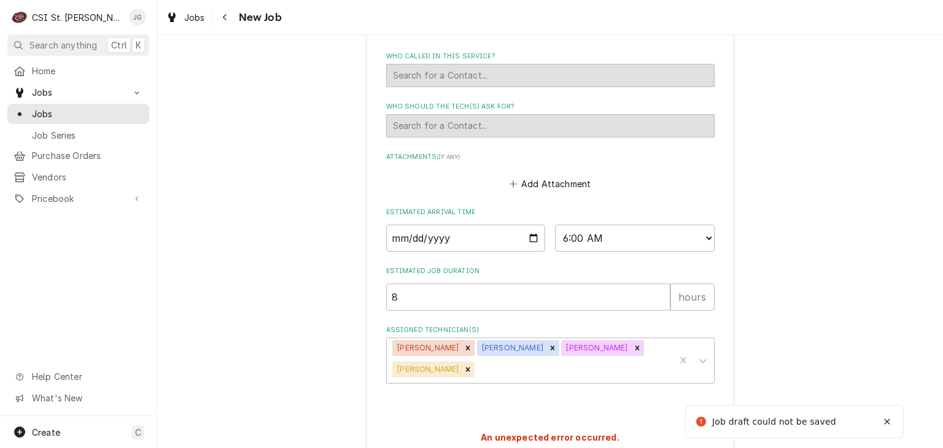
type textarea "x"
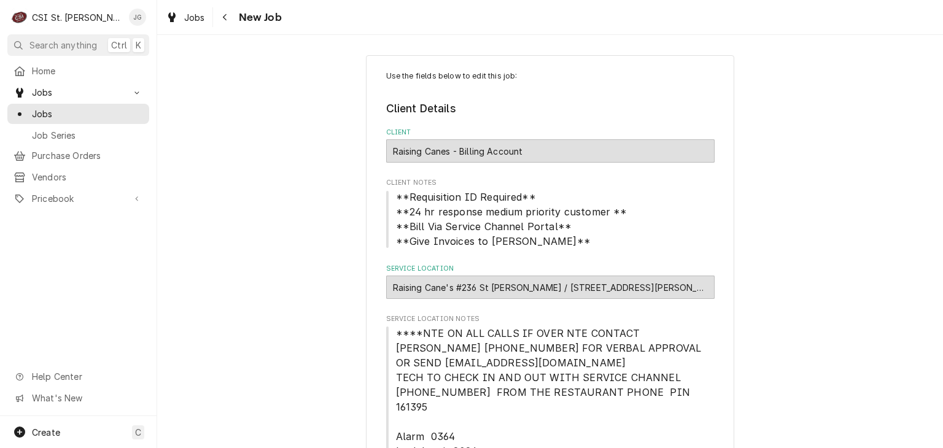
scroll to position [0, 0]
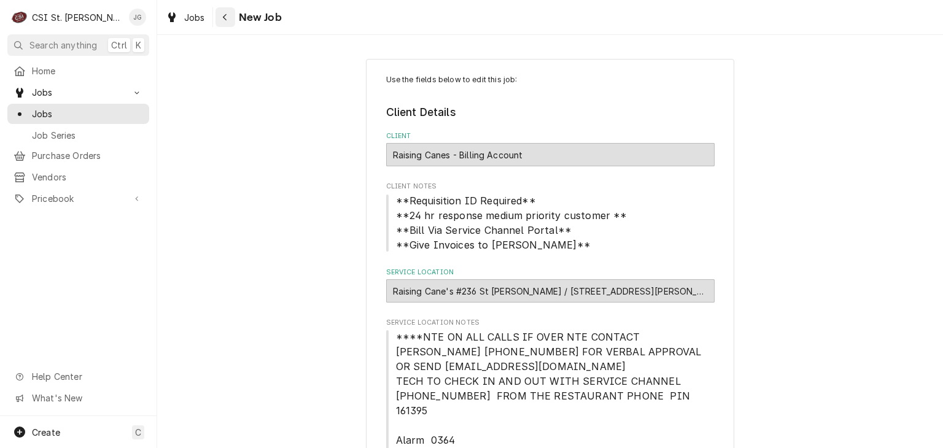
click at [224, 17] on icon "Navigate back" at bounding box center [225, 17] width 6 height 9
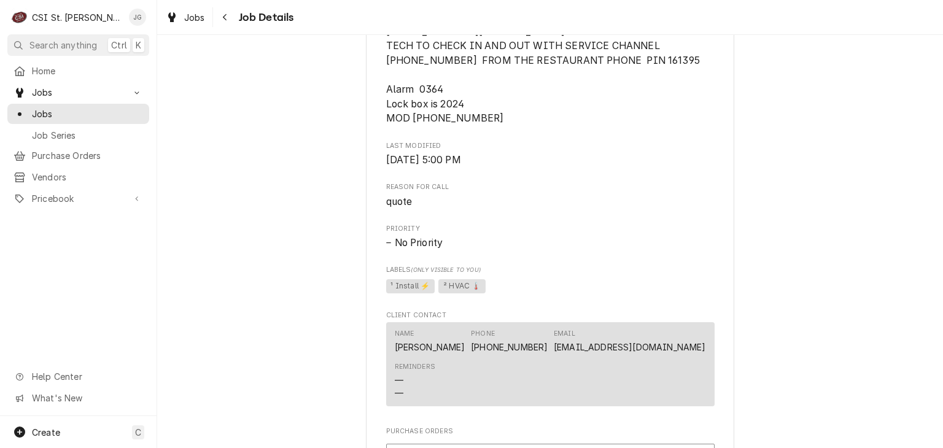
scroll to position [706, 0]
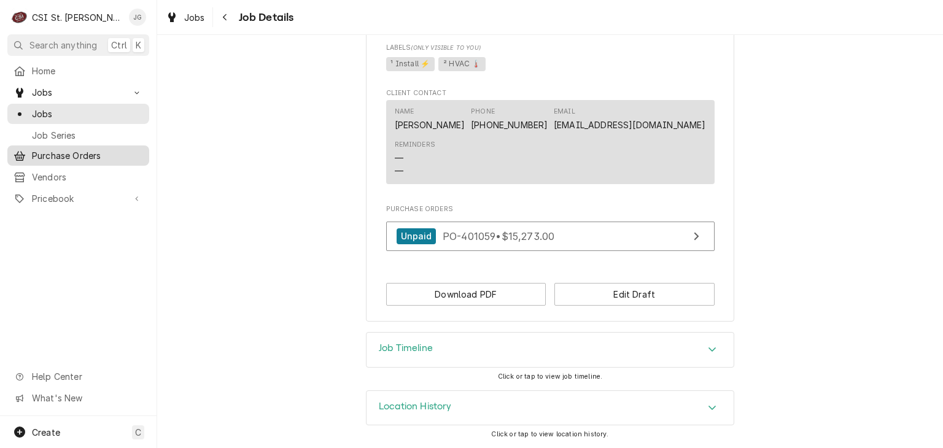
click at [80, 158] on span "Purchase Orders" at bounding box center [87, 155] width 111 height 13
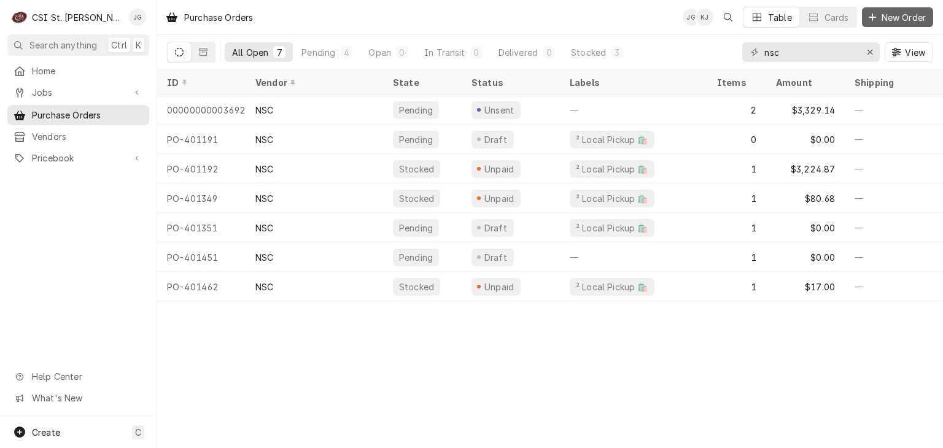
click at [887, 18] on span "New Order" at bounding box center [903, 17] width 49 height 13
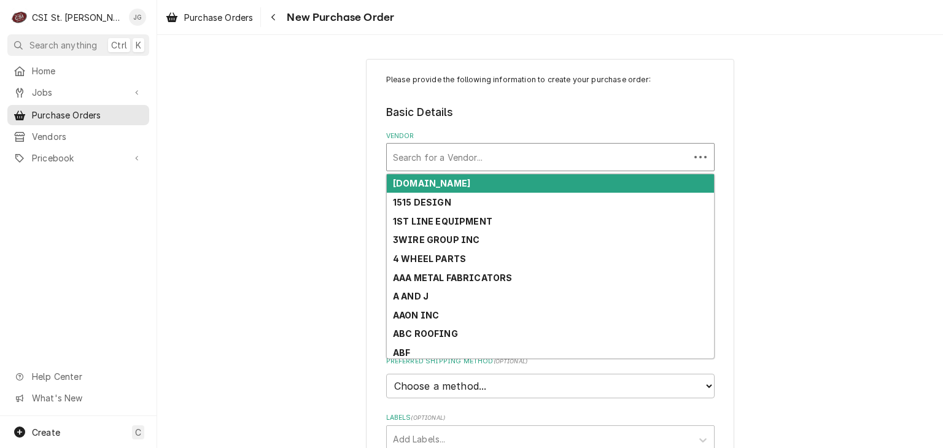
click at [496, 155] on div "Vendor" at bounding box center [538, 157] width 290 height 22
